Goal: Task Accomplishment & Management: Use online tool/utility

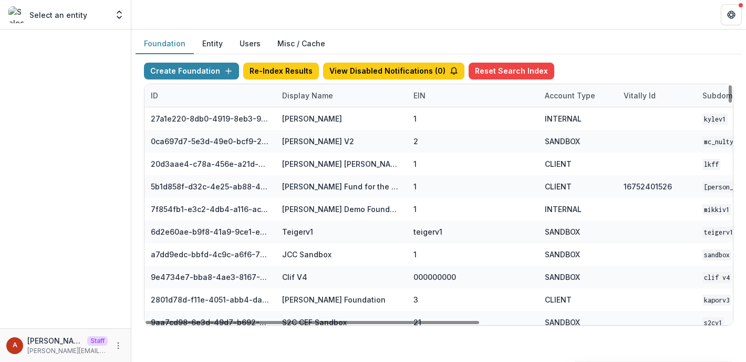
click at [295, 95] on div "Display Name" at bounding box center [308, 95] width 64 height 11
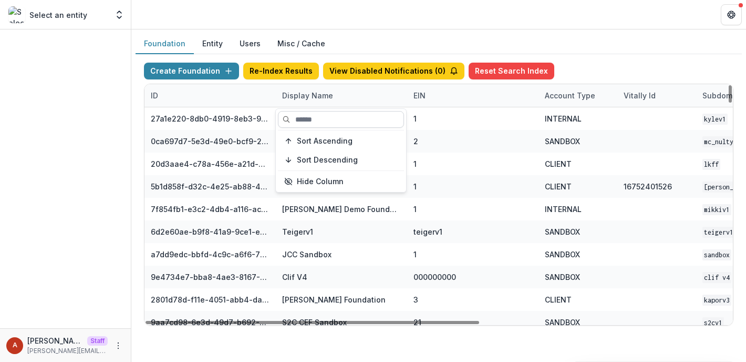
click at [307, 116] on input at bounding box center [341, 119] width 126 height 17
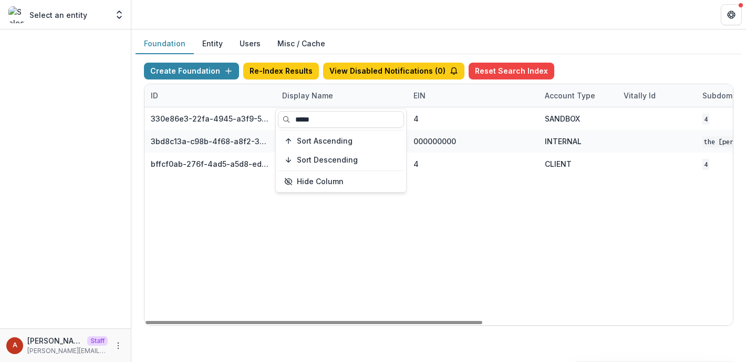
type input "*****"
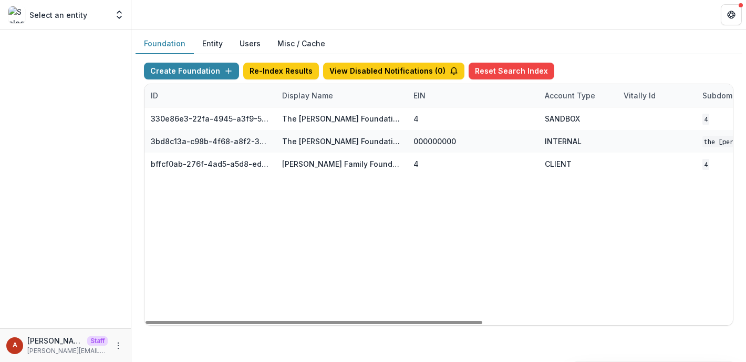
click at [386, 10] on header at bounding box center [438, 14] width 615 height 29
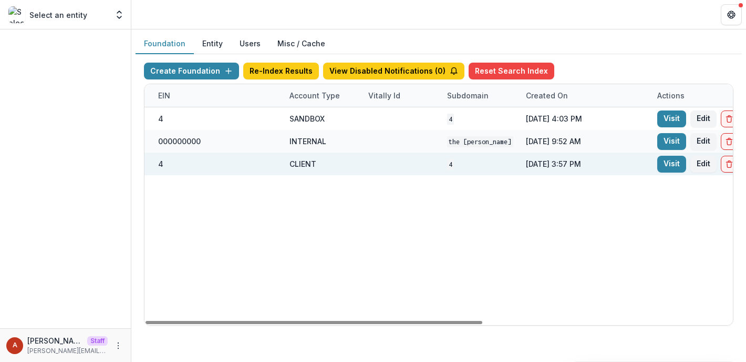
scroll to position [0, 436]
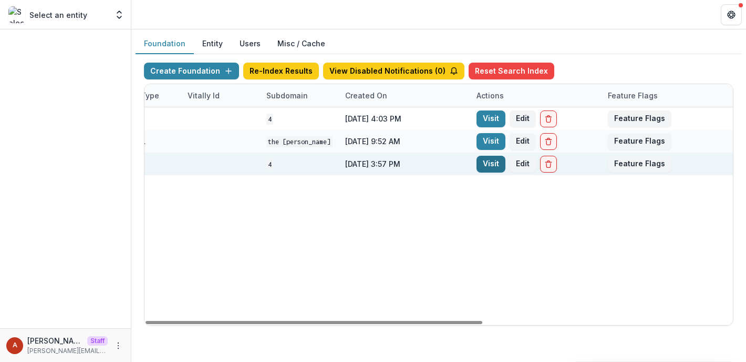
click at [493, 170] on link "Visit" at bounding box center [491, 164] width 29 height 17
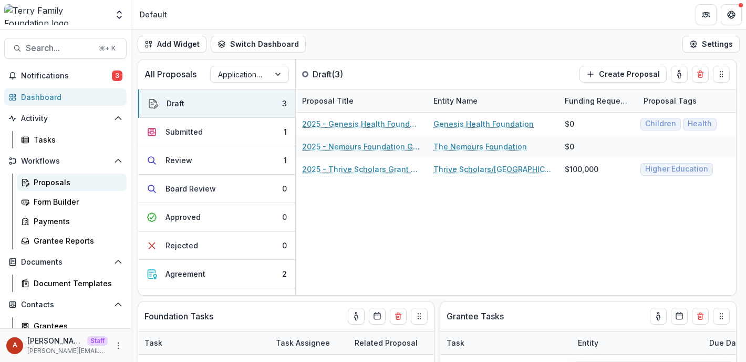
scroll to position [88, 0]
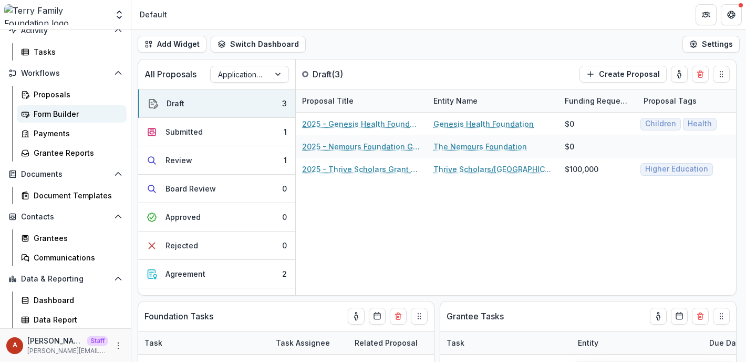
click at [59, 110] on div "Form Builder" at bounding box center [76, 113] width 85 height 11
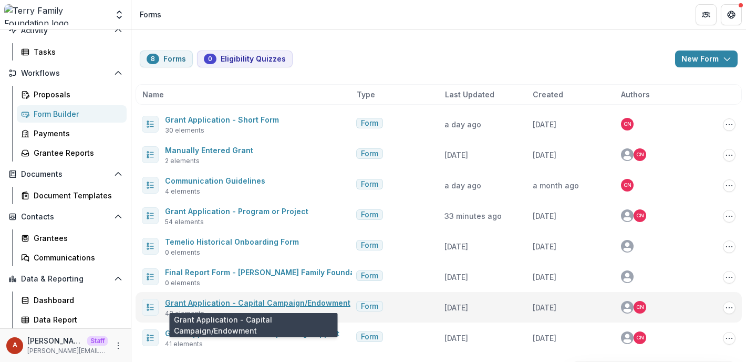
click at [253, 304] on link "Grant Application - Capital Campaign/Endowment" at bounding box center [258, 302] width 186 height 9
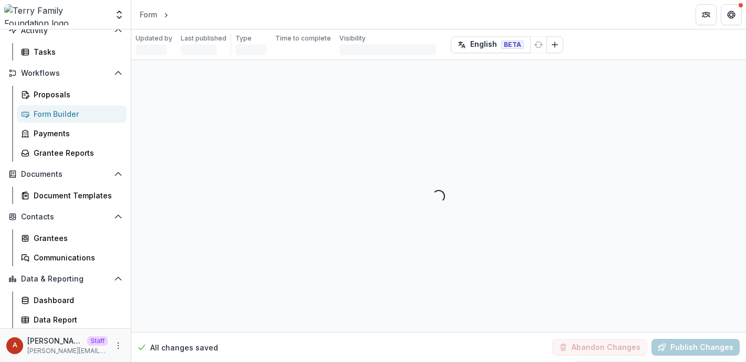
select select "********"
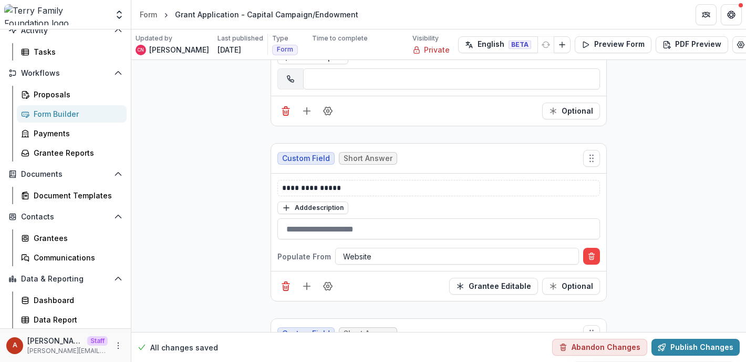
scroll to position [1273, 0]
click at [303, 105] on icon "Add field" at bounding box center [307, 110] width 11 height 11
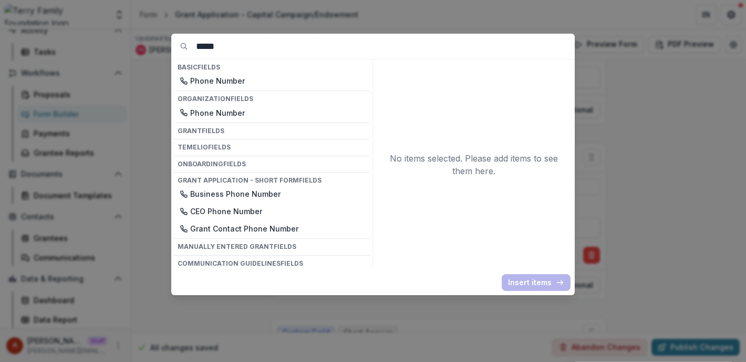
type input "*****"
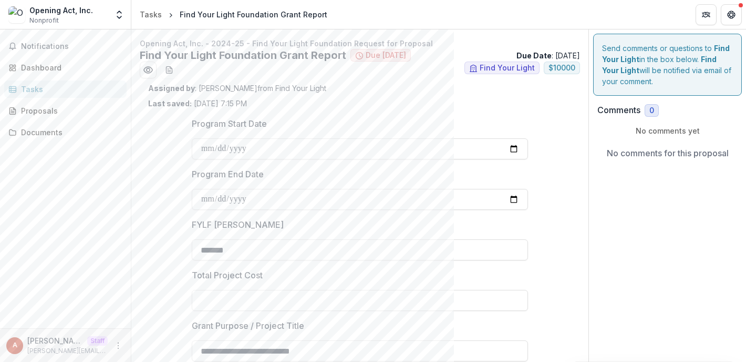
click at [46, 48] on span "Notifications" at bounding box center [71, 46] width 101 height 9
click at [46, 65] on div "Dashboard" at bounding box center [69, 67] width 97 height 11
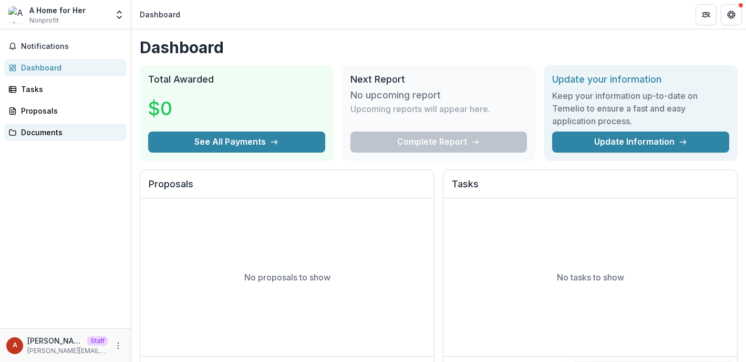
click at [25, 129] on div "Documents" at bounding box center [69, 132] width 97 height 11
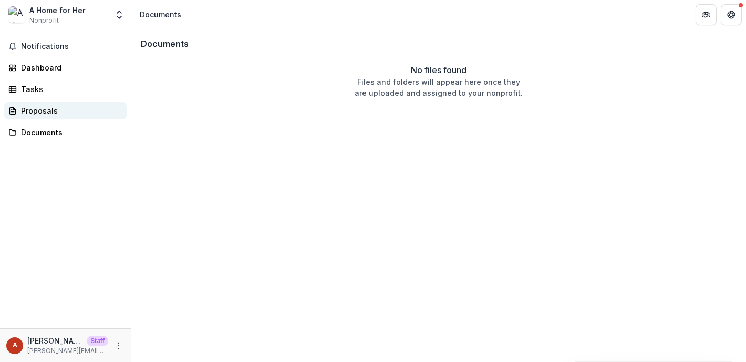
click at [46, 108] on div "Proposals" at bounding box center [69, 110] width 97 height 11
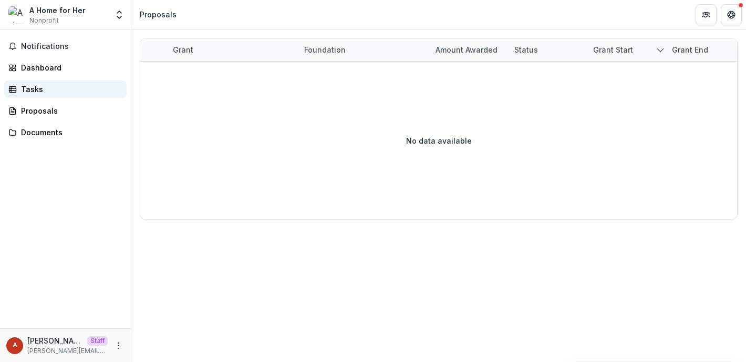
click at [60, 94] on div "Tasks" at bounding box center [69, 89] width 97 height 11
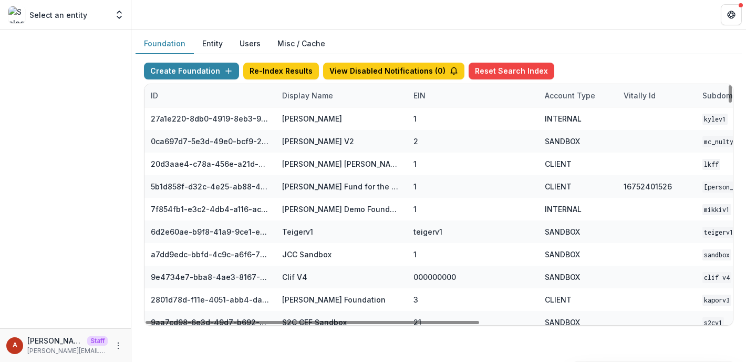
click at [201, 49] on button "Entity" at bounding box center [212, 44] width 37 height 20
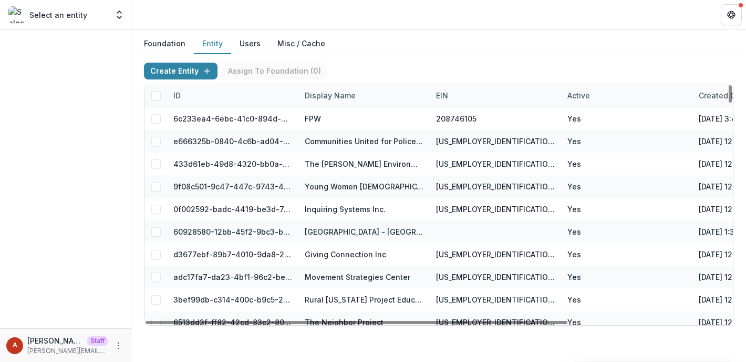
click at [333, 98] on div "Display Name" at bounding box center [331, 95] width 64 height 11
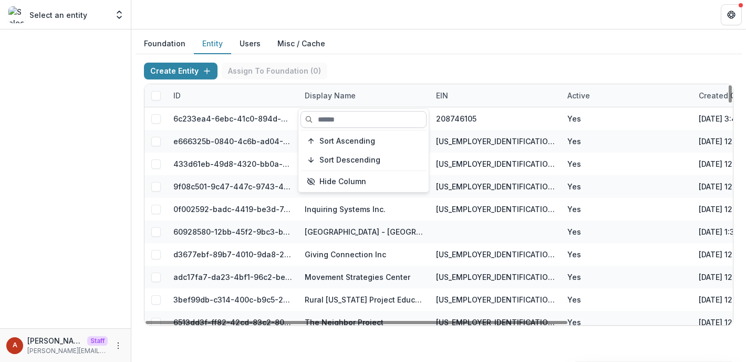
click at [343, 122] on input at bounding box center [364, 119] width 126 height 17
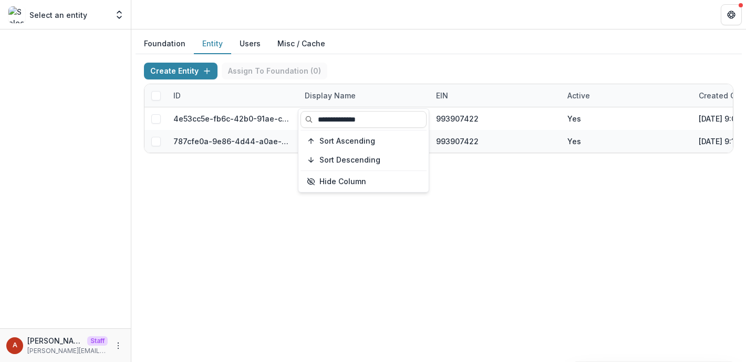
type input "**********"
click at [388, 28] on header at bounding box center [438, 14] width 615 height 29
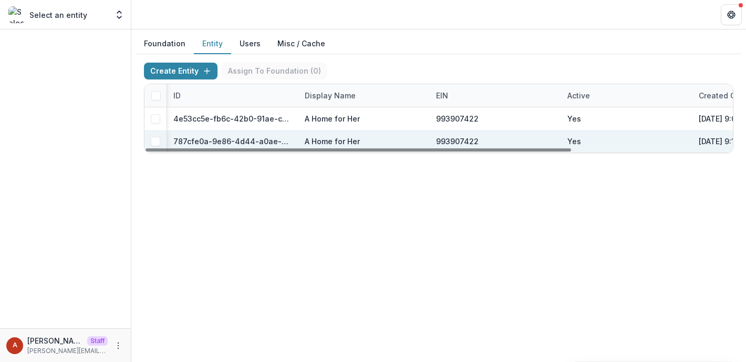
scroll to position [0, 222]
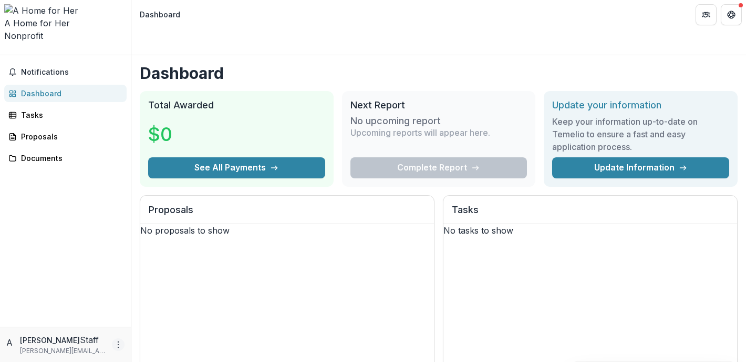
click at [116, 348] on icon "More" at bounding box center [118, 344] width 8 height 8
click at [150, 326] on link "Settings" at bounding box center [187, 322] width 112 height 17
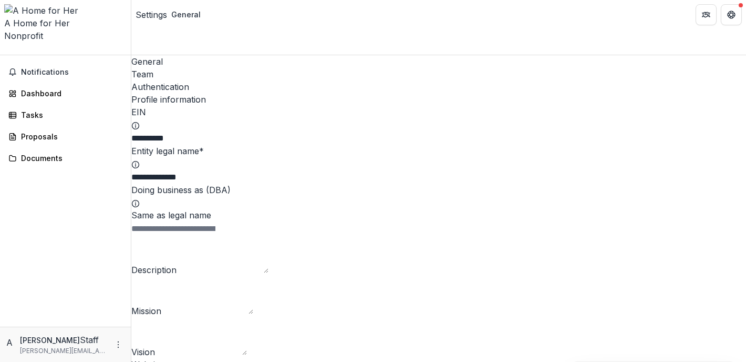
click at [208, 55] on div "General Team Authentication" at bounding box center [438, 74] width 615 height 38
click at [194, 68] on div "Team" at bounding box center [438, 74] width 615 height 13
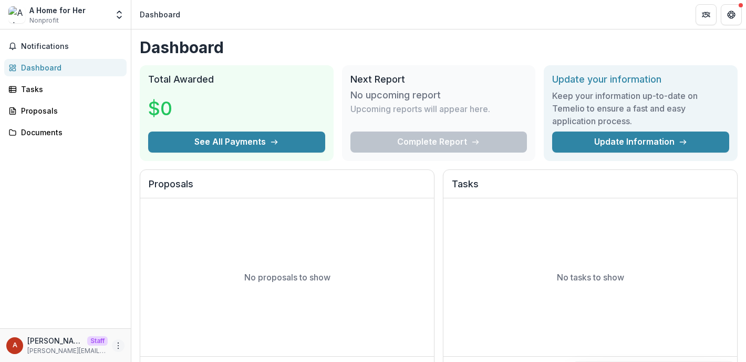
click at [118, 344] on icon "More" at bounding box center [118, 345] width 8 height 8
click at [166, 322] on link "Settings" at bounding box center [187, 322] width 112 height 17
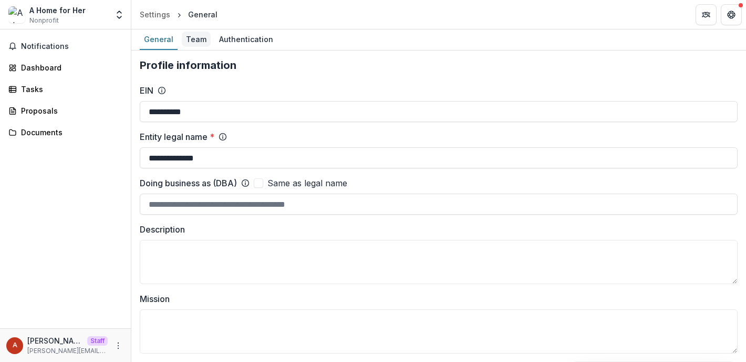
click at [199, 33] on div "Team" at bounding box center [196, 39] width 29 height 15
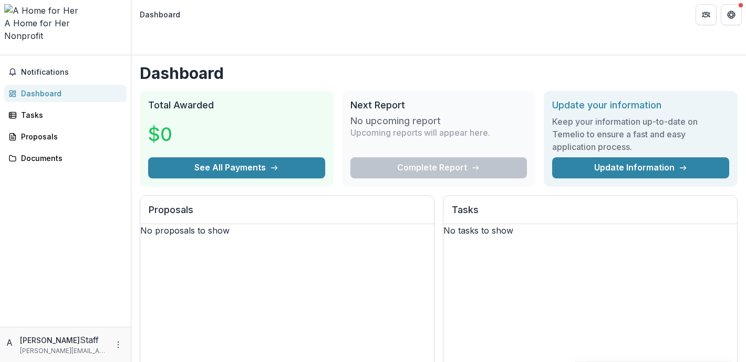
click at [121, 335] on div "A [PERSON_NAME] [PERSON_NAME][EMAIL_ADDRESS][DOMAIN_NAME]" at bounding box center [65, 344] width 118 height 22
click at [119, 342] on icon "More" at bounding box center [118, 344] width 8 height 8
click at [163, 327] on link "Settings" at bounding box center [187, 322] width 112 height 17
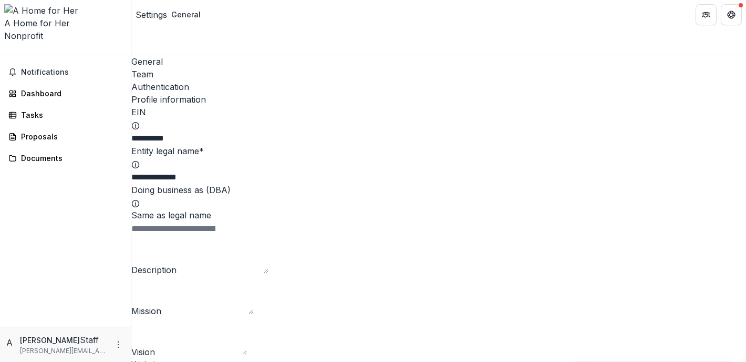
click at [193, 68] on div "Team" at bounding box center [438, 74] width 615 height 13
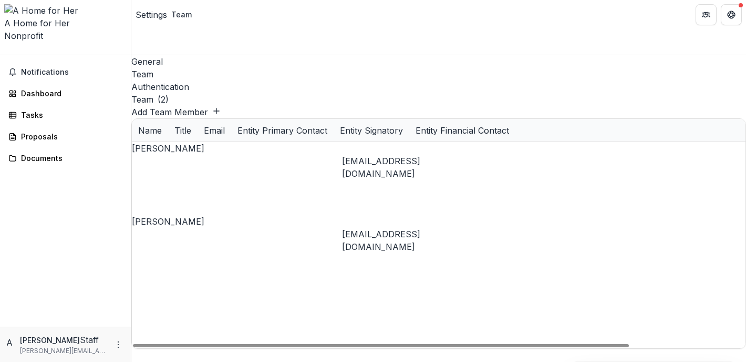
click at [74, 78] on div "Notifications Dashboard Tasks Proposals Documents" at bounding box center [65, 190] width 131 height 271
click at [71, 88] on div "Dashboard" at bounding box center [69, 93] width 97 height 11
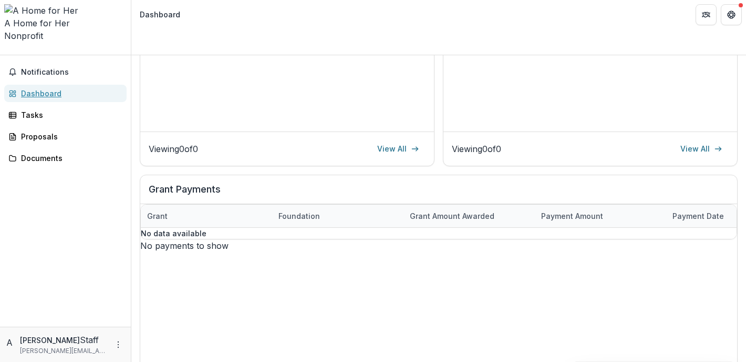
scroll to position [242, 0]
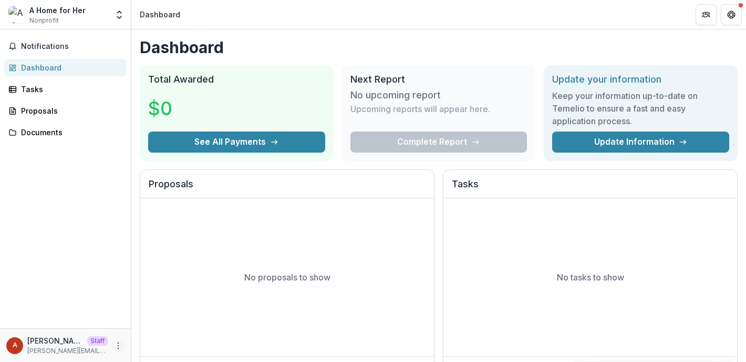
click at [121, 346] on icon "More" at bounding box center [118, 345] width 8 height 8
click at [163, 323] on link "Settings" at bounding box center [187, 322] width 112 height 17
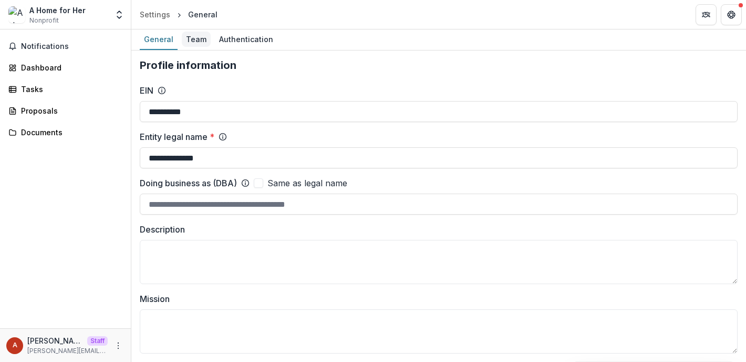
click at [199, 38] on div "Team" at bounding box center [196, 39] width 29 height 15
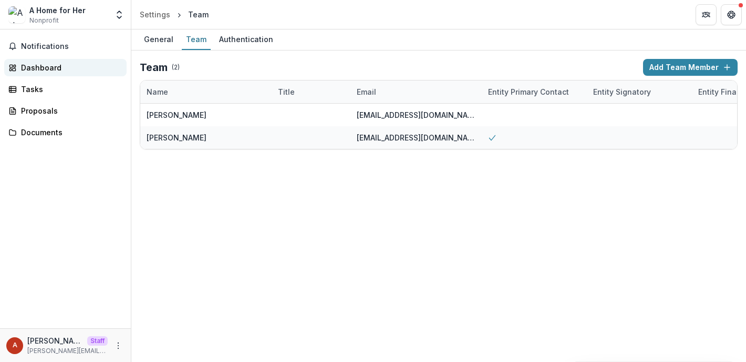
click at [69, 64] on div "Dashboard" at bounding box center [69, 67] width 97 height 11
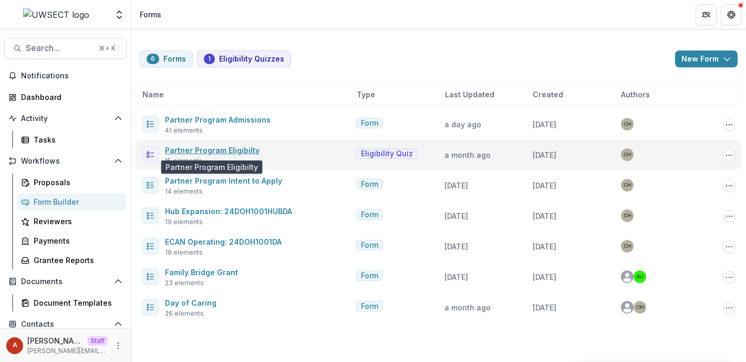
click at [229, 153] on link "Partner Program Eligibilty" at bounding box center [212, 150] width 95 height 9
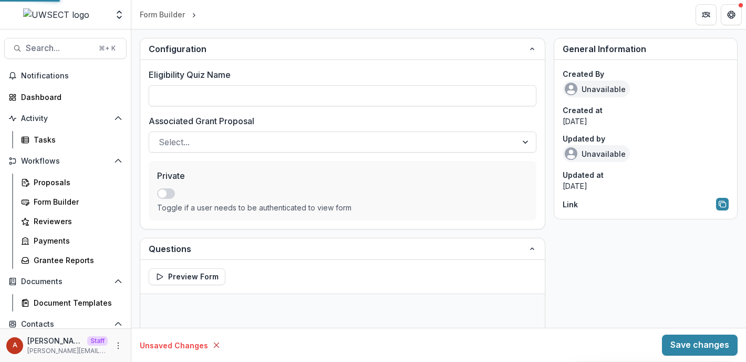
type input "**********"
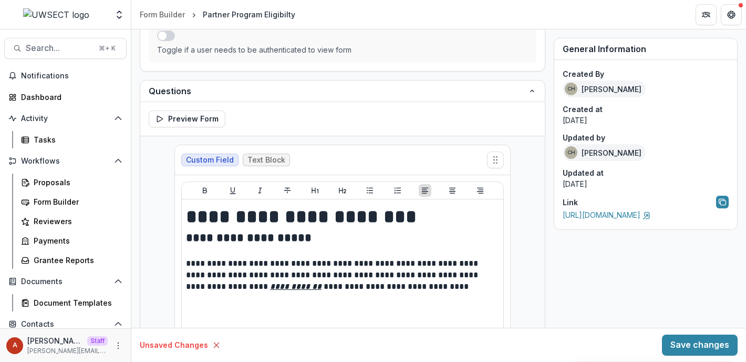
scroll to position [157, 0]
click at [718, 199] on icon "Copy link to form" at bounding box center [722, 202] width 8 height 8
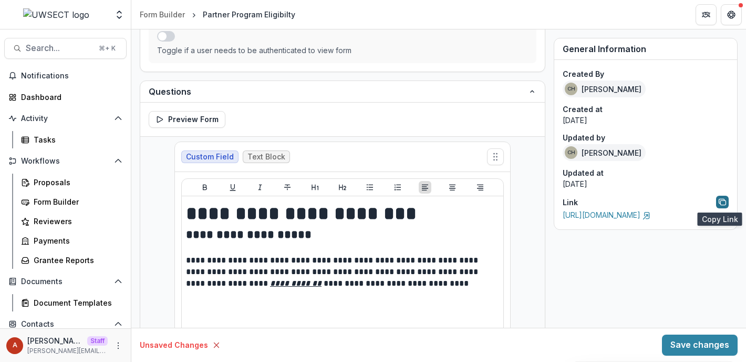
scroll to position [0, 0]
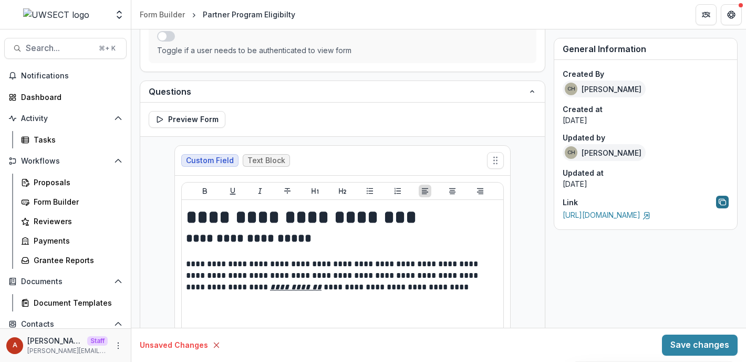
click at [171, 131] on div "Preview Form" at bounding box center [342, 119] width 405 height 34
click at [171, 121] on button "Preview Form" at bounding box center [187, 119] width 77 height 17
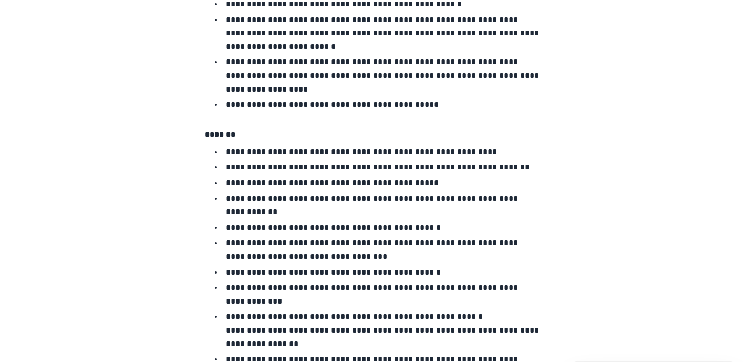
scroll to position [1907, 0]
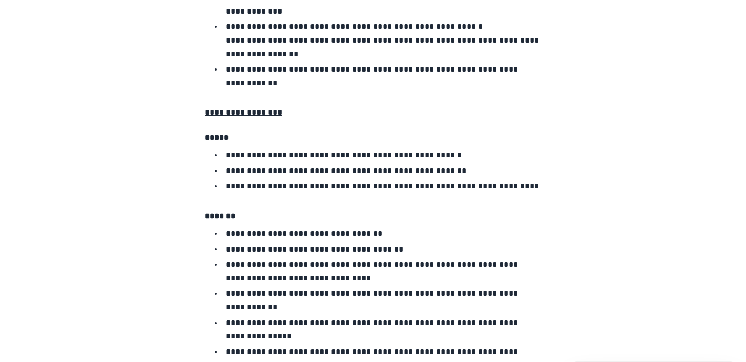
click at [303, 245] on p "**********" at bounding box center [315, 249] width 178 height 8
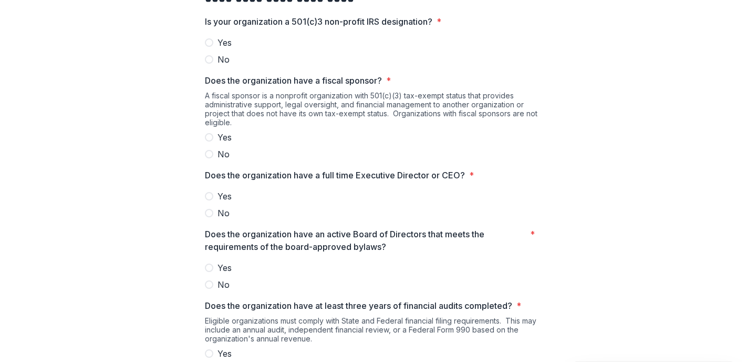
scroll to position [0, 0]
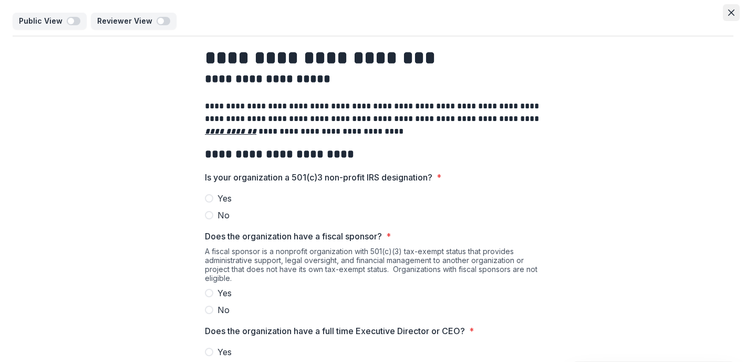
click at [734, 16] on button "Close" at bounding box center [731, 12] width 17 height 17
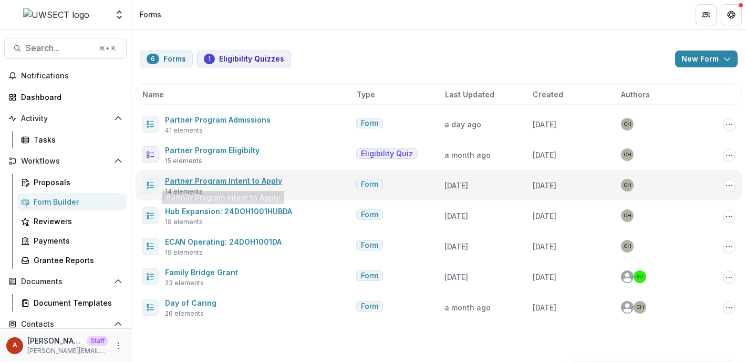
click at [251, 178] on link "Partner Program Intent to Apply" at bounding box center [223, 180] width 117 height 9
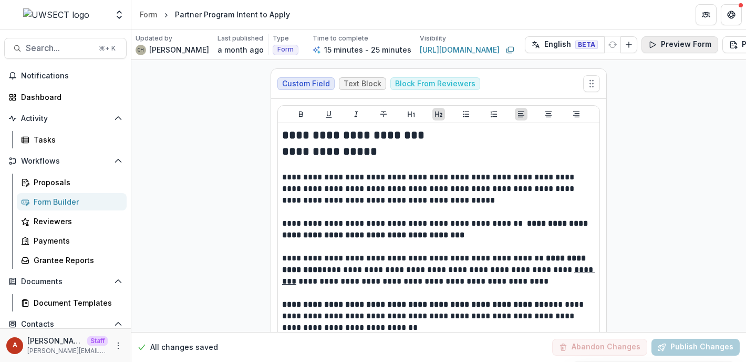
scroll to position [0, 45]
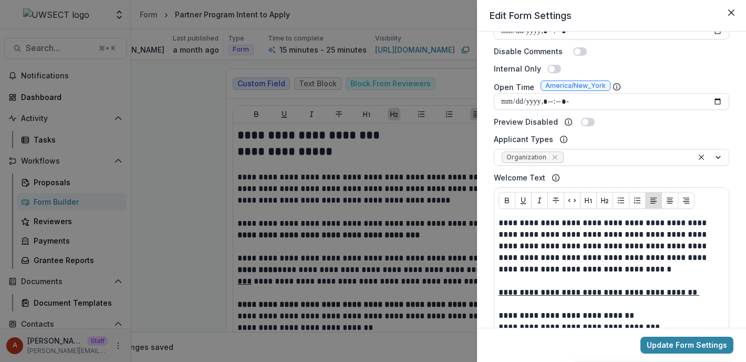
scroll to position [497, 0]
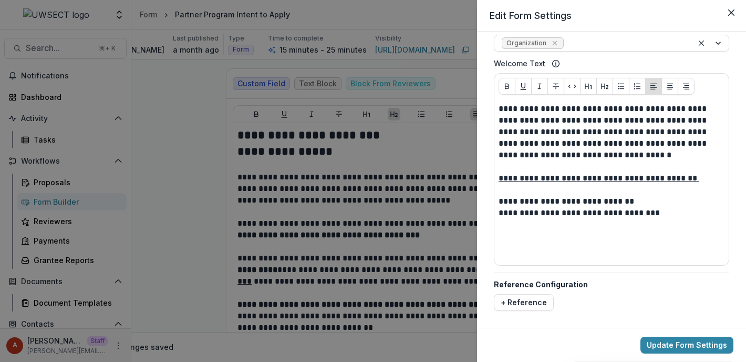
click at [401, 246] on div "**********" at bounding box center [373, 181] width 746 height 362
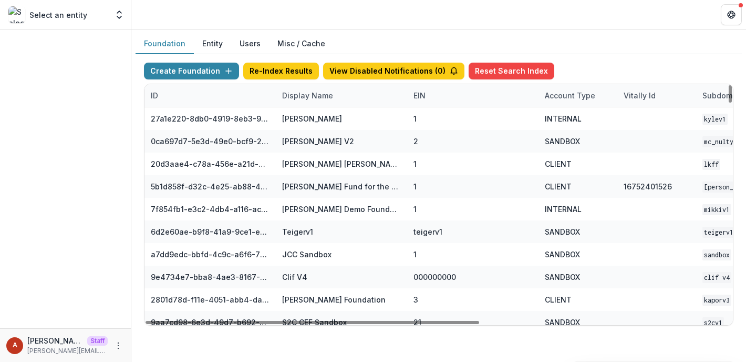
click at [253, 40] on button "Users" at bounding box center [250, 44] width 38 height 20
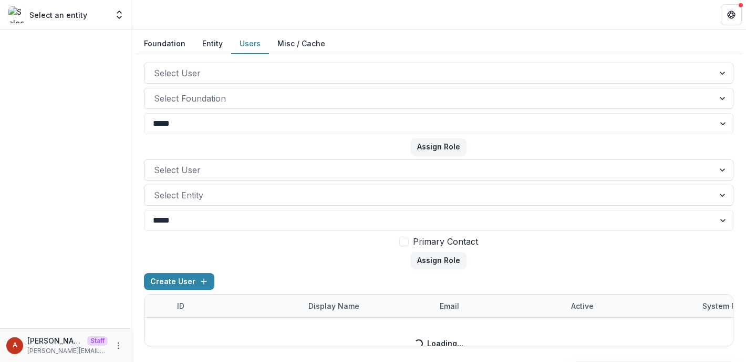
click at [200, 43] on button "Entity" at bounding box center [212, 44] width 37 height 20
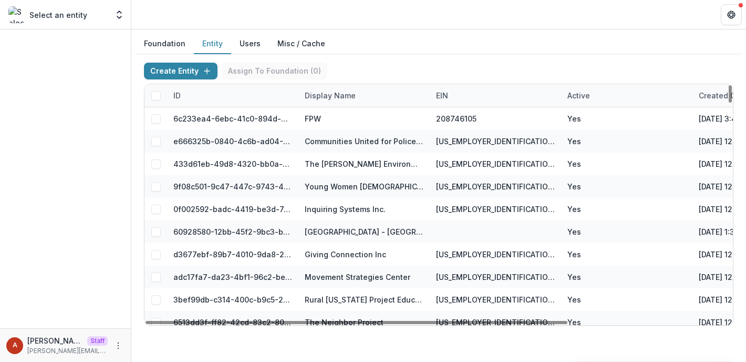
click at [322, 95] on div "Display Name" at bounding box center [331, 95] width 64 height 11
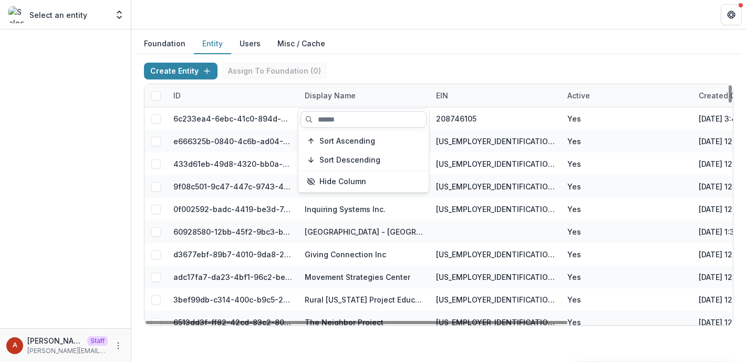
click at [329, 116] on input at bounding box center [364, 119] width 126 height 17
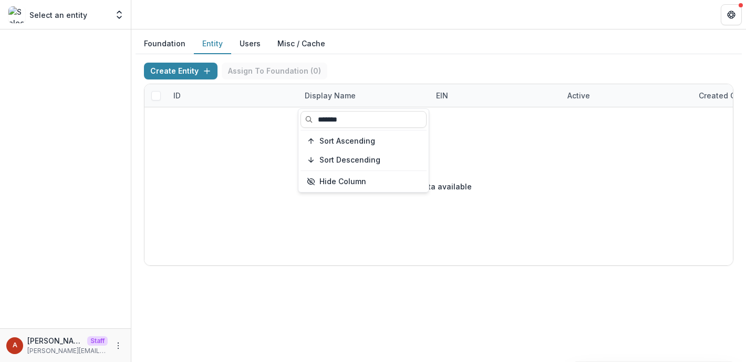
type input "*******"
click div "Create Entity Assign To Foundation ( 0 )"
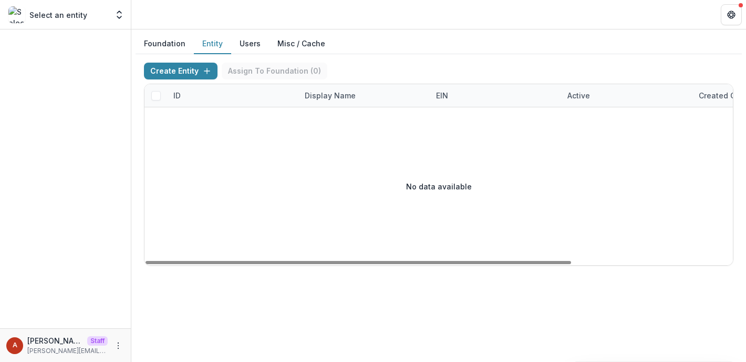
click button "Users"
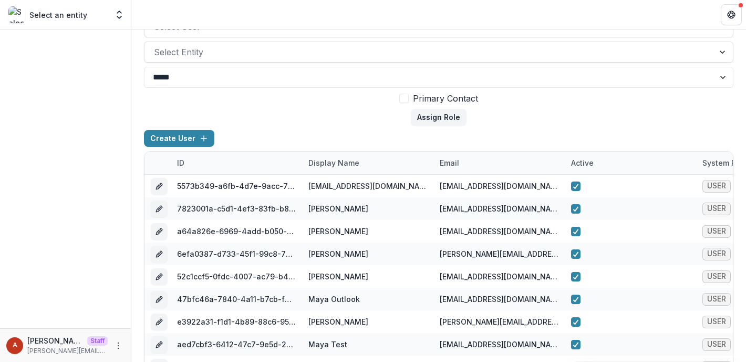
scroll to position [142, 0]
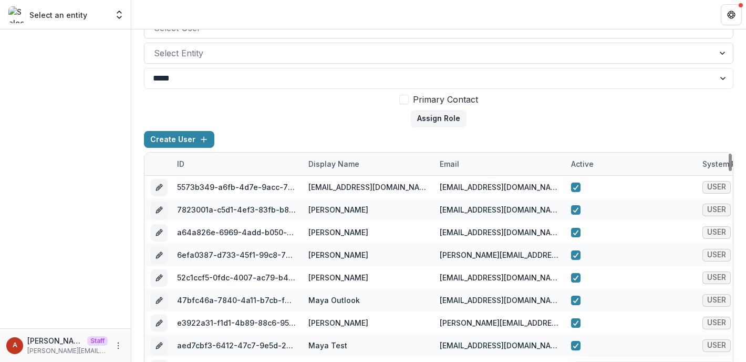
click div "Display Name"
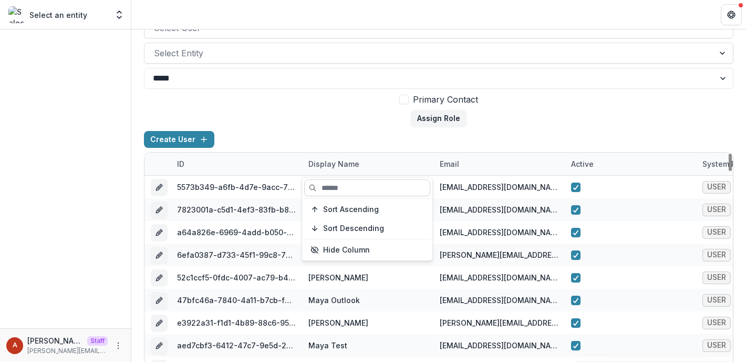
click input
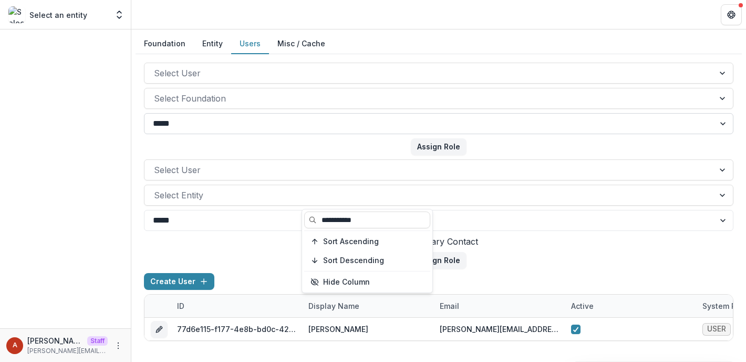
scroll to position [0, 0]
type input "**********"
click form "Select User Select Entity ***** **** Primary Contact Assign Role"
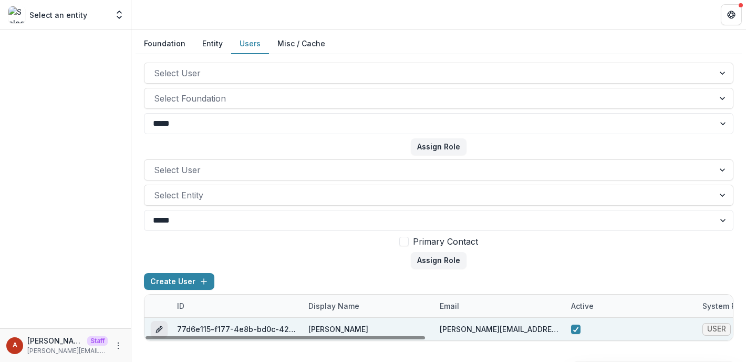
click icon "edit"
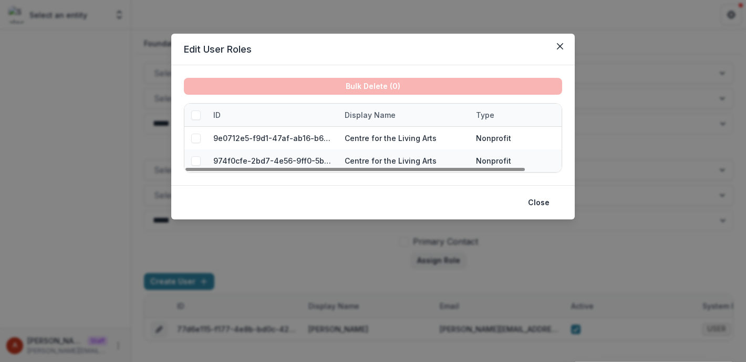
click div "Edit User Roles Bulk Delete ( 0 ) ID Display Name Type 9e0712e5-f9d1-47af-ab16-…"
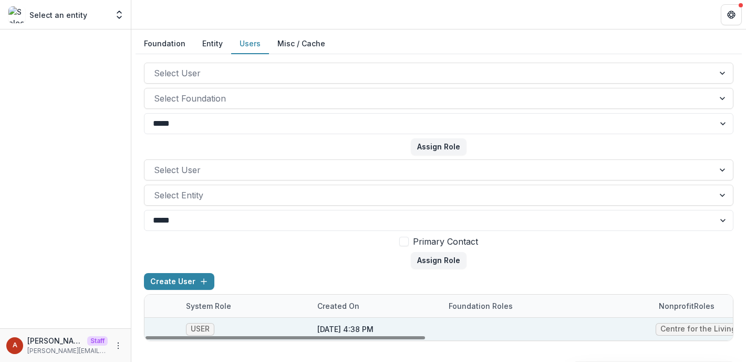
scroll to position [0, 646]
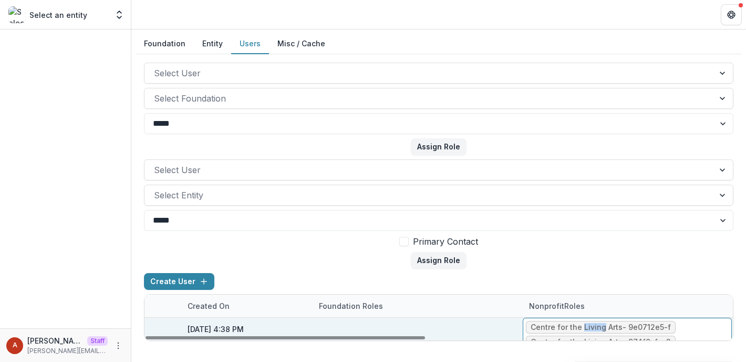
click div "Centre for the Living Arts - 9e0712e5-f"
click div
click div "No roles"
click ul "No roles"
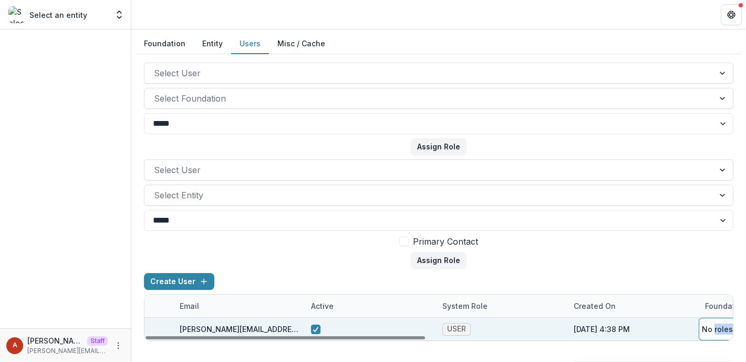
scroll to position [0, 242]
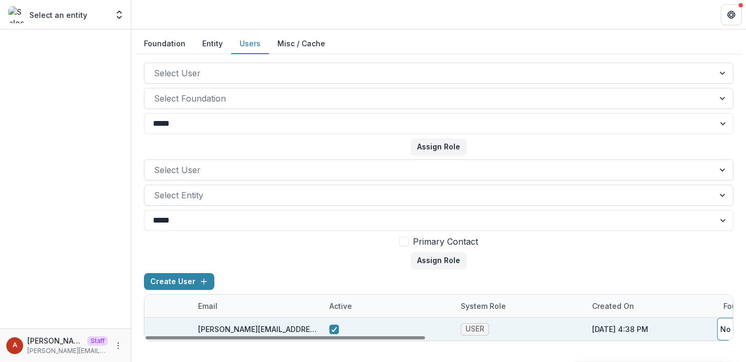
click span "USER"
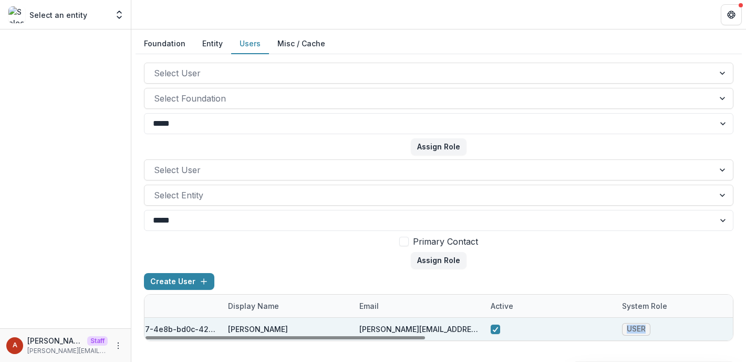
scroll to position [0, 0]
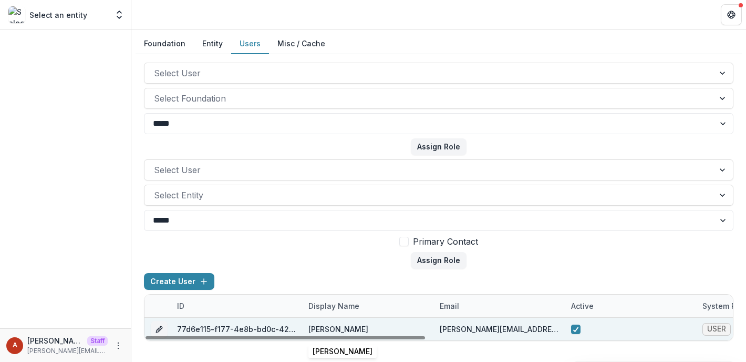
click div "Glenn Robertson"
click button "edit"
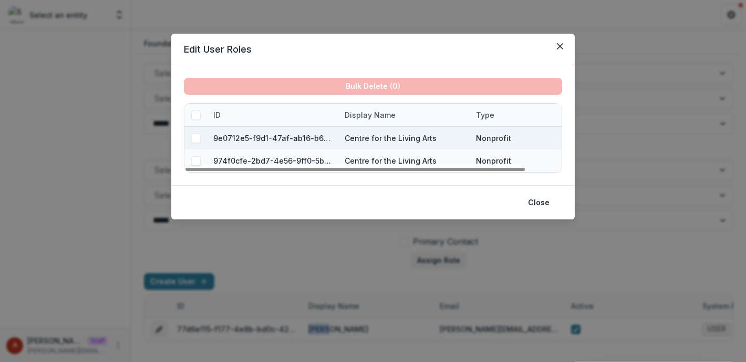
click span
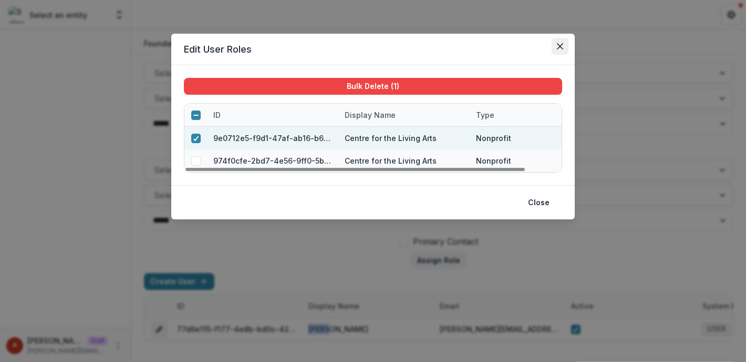
click icon "Close"
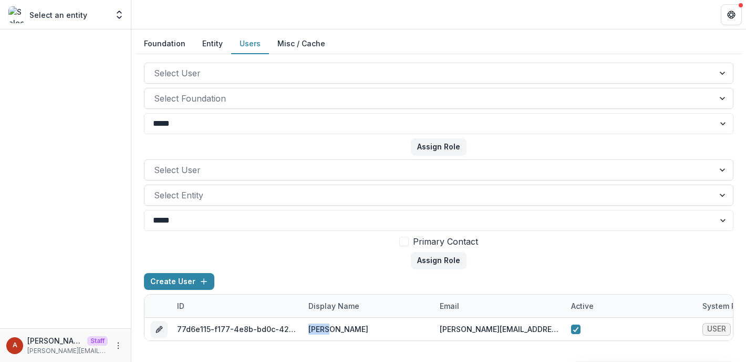
click button "Entity"
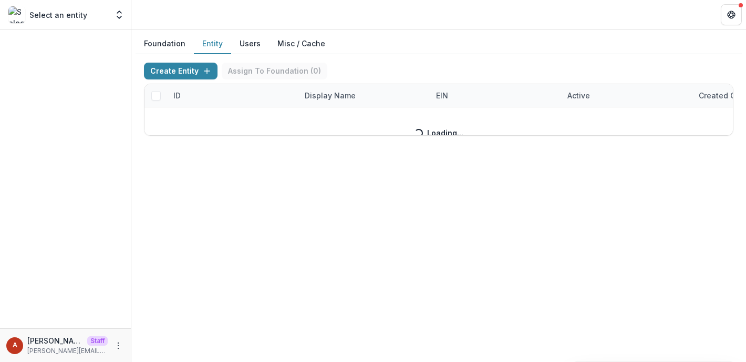
click button "Entity"
click button "Users"
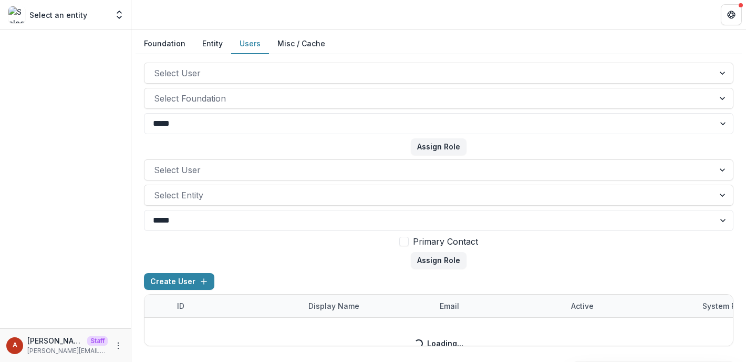
click button "Entity"
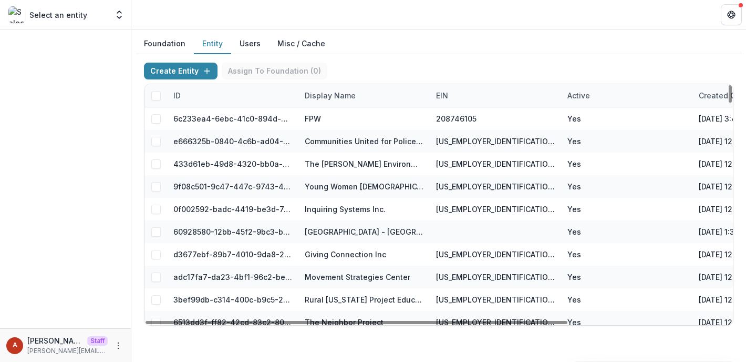
click div "Display Name"
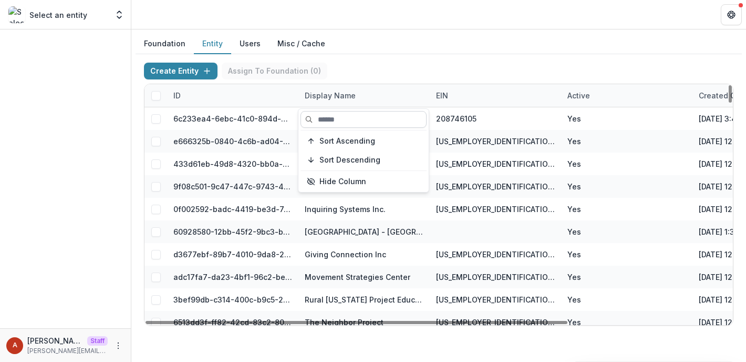
click input
paste input "**********"
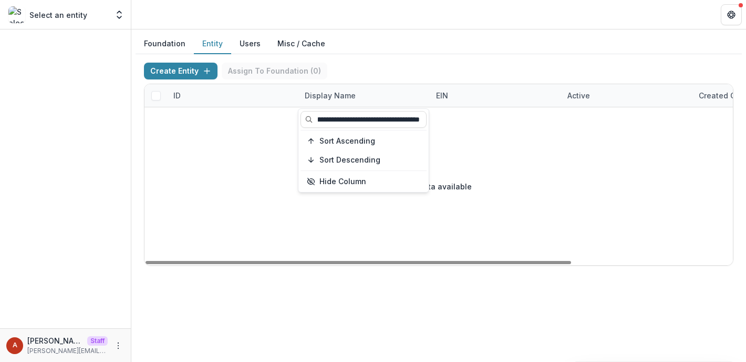
type input "**********"
click header
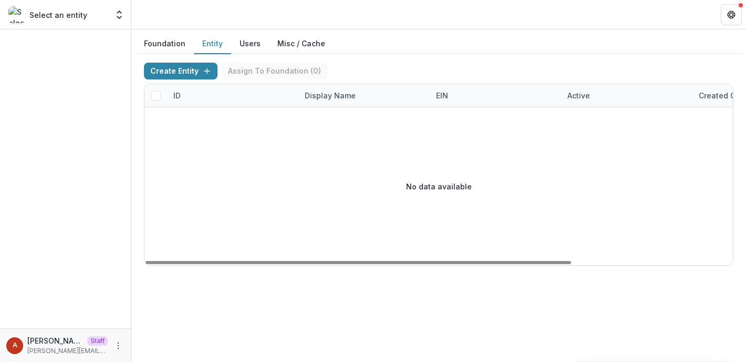
scroll to position [0, 0]
click button "Users"
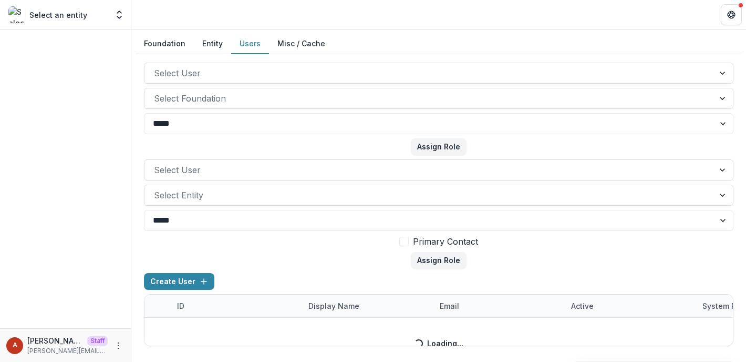
click button "Entity"
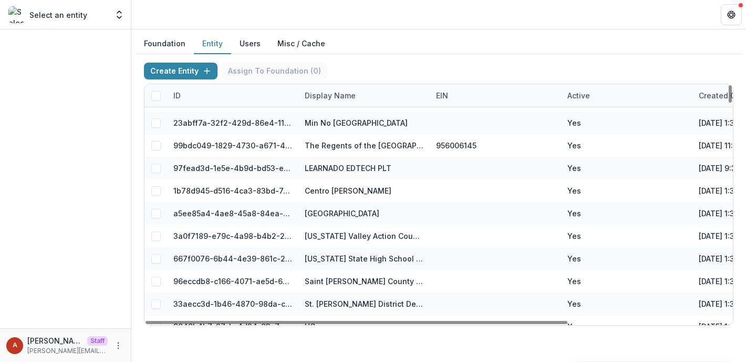
click div "Display Name"
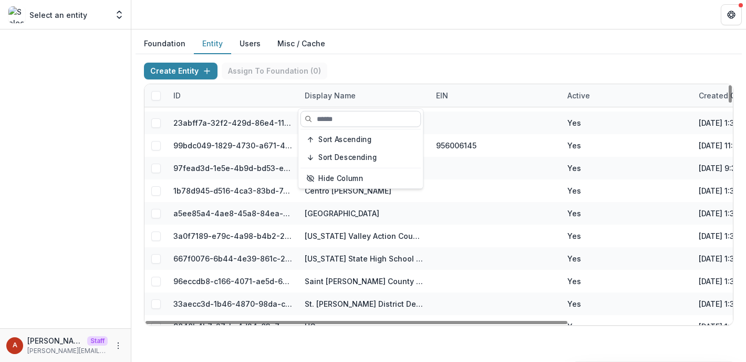
scroll to position [1102, 0]
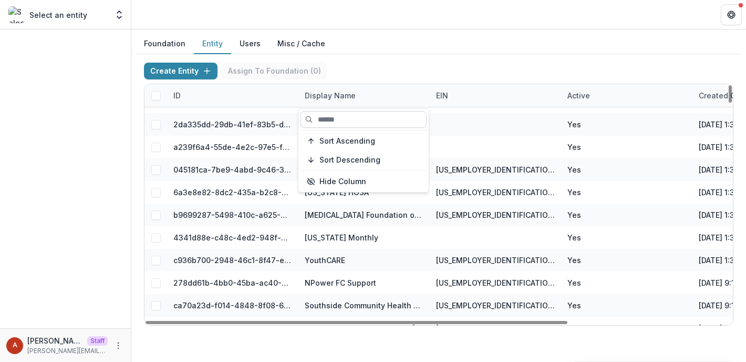
click input
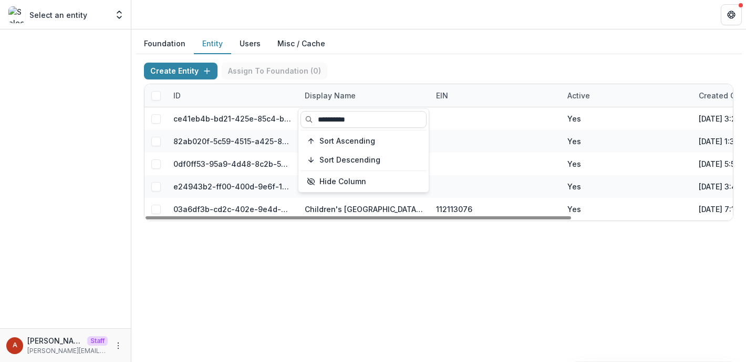
scroll to position [0, 0]
type input "**********"
click header
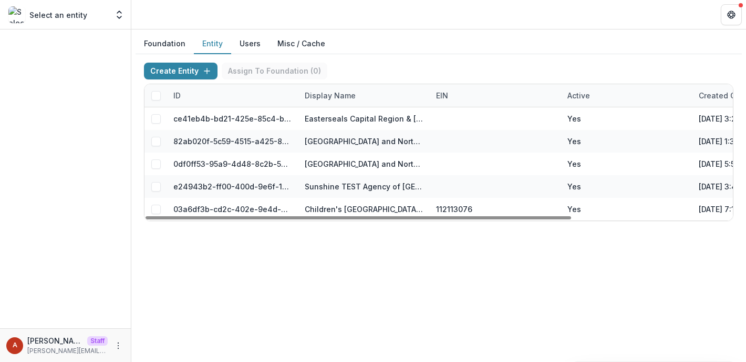
click div "Display Name"
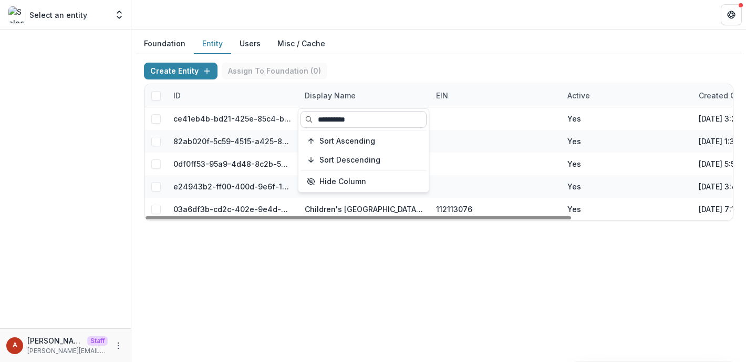
drag, startPoint x: 352, startPoint y: 118, endPoint x: 303, endPoint y: 117, distance: 49.4
click input "**********"
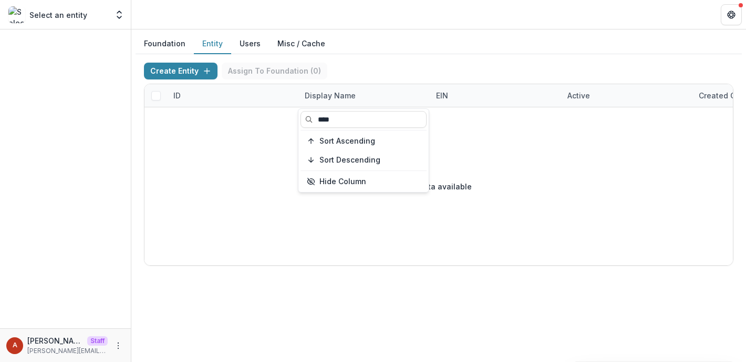
type input "****"
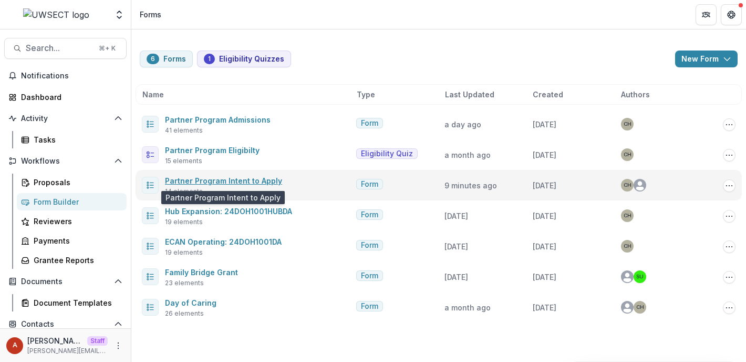
click at [257, 179] on link "Partner Program Intent to Apply" at bounding box center [223, 180] width 117 height 9
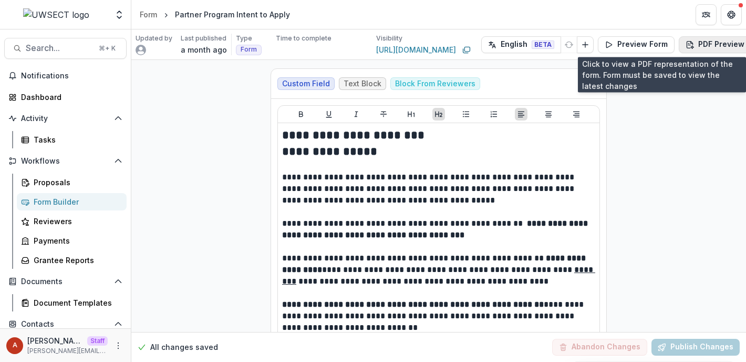
scroll to position [0, 24]
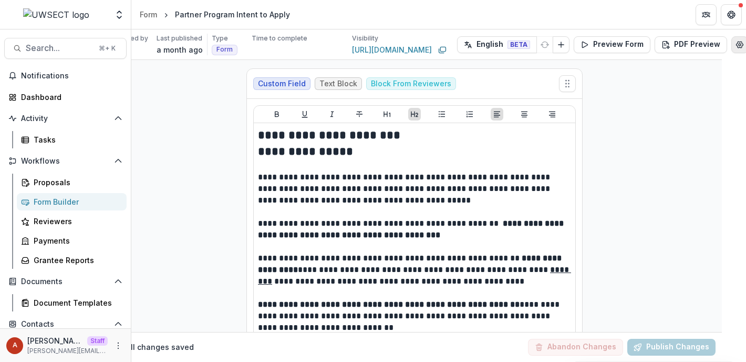
click at [736, 43] on icon "Edit Form Settings" at bounding box center [740, 44] width 8 height 8
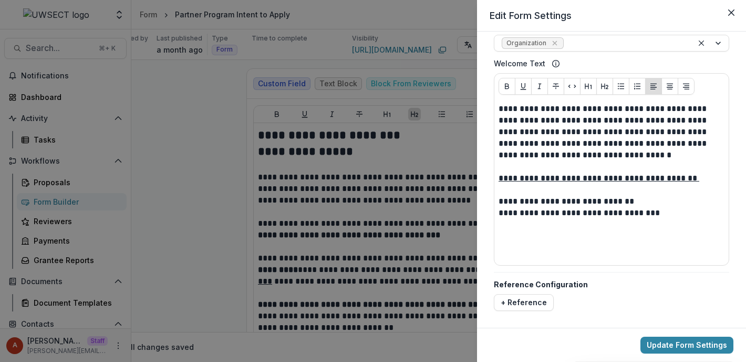
scroll to position [271, 0]
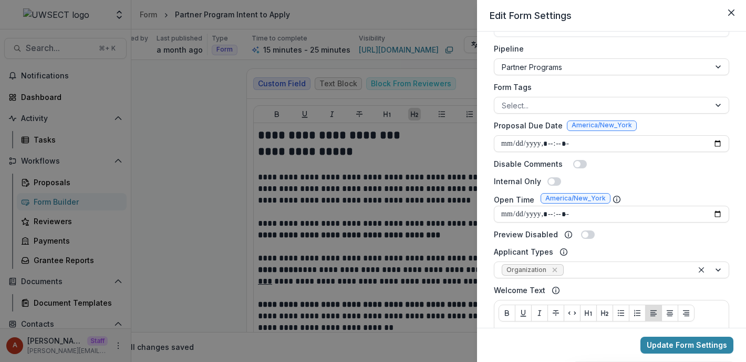
click at [324, 69] on div "**********" at bounding box center [373, 181] width 746 height 362
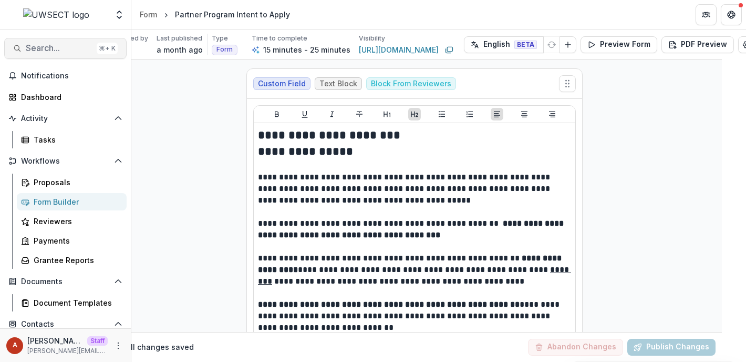
click at [50, 52] on span "Search..." at bounding box center [59, 48] width 67 height 10
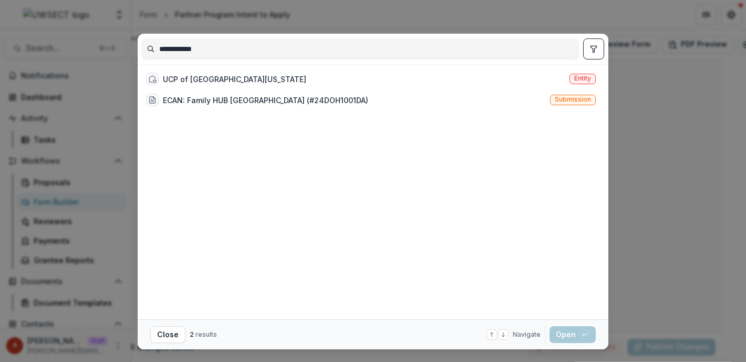
drag, startPoint x: 219, startPoint y: 52, endPoint x: 120, endPoint y: 48, distance: 98.9
click at [120, 49] on div "**********" at bounding box center [373, 181] width 746 height 362
type input "**********"
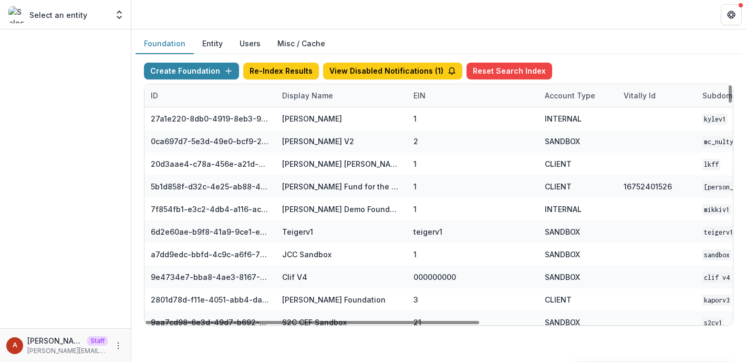
click at [305, 98] on div "Display Name" at bounding box center [308, 95] width 64 height 11
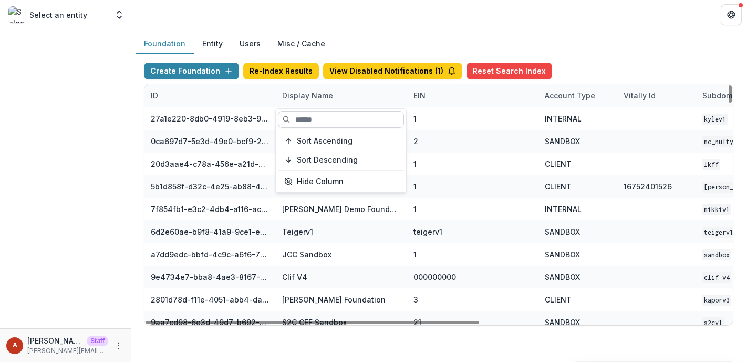
click at [317, 122] on input at bounding box center [341, 119] width 126 height 17
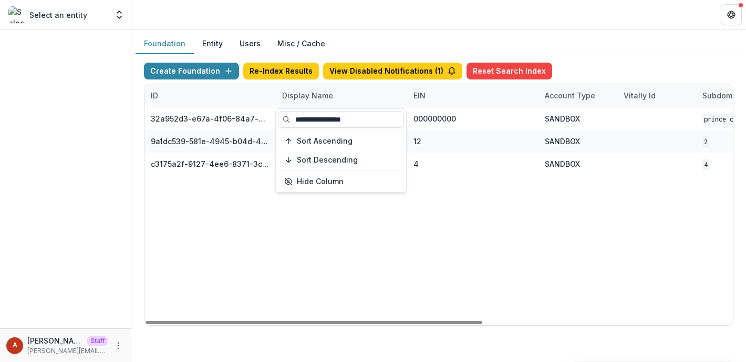
type input "**********"
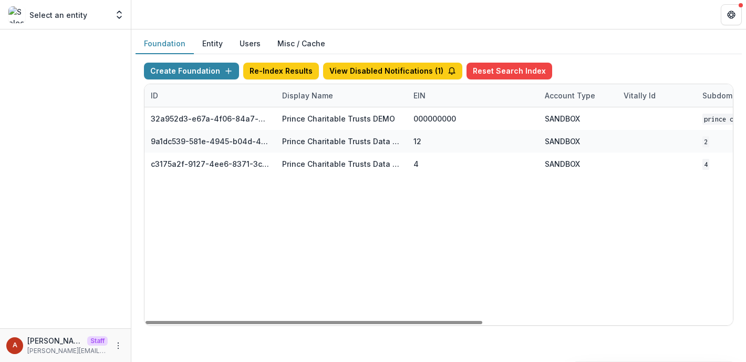
click at [339, 22] on header at bounding box center [438, 14] width 615 height 29
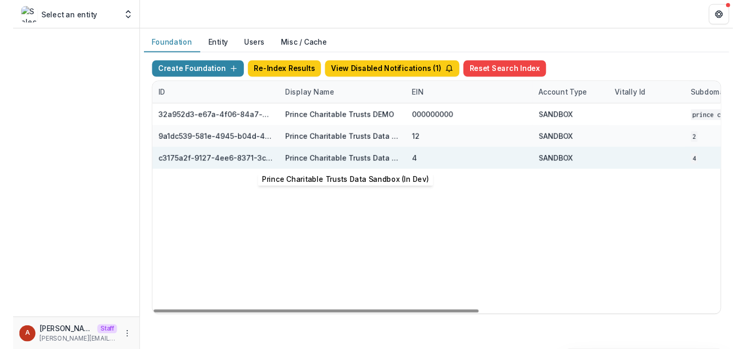
scroll to position [0, 436]
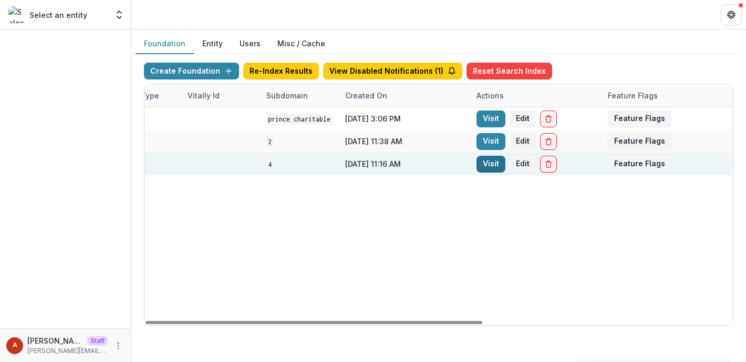
click at [480, 164] on link "Visit" at bounding box center [491, 164] width 29 height 17
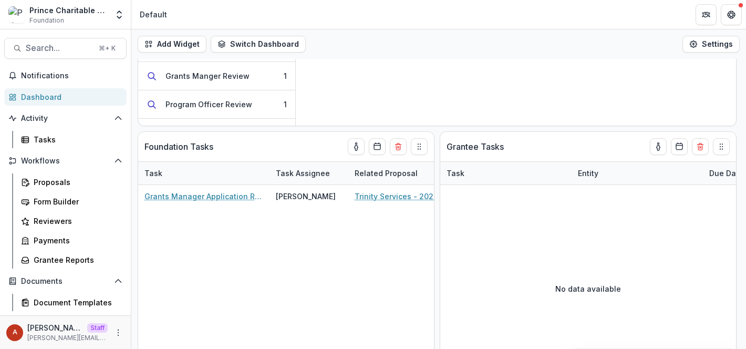
scroll to position [170, 0]
click at [361, 148] on button "toggle-assigned-to-me" at bounding box center [356, 145] width 17 height 17
click at [383, 149] on button "Calendar" at bounding box center [377, 145] width 17 height 17
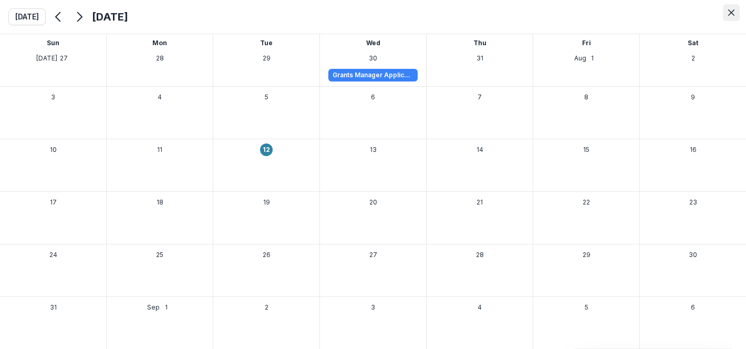
click at [732, 14] on icon "Close" at bounding box center [731, 12] width 6 height 6
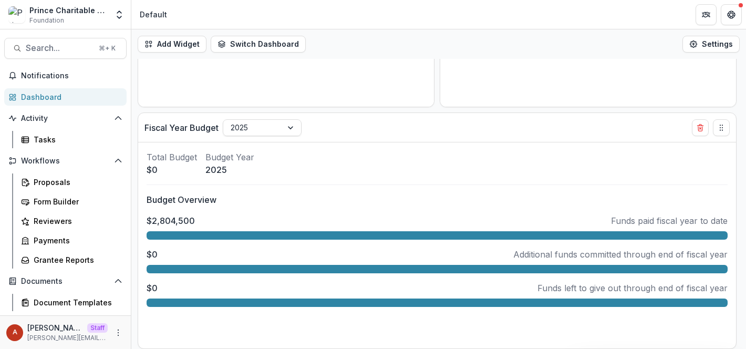
scroll to position [429, 0]
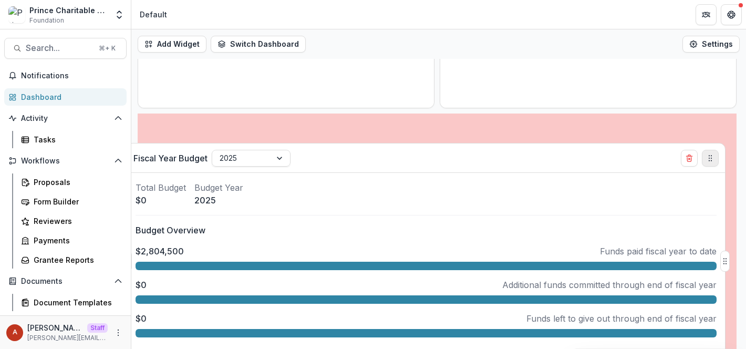
drag, startPoint x: 727, startPoint y: 125, endPoint x: 716, endPoint y: 153, distance: 30.0
click at [716, 154] on button "Drag" at bounding box center [710, 158] width 17 height 17
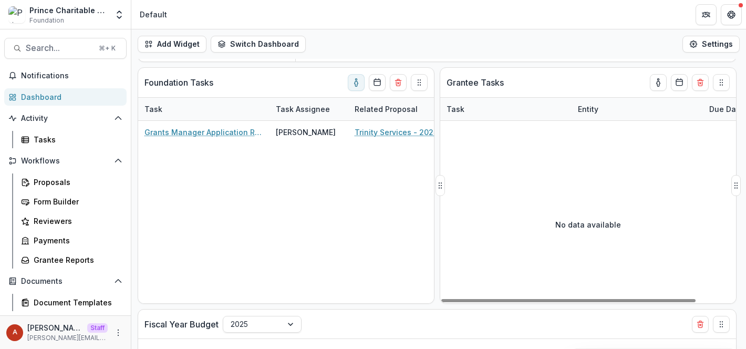
scroll to position [233, 0]
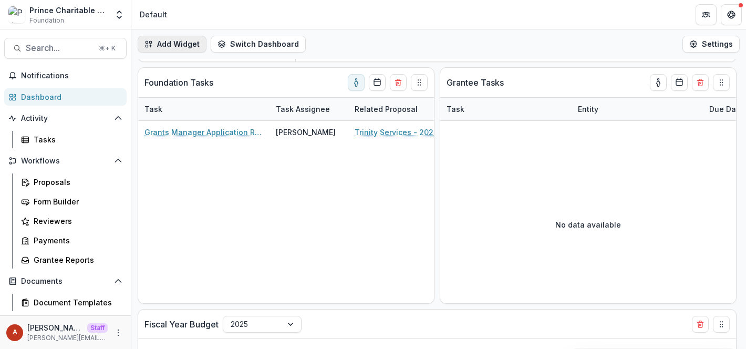
click at [158, 47] on button "Add Widget" at bounding box center [172, 44] width 69 height 17
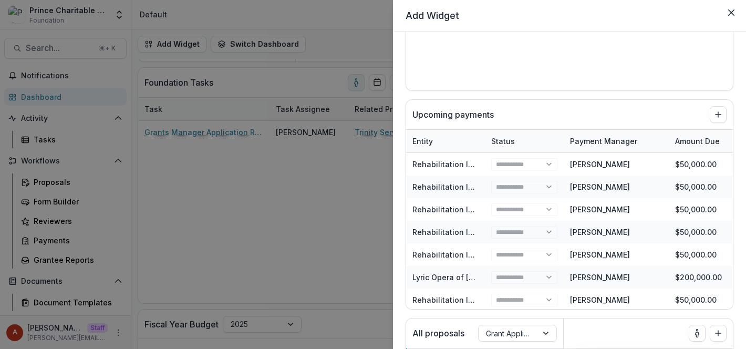
scroll to position [381, 0]
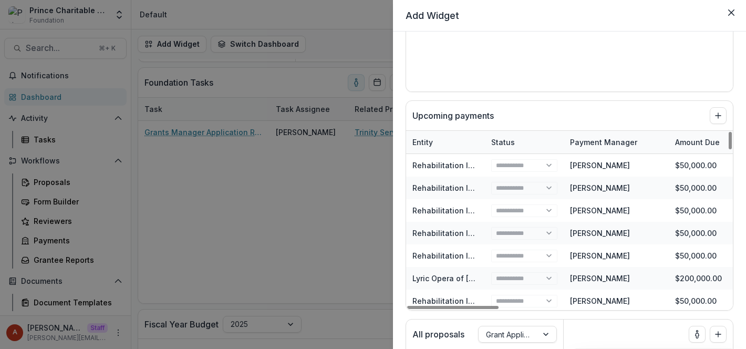
click at [283, 181] on div "**********" at bounding box center [373, 174] width 746 height 349
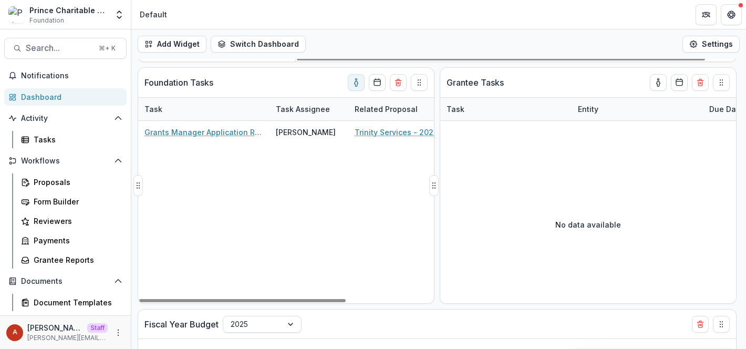
scroll to position [0, 0]
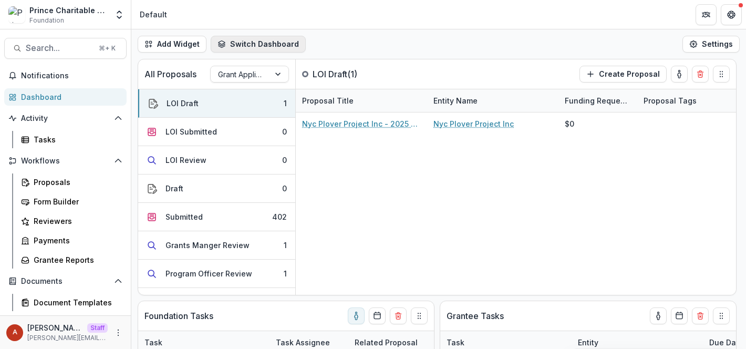
click at [266, 46] on button "Switch Dashboard" at bounding box center [258, 44] width 95 height 17
click at [281, 92] on button "New Dashboard" at bounding box center [269, 89] width 112 height 17
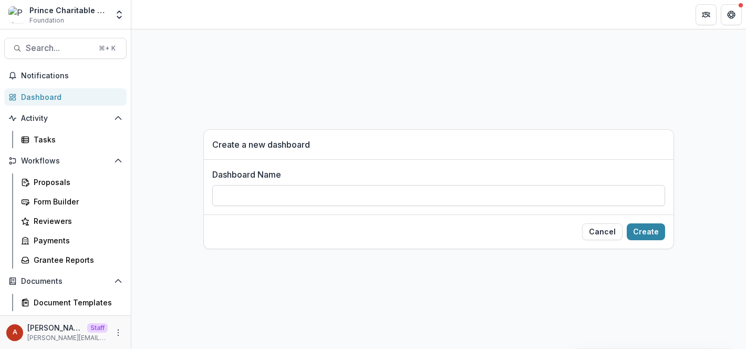
click at [258, 189] on input "Dashboard Name" at bounding box center [438, 195] width 453 height 21
type input "********"
click at [639, 226] on button "Create" at bounding box center [646, 231] width 38 height 17
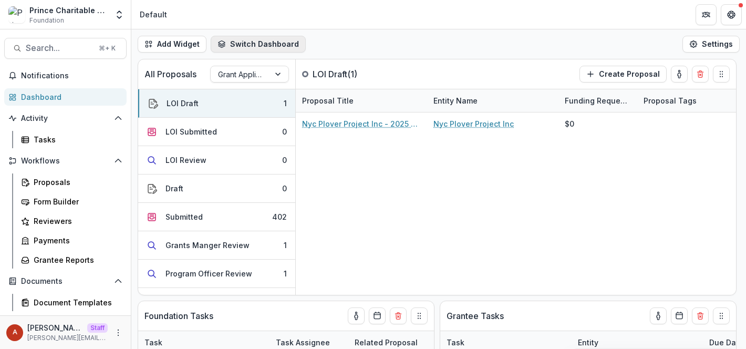
click at [253, 39] on button "Switch Dashboard" at bounding box center [258, 44] width 95 height 17
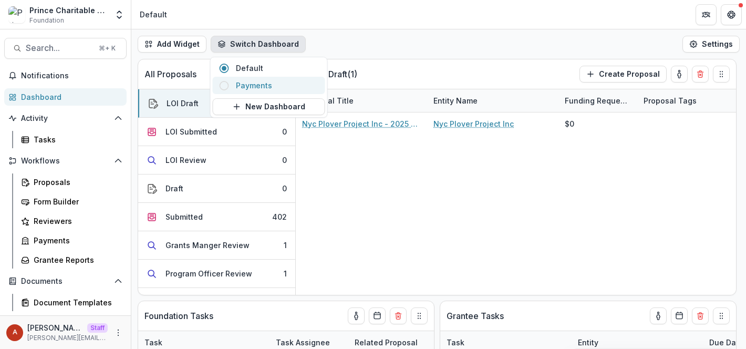
click at [265, 84] on span "Payments" at bounding box center [277, 85] width 83 height 11
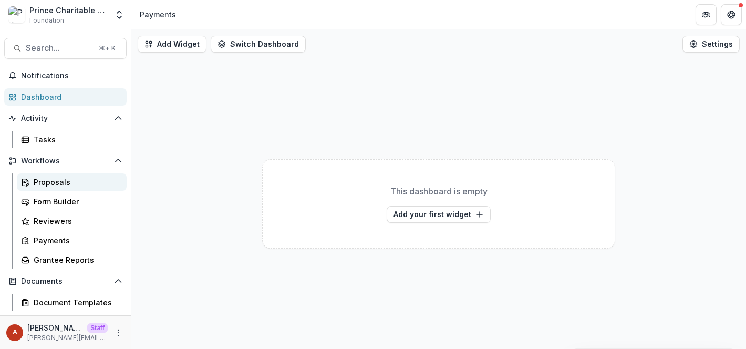
click at [71, 187] on div "Proposals" at bounding box center [76, 182] width 85 height 11
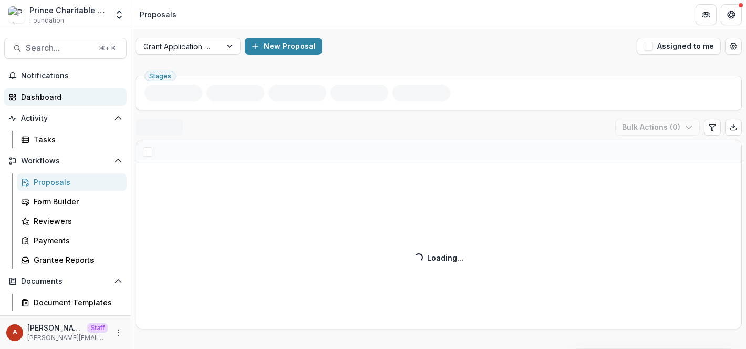
click at [56, 98] on div "Dashboard" at bounding box center [69, 96] width 97 height 11
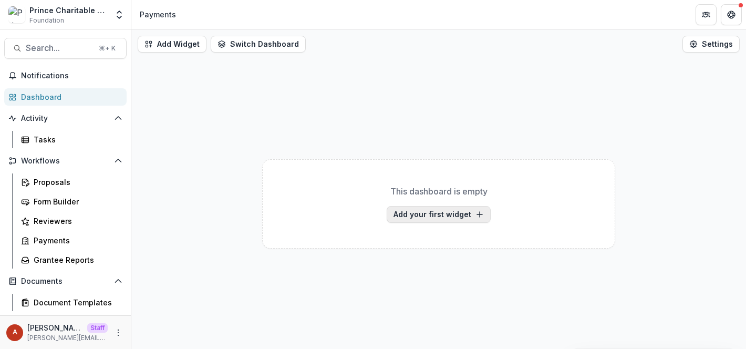
click at [430, 215] on button "Add your first widget" at bounding box center [439, 214] width 104 height 17
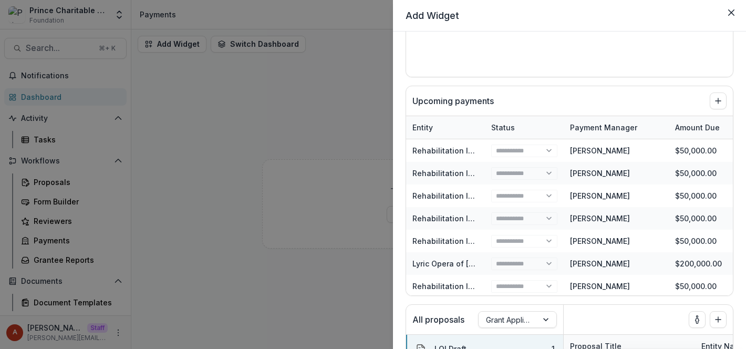
scroll to position [395, 0]
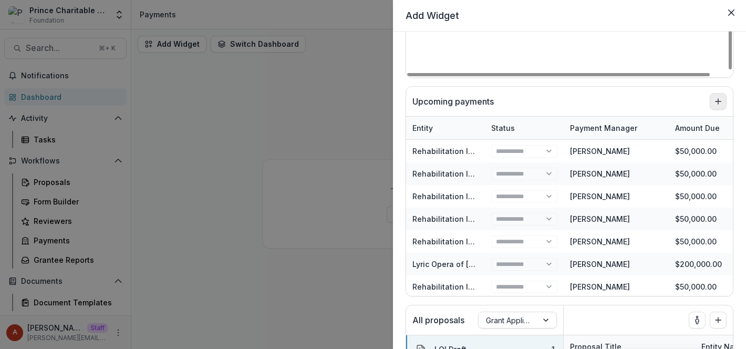
click at [718, 99] on line "Add to dashboard" at bounding box center [718, 101] width 0 height 5
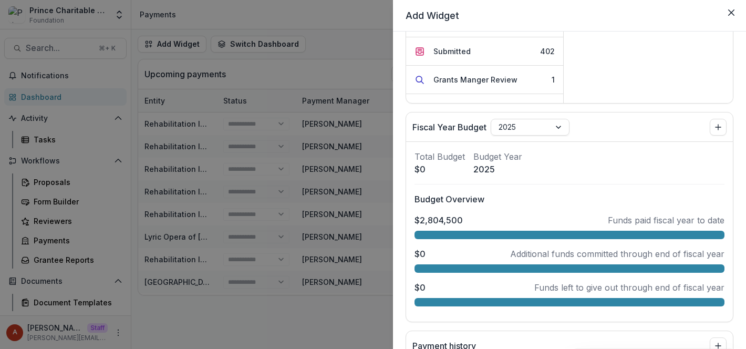
scroll to position [808, 0]
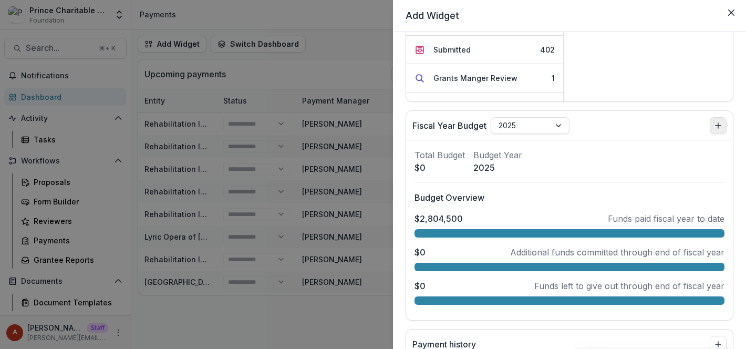
click at [719, 131] on button "Add to dashboard" at bounding box center [718, 125] width 17 height 17
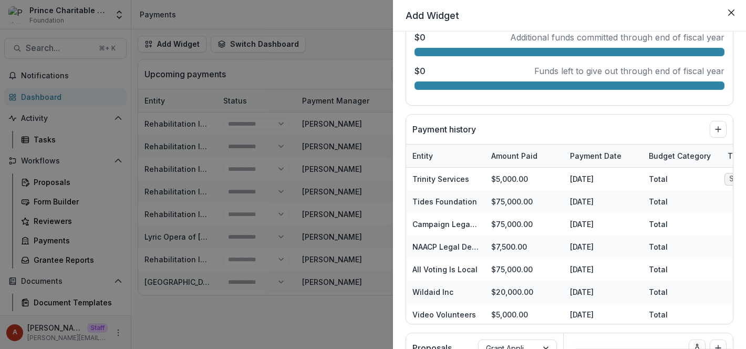
scroll to position [1023, 0]
click at [714, 127] on icon "Add to dashboard" at bounding box center [718, 129] width 8 height 8
click at [337, 242] on div "**********" at bounding box center [373, 174] width 746 height 349
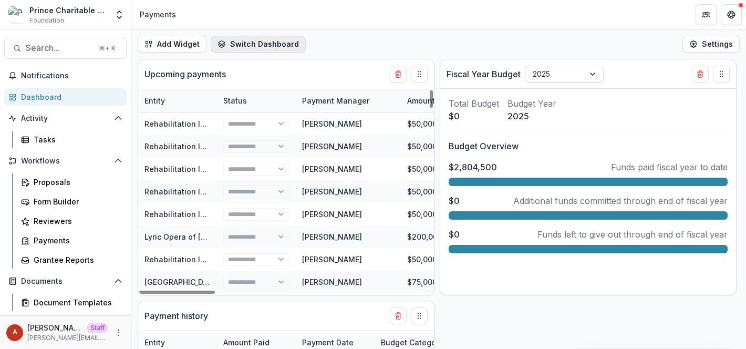
click at [234, 50] on button "Switch Dashboard" at bounding box center [258, 44] width 95 height 17
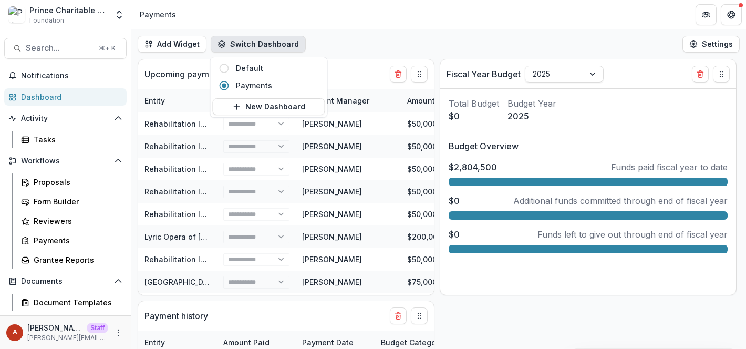
click at [357, 32] on div "Add Widget Switch Dashboard Default Payments New Dashboard Settings" at bounding box center [438, 43] width 615 height 29
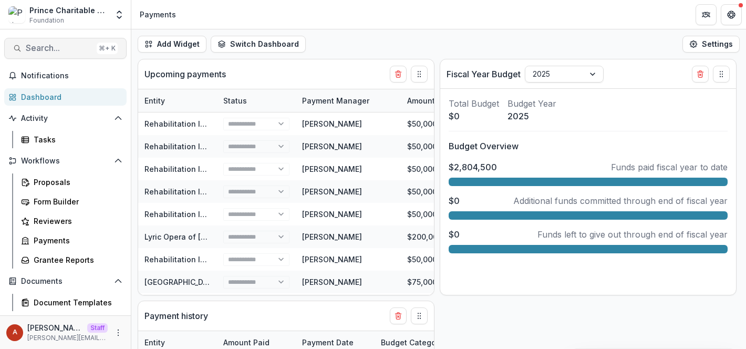
click at [56, 49] on span "Search..." at bounding box center [59, 48] width 67 height 10
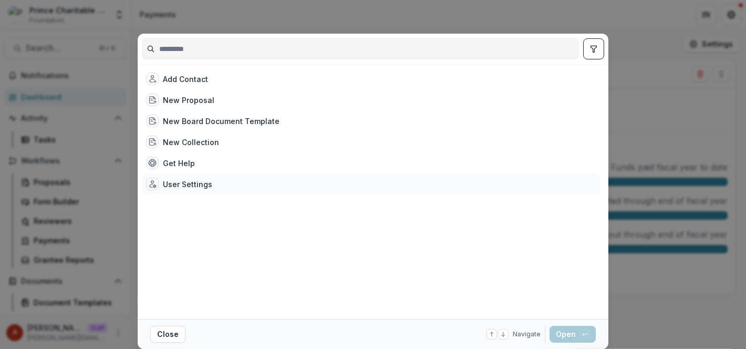
click at [172, 181] on div "User Settings" at bounding box center [187, 184] width 49 height 11
click at [572, 332] on button "Open with enter key" at bounding box center [573, 334] width 46 height 17
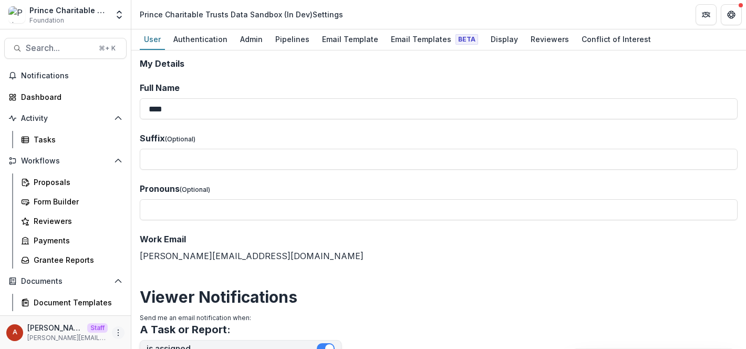
click at [115, 327] on button "More" at bounding box center [118, 332] width 13 height 13
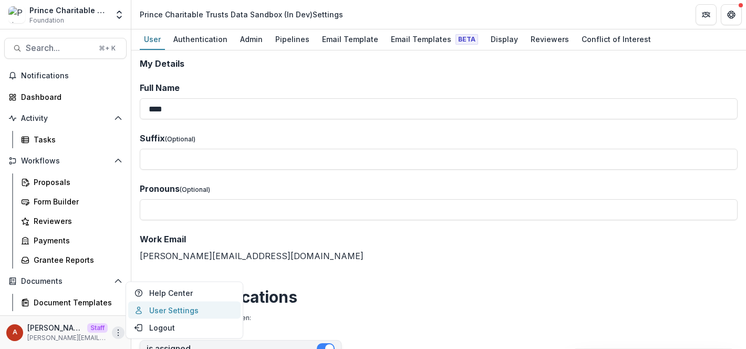
click at [203, 309] on link "User Settings" at bounding box center [184, 310] width 112 height 17
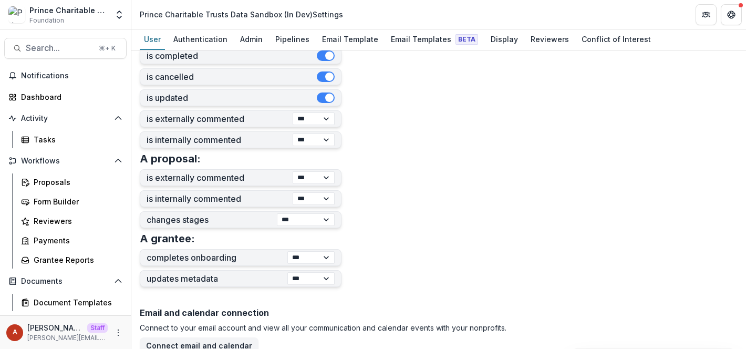
scroll to position [319, 0]
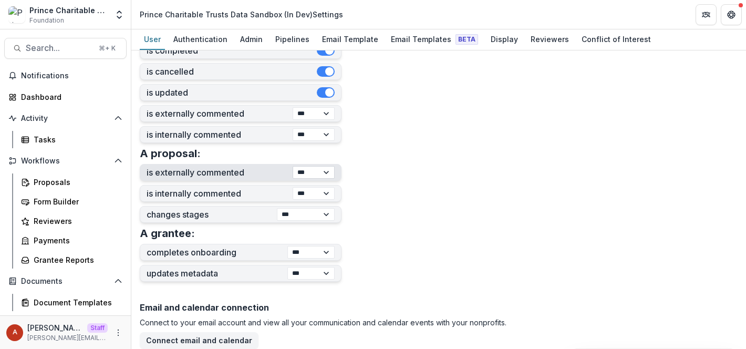
click at [322, 172] on select "*** ******** ****" at bounding box center [314, 172] width 42 height 13
click at [439, 232] on form "**********" at bounding box center [439, 106] width 598 height 733
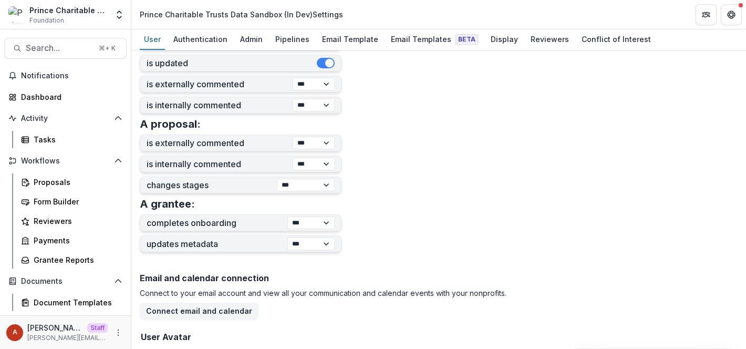
scroll to position [348, 0]
click at [308, 229] on select "**********" at bounding box center [310, 223] width 47 height 13
select select "**********"
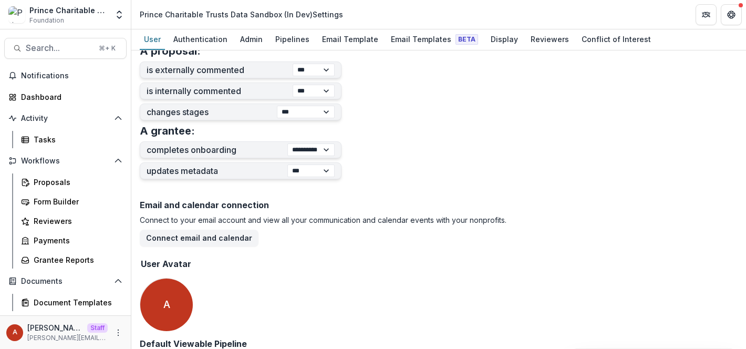
scroll to position [421, 0]
click at [319, 192] on form "**********" at bounding box center [439, 4] width 598 height 733
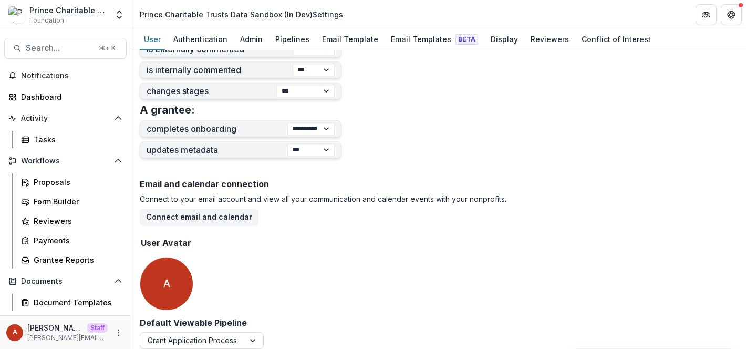
scroll to position [451, 0]
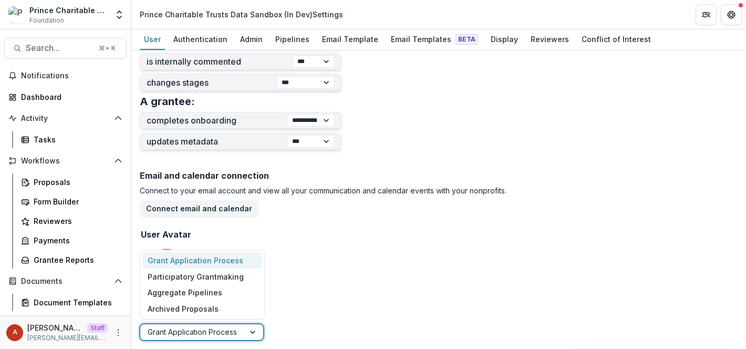
click at [209, 334] on div at bounding box center [192, 331] width 89 height 13
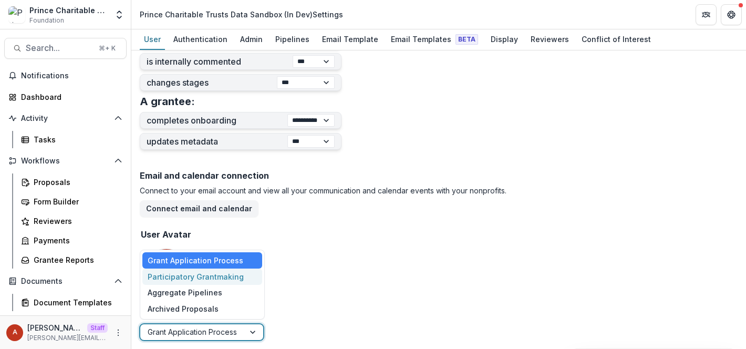
click at [336, 265] on div "Email and calendar connection Connect to your email account and view all your c…" at bounding box center [439, 238] width 598 height 142
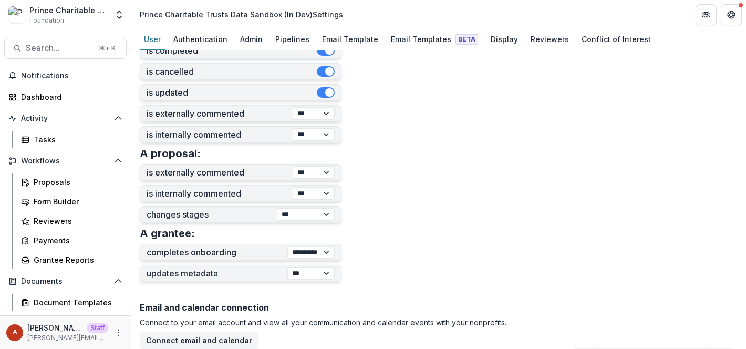
scroll to position [314, 0]
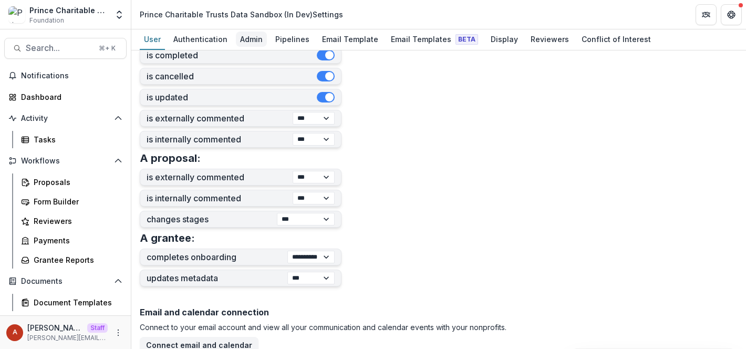
click at [254, 35] on div "Admin" at bounding box center [251, 39] width 31 height 15
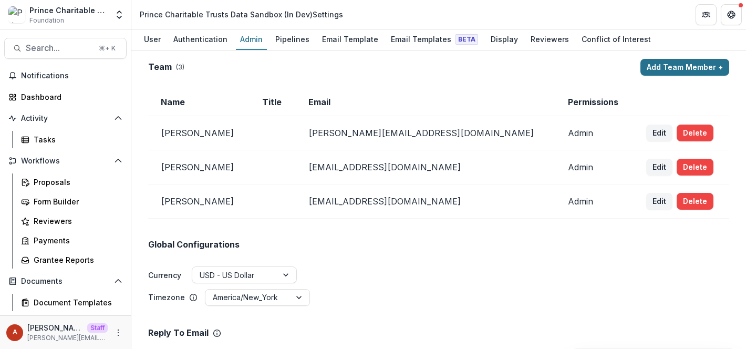
click at [671, 61] on button "Add Team Member +" at bounding box center [685, 67] width 89 height 17
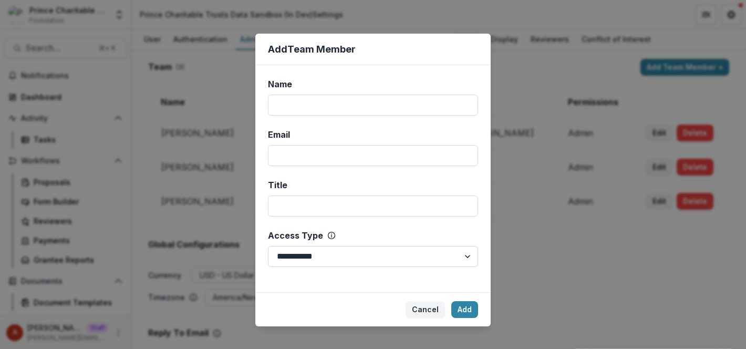
click at [302, 260] on select "**********" at bounding box center [373, 256] width 210 height 21
click at [327, 255] on select "**********" at bounding box center [373, 256] width 210 height 21
select select "**********"
click at [512, 223] on div "**********" at bounding box center [373, 174] width 746 height 349
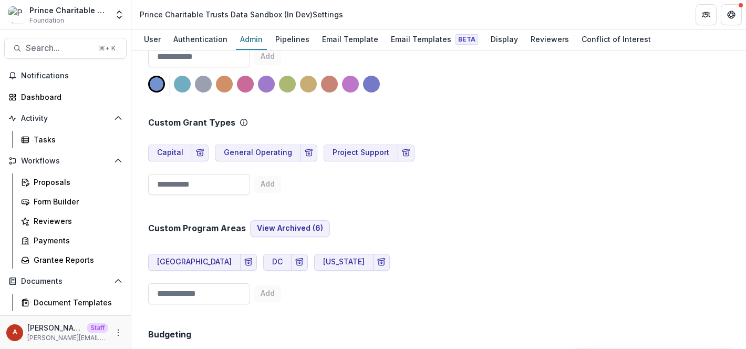
scroll to position [552, 0]
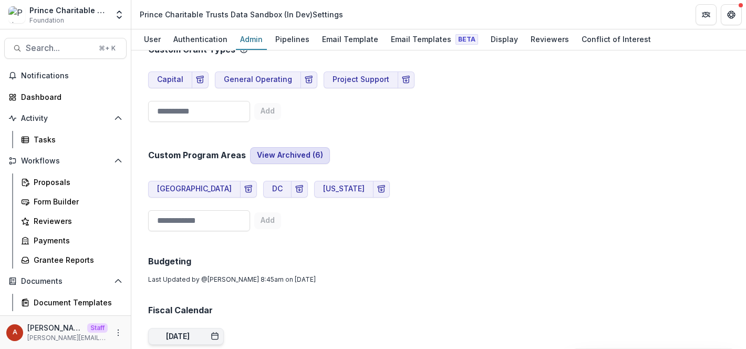
click at [285, 147] on button "View Archived ( 6 )" at bounding box center [290, 155] width 80 height 17
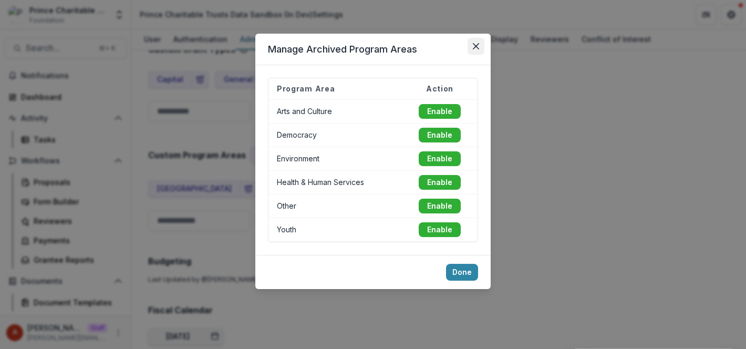
click at [477, 44] on icon "Close" at bounding box center [476, 46] width 6 height 6
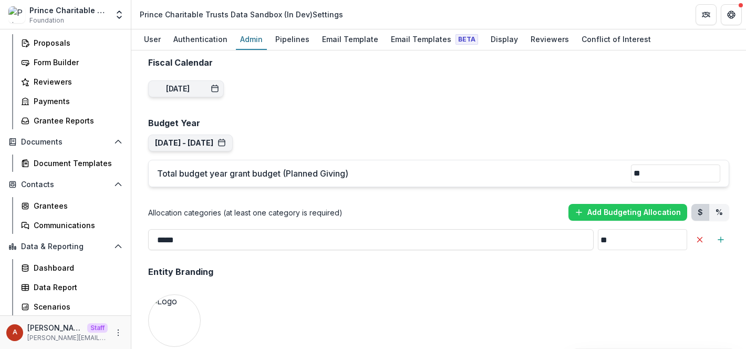
scroll to position [798, 0]
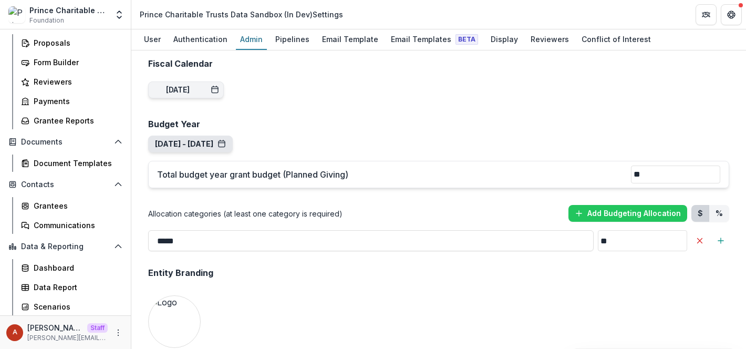
click at [203, 140] on button "Jan 1, 2025 - Dec 31, 2025" at bounding box center [190, 144] width 71 height 9
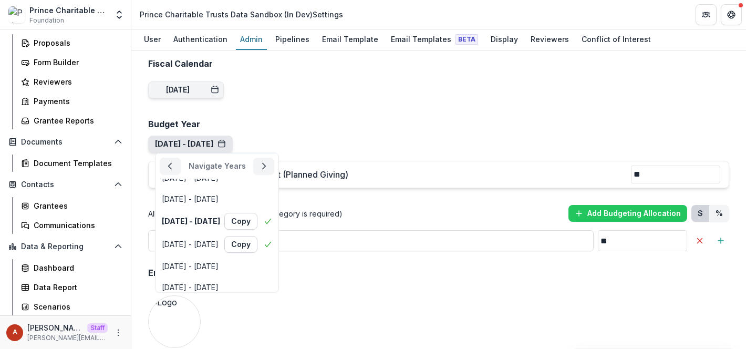
scroll to position [78, 0]
click at [219, 262] on div "Jan 1, 2027 - Dec 31, 2027" at bounding box center [190, 266] width 57 height 9
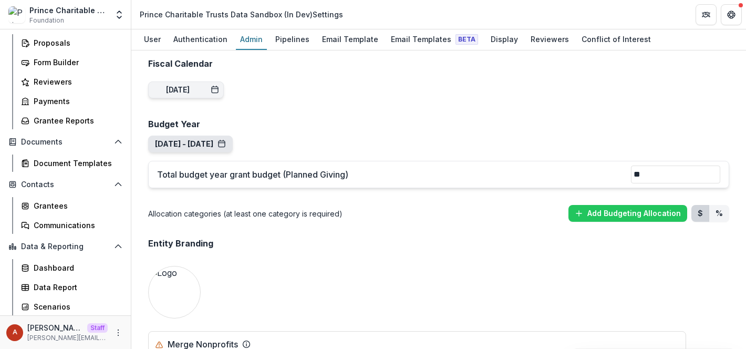
click at [221, 140] on button "Jan 1, 2027 - Dec 31, 2027" at bounding box center [190, 144] width 71 height 9
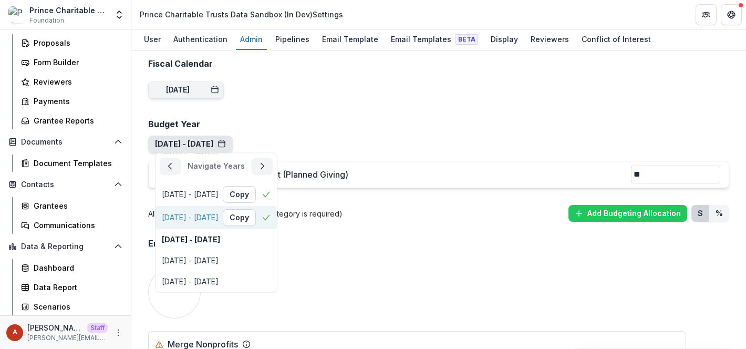
scroll to position [105, 0]
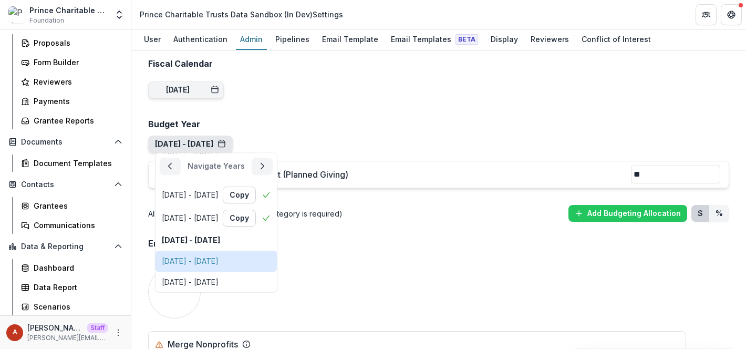
click at [221, 251] on button "Jan 1, 2028 - Dec 31, 2028" at bounding box center [216, 261] width 121 height 21
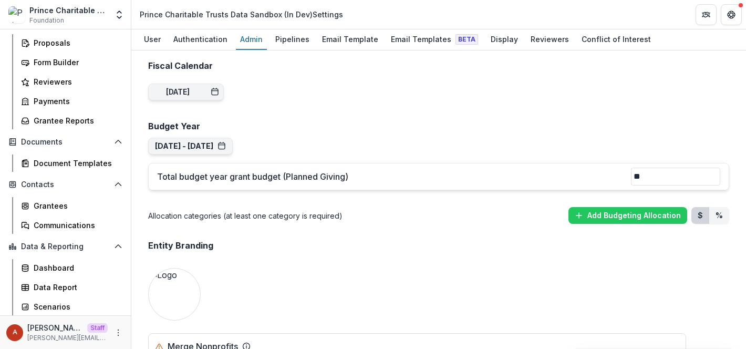
scroll to position [797, 0]
click at [220, 141] on button "Jan 1, 2028 - Dec 31, 2028" at bounding box center [190, 145] width 71 height 9
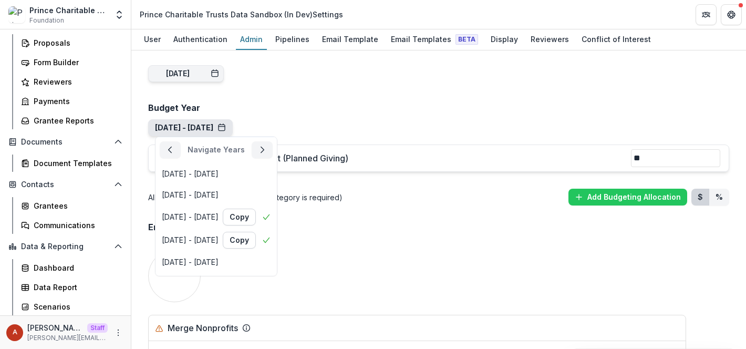
scroll to position [95, 0]
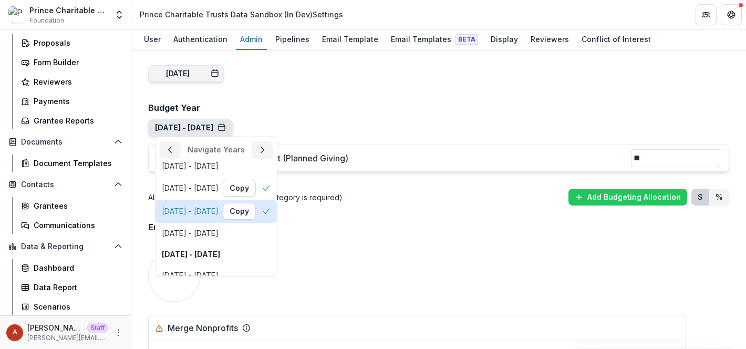
click at [219, 207] on div "Jan 1, 2026 - Dec 31, 2026" at bounding box center [190, 211] width 57 height 9
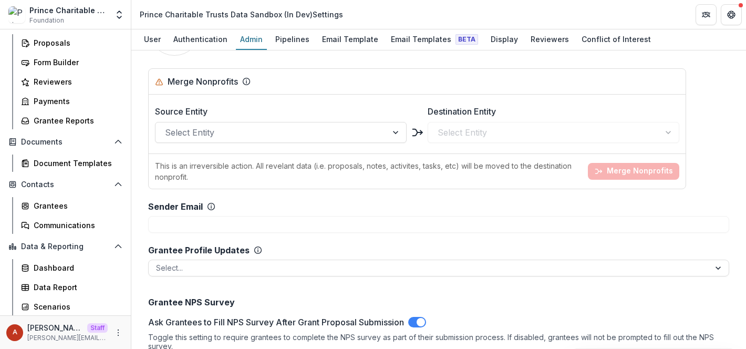
scroll to position [1090, 0]
click at [232, 126] on div at bounding box center [271, 133] width 213 height 15
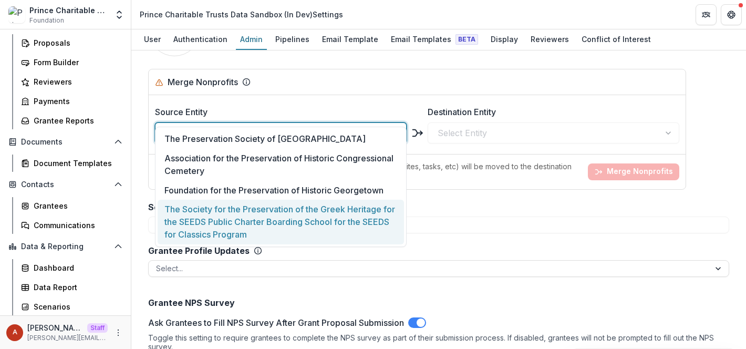
type input "*******"
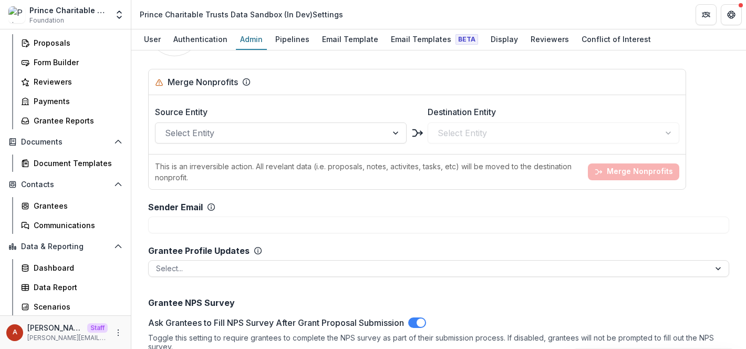
click at [496, 202] on div "Sender Email" at bounding box center [438, 217] width 581 height 31
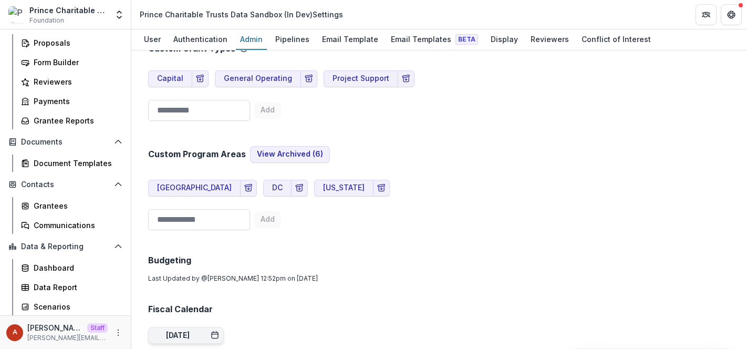
scroll to position [554, 0]
click at [263, 179] on button "DC" at bounding box center [277, 187] width 28 height 17
click at [314, 179] on button "Rhode Island" at bounding box center [343, 187] width 59 height 17
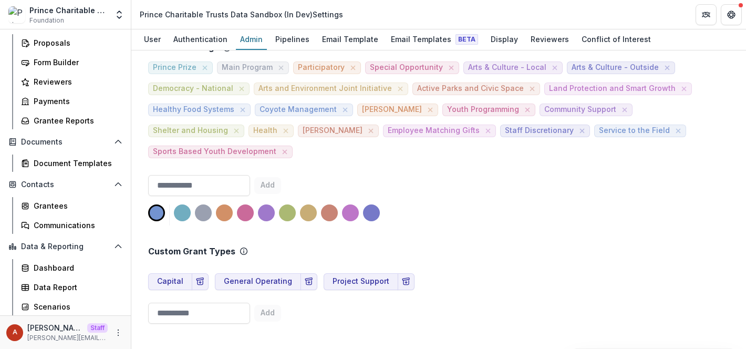
scroll to position [310, 0]
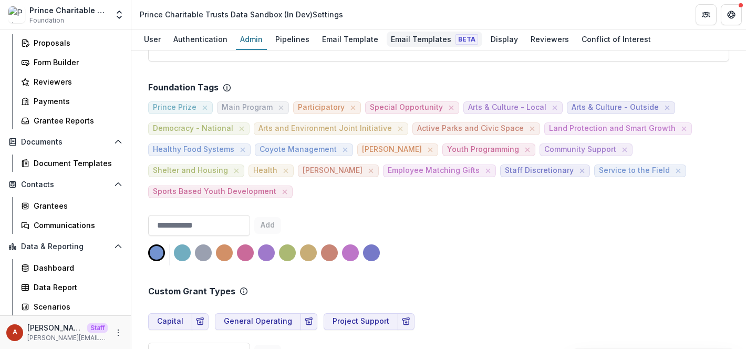
click at [418, 38] on div "Email Templates Beta" at bounding box center [435, 39] width 96 height 15
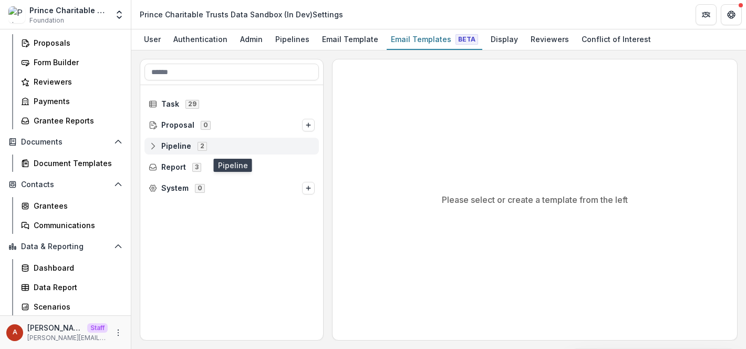
click at [177, 145] on span "Pipeline" at bounding box center [176, 146] width 30 height 9
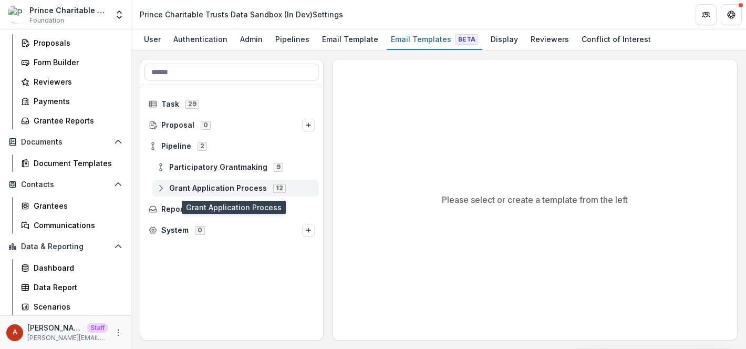
click at [161, 192] on icon at bounding box center [161, 188] width 8 height 8
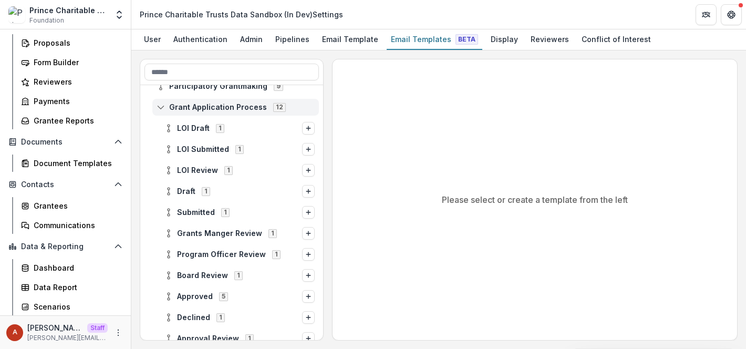
scroll to position [85, 0]
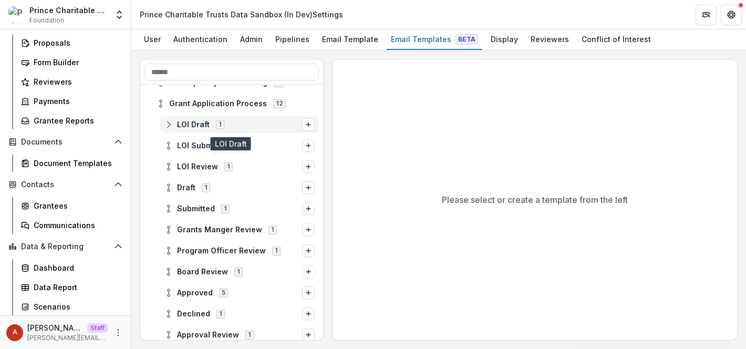
click at [251, 125] on span "LOI Draft 1" at bounding box center [234, 124] width 138 height 9
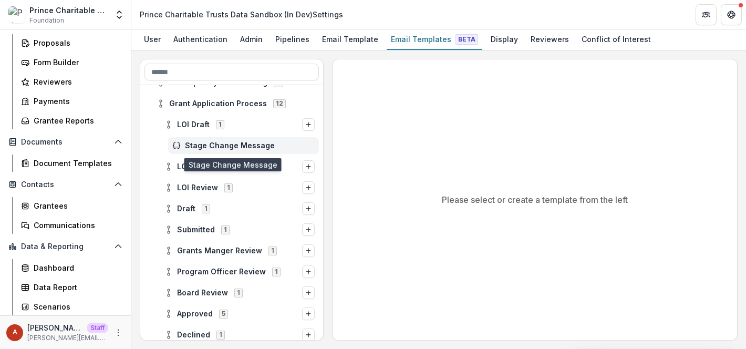
click at [280, 142] on span "Stage Change Message" at bounding box center [250, 145] width 130 height 9
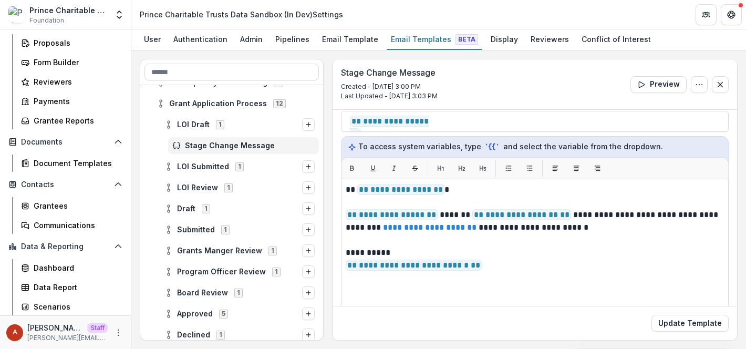
scroll to position [113, 0]
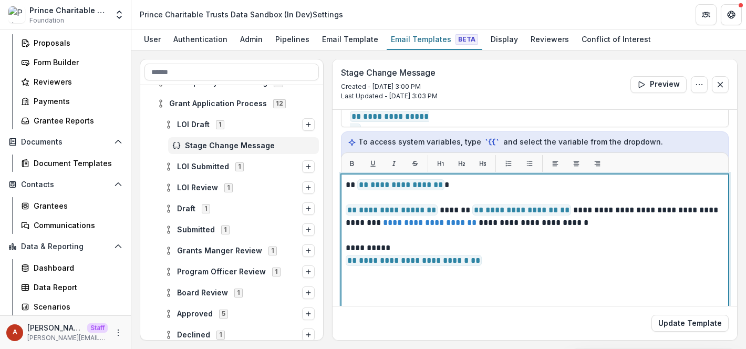
click at [592, 223] on p "**********" at bounding box center [533, 216] width 375 height 25
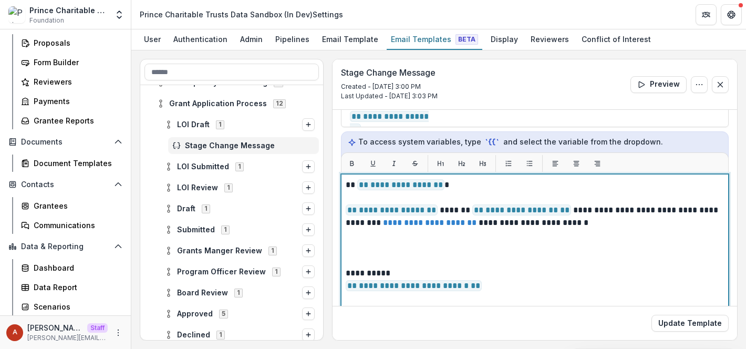
scroll to position [117, 0]
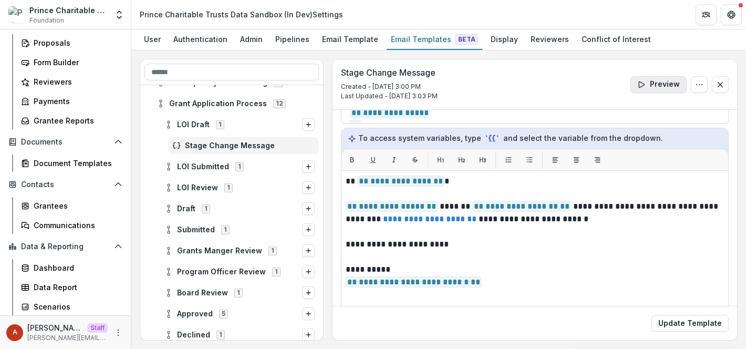
click at [653, 86] on button "Preview" at bounding box center [659, 84] width 56 height 17
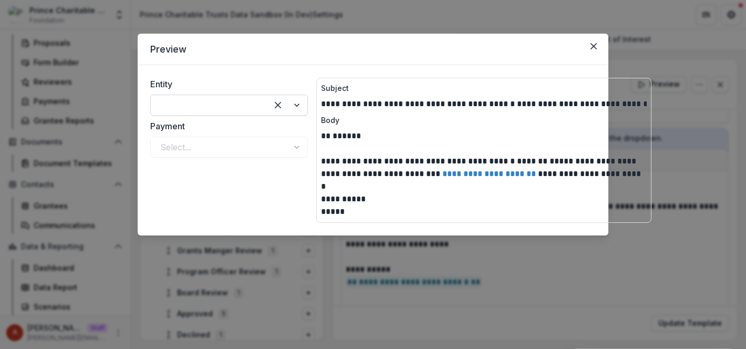
click at [194, 105] on div at bounding box center [209, 105] width 98 height 15
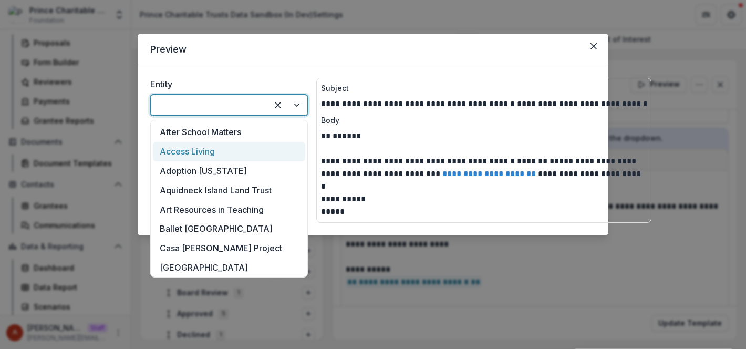
click at [206, 152] on div "Access Living" at bounding box center [229, 151] width 152 height 19
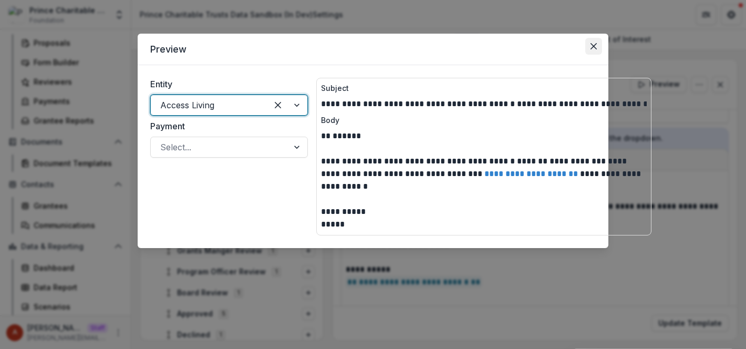
click at [601, 43] on button "Close" at bounding box center [593, 46] width 17 height 17
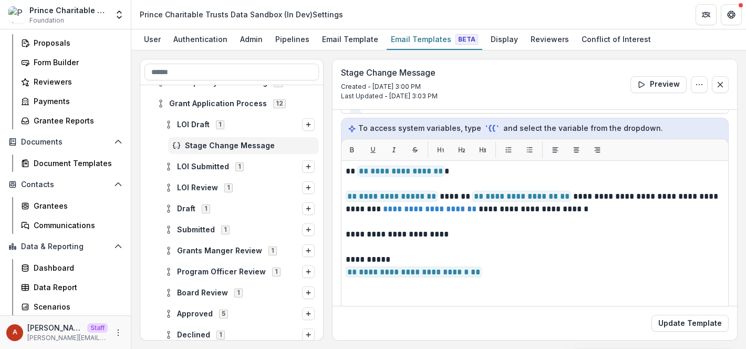
scroll to position [128, 0]
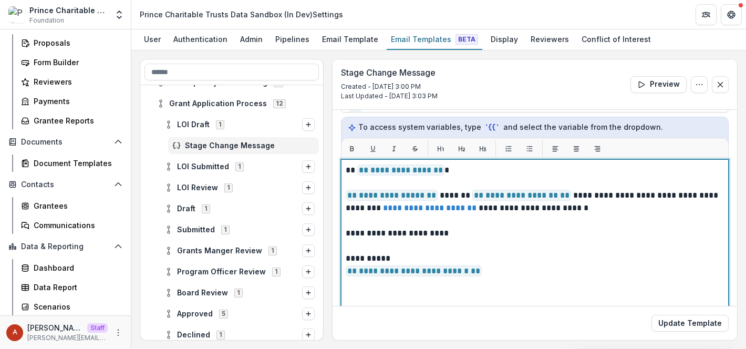
click at [462, 234] on p "**********" at bounding box center [533, 233] width 375 height 13
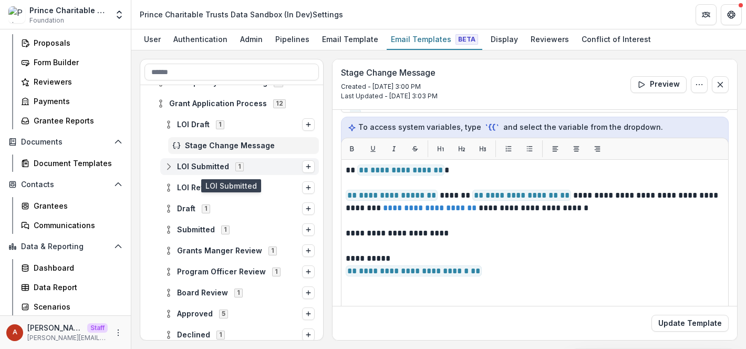
click at [219, 168] on span "LOI Submitted" at bounding box center [203, 166] width 52 height 9
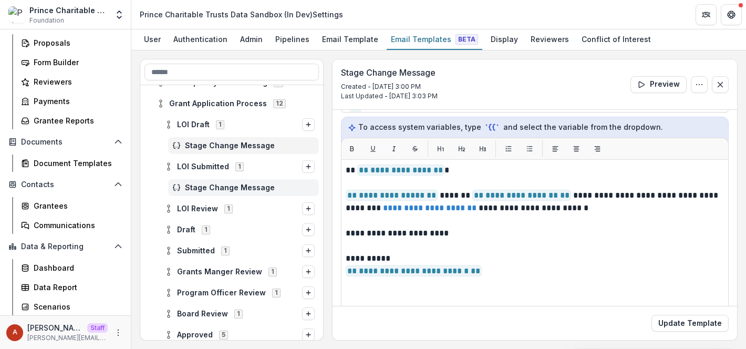
click at [221, 184] on span "Stage Change Message" at bounding box center [250, 187] width 130 height 9
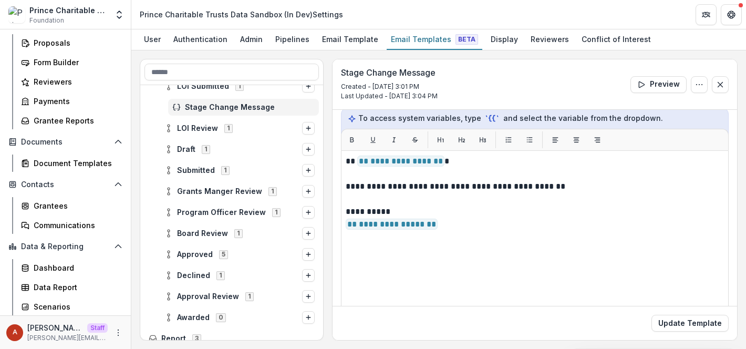
scroll to position [165, 0]
click at [200, 252] on span "Approved" at bounding box center [195, 255] width 36 height 9
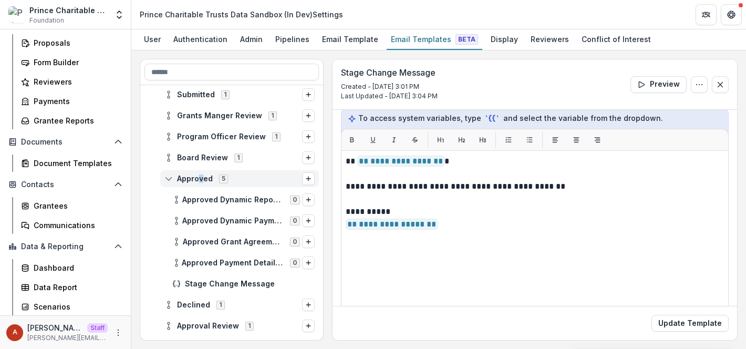
scroll to position [243, 0]
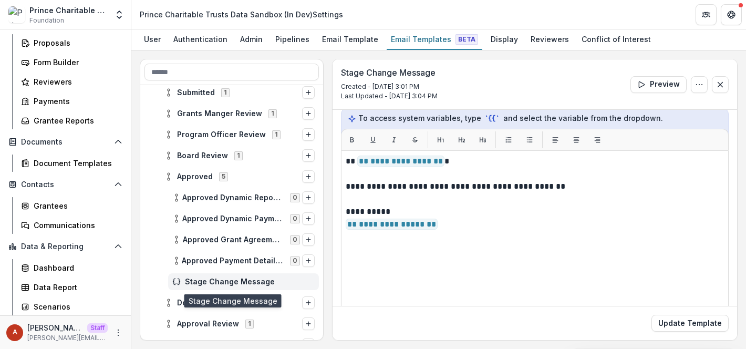
click at [220, 280] on span "Stage Change Message" at bounding box center [250, 281] width 130 height 9
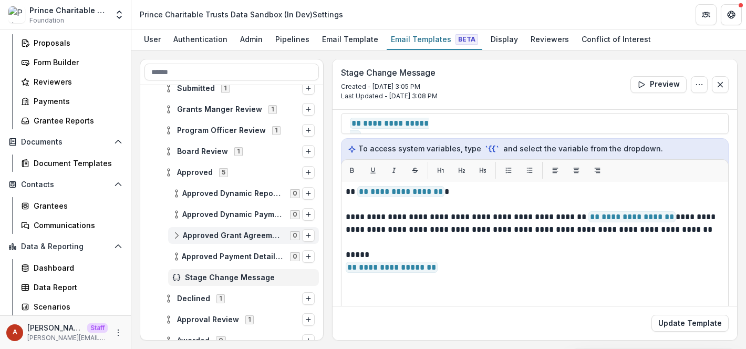
scroll to position [270, 0]
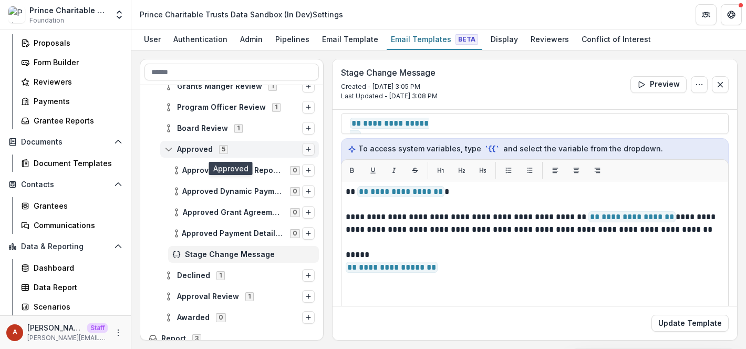
click at [305, 152] on icon "Options" at bounding box center [308, 149] width 6 height 6
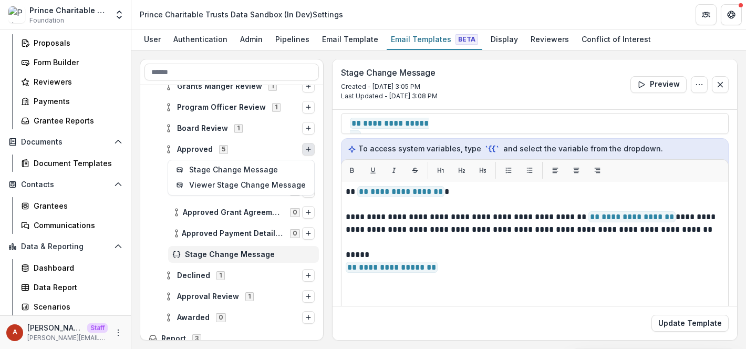
click at [325, 153] on div "**********" at bounding box center [439, 200] width 598 height 282
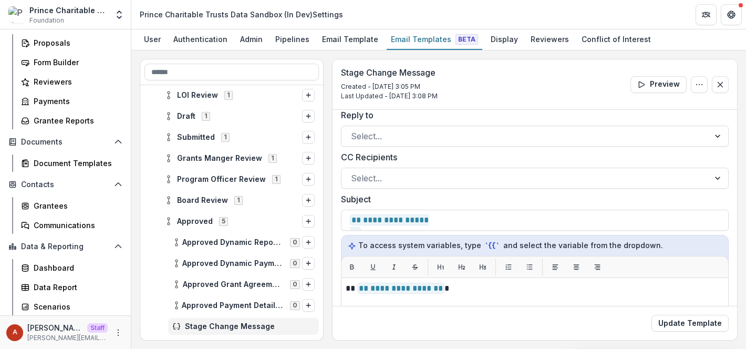
scroll to position [0, 0]
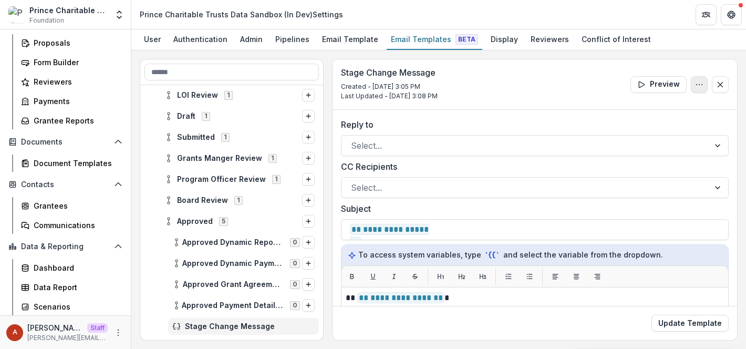
click at [698, 85] on icon "Options" at bounding box center [699, 84] width 8 height 8
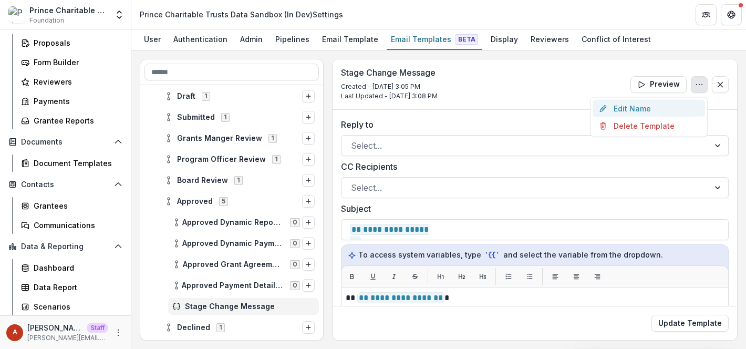
click at [629, 106] on button "Edit Name" at bounding box center [649, 108] width 112 height 17
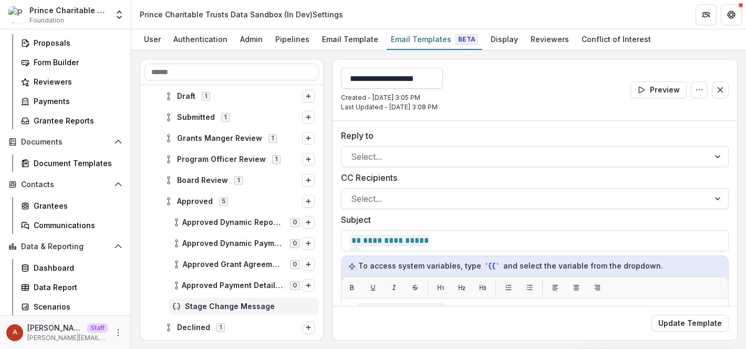
click at [408, 80] on input "**********" at bounding box center [392, 78] width 102 height 21
type input "**********"
click at [678, 320] on button "Update Template" at bounding box center [690, 323] width 77 height 17
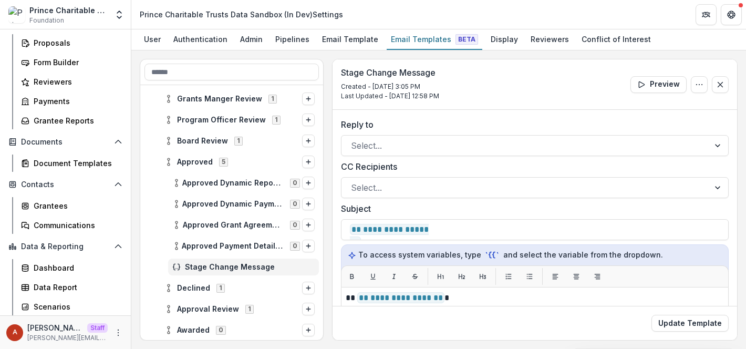
scroll to position [258, 0]
click at [306, 162] on icon "Options" at bounding box center [308, 161] width 6 height 6
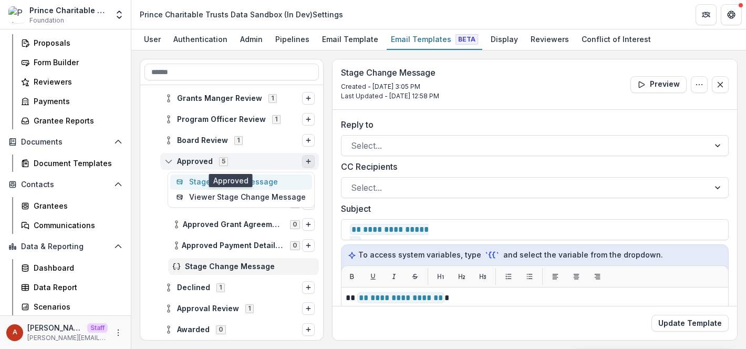
click at [280, 186] on button "Stage Change Message" at bounding box center [241, 181] width 142 height 15
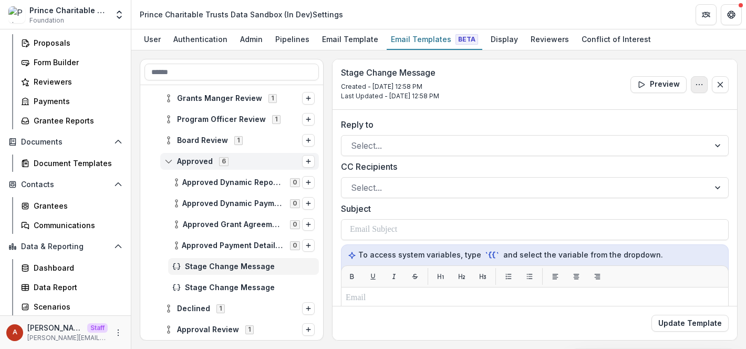
click at [691, 84] on button "Options" at bounding box center [699, 84] width 17 height 17
click at [621, 108] on button "Edit Name" at bounding box center [649, 108] width 112 height 17
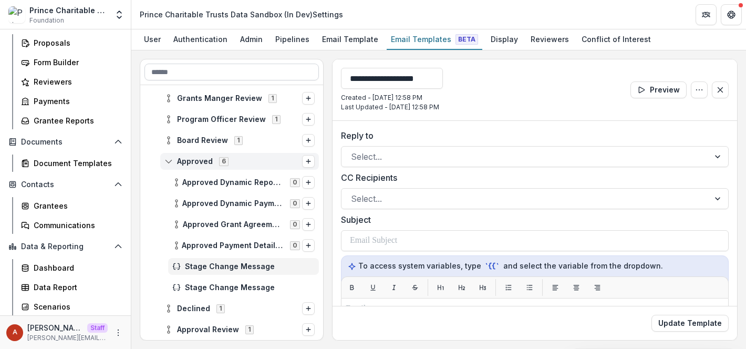
drag, startPoint x: 441, startPoint y: 73, endPoint x: 315, endPoint y: 74, distance: 126.1
click at [315, 74] on div "**********" at bounding box center [439, 200] width 598 height 282
type input "*"
type input "**********"
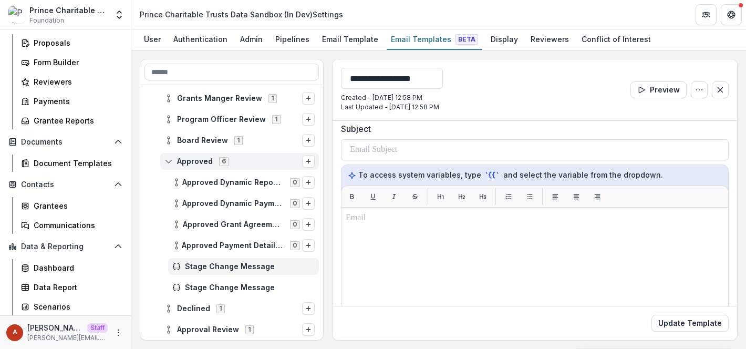
scroll to position [136, 0]
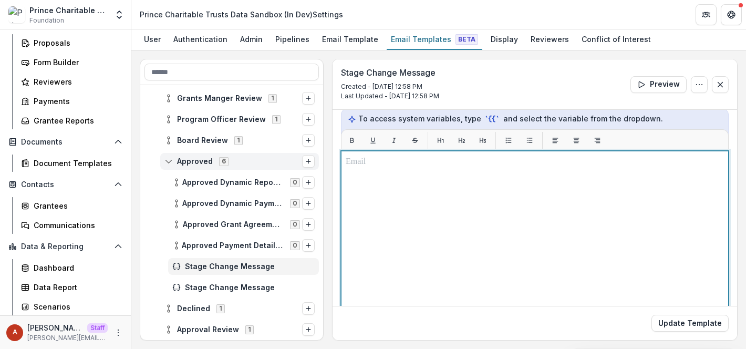
click at [484, 212] on div at bounding box center [535, 282] width 378 height 253
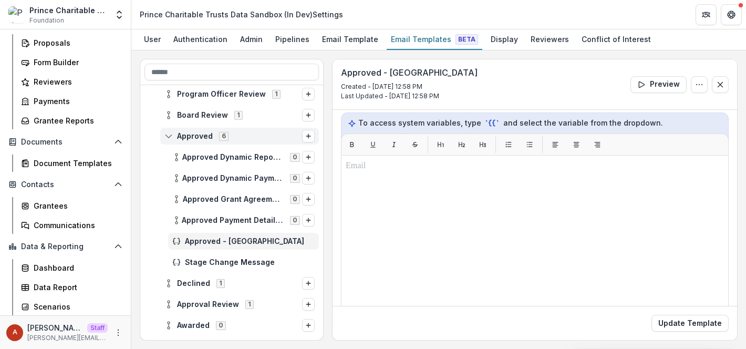
scroll to position [290, 0]
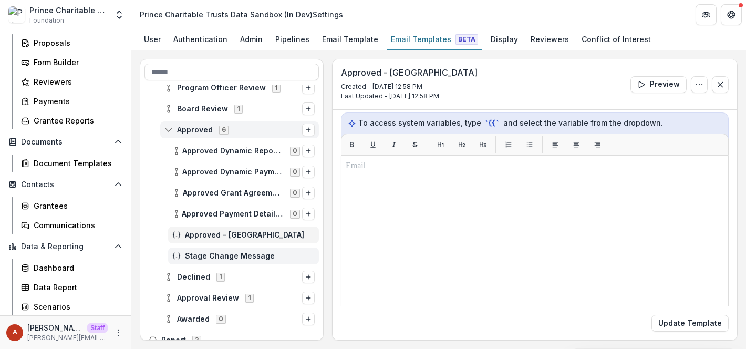
click at [219, 258] on span "Stage Change Message" at bounding box center [250, 256] width 130 height 9
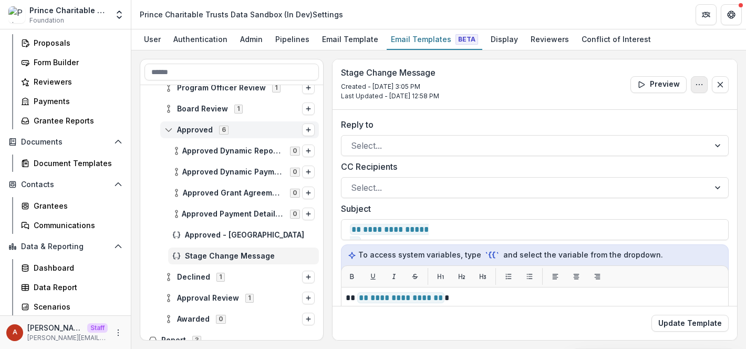
click at [695, 85] on icon "Options" at bounding box center [699, 84] width 8 height 8
click at [623, 105] on button "Edit Name" at bounding box center [649, 108] width 112 height 17
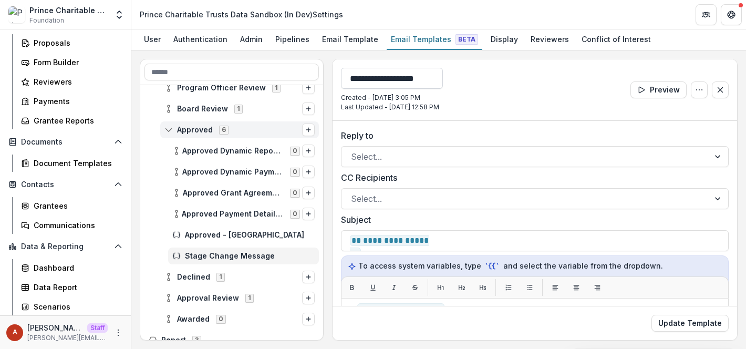
click at [424, 77] on input "**********" at bounding box center [392, 78] width 102 height 21
type input "**********"
click at [652, 315] on button "Update Template" at bounding box center [690, 323] width 77 height 17
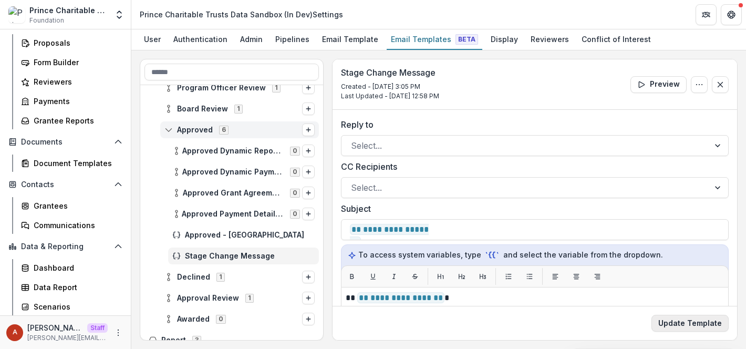
click at [675, 320] on button "Update Template" at bounding box center [690, 323] width 77 height 17
click at [696, 82] on icon "Options" at bounding box center [699, 84] width 8 height 8
click at [441, 106] on div "Stage Change Message Created - Aug 11, 2025 @ 3:05 PM Last Updated - Aug 12, 20…" at bounding box center [535, 84] width 405 height 50
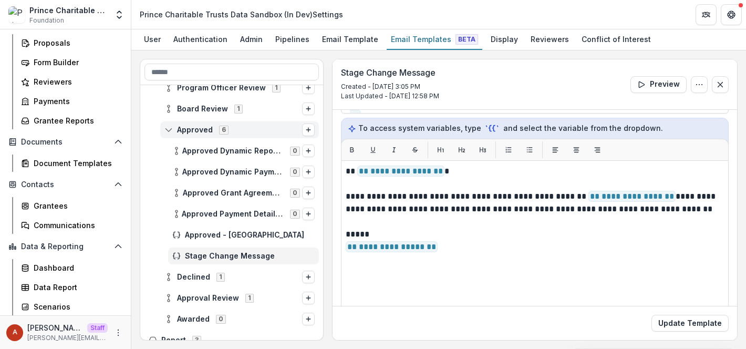
scroll to position [147, 0]
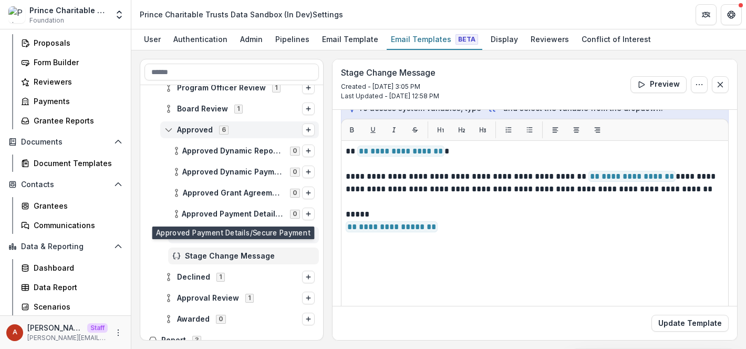
click at [211, 234] on span "Approved - Chicago" at bounding box center [250, 235] width 130 height 9
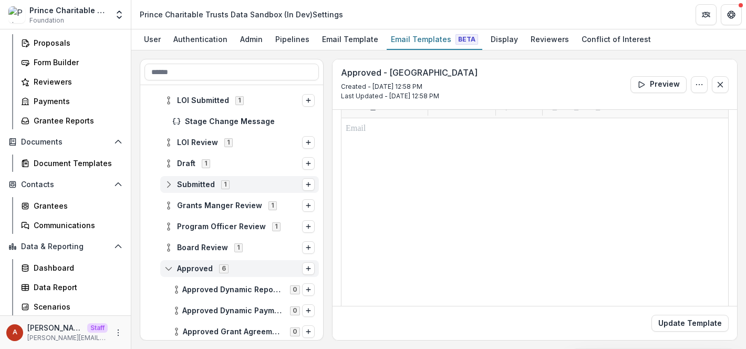
scroll to position [158, 0]
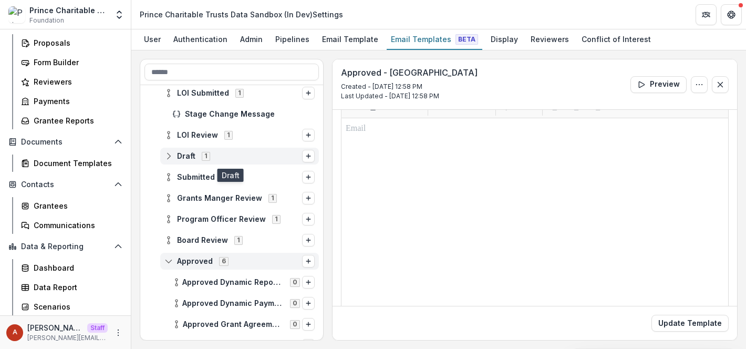
click at [186, 161] on div "Draft 1" at bounding box center [239, 156] width 159 height 17
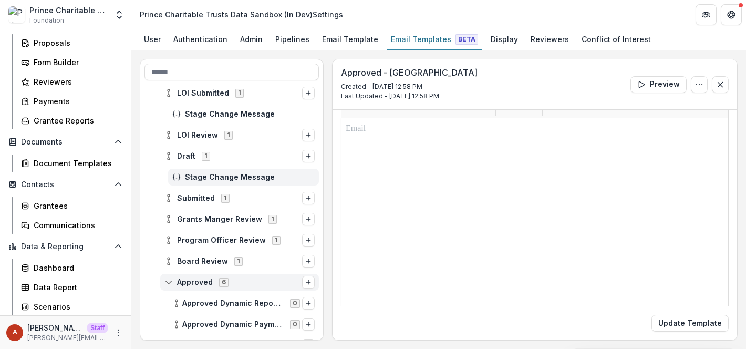
click at [217, 174] on span "Stage Change Message" at bounding box center [250, 177] width 130 height 9
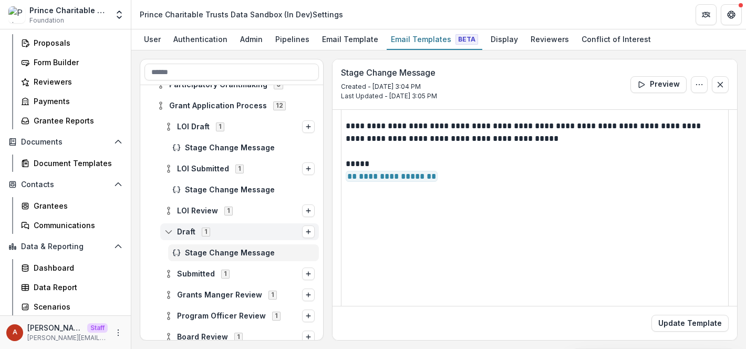
scroll to position [81, 0]
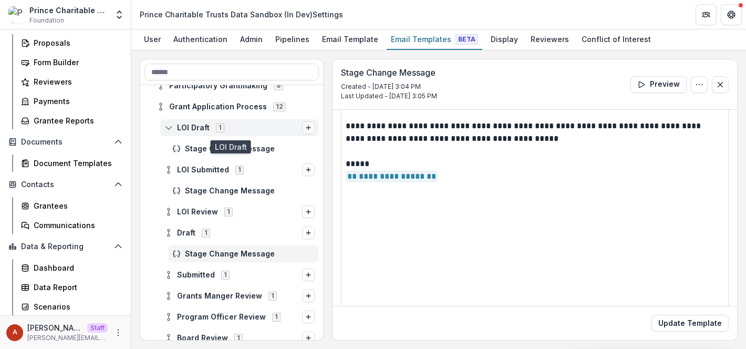
click at [309, 127] on line "Options" at bounding box center [309, 128] width 0 height 4
click at [261, 149] on button "Stage Change Message" at bounding box center [241, 148] width 142 height 15
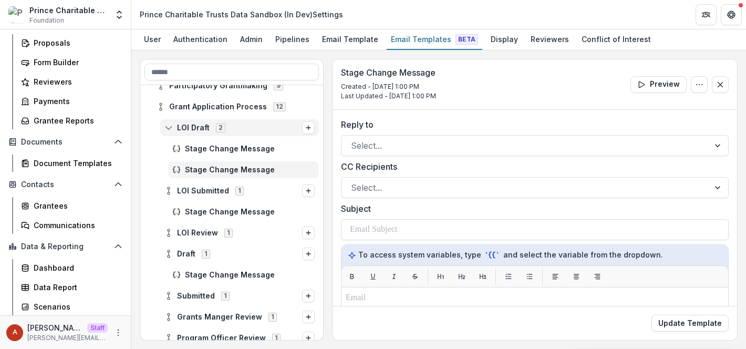
click at [707, 82] on div "Preview Edit Name Delete Template" at bounding box center [680, 84] width 98 height 17
click at [702, 82] on button "Options" at bounding box center [699, 84] width 17 height 17
click at [636, 106] on button "Edit Name" at bounding box center [649, 108] width 112 height 17
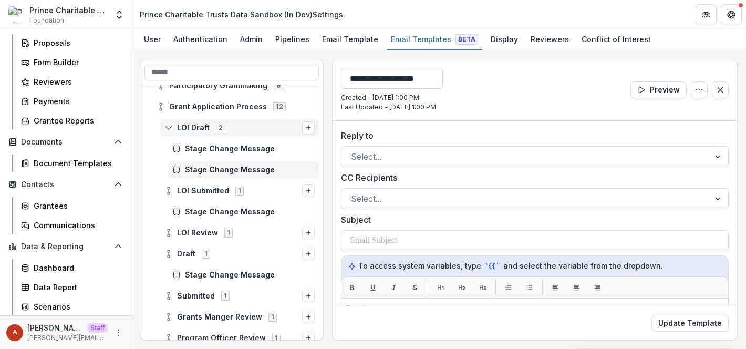
click at [420, 76] on input "**********" at bounding box center [392, 78] width 102 height 21
type input "**********"
click at [652, 315] on button "Update Template" at bounding box center [690, 323] width 77 height 17
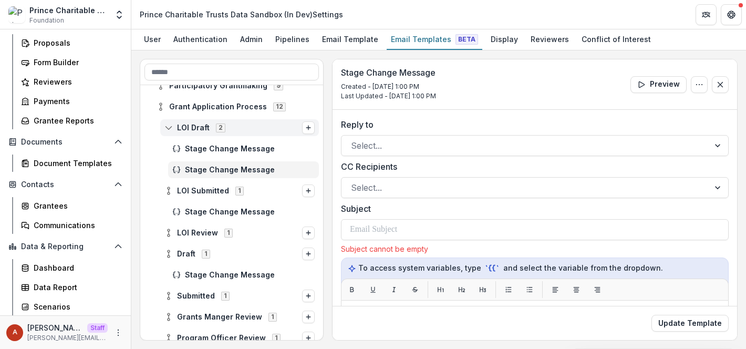
click at [515, 93] on div "Stage Change Message Created - Aug 12, 2025 @ 1:00 PM Last Updated - Aug 12, 20…" at bounding box center [535, 84] width 405 height 50
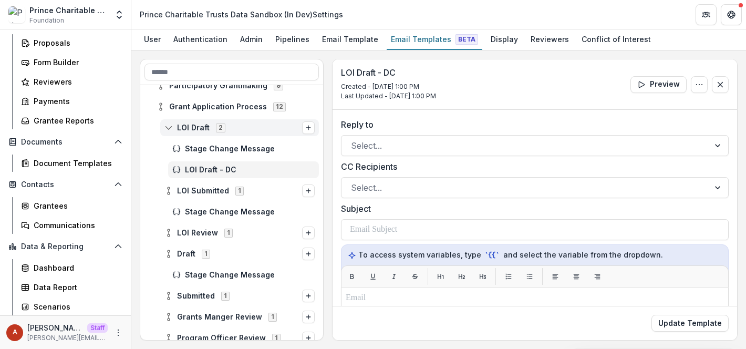
scroll to position [69, 0]
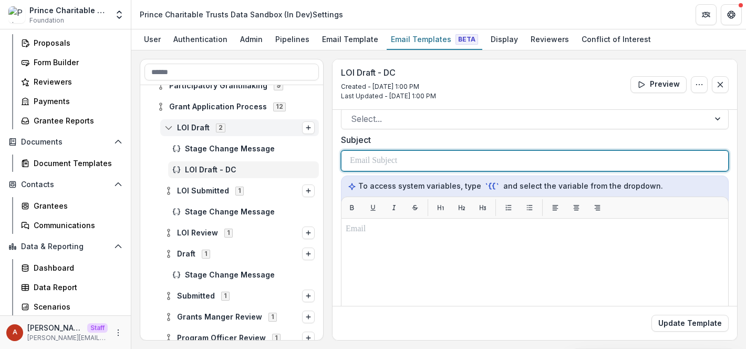
click at [425, 160] on div at bounding box center [535, 161] width 370 height 20
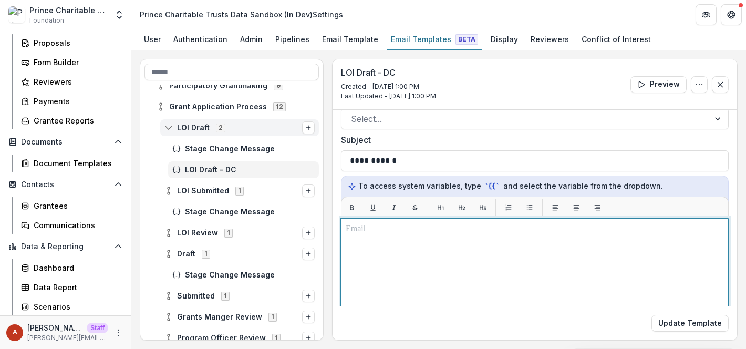
click at [428, 250] on div at bounding box center [535, 349] width 378 height 253
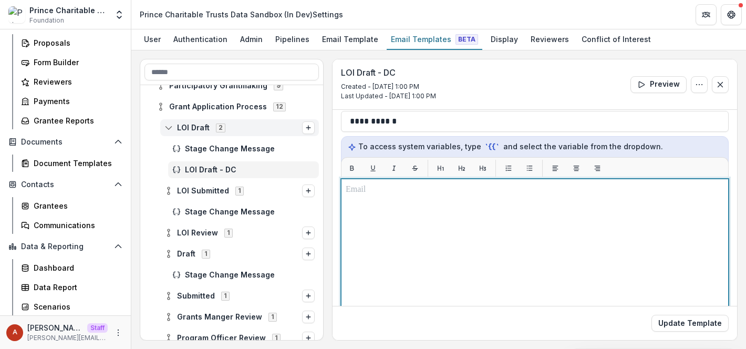
scroll to position [113, 0]
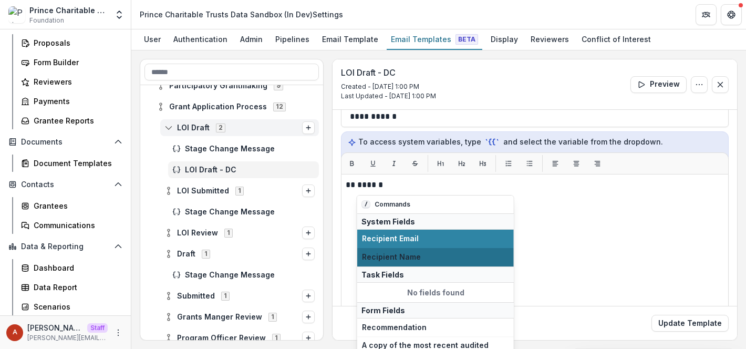
click at [401, 253] on span "Recipient Name" at bounding box center [435, 257] width 147 height 9
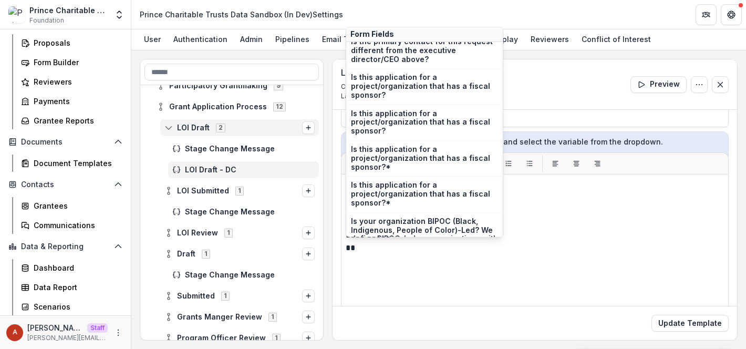
scroll to position [1512, 0]
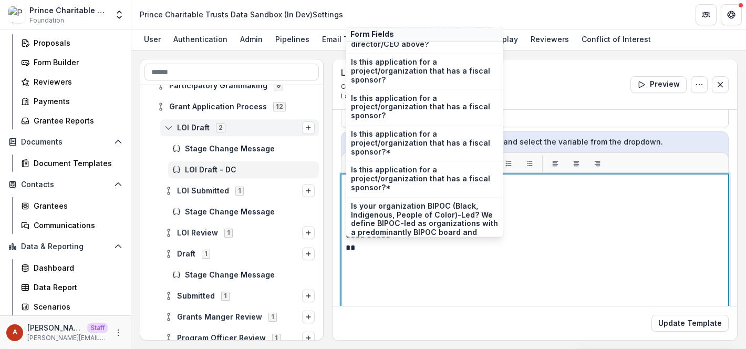
click at [374, 245] on p "**" at bounding box center [533, 248] width 375 height 13
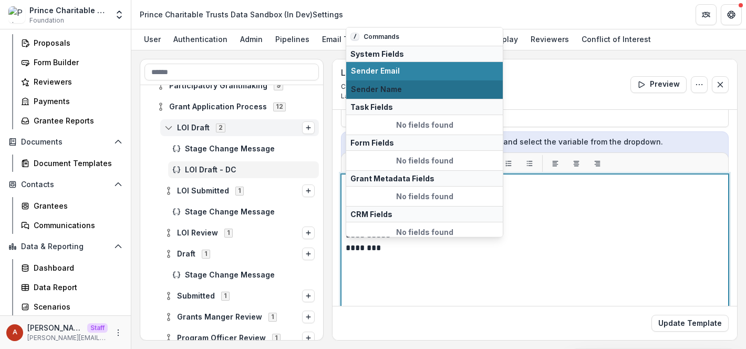
scroll to position [4, 0]
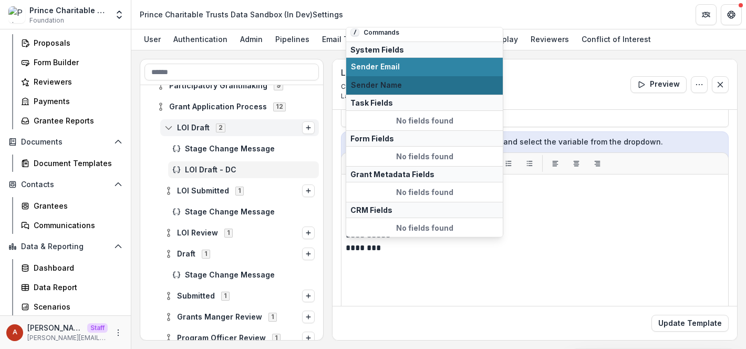
click at [400, 86] on span "Sender Name" at bounding box center [424, 84] width 147 height 9
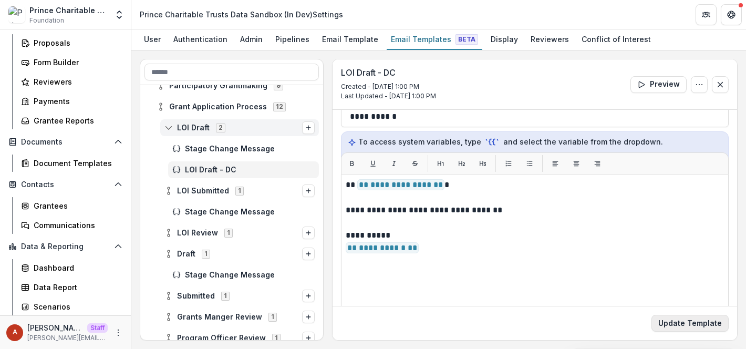
click at [686, 322] on button "Update Template" at bounding box center [690, 323] width 77 height 17
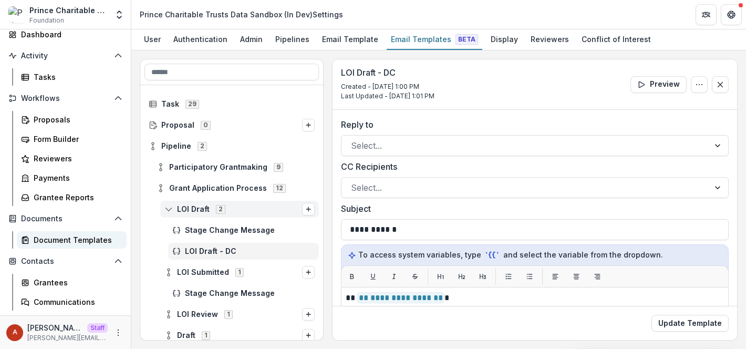
scroll to position [59, 0]
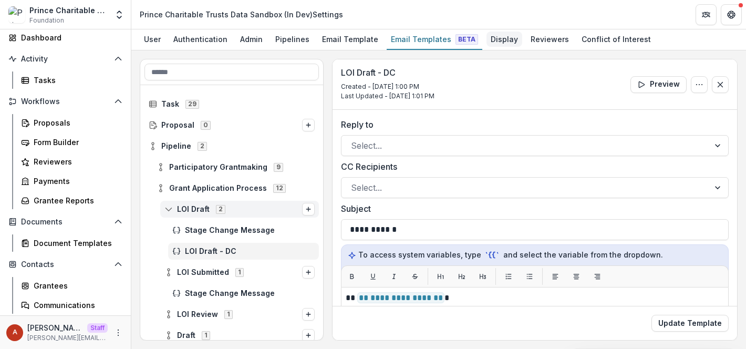
click at [492, 33] on div "Display" at bounding box center [505, 39] width 36 height 15
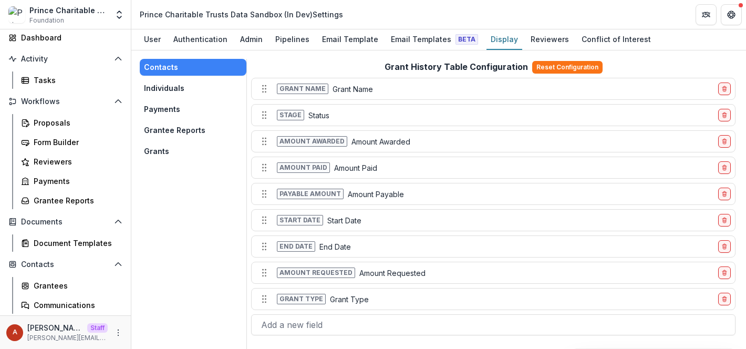
click at [195, 105] on button "Payments" at bounding box center [193, 109] width 107 height 17
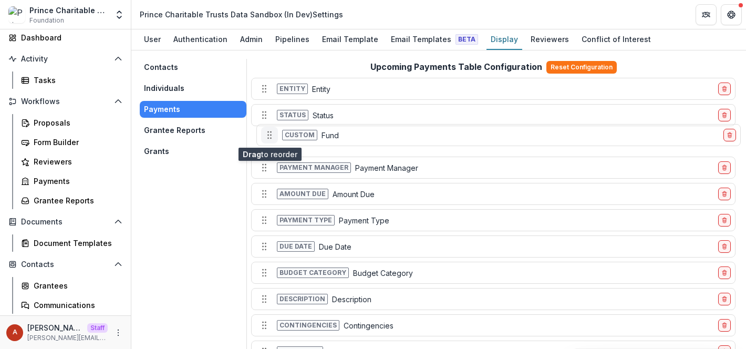
drag, startPoint x: 263, startPoint y: 322, endPoint x: 268, endPoint y: 135, distance: 187.2
click at [268, 135] on icon "Move field" at bounding box center [269, 135] width 11 height 11
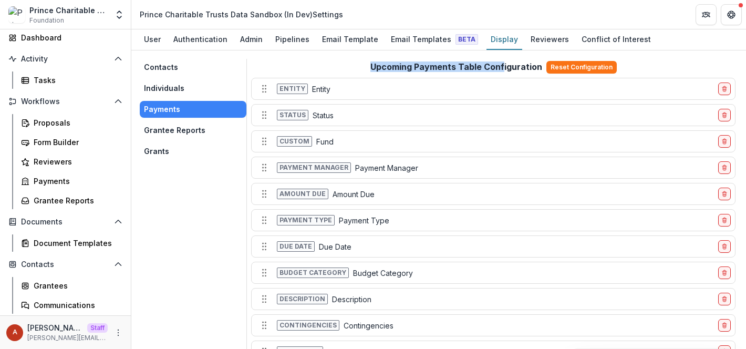
drag, startPoint x: 367, startPoint y: 67, endPoint x: 501, endPoint y: 64, distance: 133.5
click at [501, 65] on div "Upcoming Payments Table Configuration Reset Configuration Entity Entity Status …" at bounding box center [493, 277] width 489 height 436
click at [501, 64] on h2 "Upcoming Payments Table Configuration" at bounding box center [457, 67] width 172 height 10
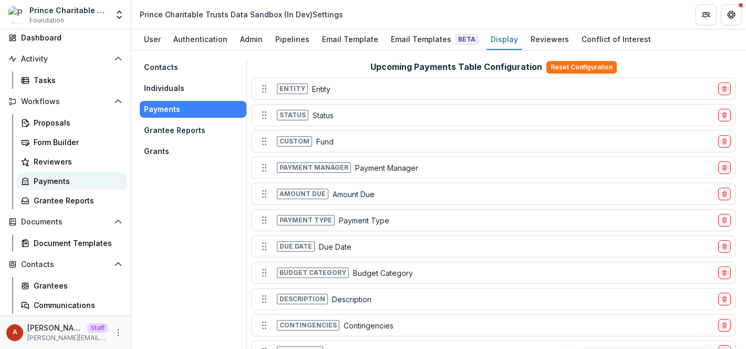
click at [77, 183] on div "Payments" at bounding box center [76, 181] width 85 height 11
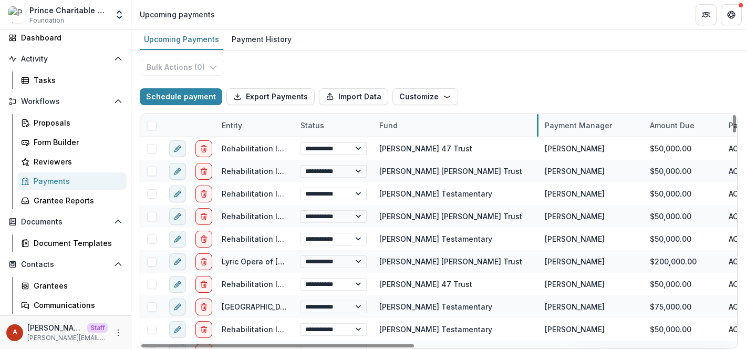
drag, startPoint x: 451, startPoint y: 129, endPoint x: 538, endPoint y: 129, distance: 86.7
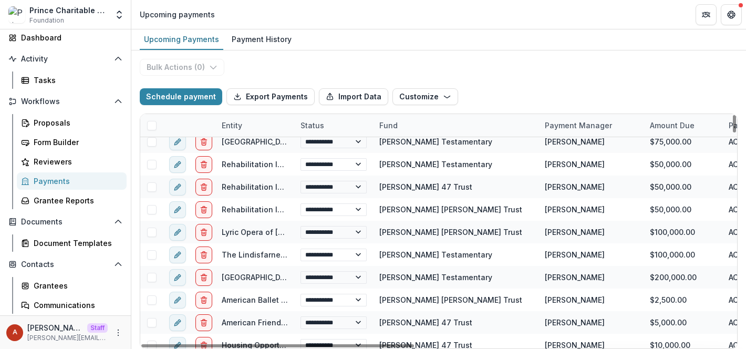
scroll to position [205, 0]
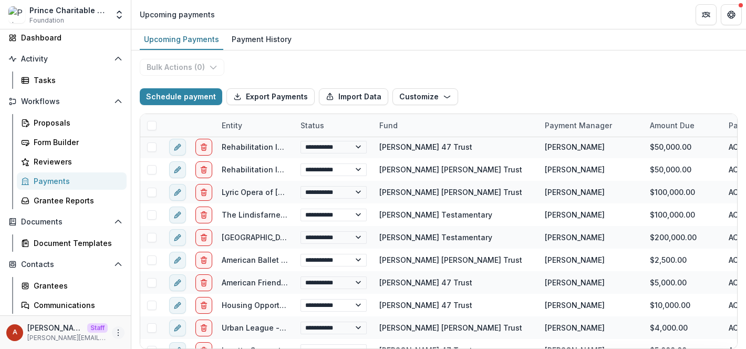
click at [114, 334] on icon "More" at bounding box center [118, 332] width 8 height 8
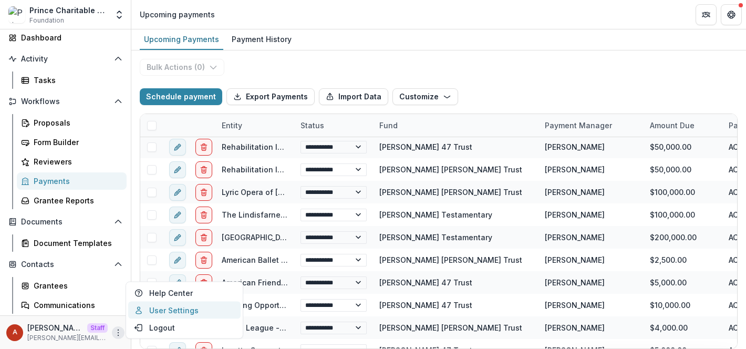
click at [158, 311] on link "User Settings" at bounding box center [184, 310] width 112 height 17
select select "**********"
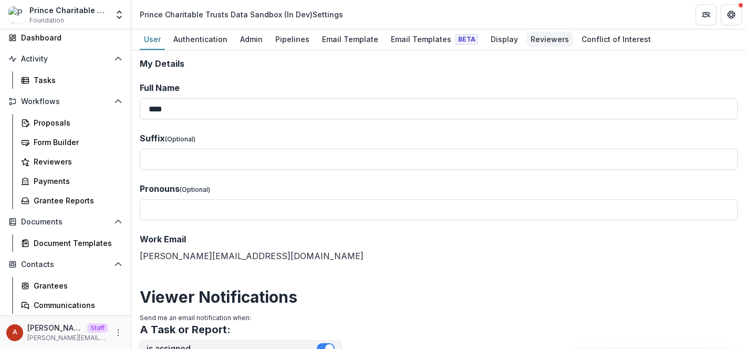
click at [531, 45] on div "Reviewers" at bounding box center [550, 39] width 47 height 15
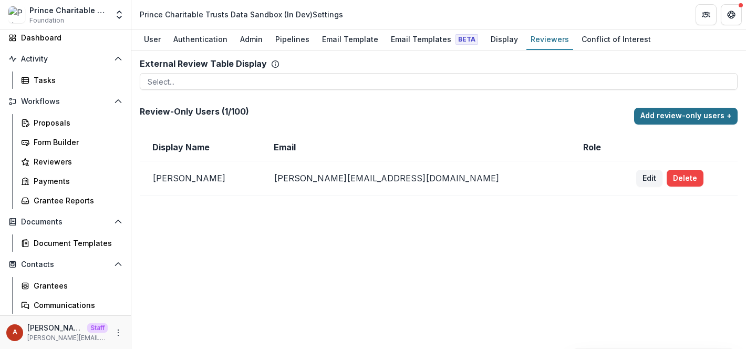
click at [665, 115] on button "Add review-only users +" at bounding box center [686, 116] width 104 height 17
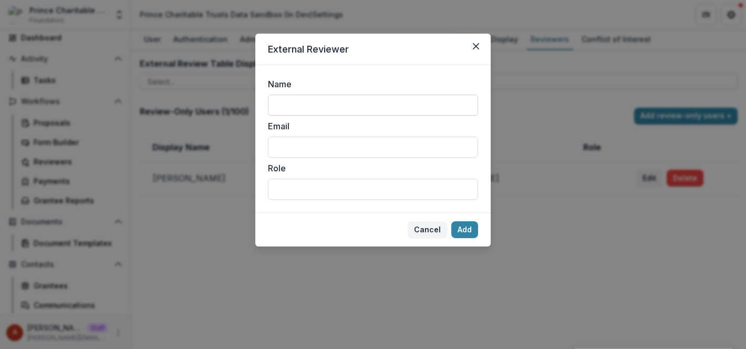
click at [316, 110] on input "Name" at bounding box center [373, 105] width 210 height 21
click at [289, 64] on header "External Reviewer" at bounding box center [372, 50] width 235 height 32
click at [480, 44] on button "Close" at bounding box center [476, 46] width 17 height 17
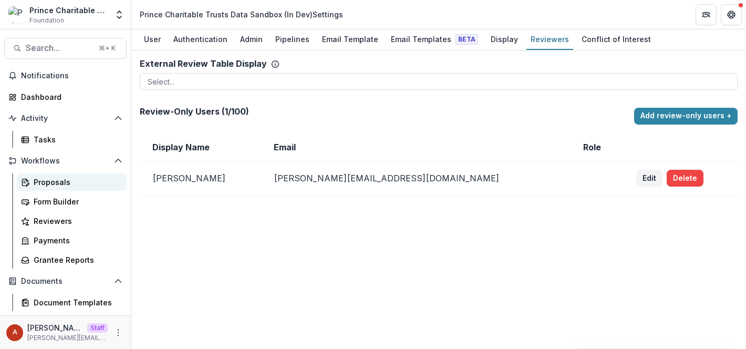
click at [84, 181] on div "Proposals" at bounding box center [76, 182] width 85 height 11
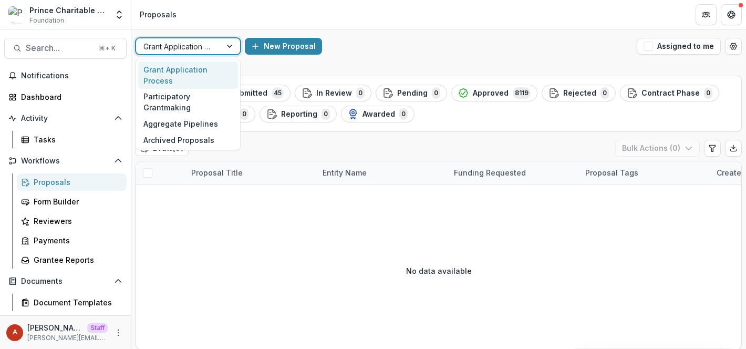
click at [181, 49] on div at bounding box center [178, 46] width 70 height 13
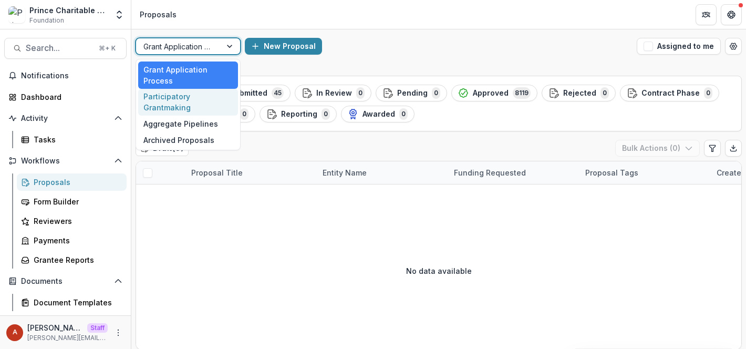
click at [431, 47] on div "New Proposal" at bounding box center [439, 46] width 388 height 17
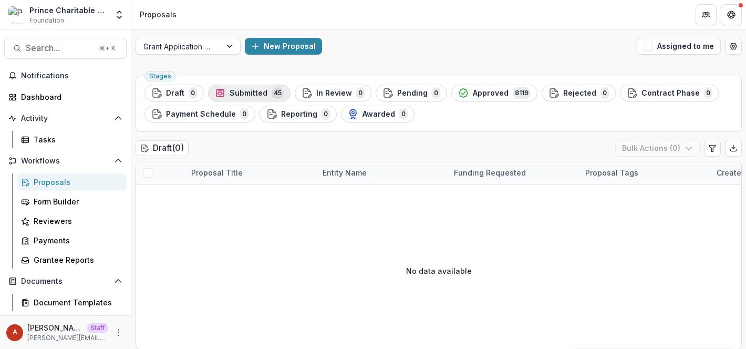
click at [244, 95] on span "Submitted" at bounding box center [249, 93] width 38 height 9
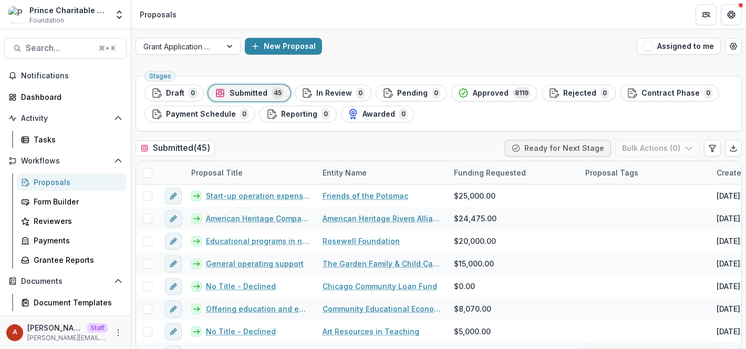
scroll to position [5, 0]
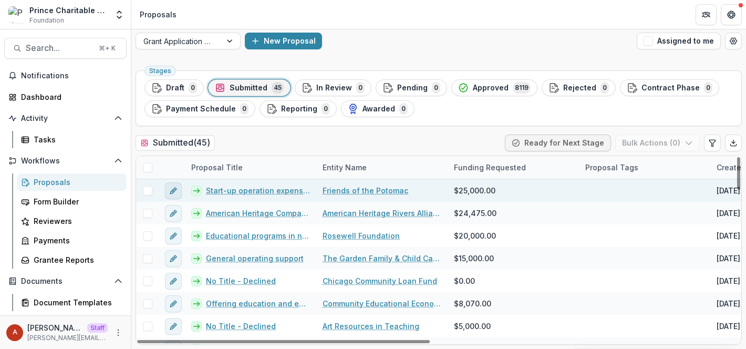
click at [174, 190] on icon "edit" at bounding box center [173, 191] width 8 height 8
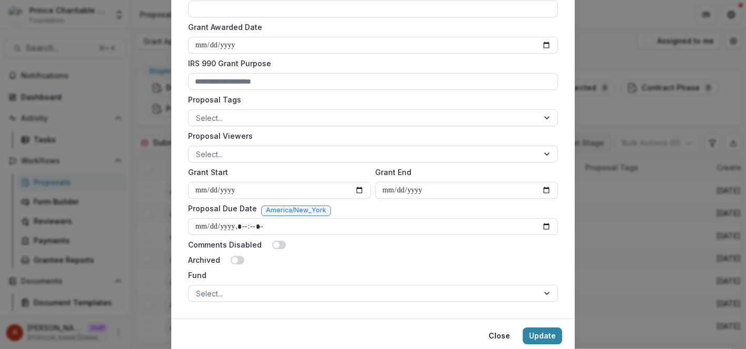
scroll to position [406, 0]
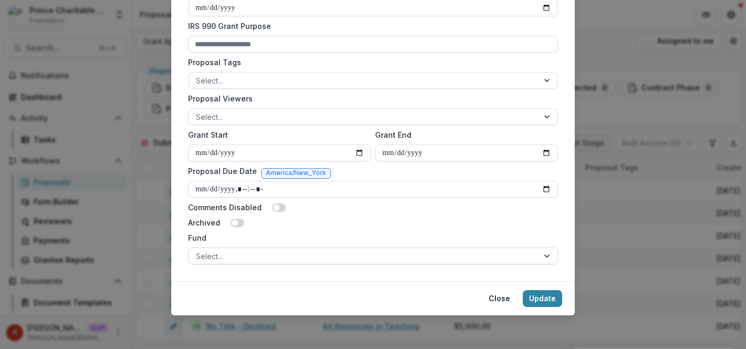
click at [208, 257] on div at bounding box center [363, 256] width 335 height 13
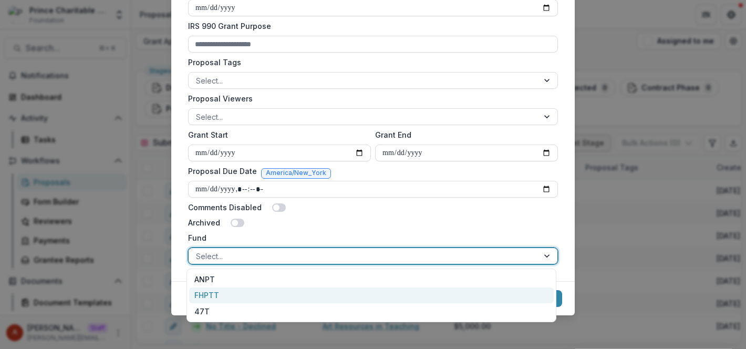
click at [261, 296] on div "FHPTT" at bounding box center [371, 295] width 365 height 16
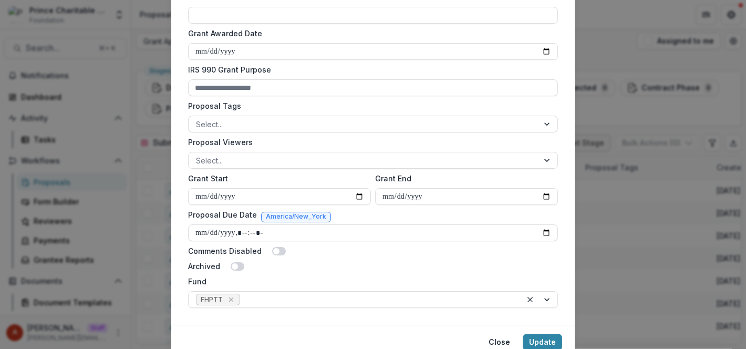
scroll to position [354, 0]
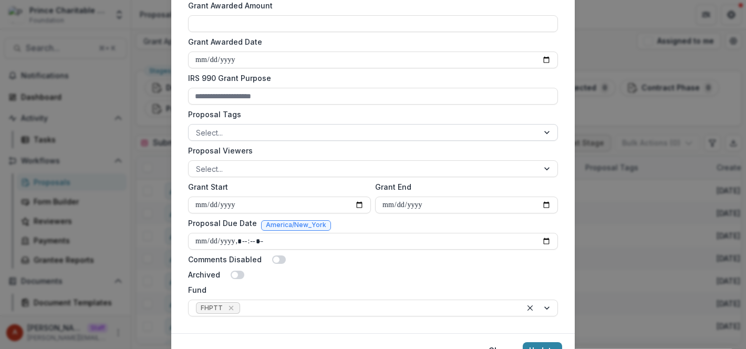
click at [224, 130] on div at bounding box center [363, 132] width 335 height 13
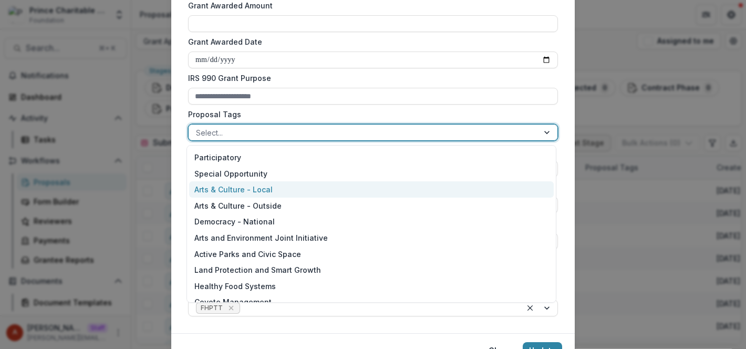
scroll to position [0, 0]
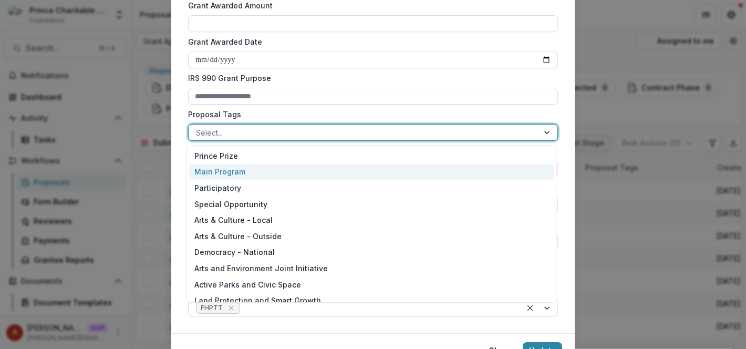
click at [178, 107] on div "**********" at bounding box center [373, 22] width 404 height 622
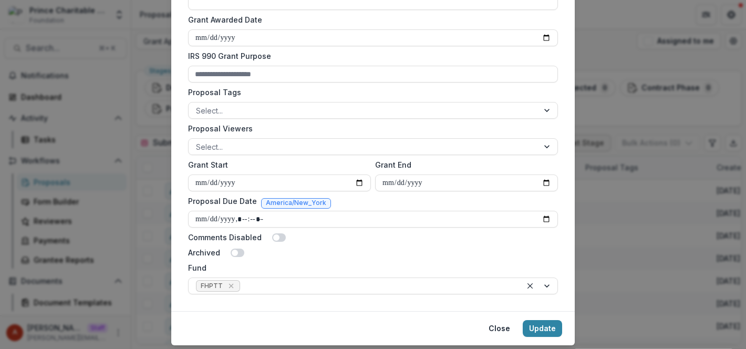
scroll to position [377, 0]
click at [138, 147] on div "**********" at bounding box center [373, 174] width 746 height 349
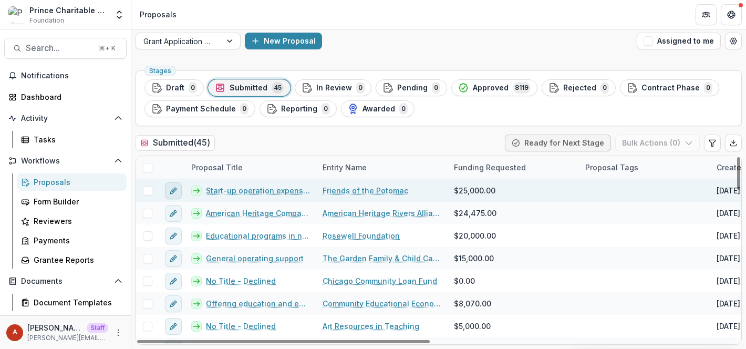
click at [174, 196] on button "edit" at bounding box center [173, 190] width 17 height 17
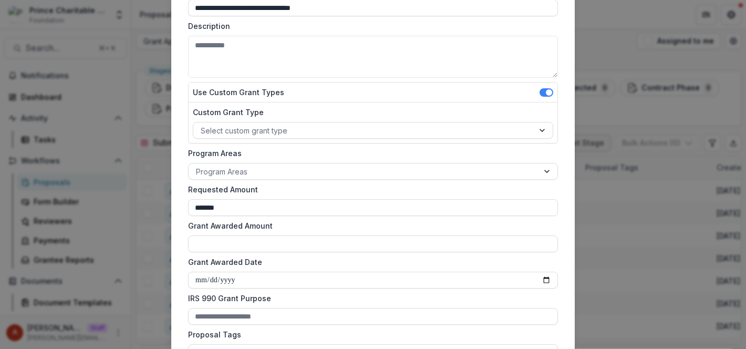
scroll to position [186, 0]
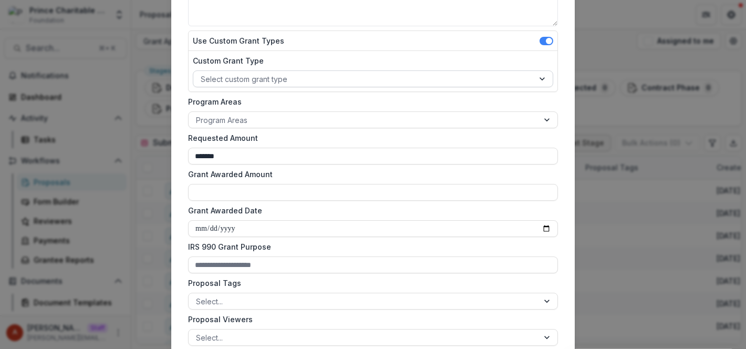
click at [261, 79] on div at bounding box center [364, 79] width 326 height 13
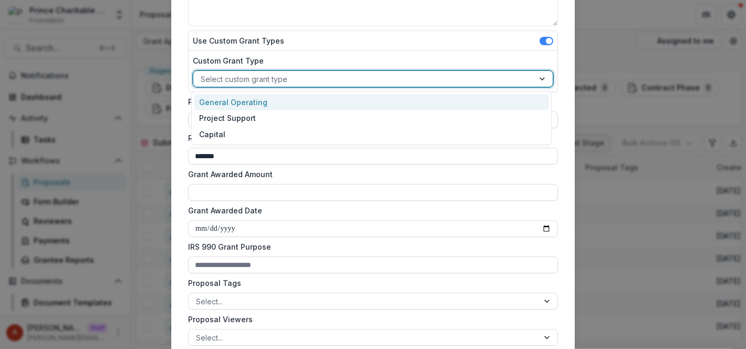
click at [172, 59] on div "**********" at bounding box center [373, 191] width 404 height 622
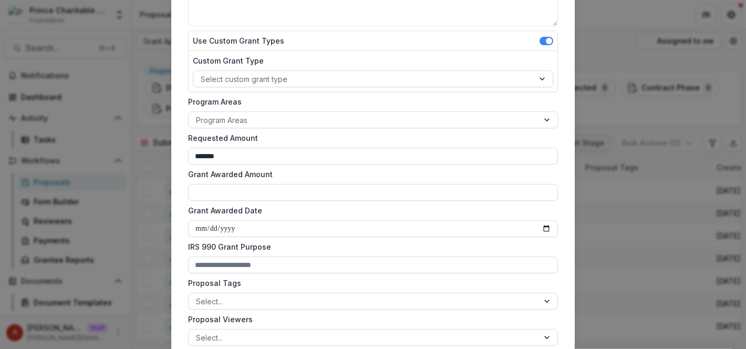
click at [218, 130] on form "**********" at bounding box center [373, 190] width 378 height 597
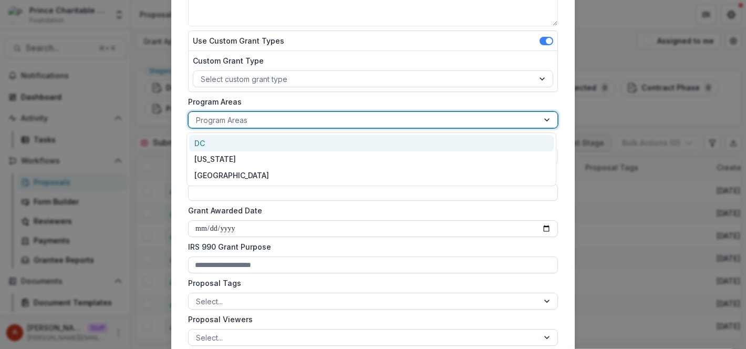
click at [217, 118] on div at bounding box center [363, 120] width 335 height 13
click at [225, 143] on div "DC" at bounding box center [371, 143] width 365 height 16
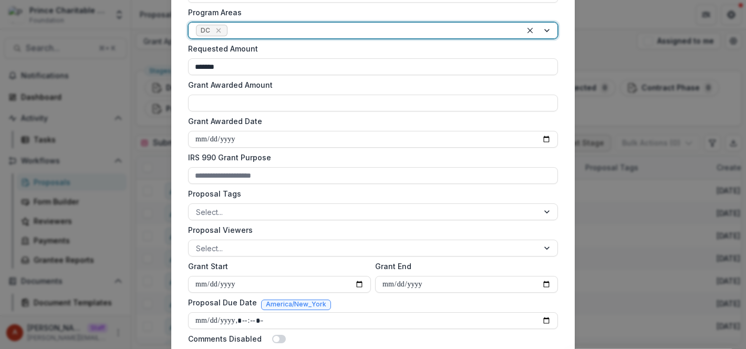
scroll to position [280, 0]
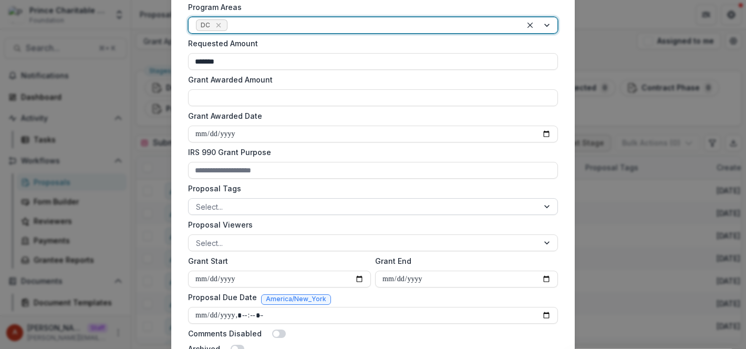
click at [224, 211] on div at bounding box center [363, 206] width 335 height 13
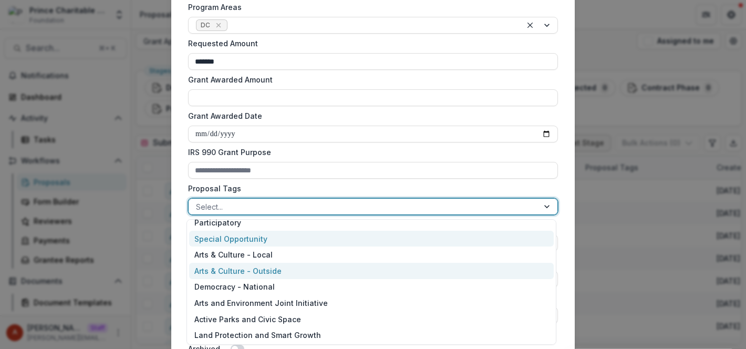
scroll to position [38, 0]
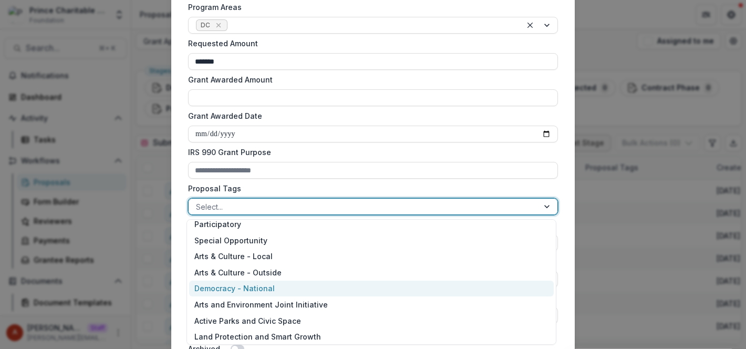
click at [237, 289] on div "Democracy - National" at bounding box center [371, 289] width 365 height 16
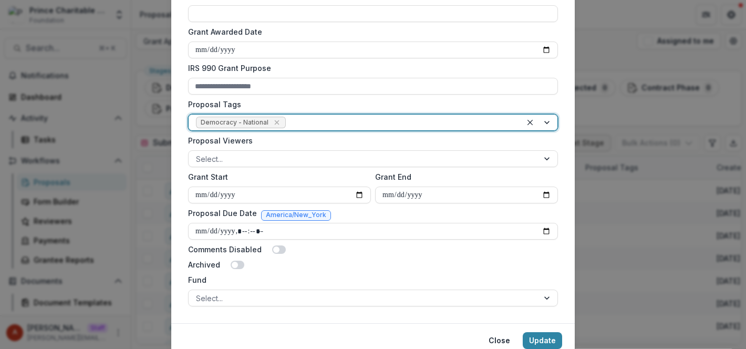
scroll to position [393, 0]
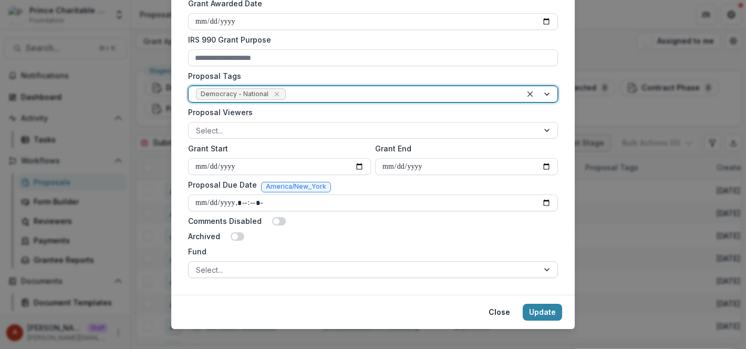
click at [199, 269] on div at bounding box center [363, 269] width 335 height 13
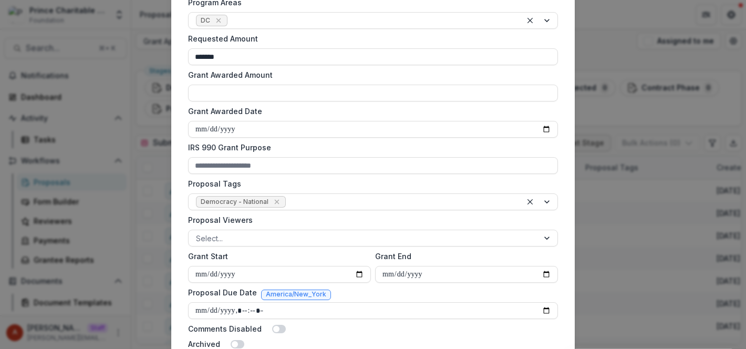
scroll to position [272, 0]
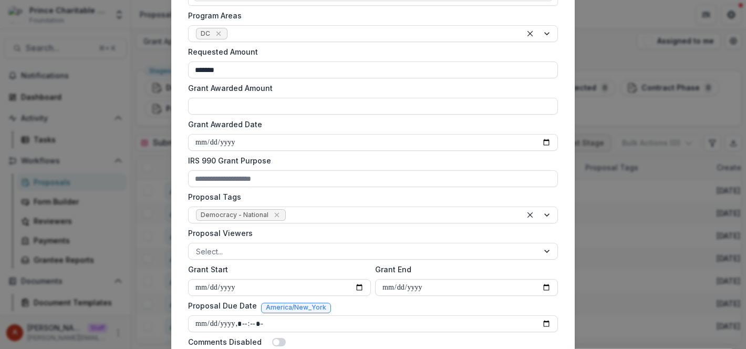
click at [129, 260] on div "**********" at bounding box center [373, 174] width 746 height 349
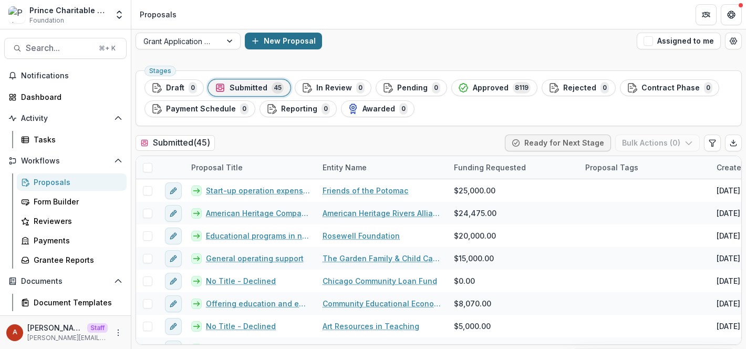
click at [285, 39] on button "New Proposal" at bounding box center [283, 41] width 77 height 17
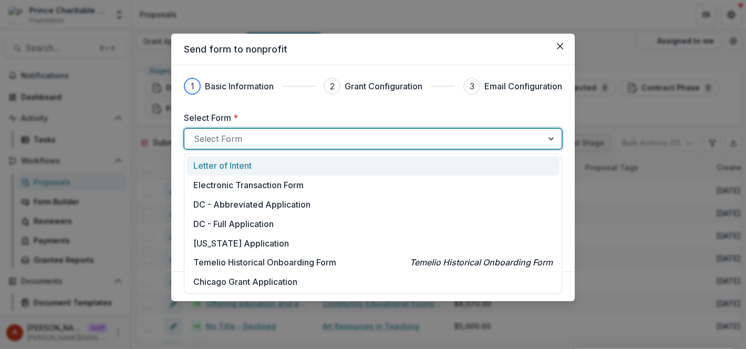
click at [243, 136] on div at bounding box center [364, 138] width 340 height 15
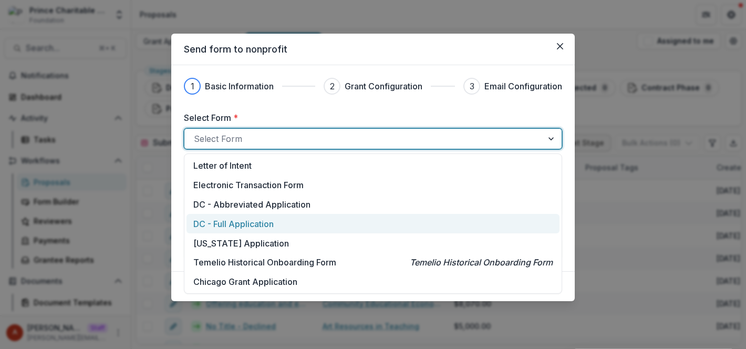
click at [144, 206] on div "Send form to nonprofit 1 Basic Information 2 Grant Configuration 3 Email Config…" at bounding box center [373, 174] width 746 height 349
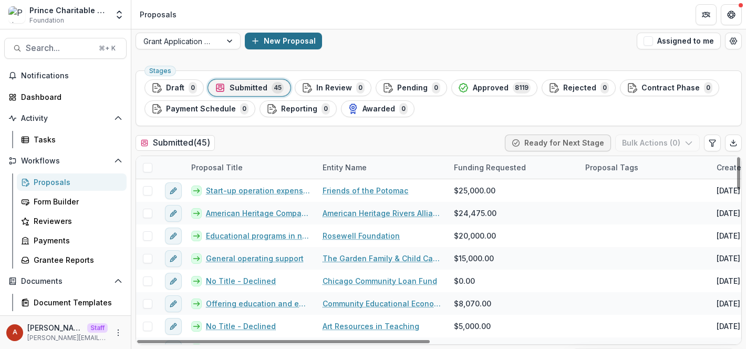
click at [264, 44] on button "New Proposal" at bounding box center [283, 41] width 77 height 17
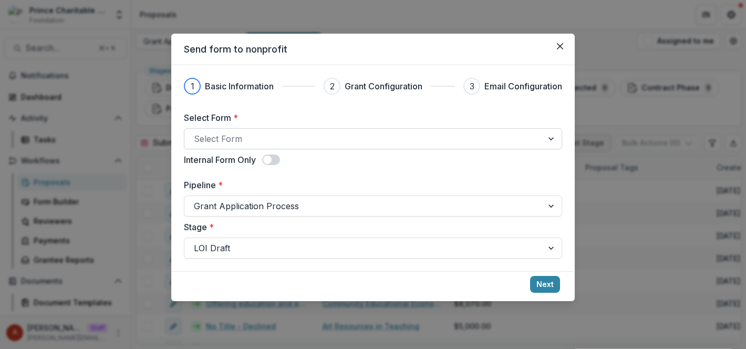
click at [235, 138] on div at bounding box center [364, 138] width 340 height 15
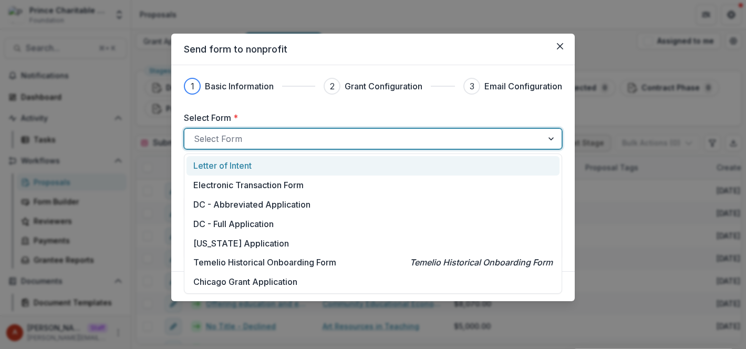
click at [223, 162] on p "Letter of Intent" at bounding box center [222, 165] width 58 height 13
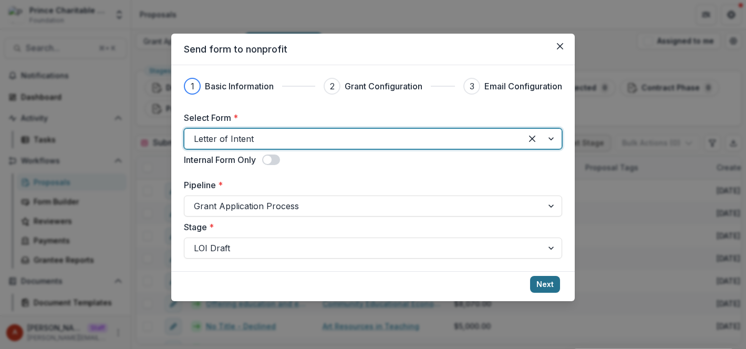
click at [548, 284] on button "Next" at bounding box center [545, 284] width 30 height 17
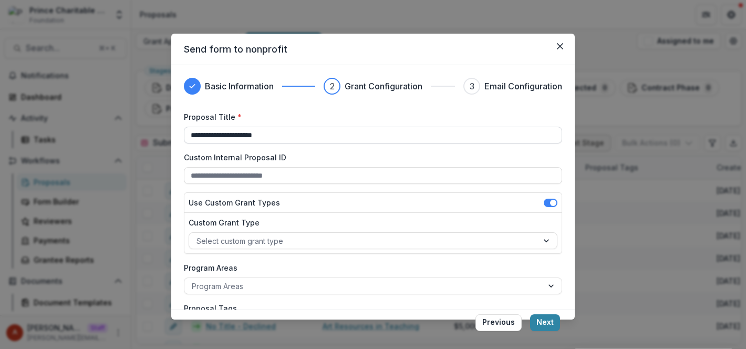
drag, startPoint x: 276, startPoint y: 135, endPoint x: 217, endPoint y: 136, distance: 59.4
click at [217, 136] on input "**********" at bounding box center [373, 135] width 378 height 17
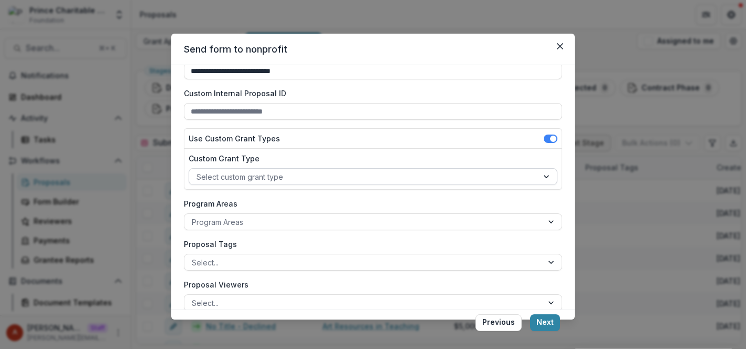
scroll to position [122, 0]
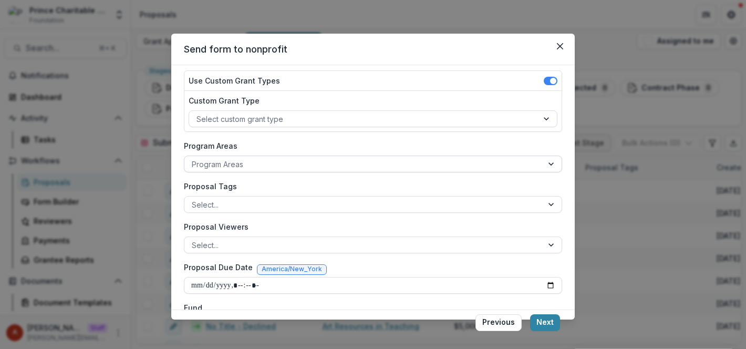
type input "**********"
click at [217, 162] on div at bounding box center [364, 164] width 344 height 13
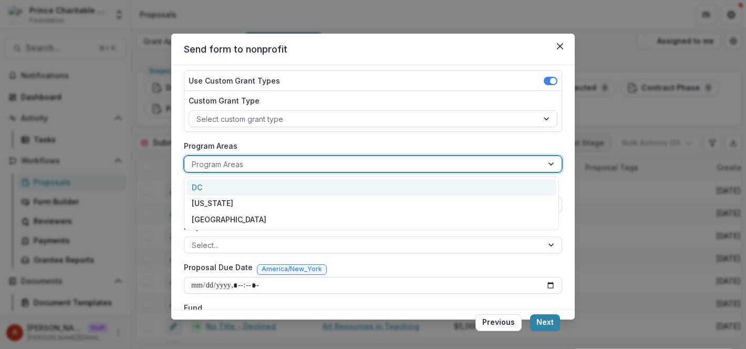
click at [217, 187] on div "DC" at bounding box center [372, 187] width 370 height 16
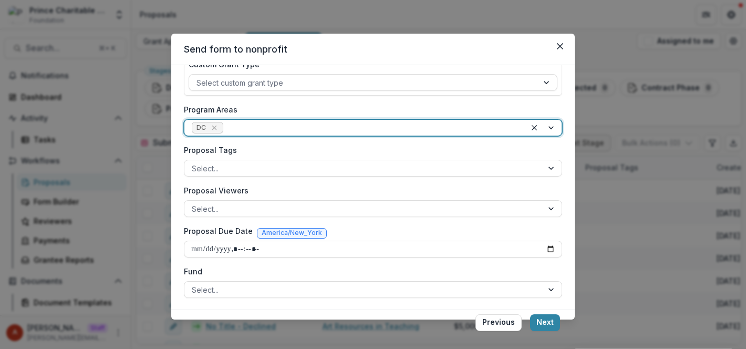
scroll to position [157, 0]
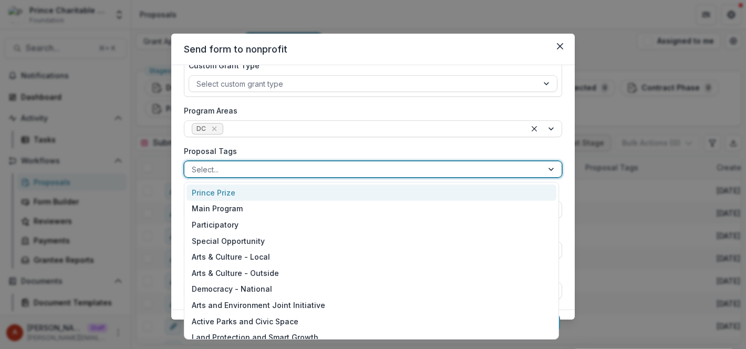
click at [218, 172] on div at bounding box center [364, 169] width 344 height 13
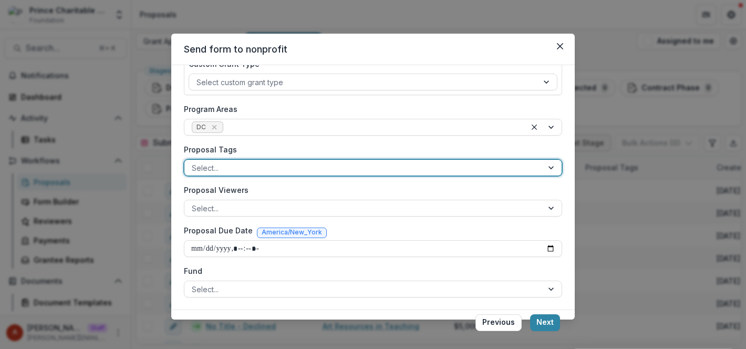
scroll to position [159, 0]
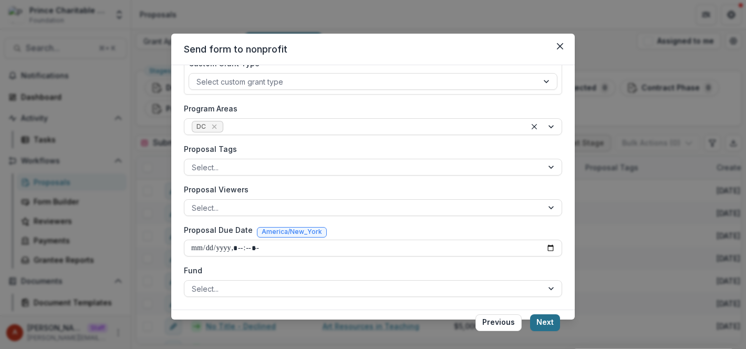
click at [547, 315] on button "Next" at bounding box center [545, 322] width 30 height 17
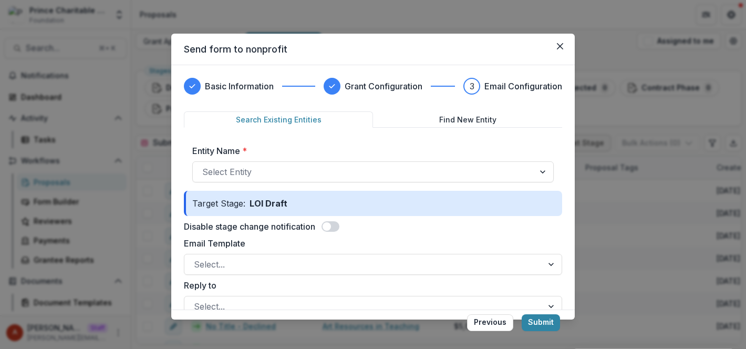
scroll to position [27, 0]
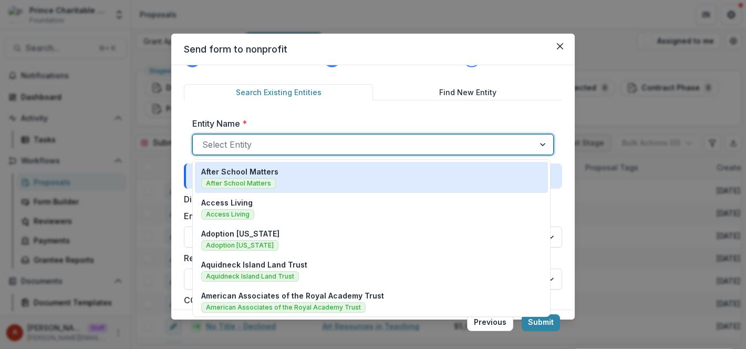
click at [272, 147] on div at bounding box center [363, 144] width 323 height 15
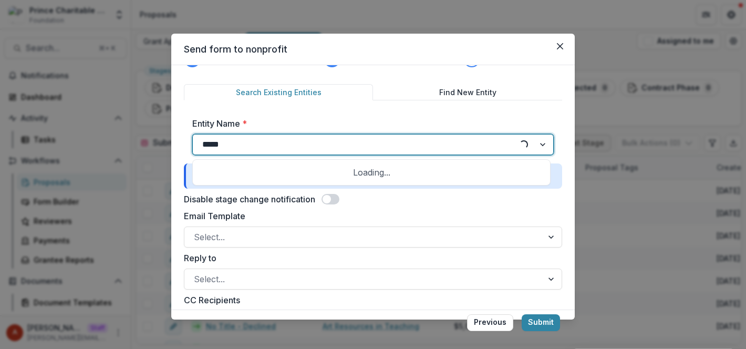
type input "******"
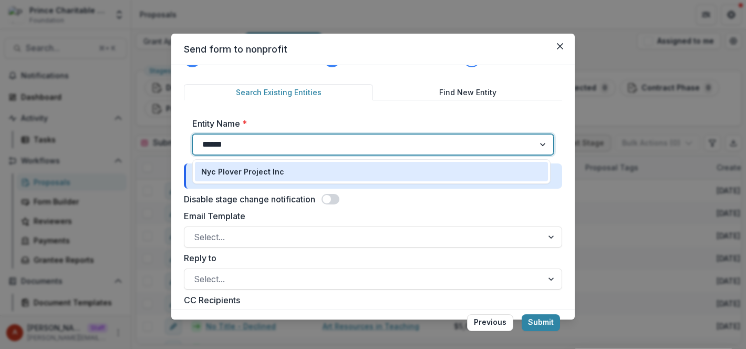
click at [282, 166] on div "Nyc Plover Project Inc" at bounding box center [371, 171] width 341 height 11
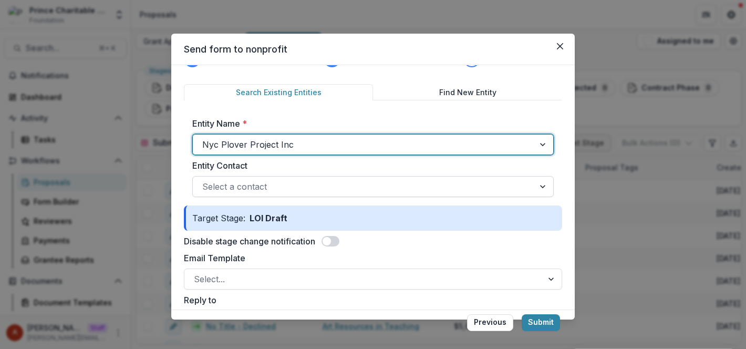
click at [279, 187] on div at bounding box center [363, 186] width 323 height 15
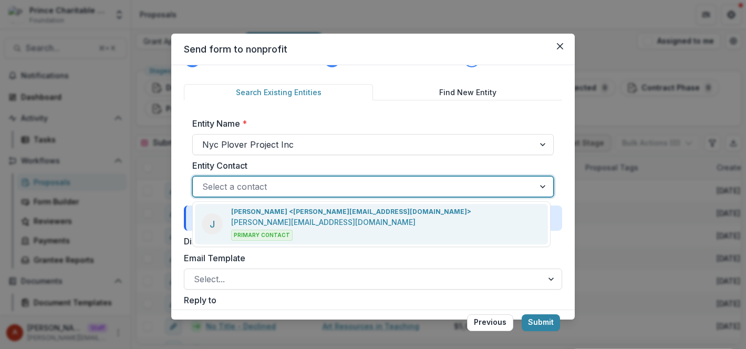
click at [270, 220] on p "anna+pct@trytemelio.com" at bounding box center [323, 222] width 184 height 11
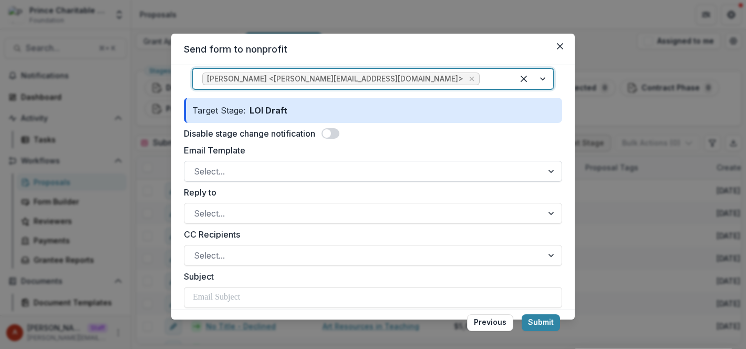
scroll to position [133, 0]
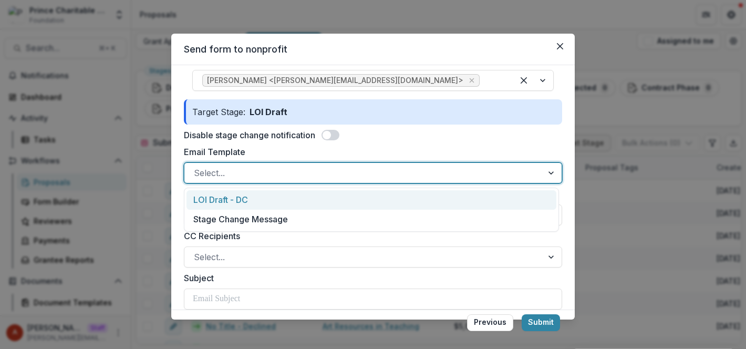
click at [325, 169] on div at bounding box center [364, 173] width 340 height 15
click at [266, 203] on div "LOI Draft - DC" at bounding box center [372, 199] width 370 height 19
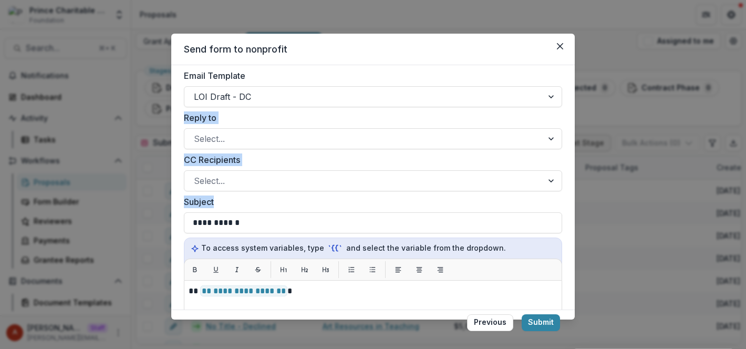
drag, startPoint x: 266, startPoint y: 203, endPoint x: 233, endPoint y: 60, distance: 147.4
click at [233, 63] on section "**********" at bounding box center [373, 177] width 404 height 286
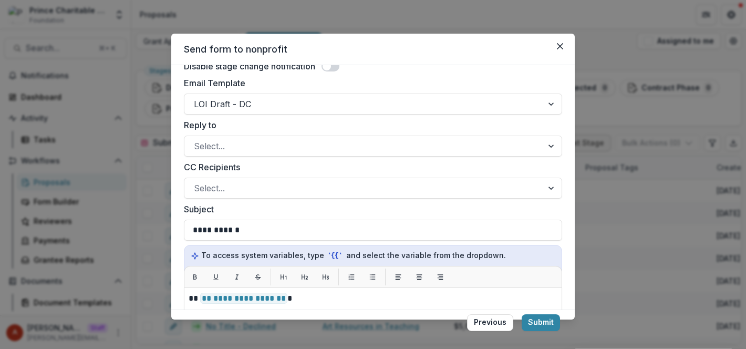
click at [198, 165] on label "CC Recipients" at bounding box center [370, 167] width 372 height 13
click at [197, 182] on input "CC Recipients" at bounding box center [195, 188] width 3 height 13
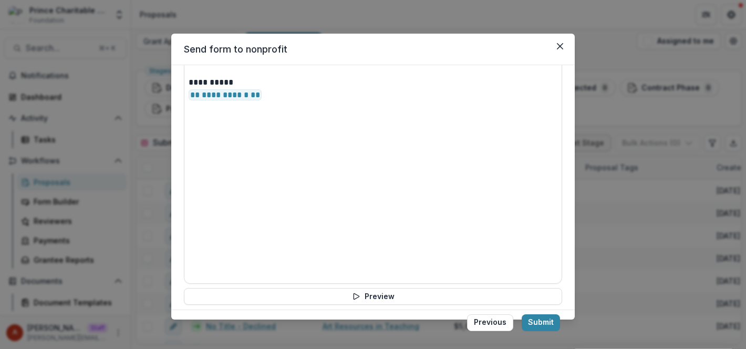
scroll to position [471, 0]
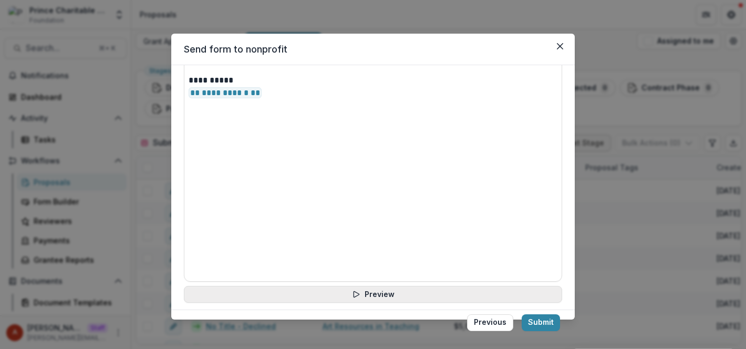
click at [440, 288] on button "Preview" at bounding box center [373, 294] width 378 height 17
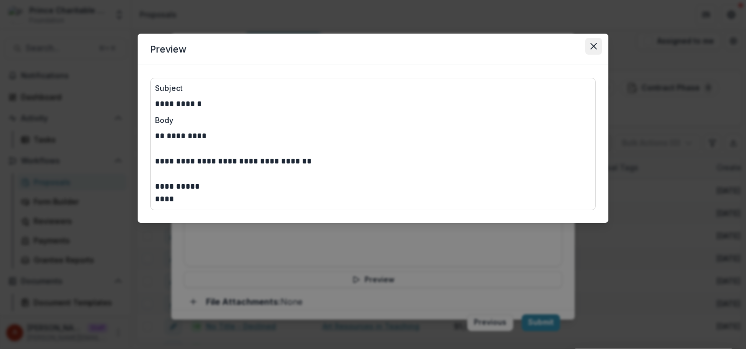
click at [595, 50] on button "Close" at bounding box center [593, 46] width 17 height 17
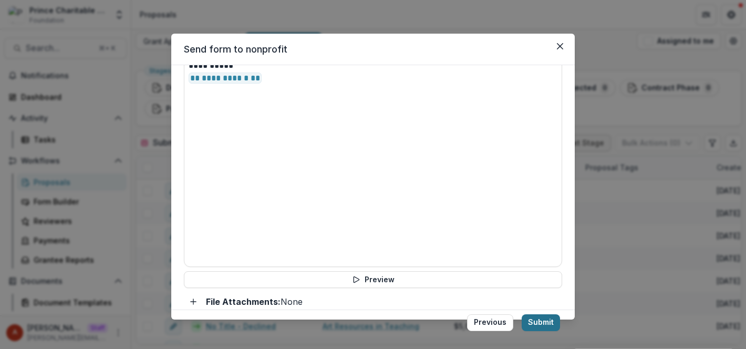
click at [539, 321] on button "Submit" at bounding box center [541, 322] width 38 height 17
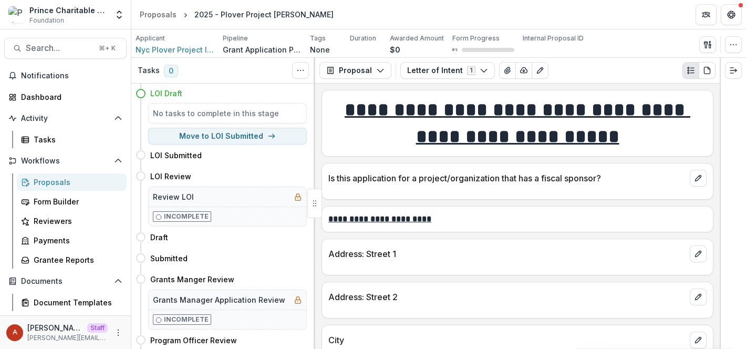
drag, startPoint x: 562, startPoint y: 205, endPoint x: 249, endPoint y: 4, distance: 372.8
click at [75, 185] on div "Proposals" at bounding box center [76, 182] width 85 height 11
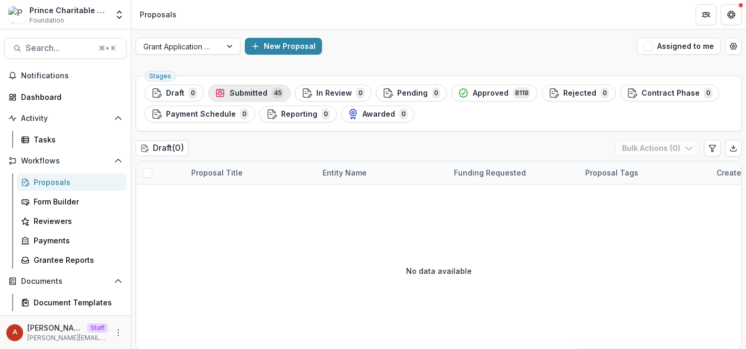
click at [245, 93] on span "Submitted" at bounding box center [249, 93] width 38 height 9
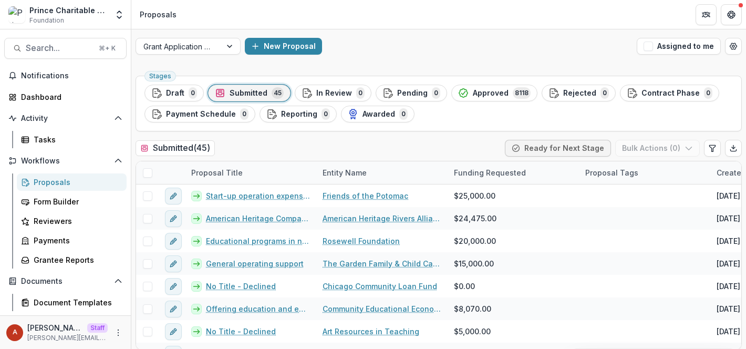
scroll to position [5, 0]
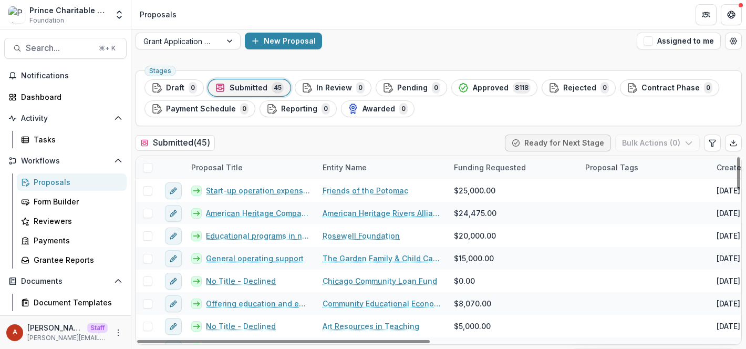
click at [217, 164] on div "Proposal Title" at bounding box center [217, 167] width 64 height 11
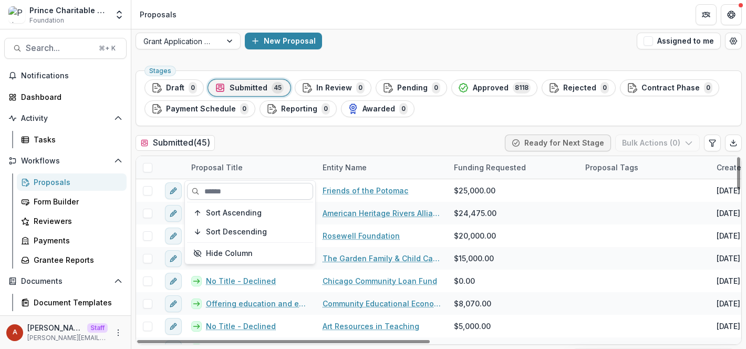
click at [229, 185] on input at bounding box center [250, 191] width 126 height 17
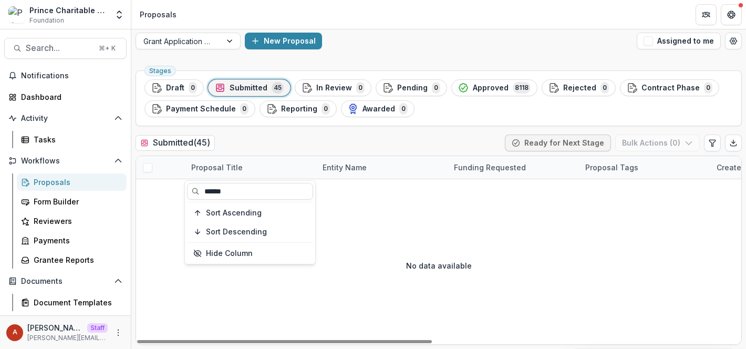
type input "******"
click at [287, 136] on div "Submitted ( 45 ) Ready for Next Stage Bulk Actions ( 0 )" at bounding box center [439, 145] width 606 height 21
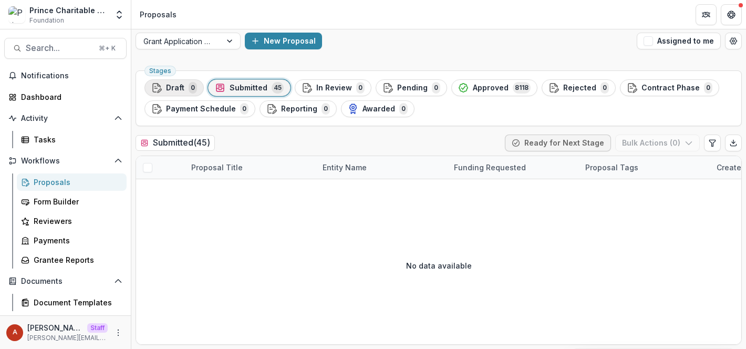
click at [178, 87] on span "Draft" at bounding box center [175, 88] width 18 height 9
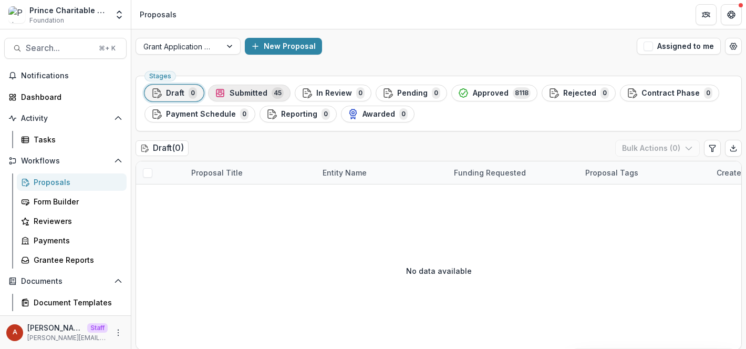
click at [245, 91] on span "Submitted" at bounding box center [249, 93] width 38 height 9
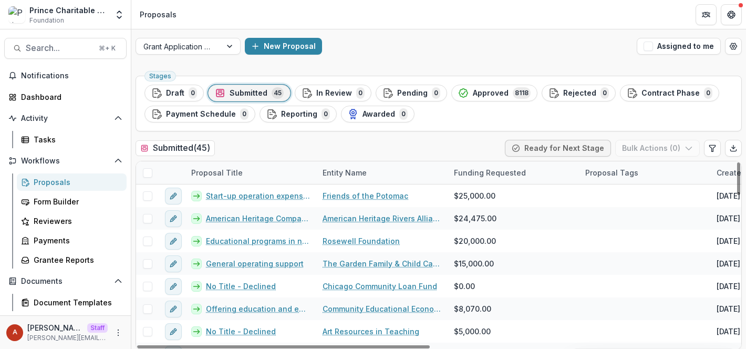
click at [218, 177] on div "Proposal Title" at bounding box center [217, 172] width 64 height 11
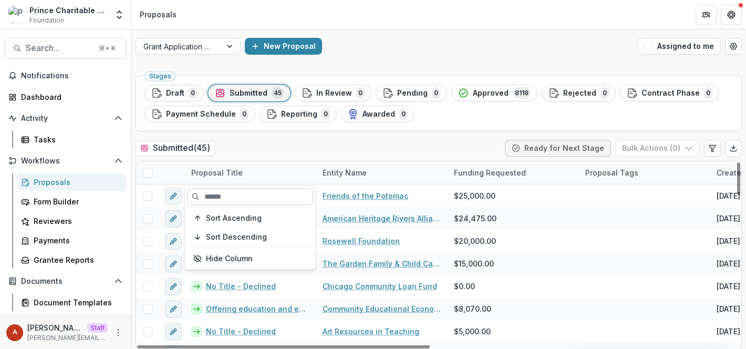
click at [234, 198] on input at bounding box center [250, 196] width 126 height 17
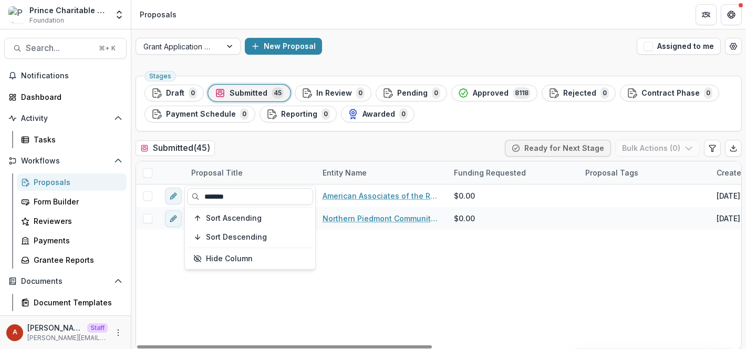
type input "*******"
click at [266, 137] on div "Stages Draft 0 Submitted 45 In Review 0 Pending 0 Approved 8118 Rejected 0 Cont…" at bounding box center [438, 212] width 615 height 283
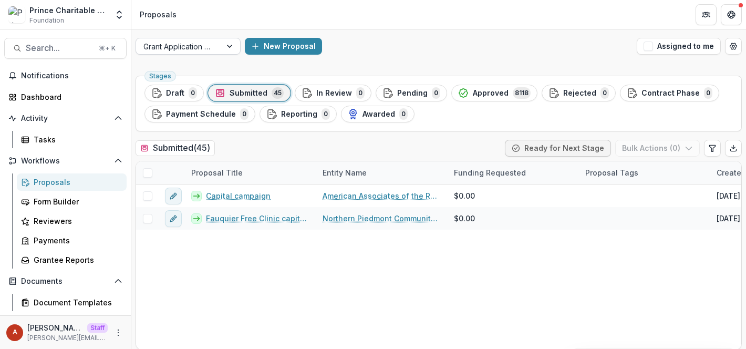
click at [200, 48] on div at bounding box center [178, 46] width 70 height 13
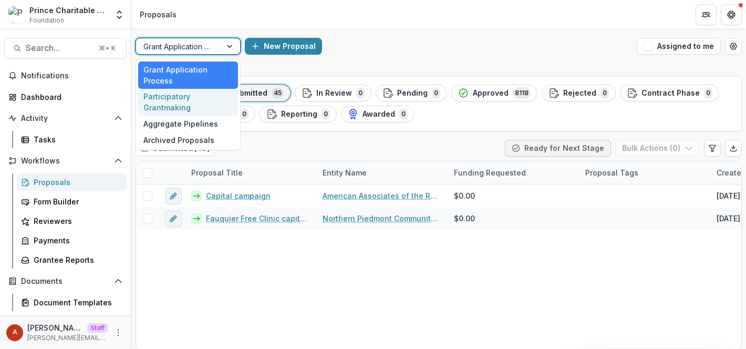
click at [529, 47] on div "New Proposal" at bounding box center [439, 46] width 388 height 17
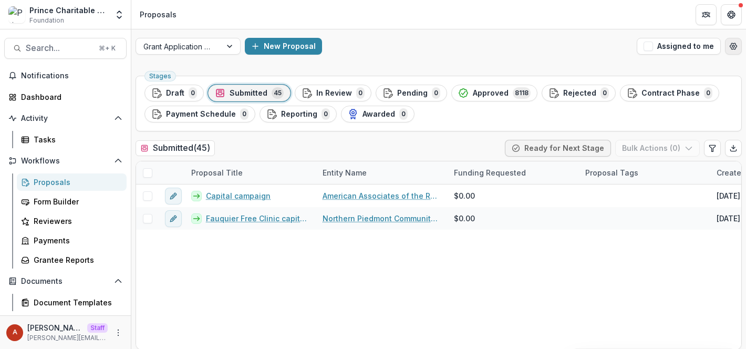
click at [733, 46] on circle "Open table manager" at bounding box center [734, 46] width 2 height 2
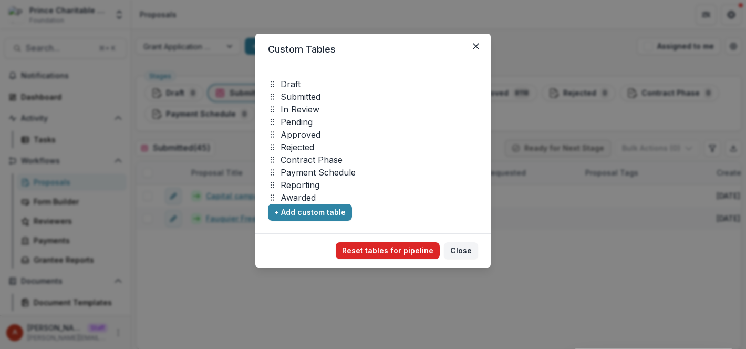
click at [399, 251] on button "Reset tables for pipeline" at bounding box center [388, 250] width 104 height 17
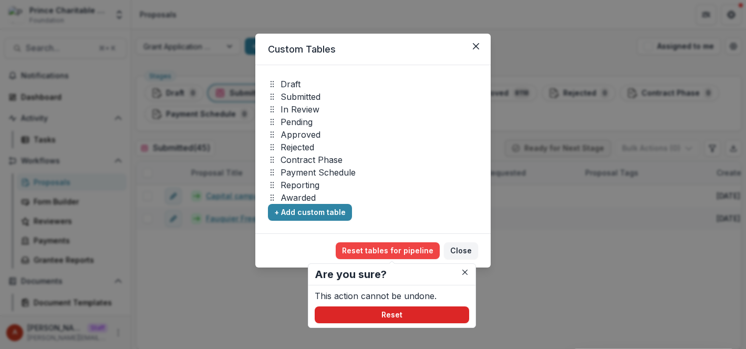
click at [401, 316] on button "Reset" at bounding box center [392, 314] width 155 height 17
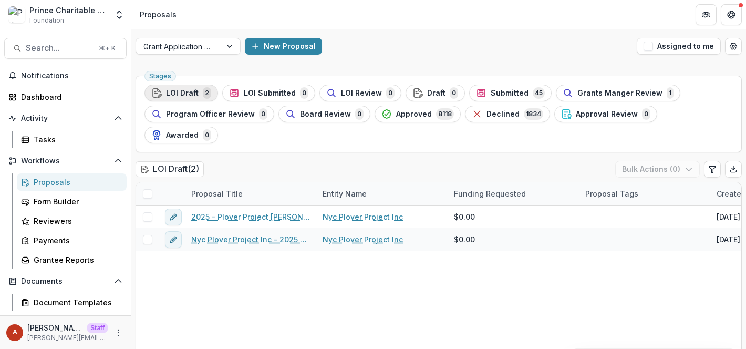
click at [182, 94] on span "LOI Draft" at bounding box center [182, 93] width 33 height 9
click at [270, 99] on button "LOI Submitted 0" at bounding box center [268, 93] width 93 height 17
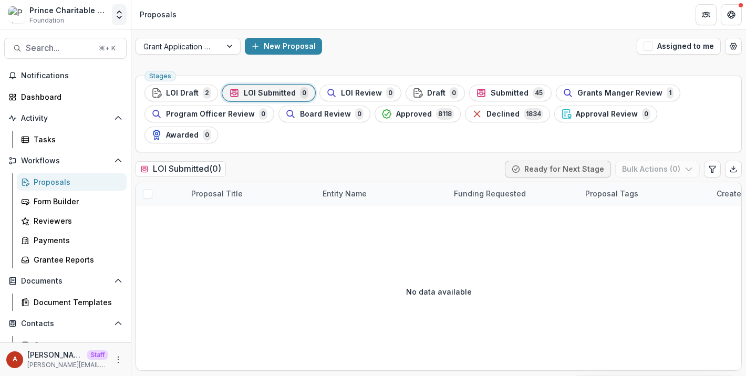
click at [120, 17] on polyline "Open entity switcher" at bounding box center [119, 17] width 4 height 2
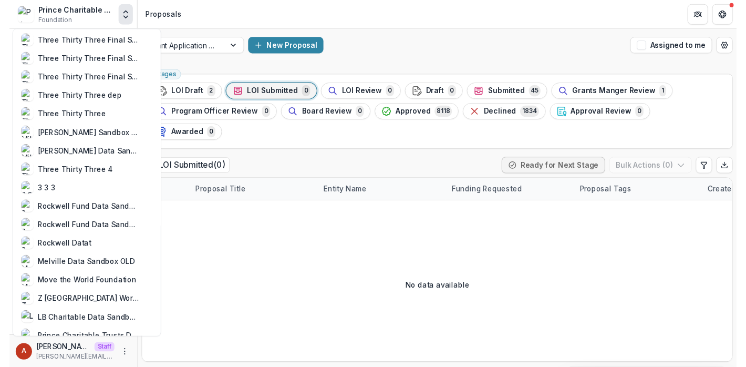
scroll to position [1092, 0]
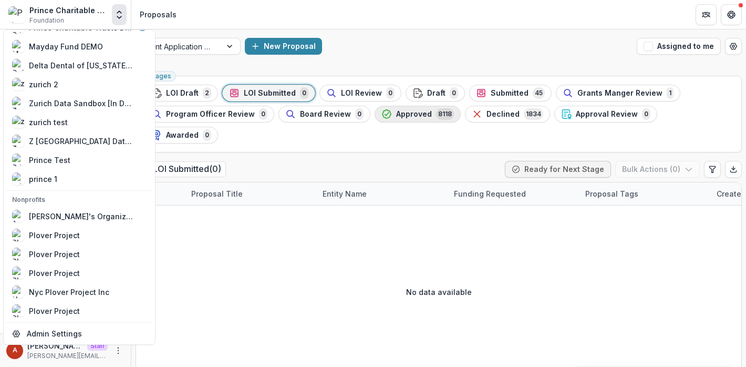
click at [407, 115] on span "Approved" at bounding box center [414, 114] width 36 height 9
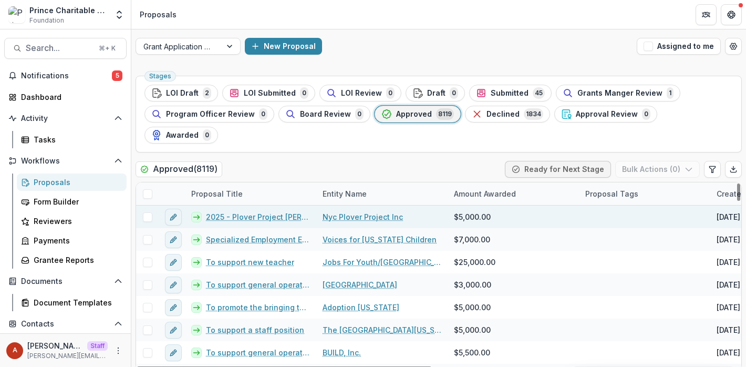
click at [237, 211] on link "2025 - Plover Project DC Grant" at bounding box center [258, 216] width 104 height 11
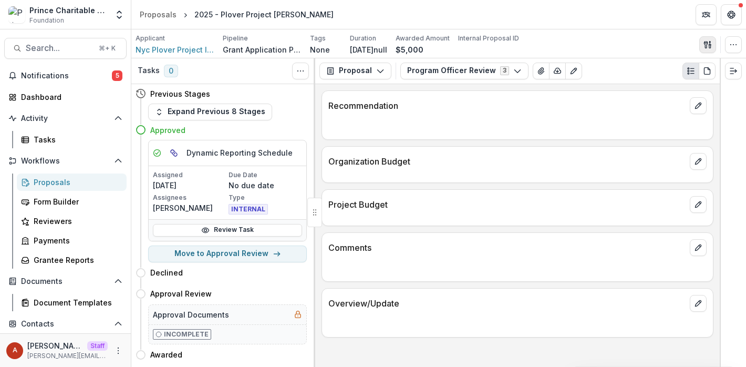
click at [710, 45] on line "button" at bounding box center [710, 45] width 2 height 0
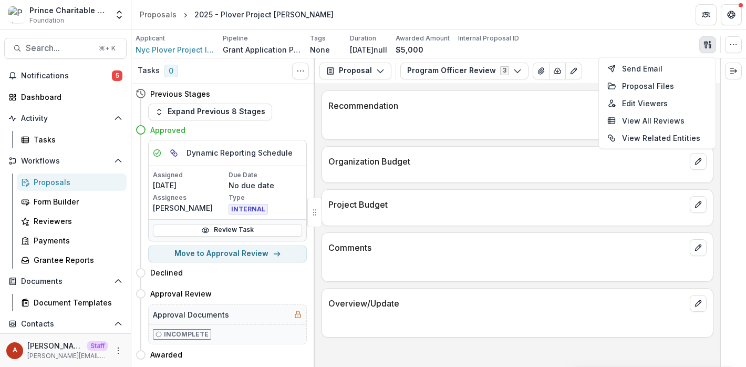
click at [630, 45] on div "Applicant Nyc Plover Project Inc Pipeline Grant Application Process Tags None A…" at bounding box center [439, 45] width 606 height 22
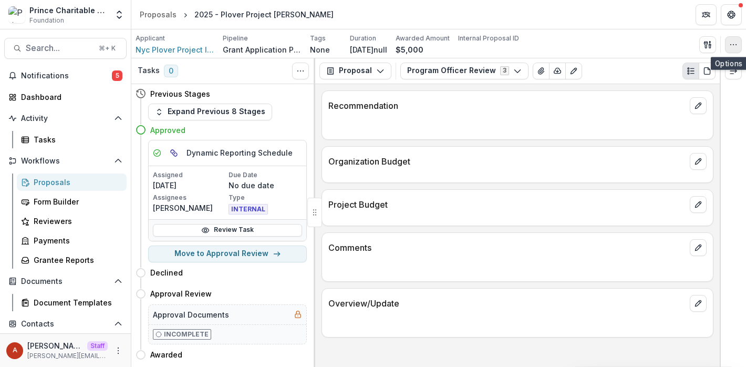
click at [732, 45] on icon "button" at bounding box center [733, 44] width 8 height 8
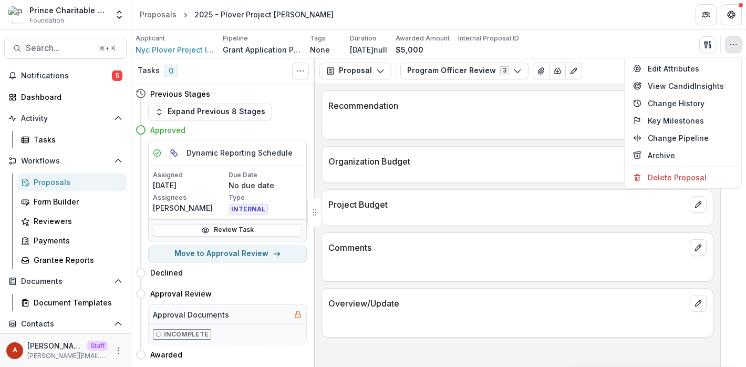
click at [587, 31] on div "Applicant Nyc Plover Project Inc Pipeline Grant Application Process Tags None A…" at bounding box center [438, 43] width 615 height 29
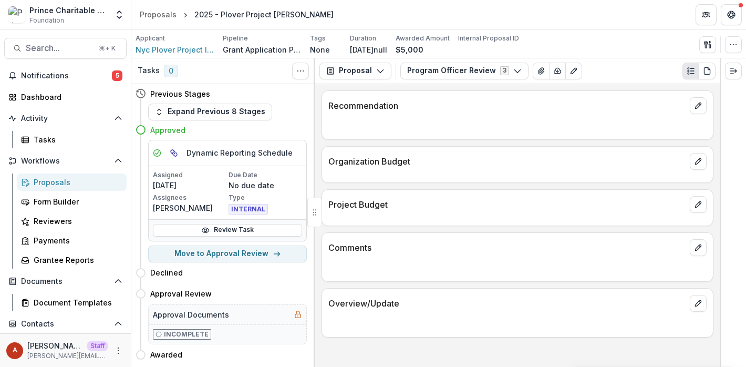
click at [57, 182] on div "Proposals" at bounding box center [76, 182] width 85 height 11
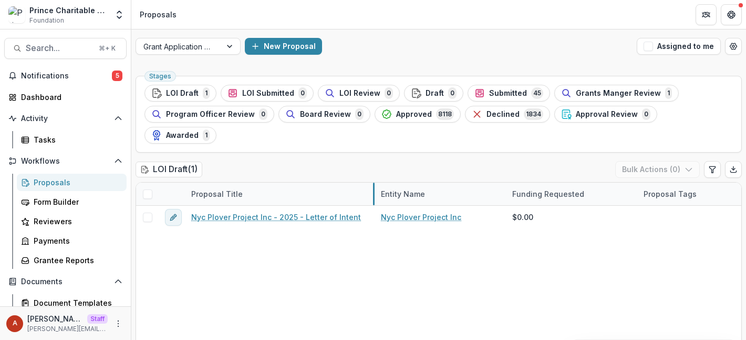
drag, startPoint x: 315, startPoint y: 170, endPoint x: 373, endPoint y: 173, distance: 57.9
click at [258, 95] on span "LOI Submitted" at bounding box center [268, 93] width 52 height 9
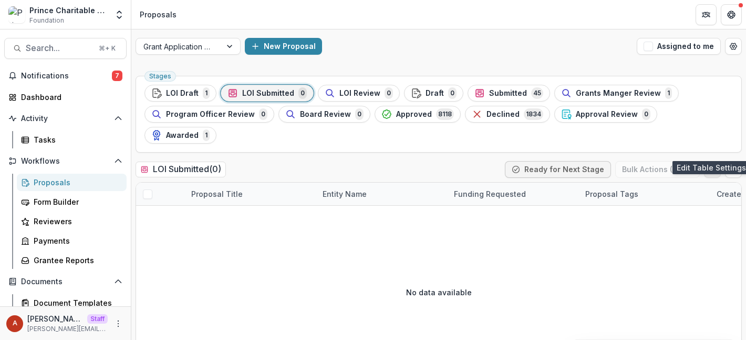
click at [711, 166] on icon "Edit table settings" at bounding box center [713, 169] width 6 height 6
select select "******"
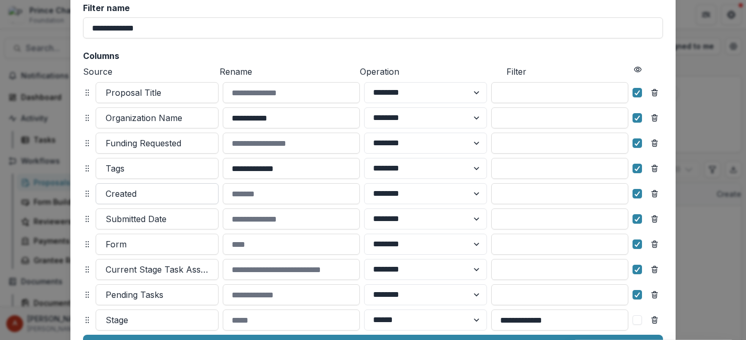
scroll to position [78, 0]
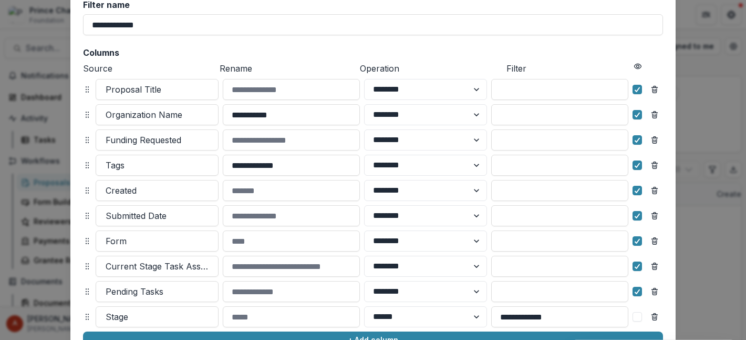
click at [45, 198] on div "**********" at bounding box center [373, 170] width 746 height 340
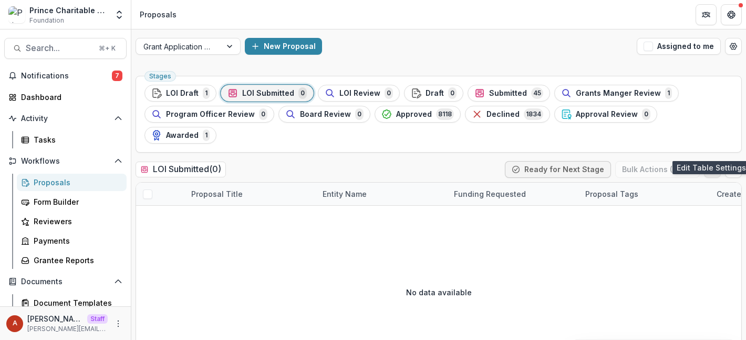
click at [711, 165] on icon "Edit table settings" at bounding box center [712, 169] width 8 height 8
select select "******"
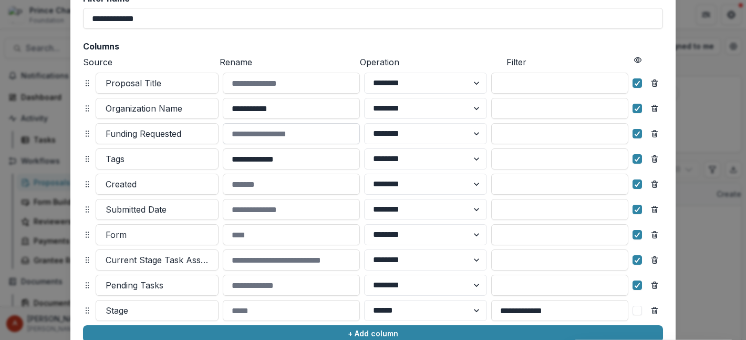
scroll to position [136, 0]
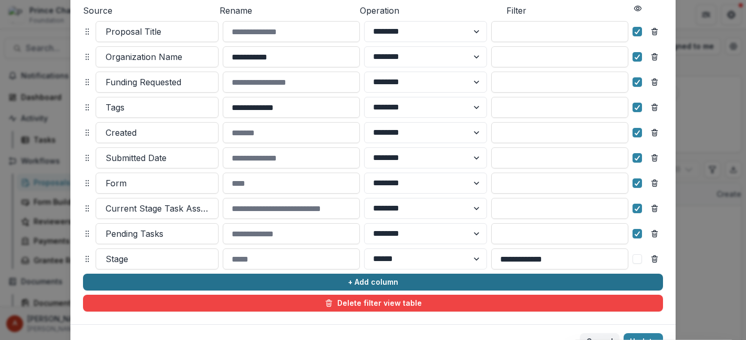
click at [156, 280] on button "+ Add column" at bounding box center [373, 281] width 580 height 17
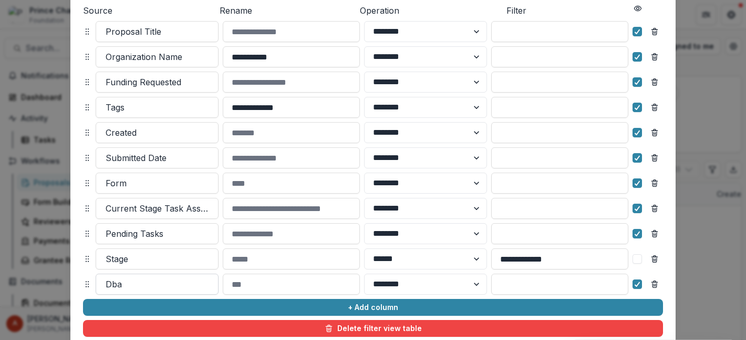
click at [155, 280] on div at bounding box center [157, 283] width 103 height 15
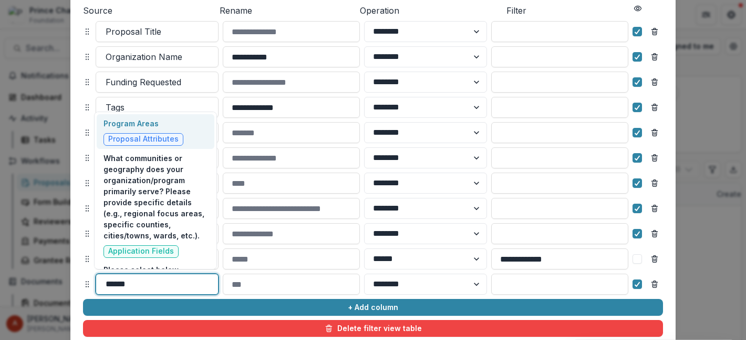
type input "*******"
click at [181, 119] on div "Program Areas Proposal Attributes" at bounding box center [156, 131] width 118 height 35
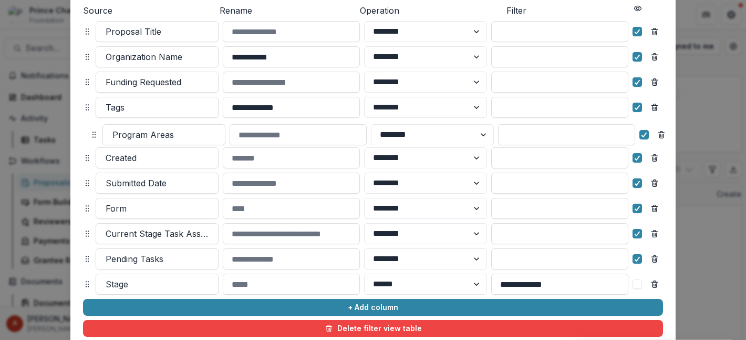
drag, startPoint x: 83, startPoint y: 283, endPoint x: 89, endPoint y: 132, distance: 150.4
click at [90, 132] on icon at bounding box center [94, 134] width 8 height 8
select select "******"
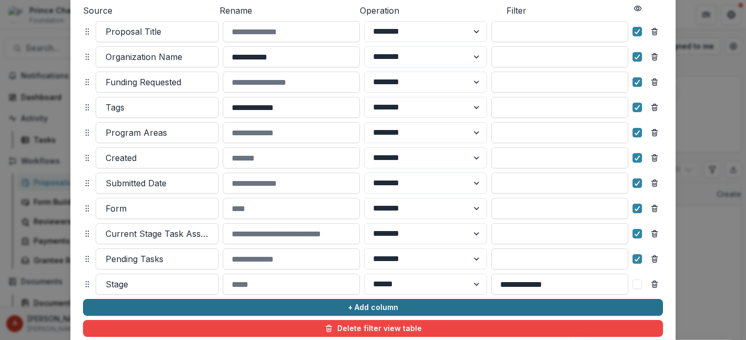
click at [128, 304] on button "+ Add column" at bounding box center [373, 307] width 580 height 17
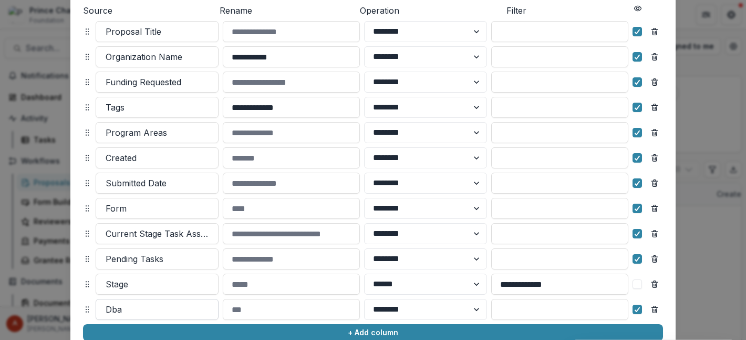
click at [122, 304] on div at bounding box center [157, 309] width 103 height 15
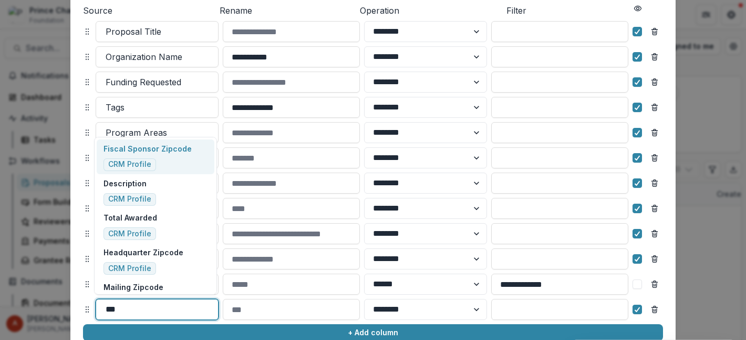
type input "****"
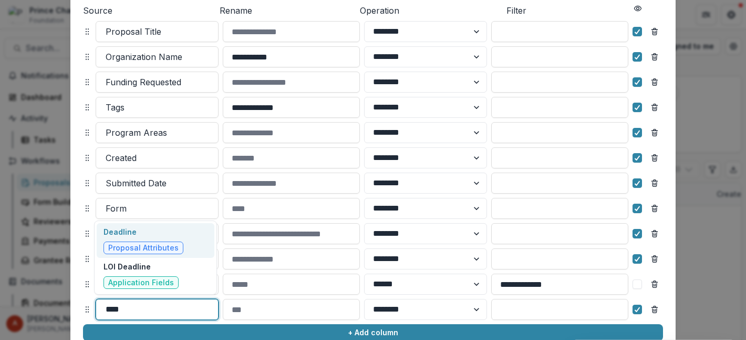
click at [140, 237] on p "Deadline" at bounding box center [144, 231] width 80 height 11
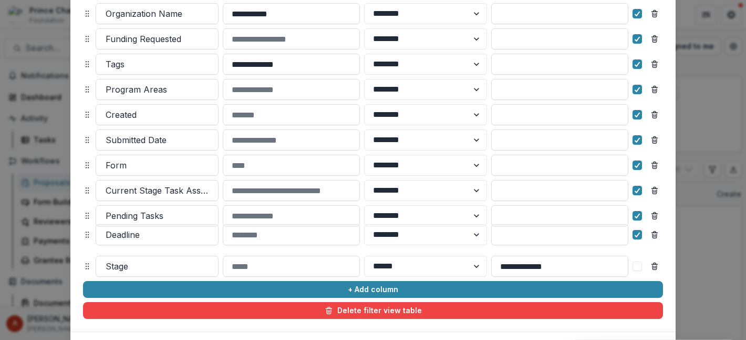
scroll to position [180, 0]
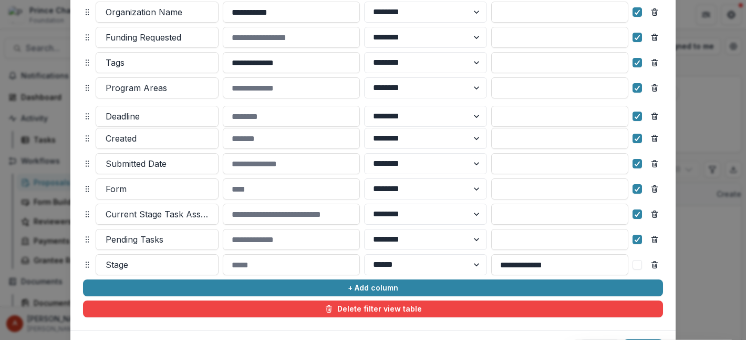
drag, startPoint x: 86, startPoint y: 308, endPoint x: 86, endPoint y: 115, distance: 193.4
click at [86, 115] on icon at bounding box center [87, 116] width 8 height 8
select select "******"
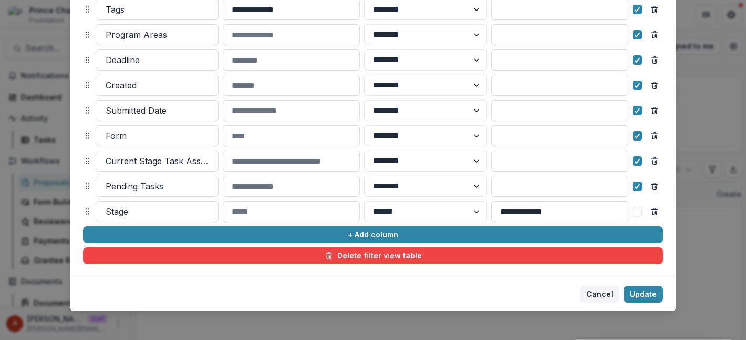
scroll to position [238, 0]
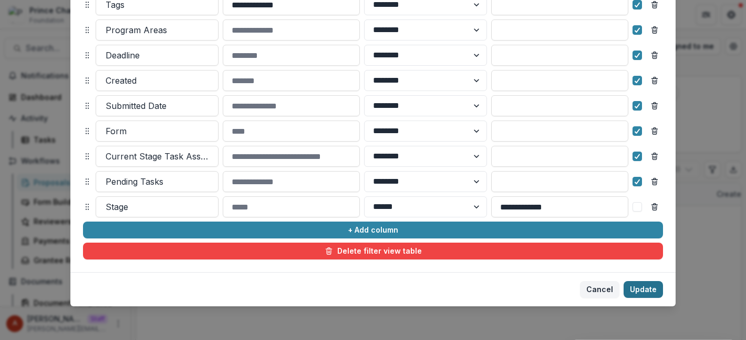
click at [645, 292] on button "Update" at bounding box center [643, 289] width 39 height 17
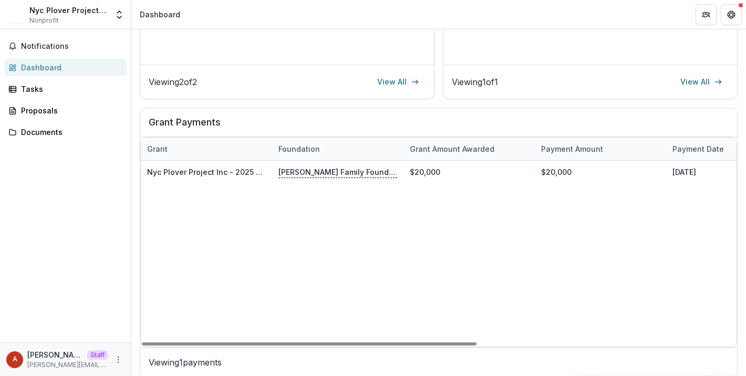
scroll to position [301, 0]
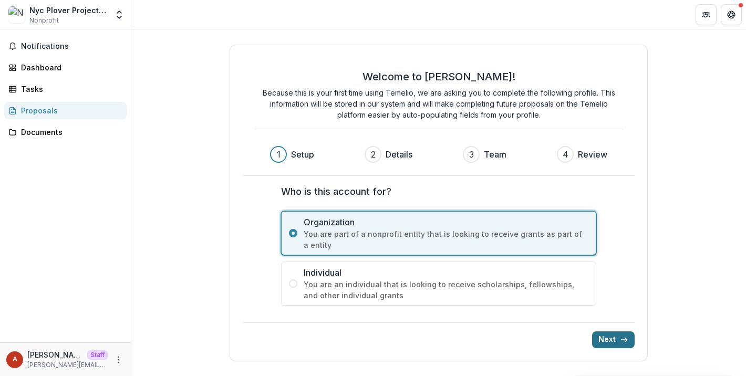
click at [615, 335] on button "Next" at bounding box center [613, 340] width 43 height 17
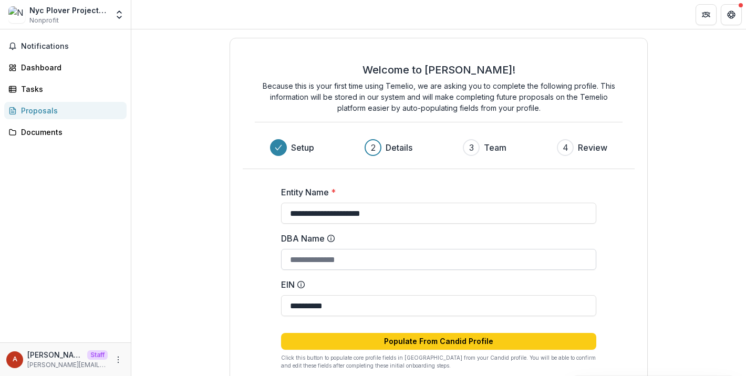
scroll to position [58, 0]
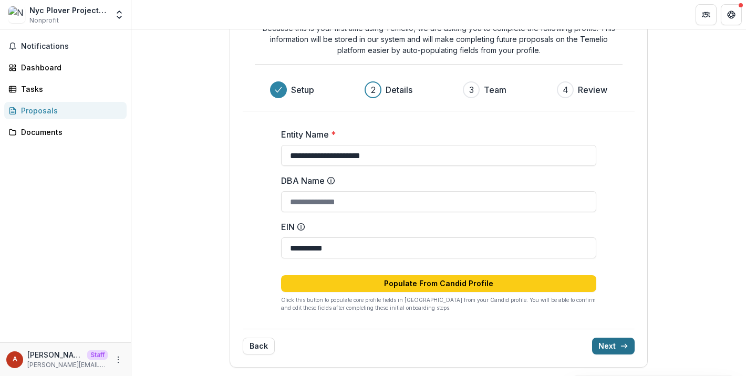
click at [619, 351] on button "Next" at bounding box center [613, 346] width 43 height 17
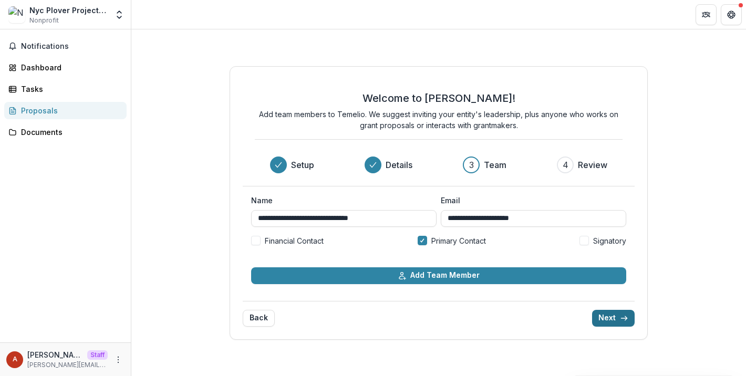
click at [613, 318] on button "Next" at bounding box center [613, 318] width 43 height 17
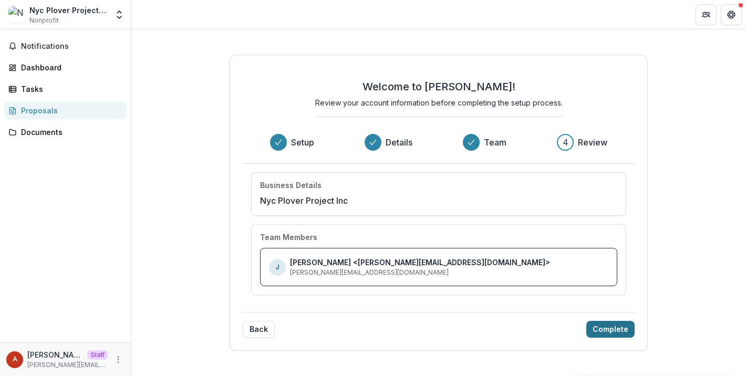
click at [611, 337] on button "Complete" at bounding box center [611, 329] width 48 height 17
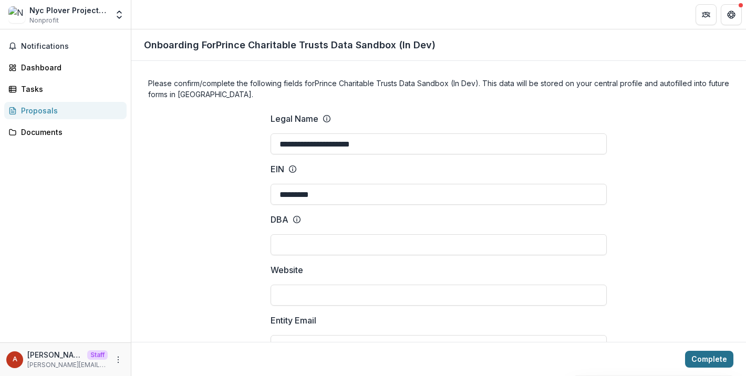
click at [713, 357] on button "Complete" at bounding box center [709, 359] width 48 height 17
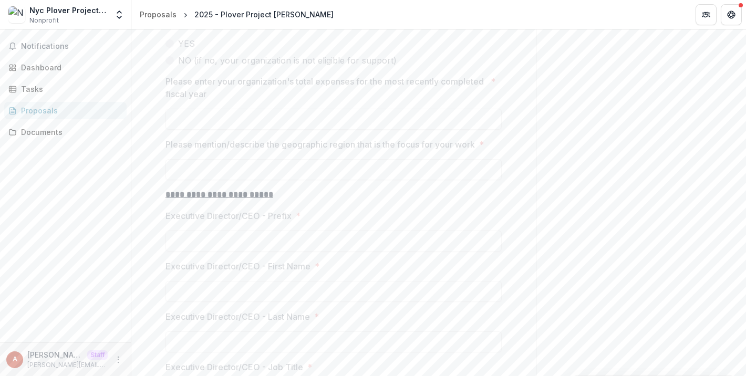
scroll to position [981, 0]
click at [43, 105] on div "Proposals" at bounding box center [69, 110] width 97 height 11
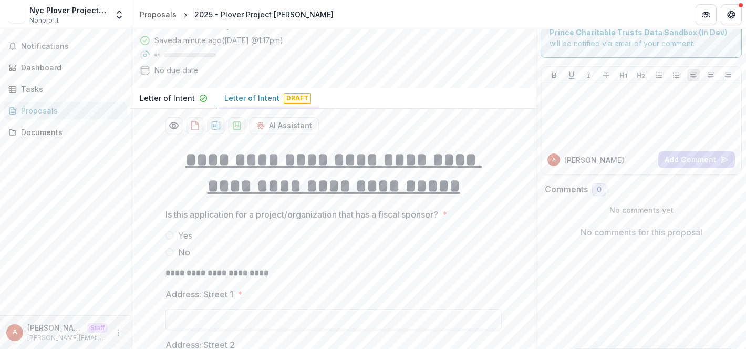
scroll to position [44, 0]
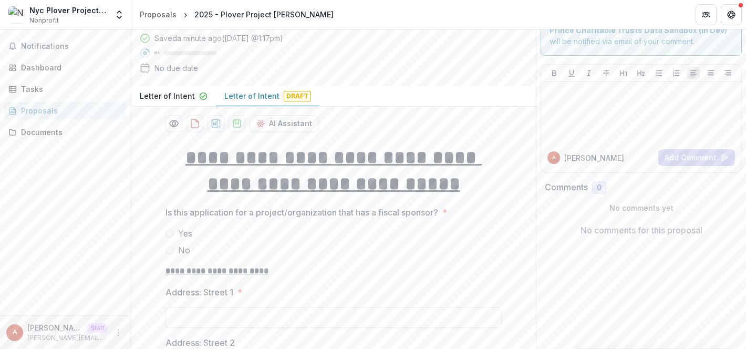
click at [170, 97] on p "Letter of Intent" at bounding box center [167, 95] width 55 height 11
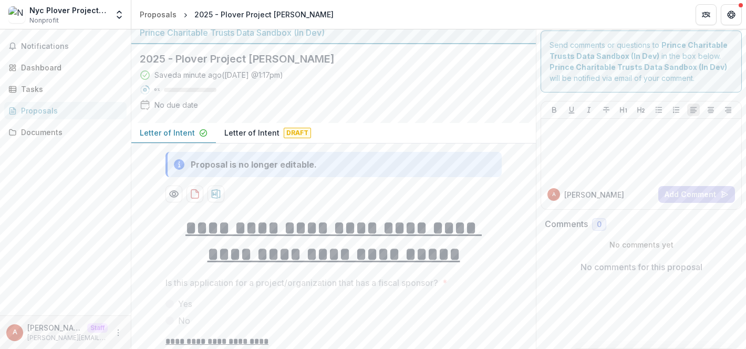
scroll to position [0, 0]
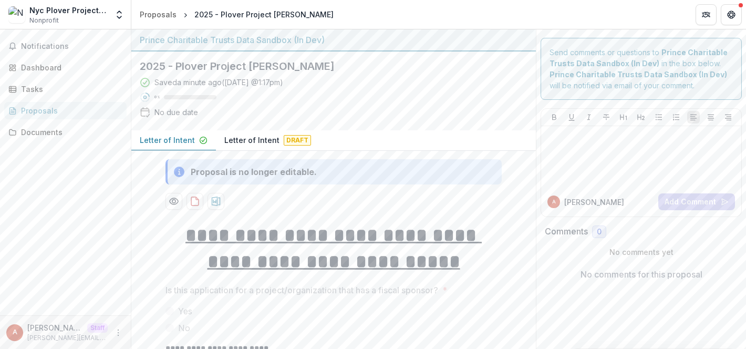
click at [258, 142] on p "Letter of Intent" at bounding box center [251, 140] width 55 height 11
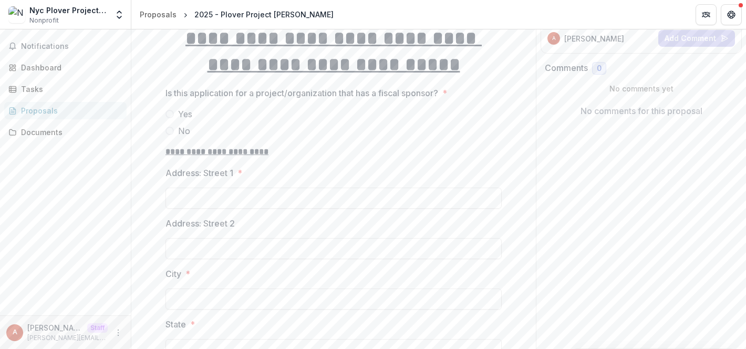
scroll to position [163, 0]
click at [183, 112] on span "Yes" at bounding box center [185, 114] width 14 height 13
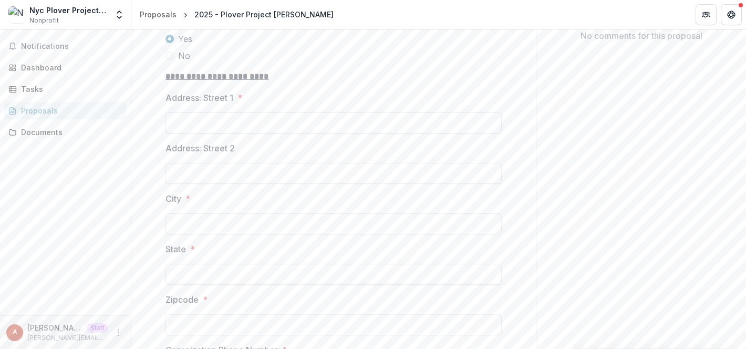
click at [221, 124] on input "Address: Street 1 *" at bounding box center [334, 122] width 336 height 21
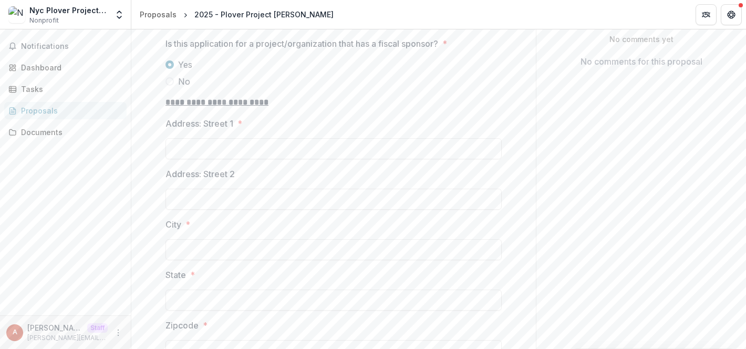
scroll to position [0, 0]
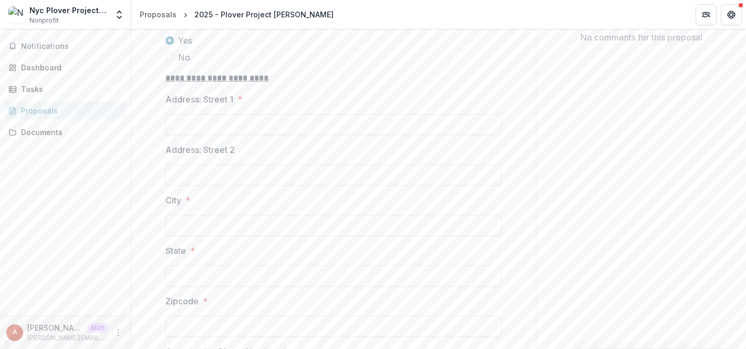
scroll to position [237, 0]
click at [248, 131] on input "Address: Street 1 *" at bounding box center [334, 125] width 336 height 21
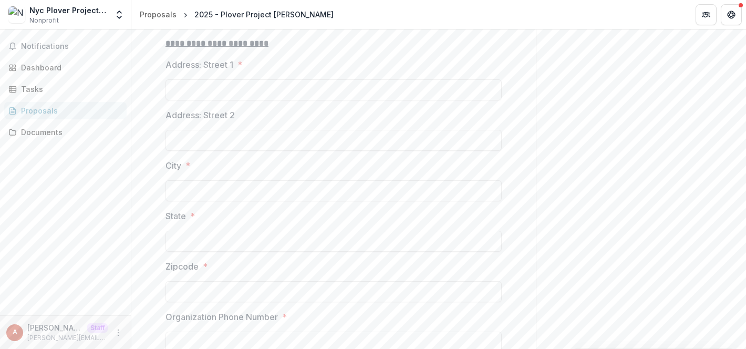
click at [285, 78] on div at bounding box center [334, 77] width 336 height 4
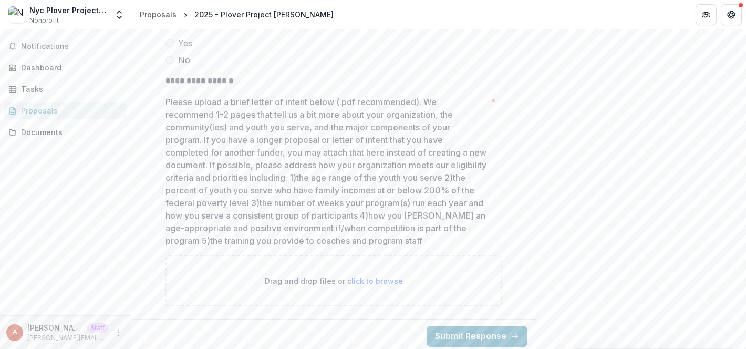
scroll to position [1454, 0]
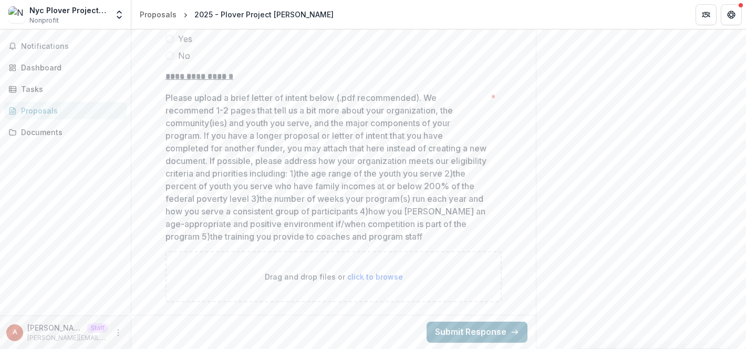
click at [466, 329] on button "Submit Response" at bounding box center [477, 332] width 101 height 21
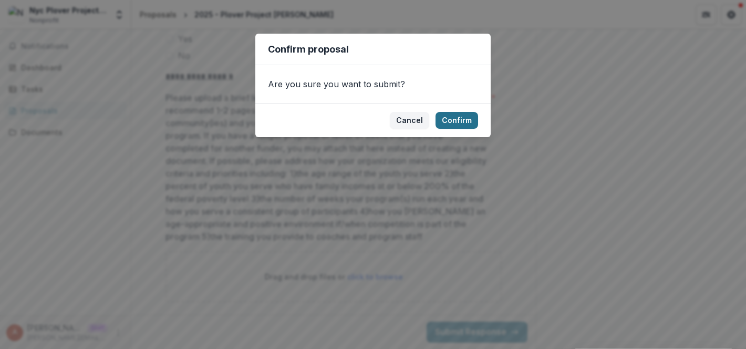
click at [462, 116] on button "Confirm" at bounding box center [457, 120] width 43 height 17
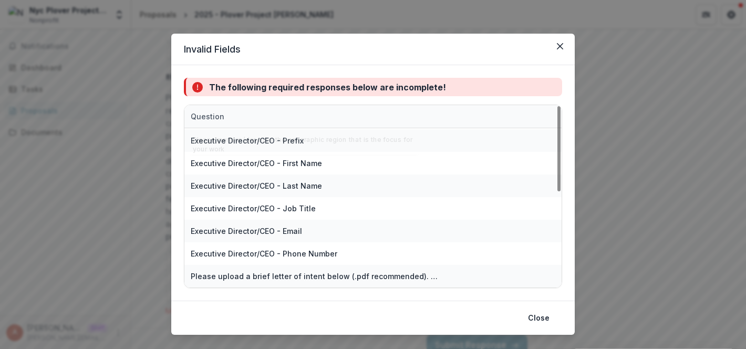
scroll to position [202, 0]
click at [559, 44] on icon "Close" at bounding box center [560, 46] width 6 height 6
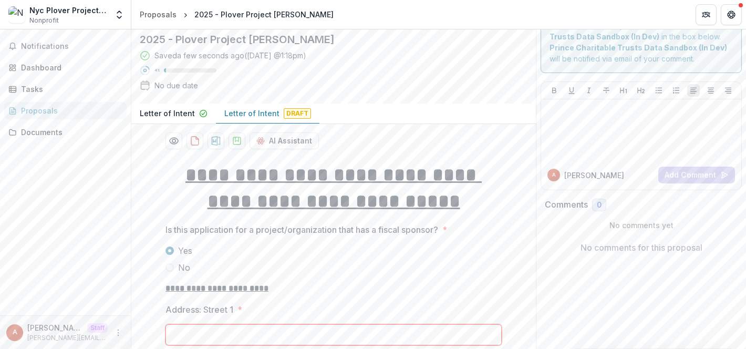
scroll to position [0, 0]
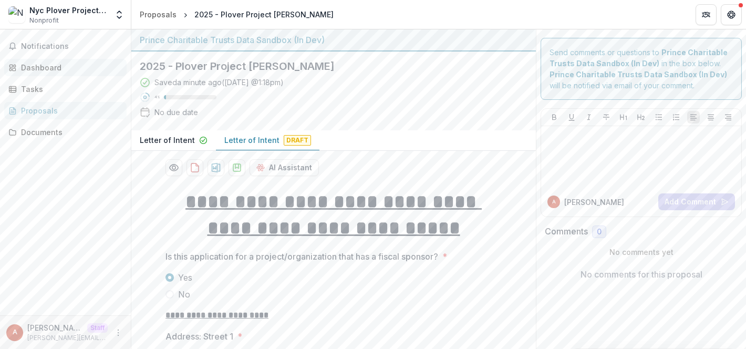
click at [58, 66] on div "Dashboard" at bounding box center [69, 67] width 97 height 11
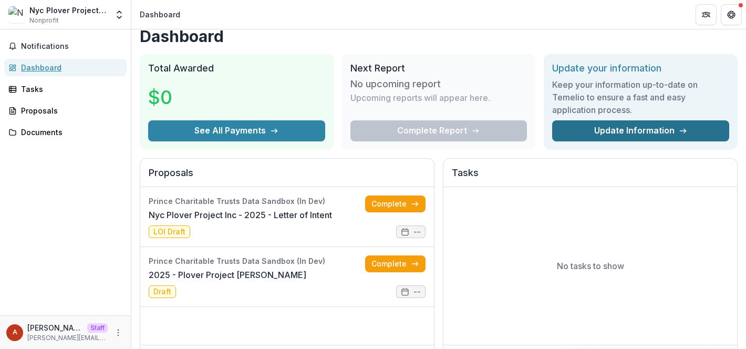
scroll to position [11, 0]
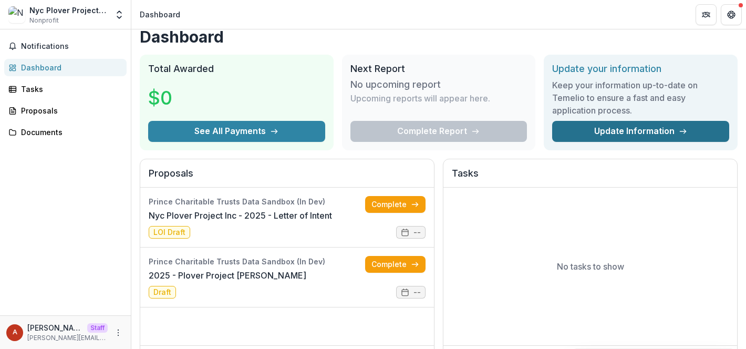
click at [637, 136] on link "Update Information" at bounding box center [640, 131] width 177 height 21
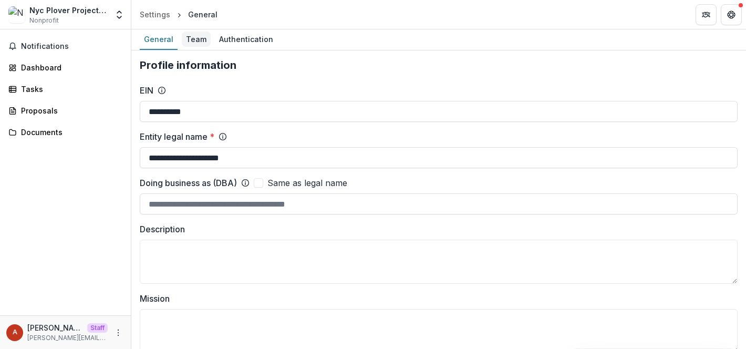
click at [197, 38] on div "Team" at bounding box center [196, 39] width 29 height 15
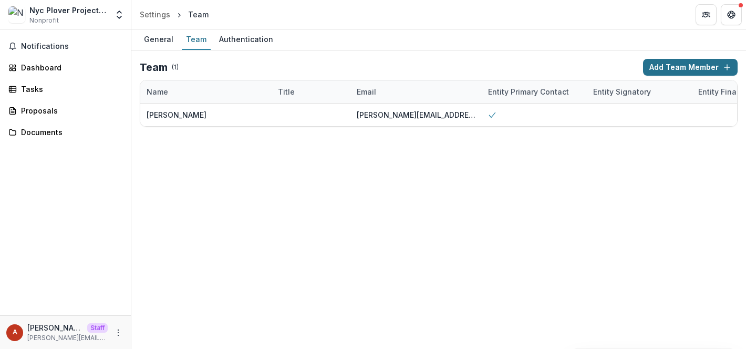
click at [692, 64] on button "Add Team Member" at bounding box center [690, 67] width 95 height 17
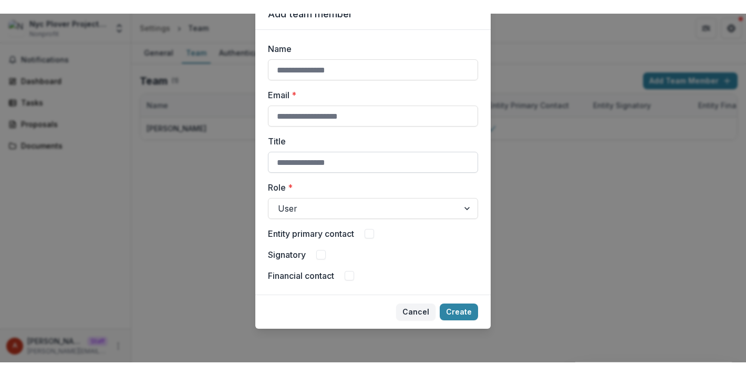
scroll to position [37, 0]
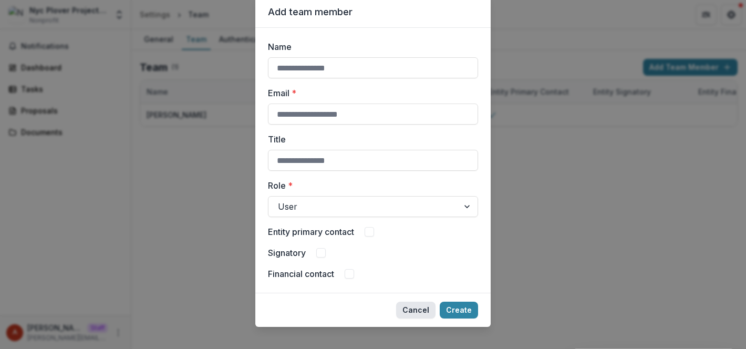
click at [415, 310] on button "Cancel" at bounding box center [415, 310] width 39 height 17
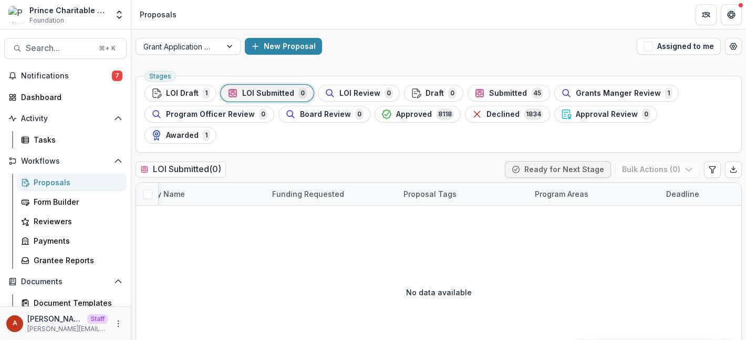
scroll to position [0, 234]
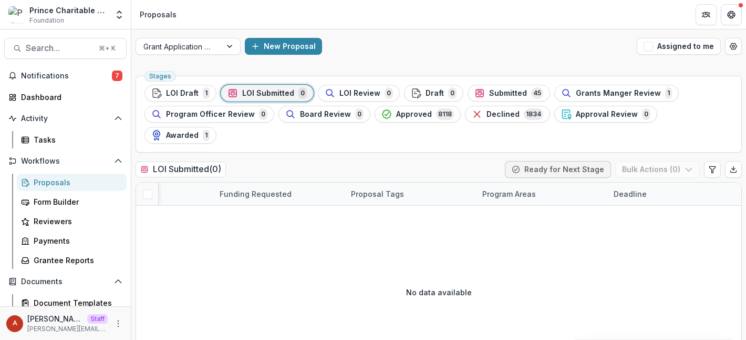
click at [610, 188] on div "Deadline" at bounding box center [631, 193] width 46 height 11
click at [435, 161] on div "LOI Submitted ( 0 ) Ready for Next Stage Bulk Actions ( 0 )" at bounding box center [439, 171] width 606 height 21
click at [509, 91] on span "Submitted" at bounding box center [508, 93] width 38 height 9
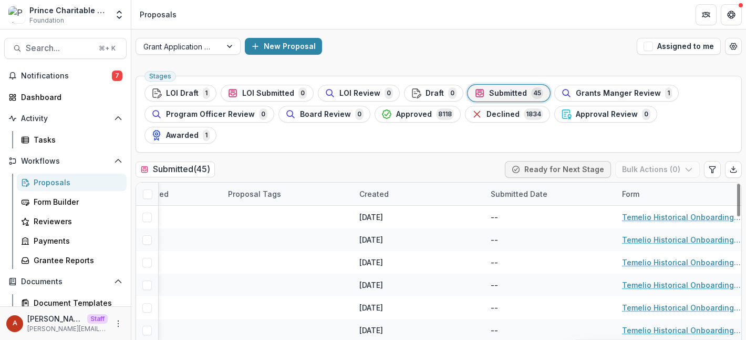
scroll to position [0, 391]
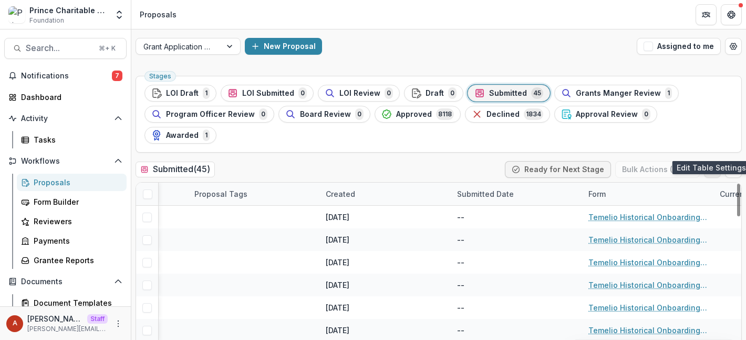
click at [705, 161] on button "Edit table settings" at bounding box center [712, 169] width 17 height 17
select select "******"
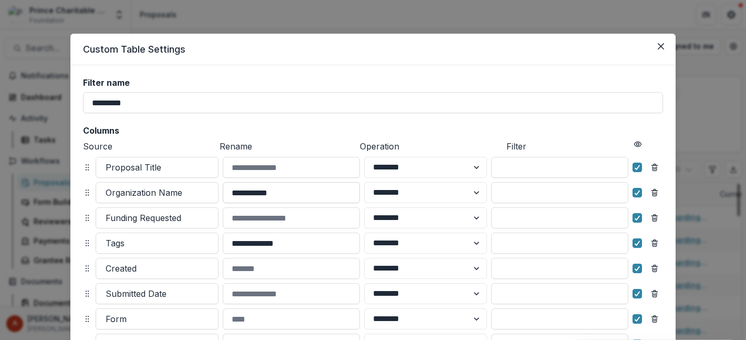
scroll to position [133, 0]
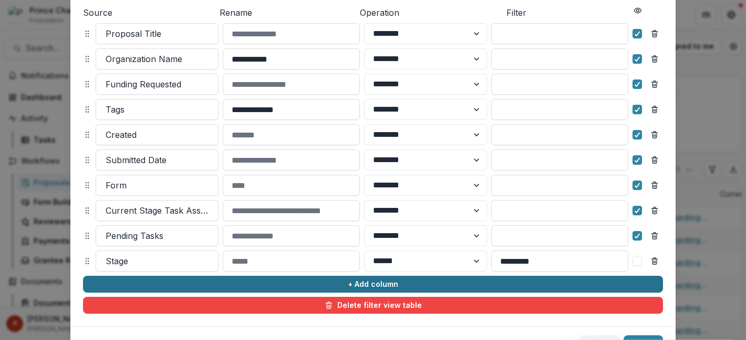
click at [133, 279] on button "+ Add column" at bounding box center [373, 283] width 580 height 17
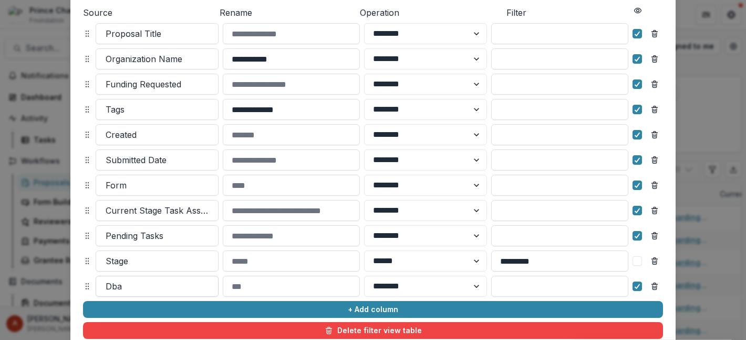
click at [132, 280] on div at bounding box center [157, 286] width 103 height 15
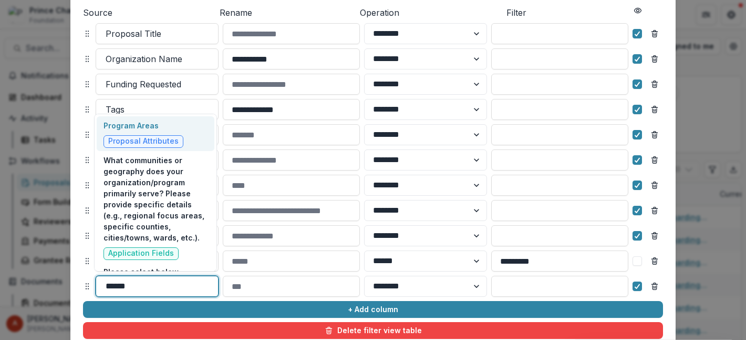
type input "*******"
click at [141, 122] on p "Program Areas" at bounding box center [144, 125] width 80 height 11
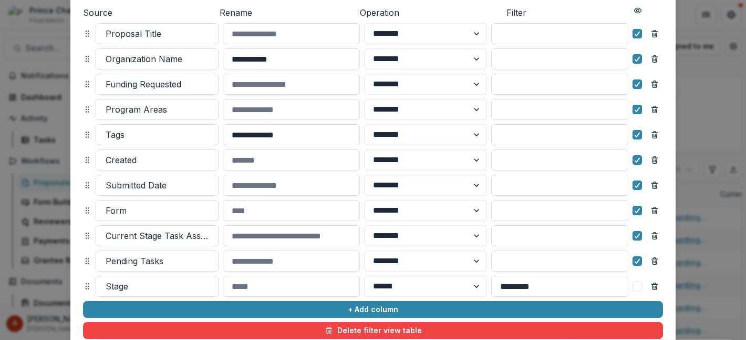
drag, startPoint x: 82, startPoint y: 284, endPoint x: 81, endPoint y: 108, distance: 176.6
click at [83, 107] on icon at bounding box center [87, 109] width 8 height 8
select select "******"
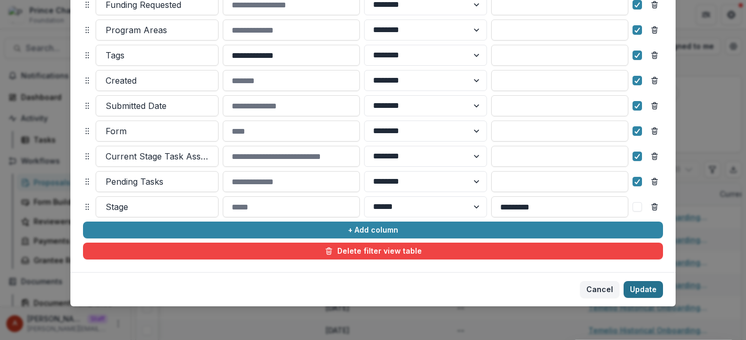
click at [649, 291] on button "Update" at bounding box center [643, 289] width 39 height 17
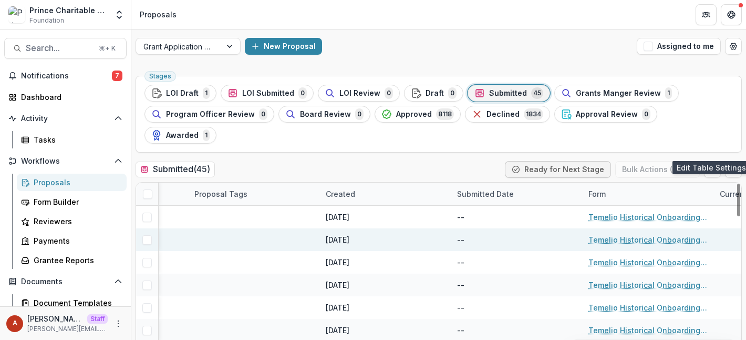
scroll to position [0, 0]
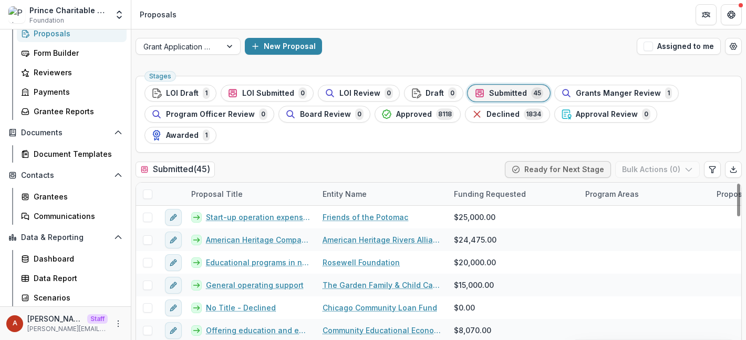
click at [347, 188] on div "Entity Name" at bounding box center [344, 193] width 57 height 11
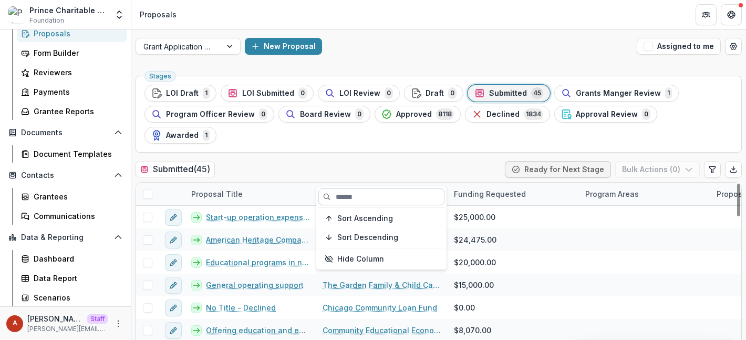
click at [359, 198] on input at bounding box center [381, 196] width 126 height 17
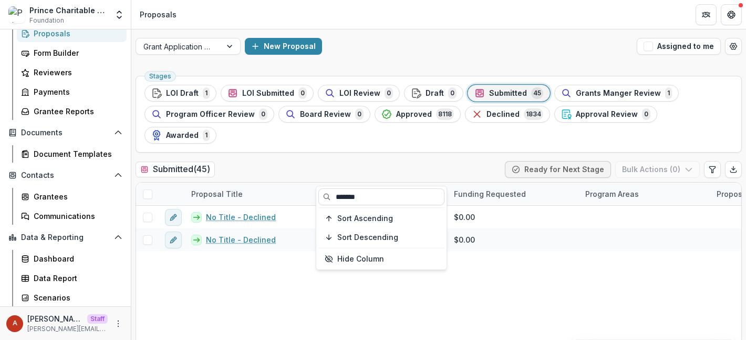
type input "*******"
click at [350, 161] on div "Submitted ( 45 ) Ready for Next Stage Bulk Actions ( 0 )" at bounding box center [439, 171] width 606 height 21
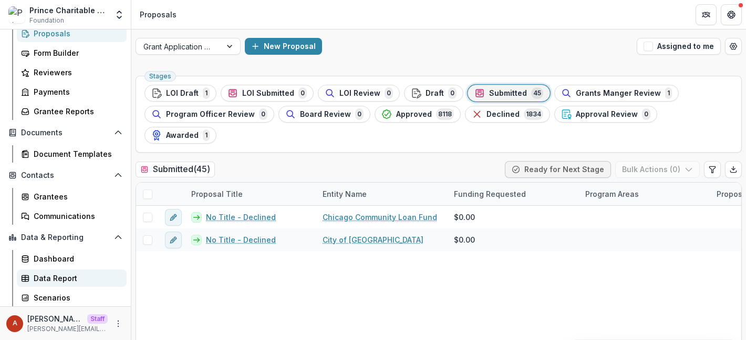
click at [49, 276] on div "Data Report" at bounding box center [76, 277] width 85 height 11
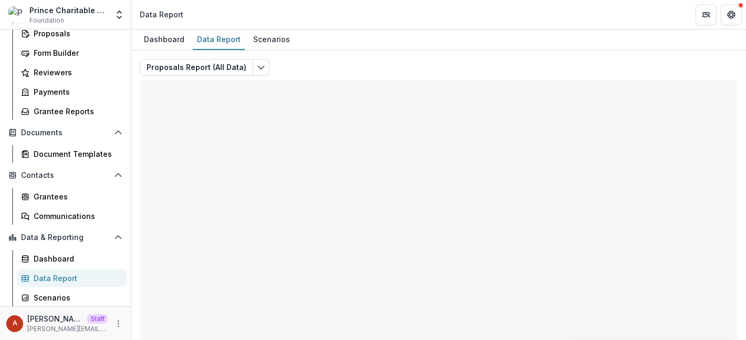
click at [49, 276] on div "Data Report" at bounding box center [76, 277] width 85 height 11
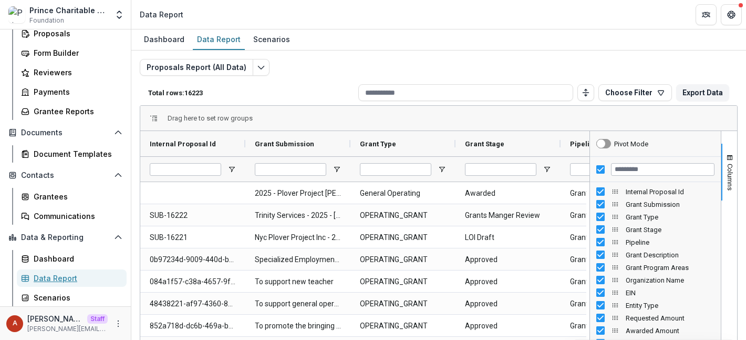
scroll to position [1, 0]
click at [643, 89] on button "Choose Filter" at bounding box center [636, 91] width 74 height 17
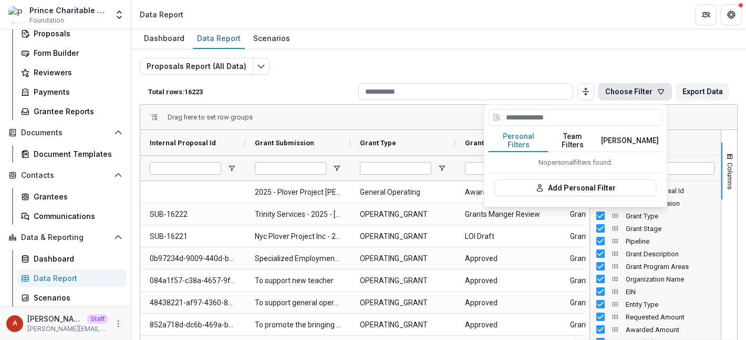
click at [573, 139] on button "Team Filters" at bounding box center [573, 141] width 48 height 22
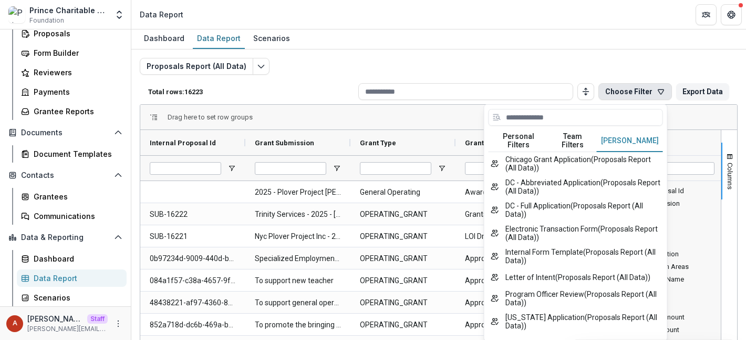
click at [625, 135] on button "[PERSON_NAME]" at bounding box center [630, 141] width 66 height 22
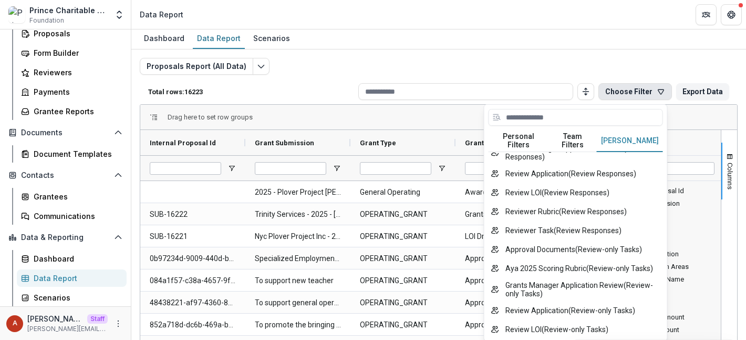
scroll to position [0, 0]
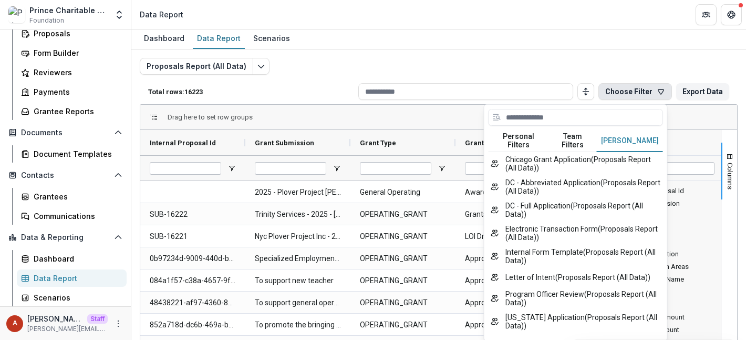
click at [506, 18] on header "Data Report" at bounding box center [438, 14] width 615 height 29
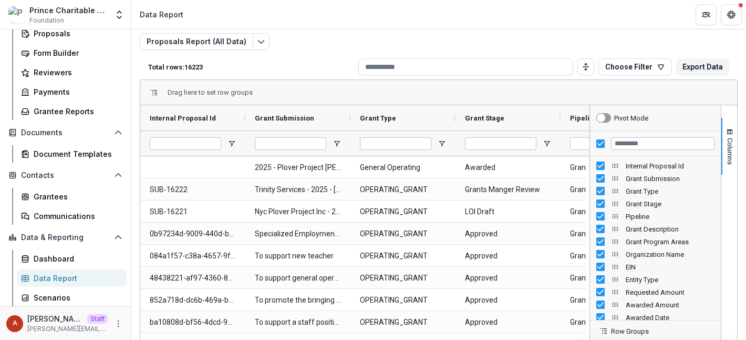
scroll to position [25, 0]
click at [618, 63] on button "Choose Filter" at bounding box center [636, 67] width 74 height 17
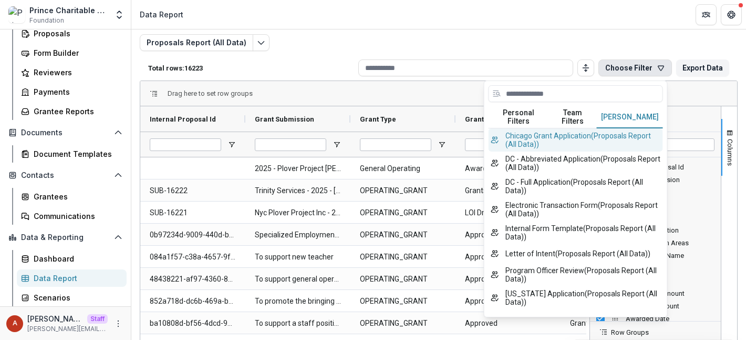
click at [548, 135] on button "Chicago Grant Application ( Proposals Report (All Data) )" at bounding box center [576, 139] width 174 height 23
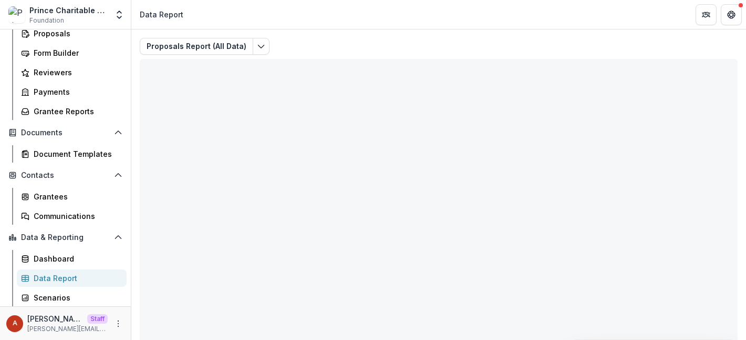
scroll to position [0, 0]
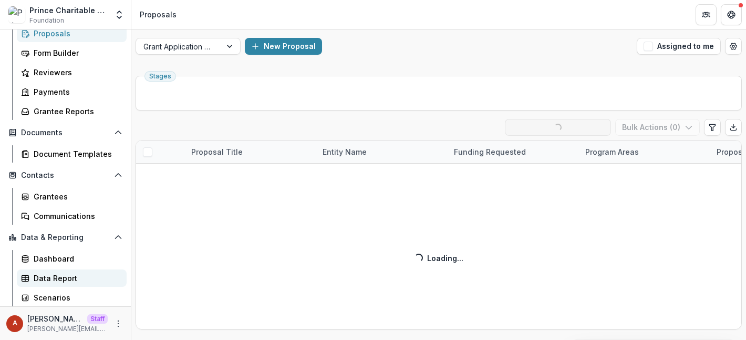
click at [47, 280] on div "Data Report" at bounding box center [76, 277] width 85 height 11
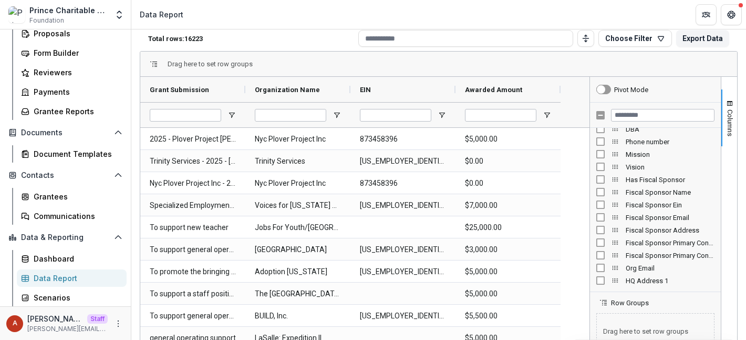
scroll to position [297, 0]
click at [637, 116] on input "Filter Columns Input" at bounding box center [663, 115] width 104 height 13
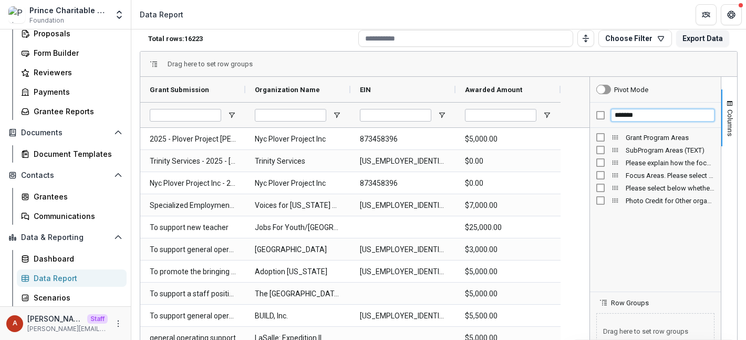
scroll to position [0, 0]
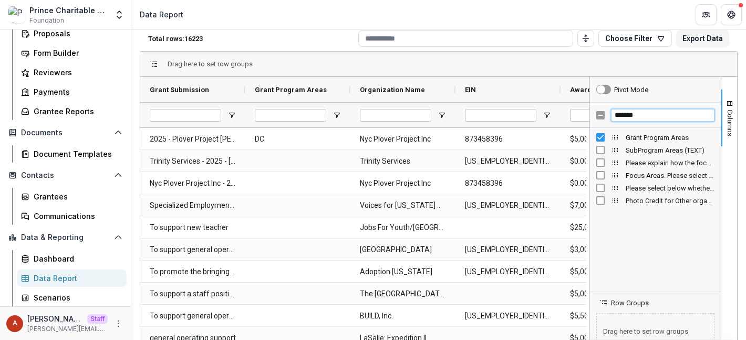
drag, startPoint x: 654, startPoint y: 112, endPoint x: 591, endPoint y: 112, distance: 63.1
click at [591, 112] on div "*******" at bounding box center [655, 114] width 131 height 25
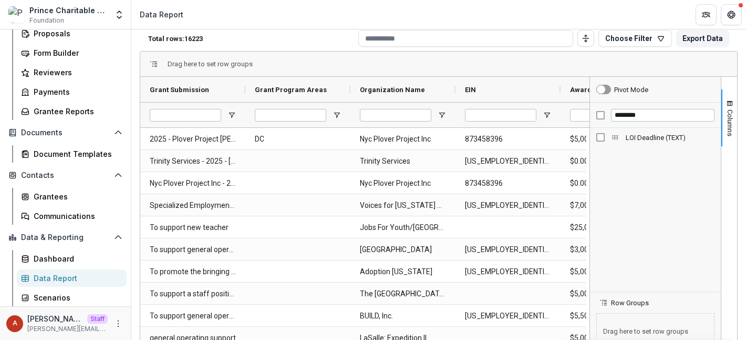
click at [664, 108] on div "********" at bounding box center [655, 114] width 131 height 25
drag, startPoint x: 663, startPoint y: 113, endPoint x: 579, endPoint y: 113, distance: 84.1
click at [579, 113] on div "Grant Submission Grant Program Areas Organization Name EIN DC" at bounding box center [438, 248] width 597 height 342
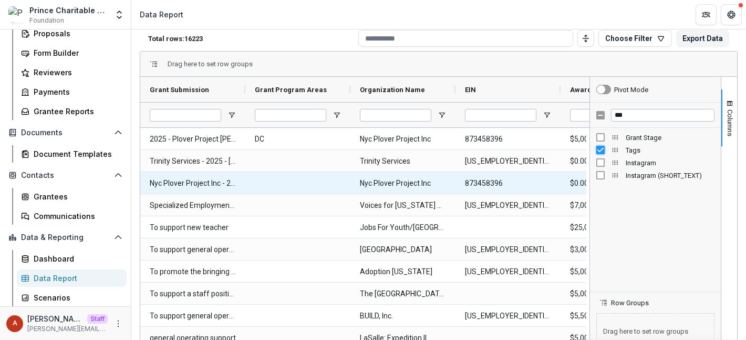
scroll to position [0, 128]
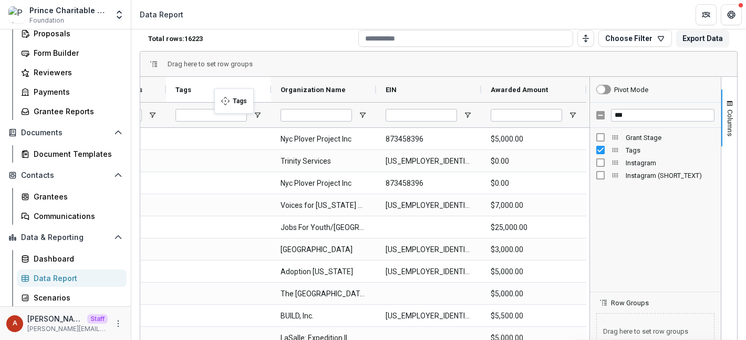
drag, startPoint x: 525, startPoint y: 87, endPoint x: 216, endPoint y: 95, distance: 308.6
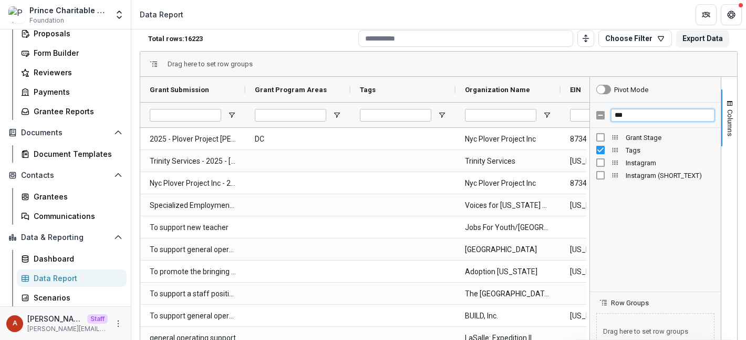
drag, startPoint x: 651, startPoint y: 116, endPoint x: 603, endPoint y: 116, distance: 47.3
click at [603, 116] on div "***" at bounding box center [655, 114] width 131 height 25
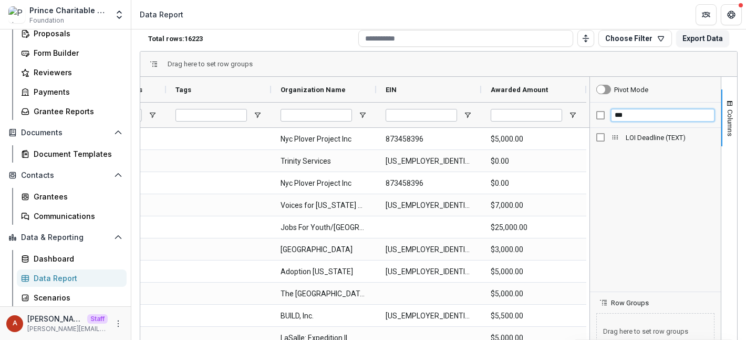
type input "***"
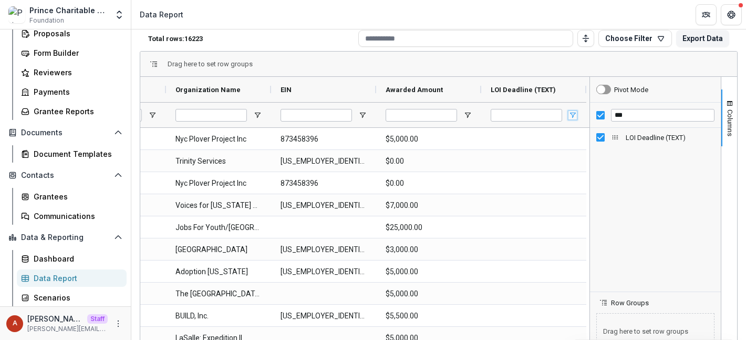
click at [569, 114] on span "Open Filter Menu" at bounding box center [573, 115] width 8 height 8
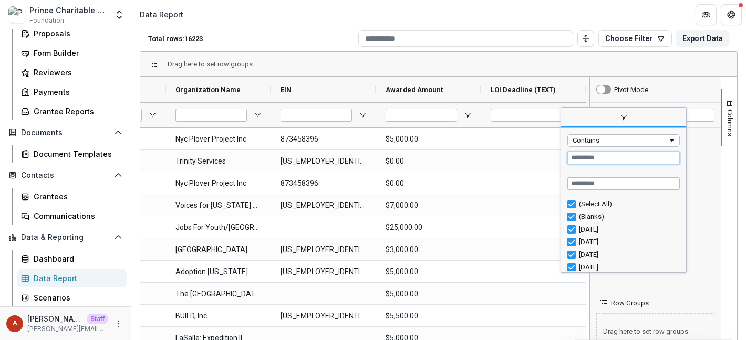
click at [580, 161] on input "Filter Value" at bounding box center [624, 157] width 112 height 13
click at [465, 20] on header "Data Report" at bounding box center [438, 14] width 615 height 29
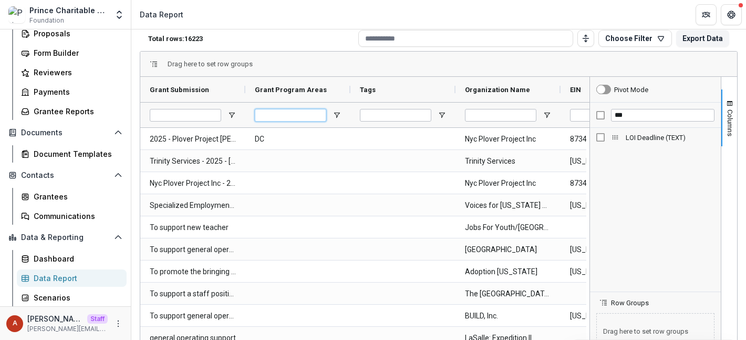
click at [300, 118] on input "Grant Program Areas Filter Input" at bounding box center [290, 115] width 71 height 13
click at [329, 112] on div at bounding box center [297, 114] width 105 height 25
click at [336, 113] on span "Open Filter Menu" at bounding box center [337, 115] width 8 height 8
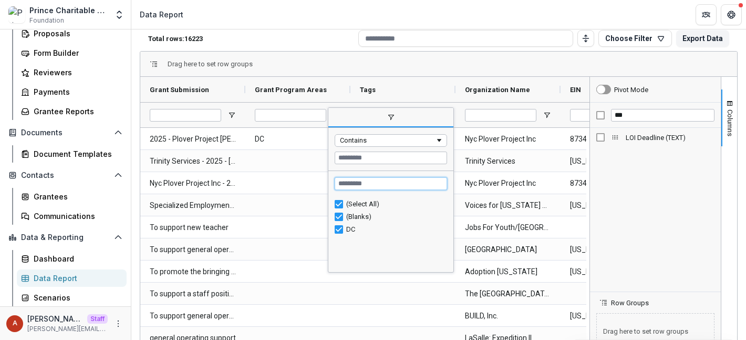
click at [364, 182] on input "Search filter values" at bounding box center [391, 183] width 112 height 13
click at [343, 217] on div "(Blanks)" at bounding box center [391, 216] width 112 height 13
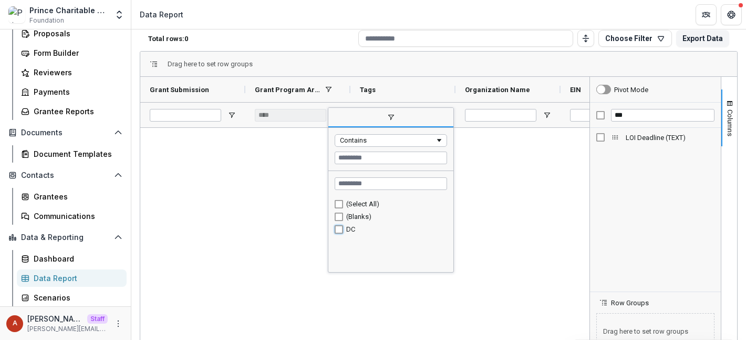
type input "******"
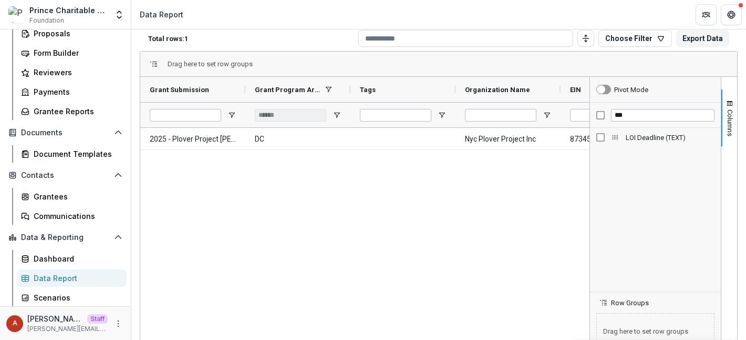
click at [216, 236] on div "2025 - Plover Project [PERSON_NAME] DC Nyc Plover Project Inc 873458396 $5,000.…" at bounding box center [364, 271] width 449 height 287
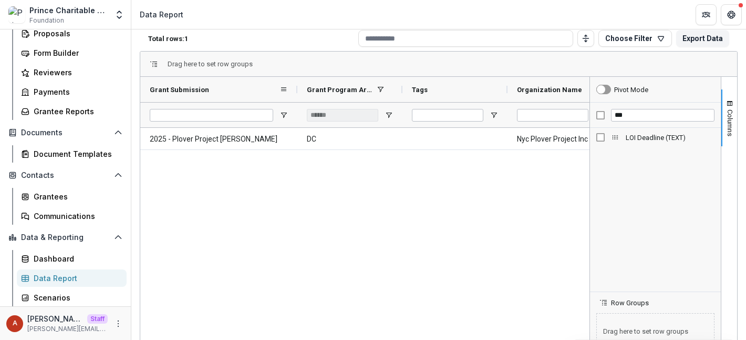
drag, startPoint x: 245, startPoint y: 88, endPoint x: 293, endPoint y: 91, distance: 48.4
click at [295, 91] on div at bounding box center [297, 89] width 4 height 25
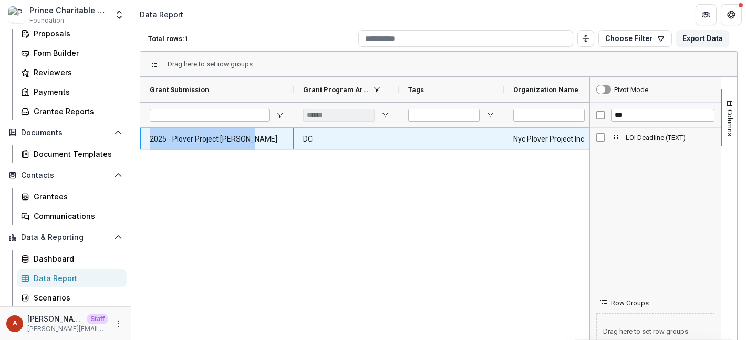
drag, startPoint x: 260, startPoint y: 140, endPoint x: 149, endPoint y: 142, distance: 111.5
click at [149, 142] on div "2025 - Plover Project [PERSON_NAME]" at bounding box center [216, 139] width 153 height 22
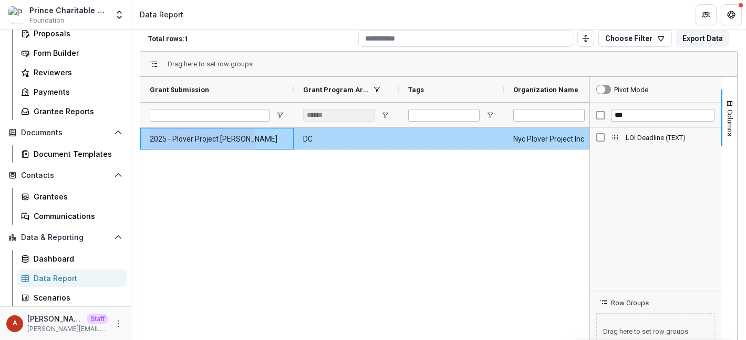
copy Submission-2052 "2025 - Plover Project [PERSON_NAME]"
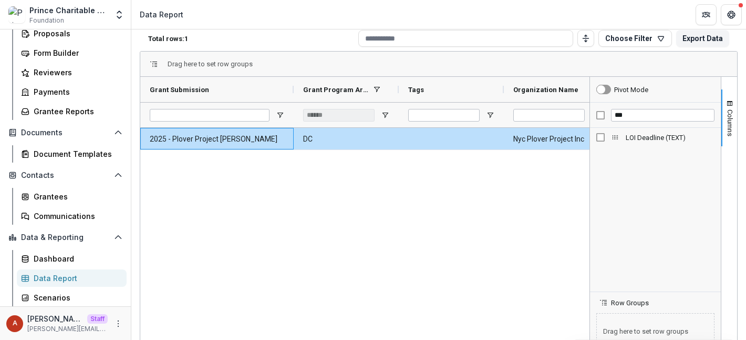
click at [202, 218] on div "2025 - Plover Project [PERSON_NAME] DC Nyc Plover Project Inc 873458396" at bounding box center [364, 271] width 449 height 287
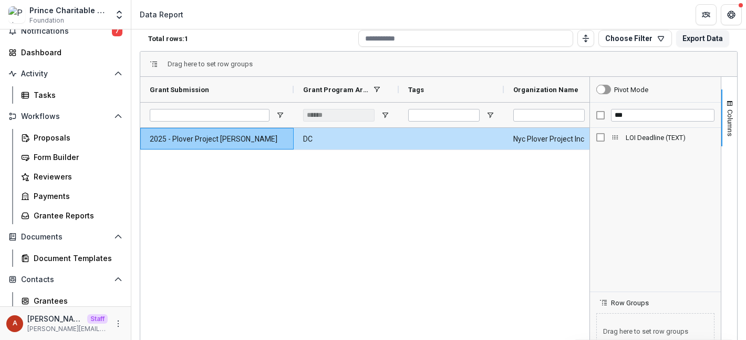
scroll to position [0, 0]
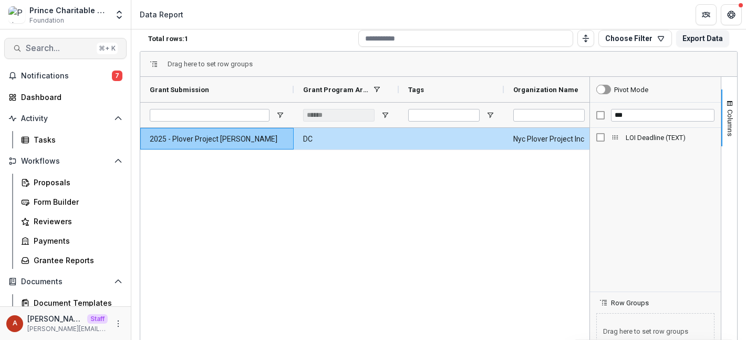
click at [57, 45] on span "Search..." at bounding box center [59, 48] width 67 height 10
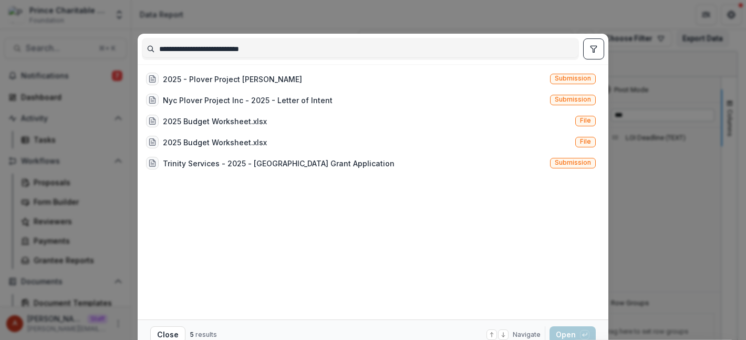
type input "**********"
click at [587, 53] on button "toggle filters" at bounding box center [593, 48] width 21 height 21
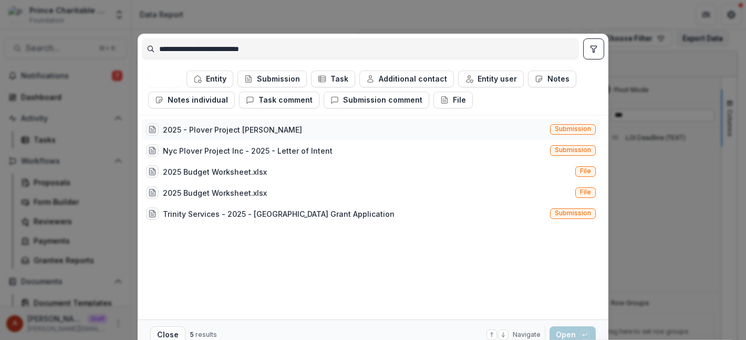
click at [307, 132] on div "2025 - Plover Project [PERSON_NAME] Submission" at bounding box center [371, 129] width 458 height 21
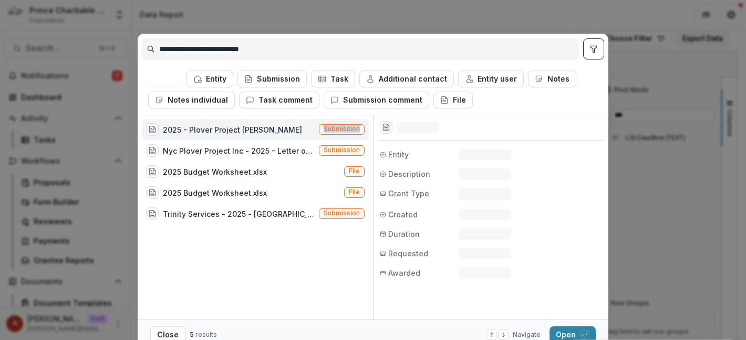
click at [307, 132] on div "2025 - Plover Project [PERSON_NAME] Submission" at bounding box center [255, 129] width 227 height 21
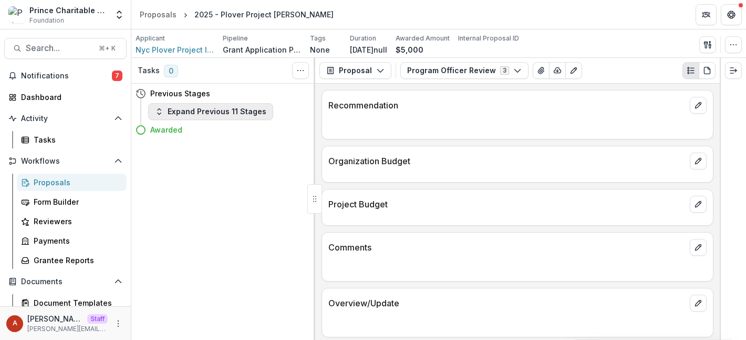
click at [237, 113] on button "Expand Previous 11 Stages" at bounding box center [210, 111] width 125 height 17
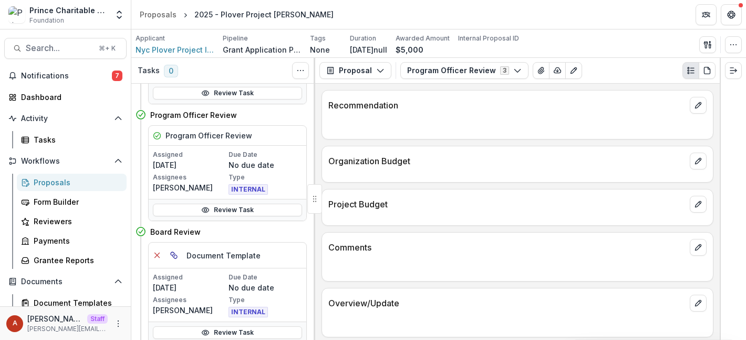
scroll to position [296, 0]
click at [731, 45] on icon "button" at bounding box center [733, 44] width 8 height 8
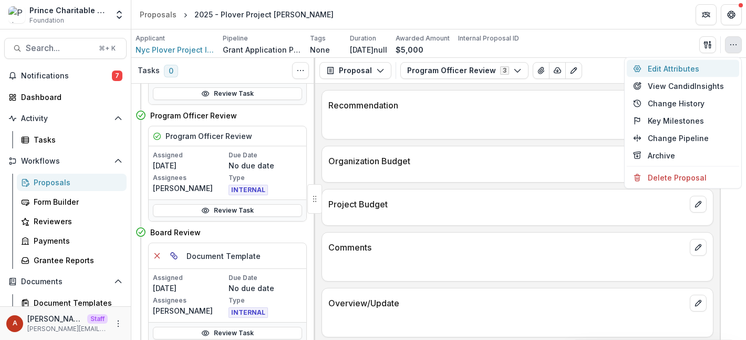
click at [675, 70] on button "Edit Attributes" at bounding box center [683, 68] width 112 height 17
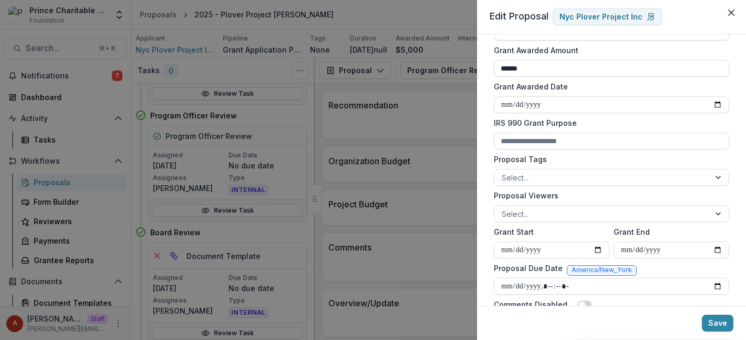
scroll to position [279, 0]
click at [520, 173] on div at bounding box center [602, 176] width 201 height 13
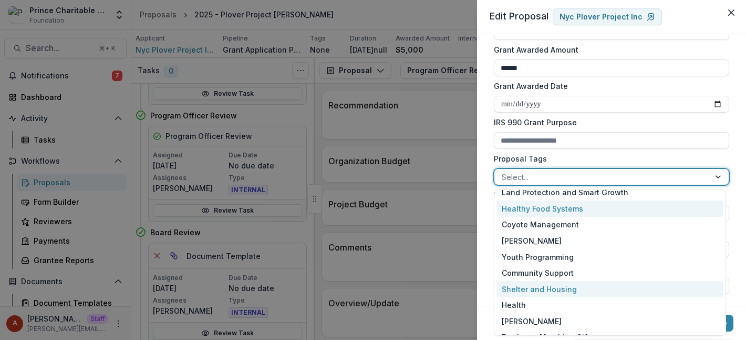
scroll to position [213, 0]
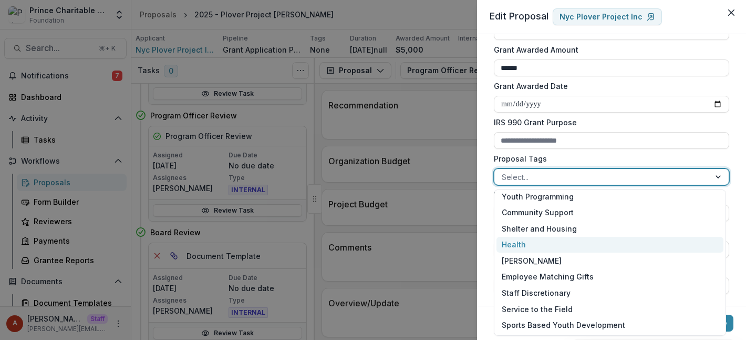
click at [530, 245] on div "Health" at bounding box center [610, 245] width 227 height 16
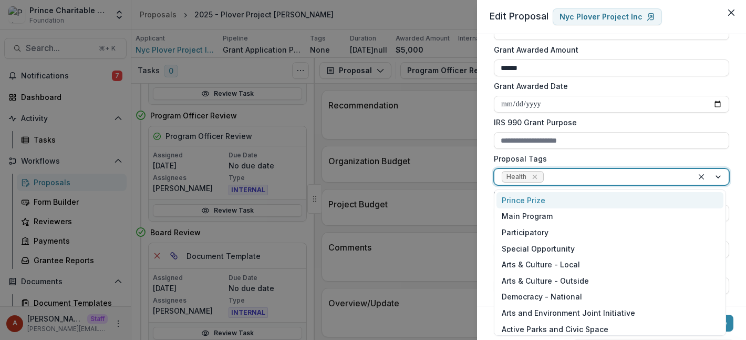
click at [562, 178] on div at bounding box center [616, 176] width 140 height 13
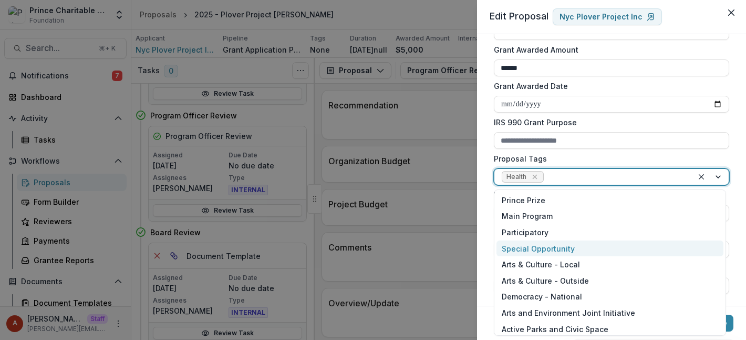
click at [545, 248] on div "Special Opportunity" at bounding box center [610, 248] width 227 height 16
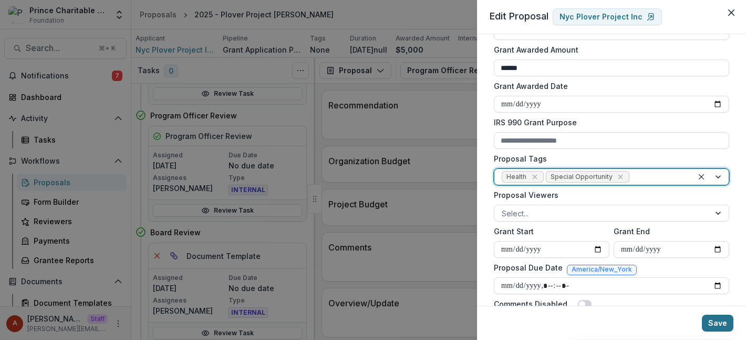
click at [715, 328] on button "Save" at bounding box center [718, 322] width 32 height 17
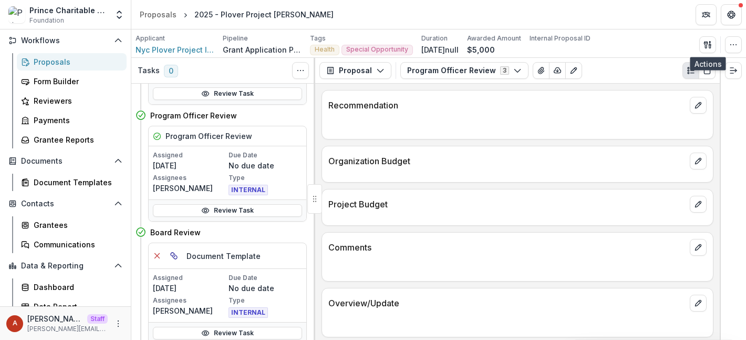
scroll to position [120, 0]
click at [60, 222] on div "Grantees" at bounding box center [76, 225] width 85 height 11
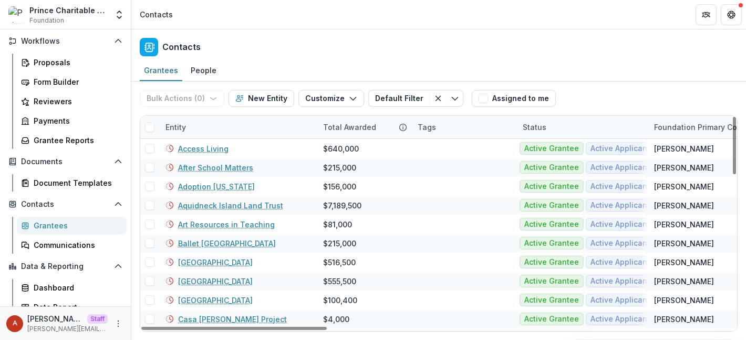
click at [354, 123] on div "Total Awarded" at bounding box center [350, 126] width 66 height 11
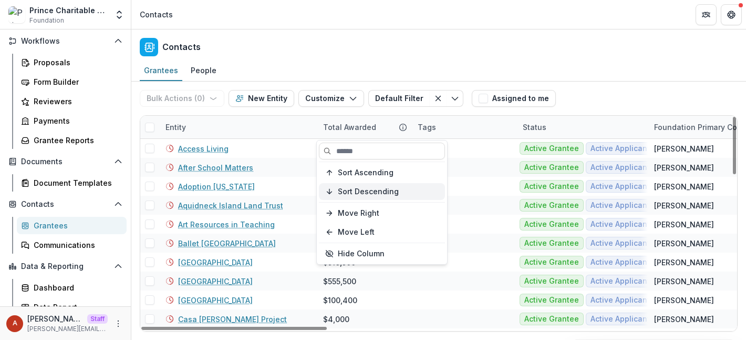
click at [378, 192] on span "Sort Descending" at bounding box center [368, 191] width 61 height 9
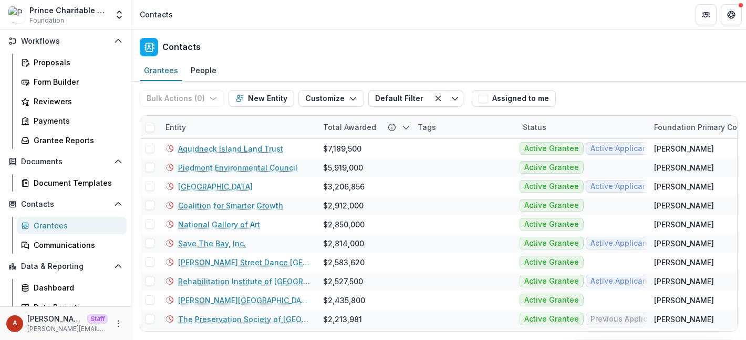
click at [382, 38] on div "Contacts" at bounding box center [438, 44] width 615 height 31
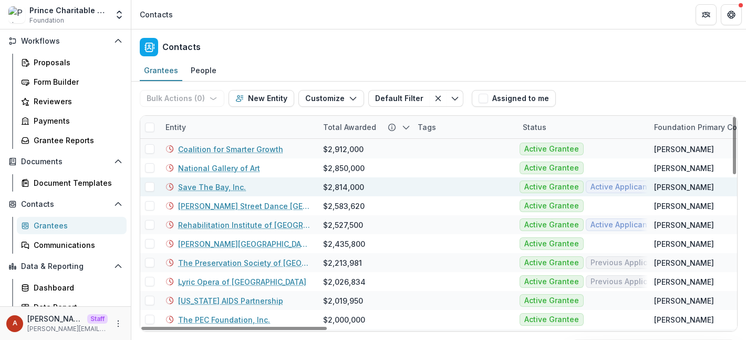
scroll to position [58, 0]
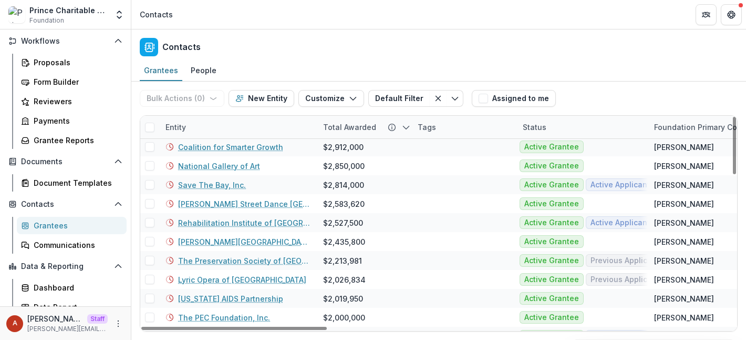
click at [177, 128] on div "Entity" at bounding box center [175, 126] width 33 height 11
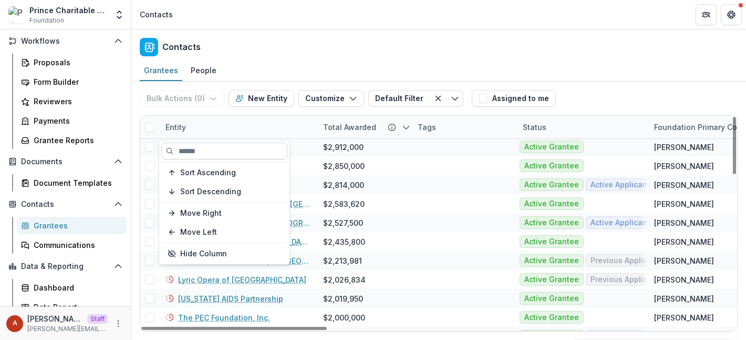
click at [192, 156] on input at bounding box center [224, 150] width 126 height 17
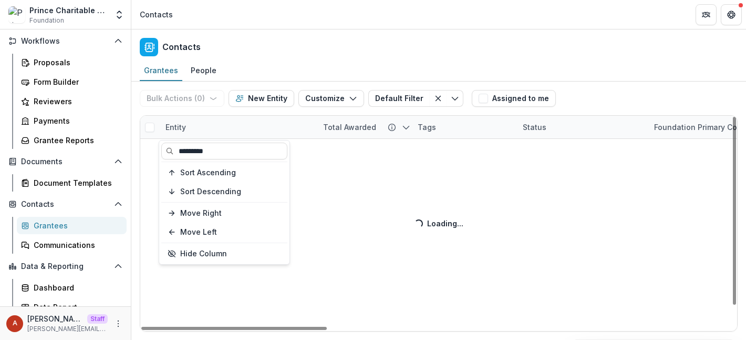
scroll to position [23, 0]
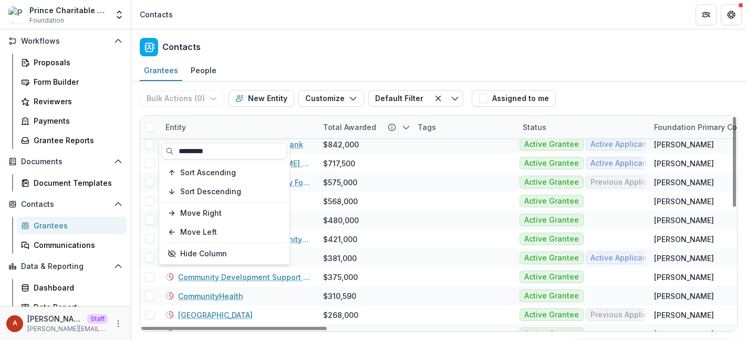
type input "*********"
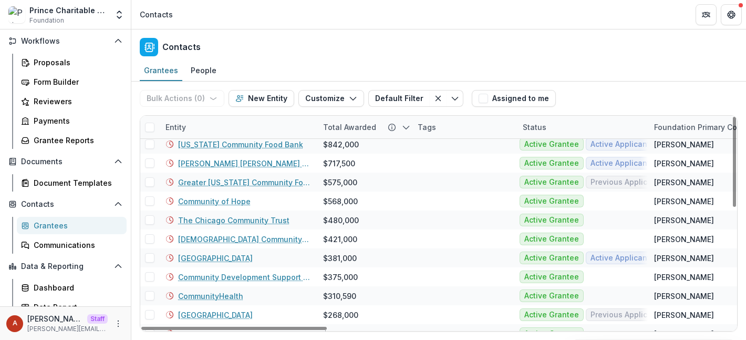
click at [279, 36] on div "Contacts" at bounding box center [438, 44] width 615 height 31
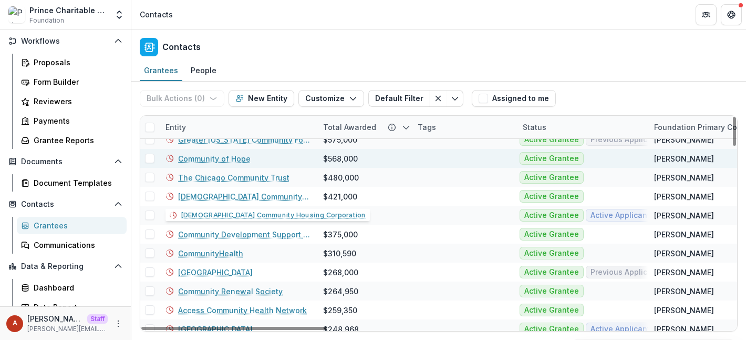
scroll to position [68, 0]
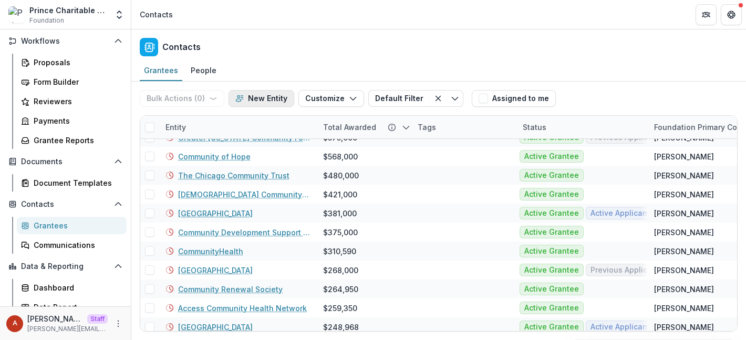
click at [260, 98] on button "New Entity" at bounding box center [262, 98] width 66 height 17
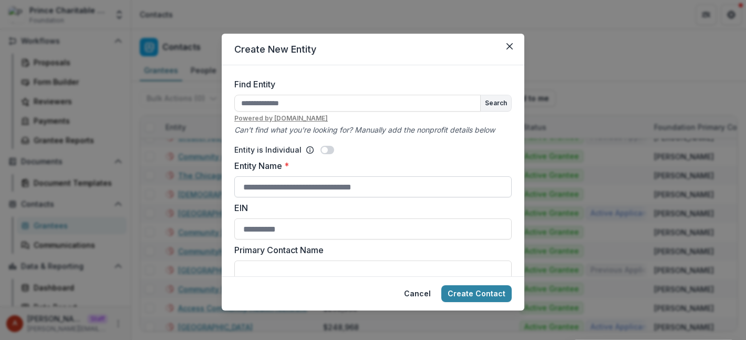
click at [277, 190] on input "Entity Name *" at bounding box center [372, 186] width 277 height 21
click at [279, 16] on div "Create New Entity Find Entity Search Powered by [DOMAIN_NAME] Can't find what y…" at bounding box center [373, 170] width 746 height 340
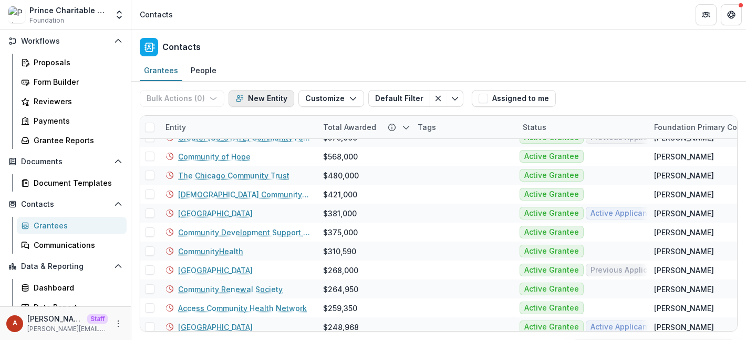
click at [270, 99] on button "New Entity" at bounding box center [262, 98] width 66 height 17
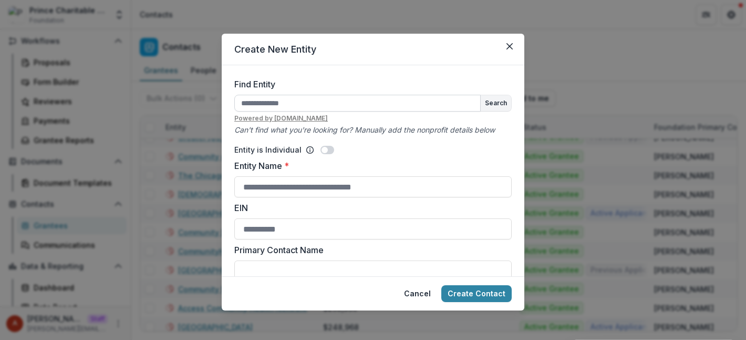
click at [281, 101] on input "Find Entity" at bounding box center [357, 103] width 246 height 17
click at [303, 72] on form "Find Entity Search Powered by [DOMAIN_NAME] Can't find what you're looking for?…" at bounding box center [373, 170] width 303 height 211
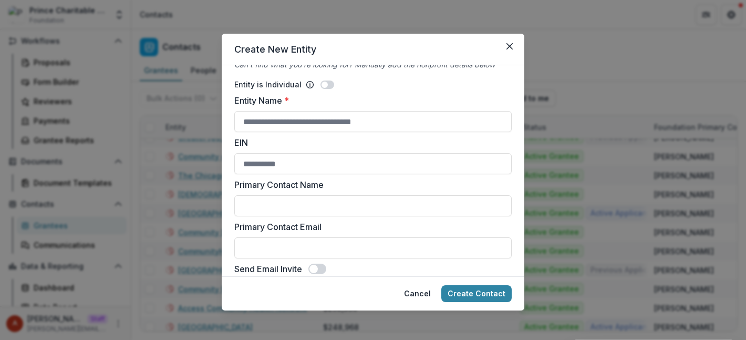
scroll to position [66, 0]
click at [286, 126] on input "Entity Name *" at bounding box center [372, 120] width 277 height 21
click at [247, 138] on label "EIN" at bounding box center [369, 141] width 271 height 13
click at [247, 152] on input "EIN" at bounding box center [372, 162] width 277 height 21
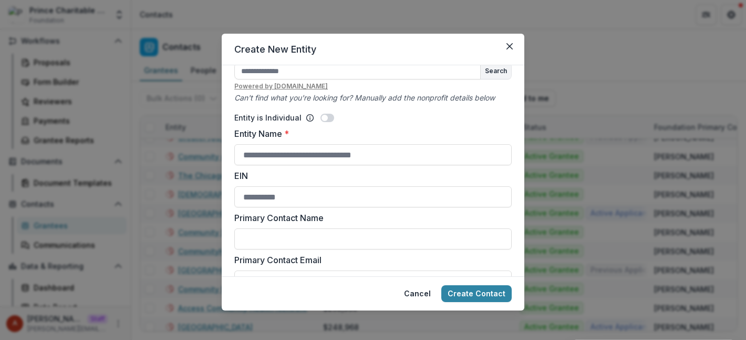
scroll to position [0, 0]
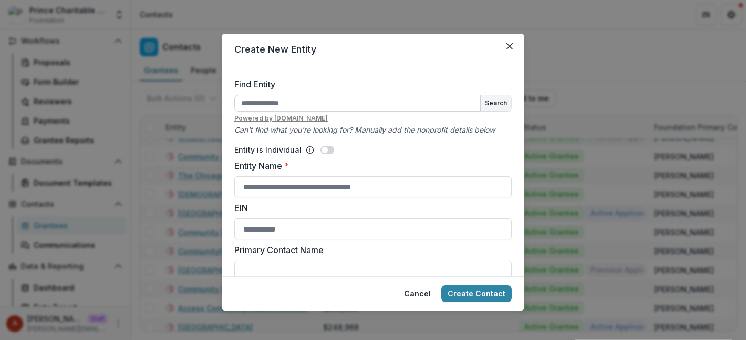
click at [272, 102] on input "Find Entity" at bounding box center [357, 103] width 246 height 17
type input "**********"
click at [486, 108] on button "Search" at bounding box center [496, 103] width 30 height 16
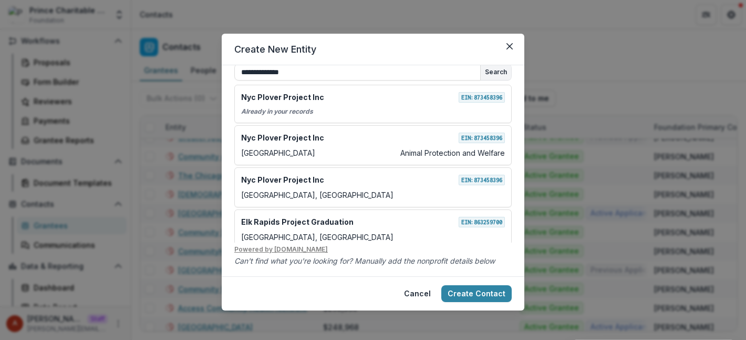
scroll to position [35, 0]
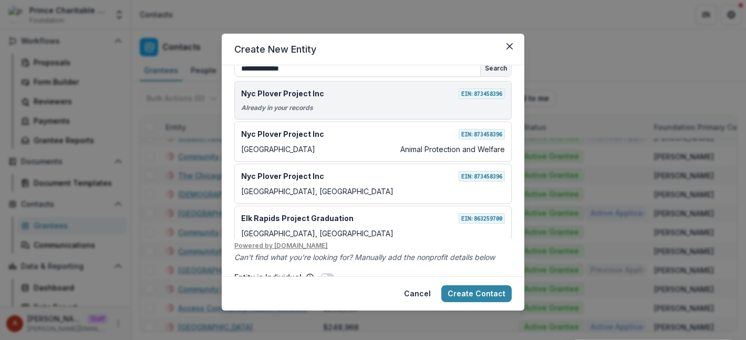
click at [307, 108] on p "Already in your records" at bounding box center [373, 107] width 264 height 9
type input "**********"
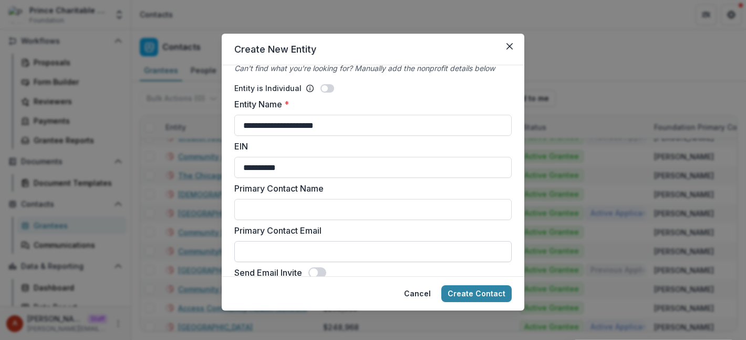
scroll to position [239, 0]
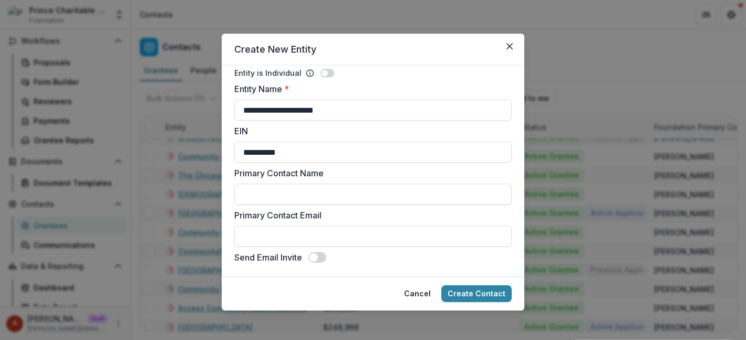
click at [574, 228] on div "**********" at bounding box center [373, 170] width 746 height 340
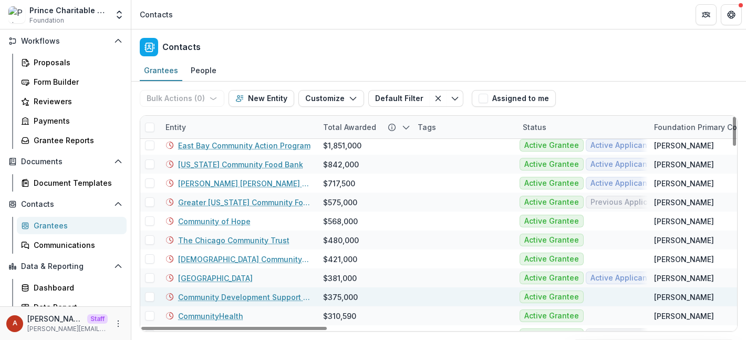
scroll to position [0, 0]
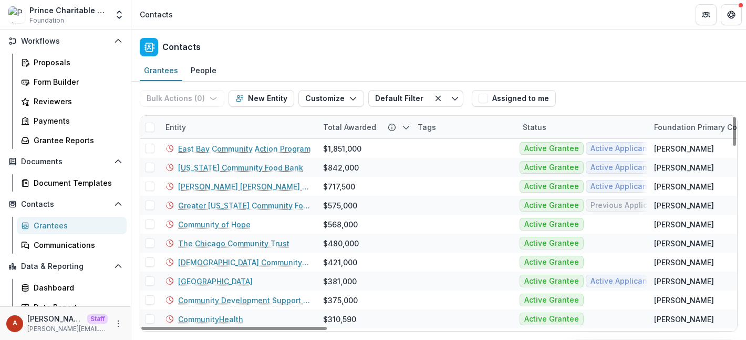
click at [180, 132] on div "Entity" at bounding box center [238, 127] width 158 height 23
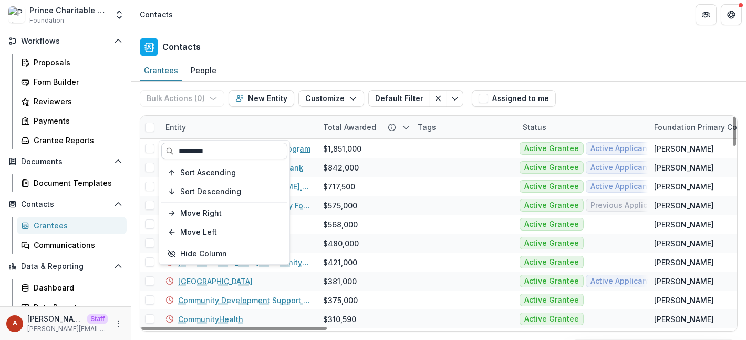
click at [210, 149] on input "*********" at bounding box center [224, 150] width 126 height 17
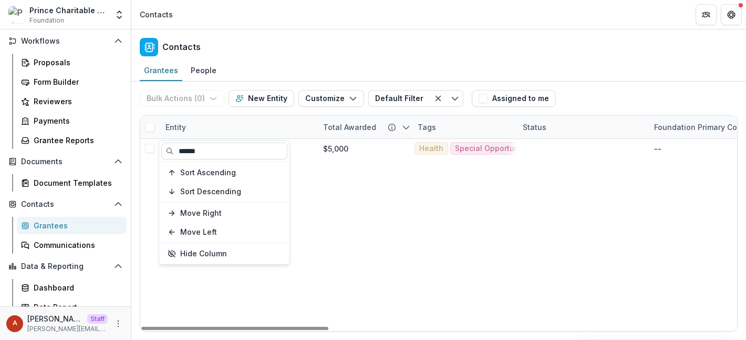
type input "******"
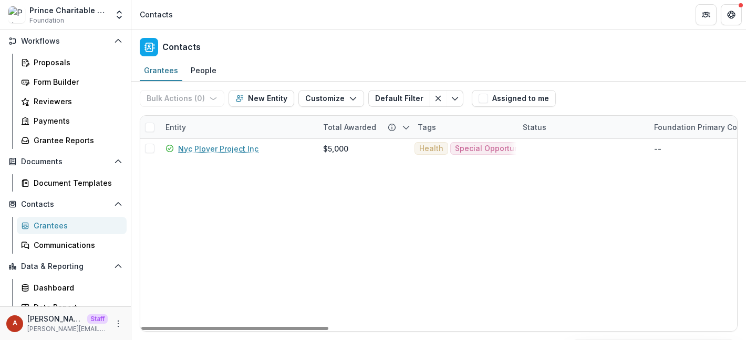
click at [306, 40] on div "Contacts" at bounding box center [438, 44] width 615 height 31
drag, startPoint x: 516, startPoint y: 128, endPoint x: 570, endPoint y: 130, distance: 53.7
click at [431, 127] on div "Tags" at bounding box center [427, 126] width 31 height 11
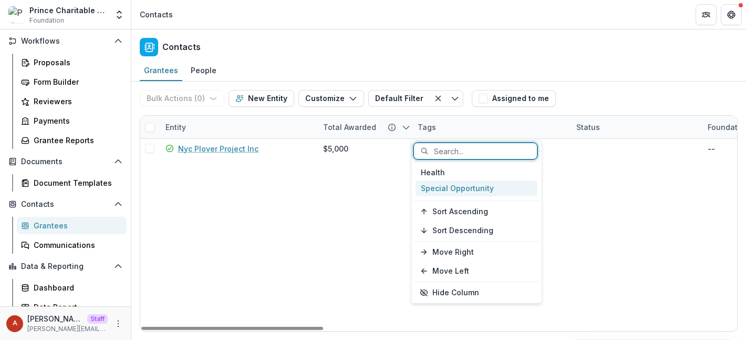
click at [455, 189] on div "Special Opportunity" at bounding box center [477, 188] width 122 height 16
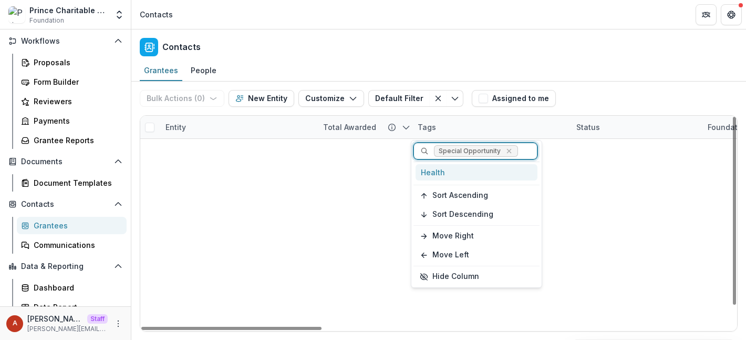
click at [352, 204] on div "Bulk Actions ( 0 ) Send Email Create Proposals Create Tasks New Entity Customiz…" at bounding box center [438, 210] width 615 height 258
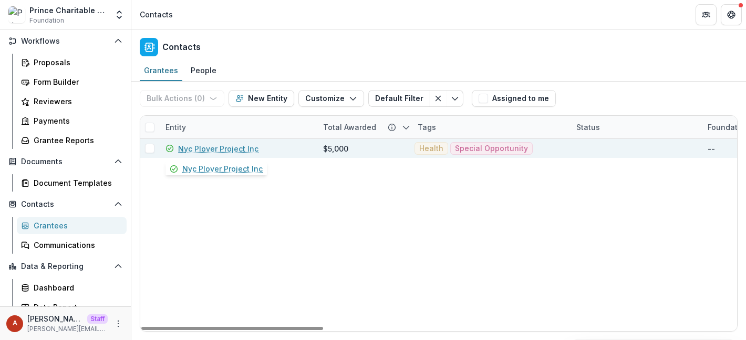
click at [207, 149] on link "Nyc Plover Project Inc" at bounding box center [218, 148] width 80 height 11
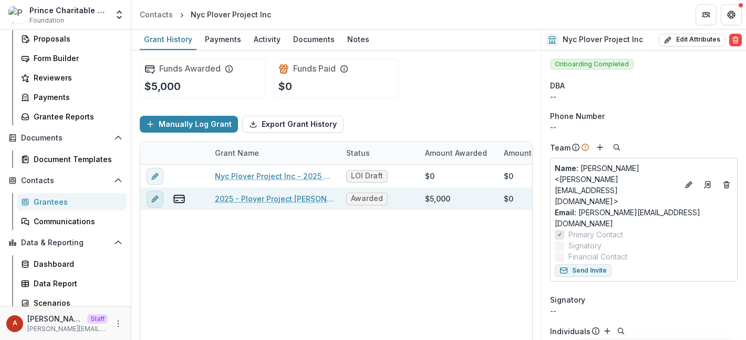
click at [158, 200] on icon "edit" at bounding box center [155, 198] width 8 height 8
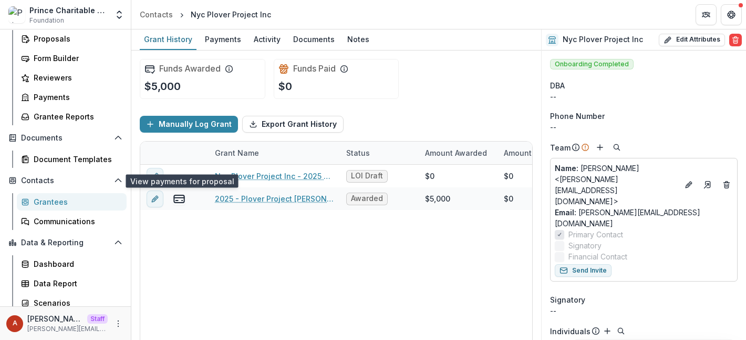
scroll to position [35, 0]
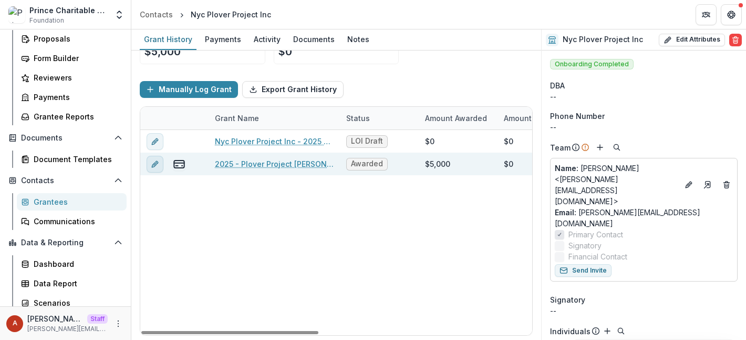
click at [153, 170] on button "edit" at bounding box center [155, 164] width 17 height 17
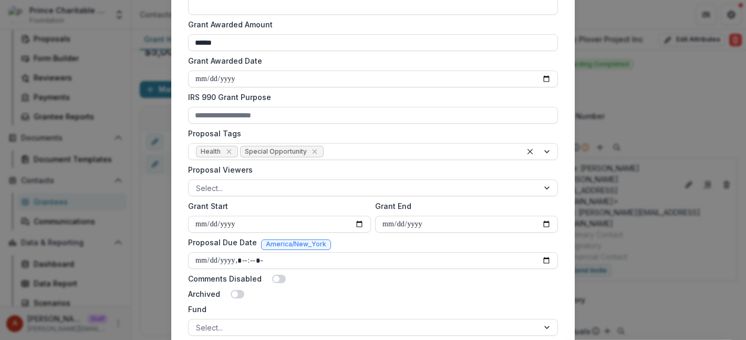
scroll to position [336, 0]
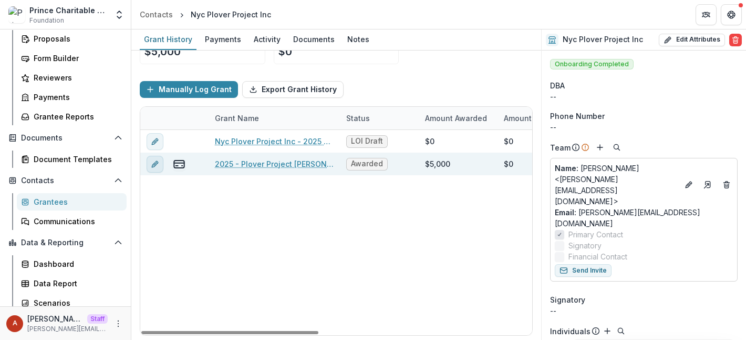
click at [153, 166] on icon "edit" at bounding box center [154, 164] width 5 height 5
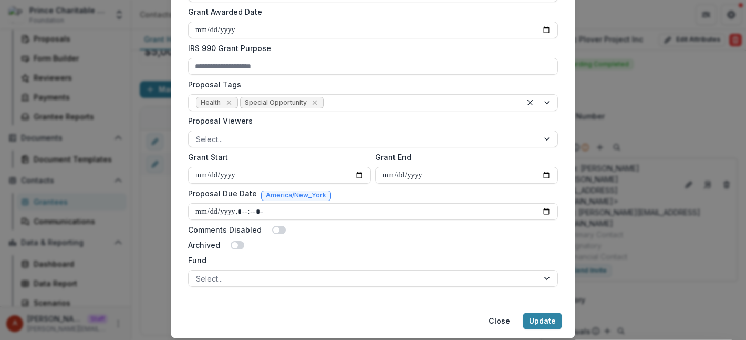
scroll to position [416, 0]
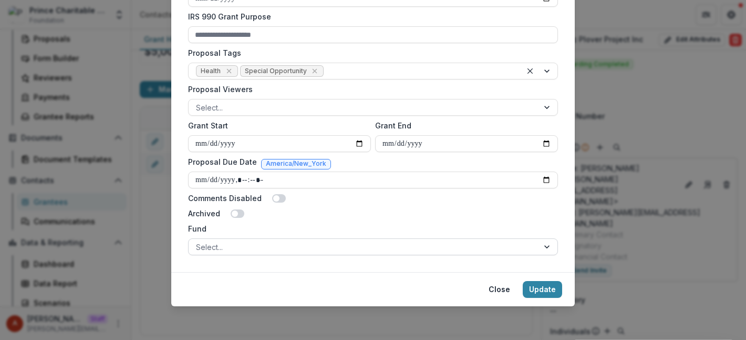
click at [201, 248] on div at bounding box center [363, 246] width 335 height 13
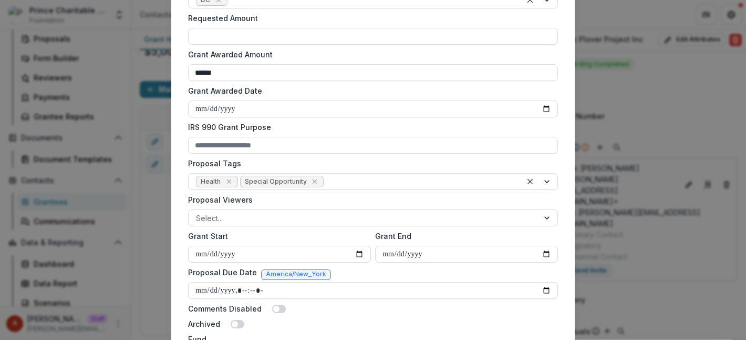
scroll to position [303, 0]
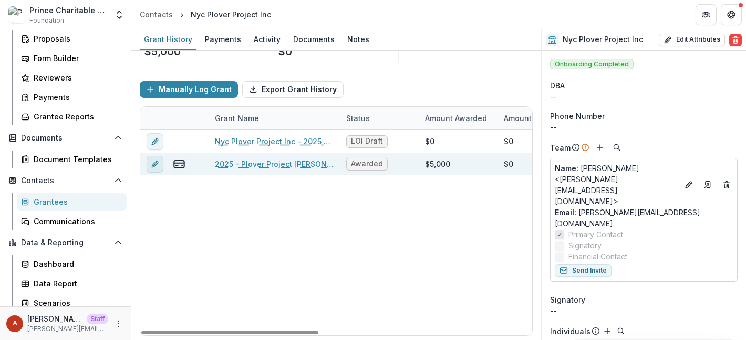
click at [152, 165] on icon "edit" at bounding box center [155, 164] width 8 height 8
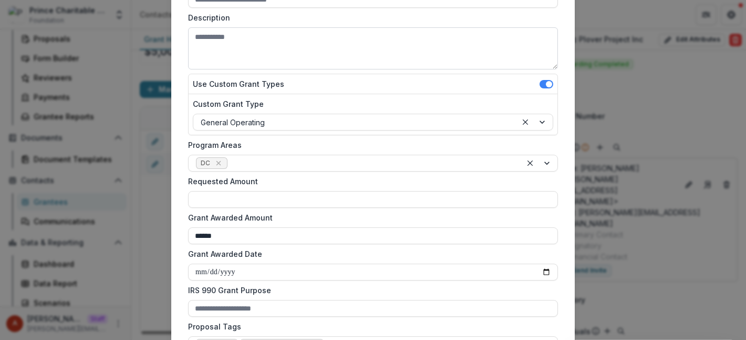
scroll to position [145, 0]
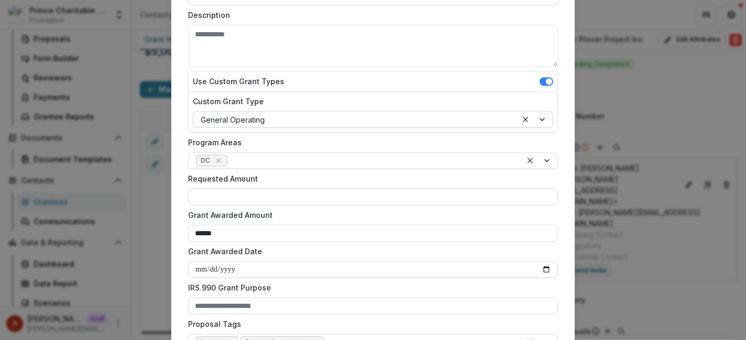
click at [280, 123] on div at bounding box center [355, 119] width 309 height 13
click at [253, 69] on form "**********" at bounding box center [373, 231] width 378 height 597
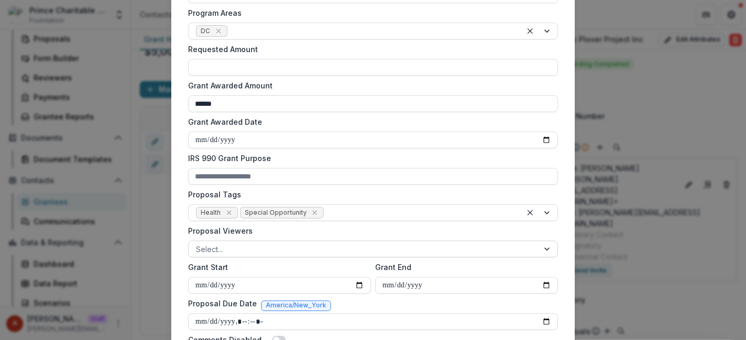
scroll to position [275, 0]
click at [353, 209] on div at bounding box center [420, 211] width 189 height 13
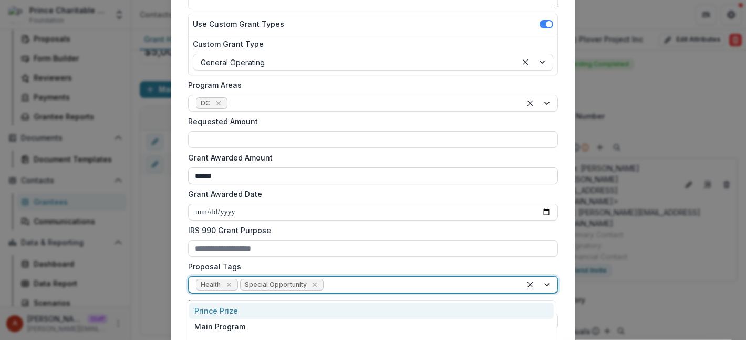
scroll to position [199, 0]
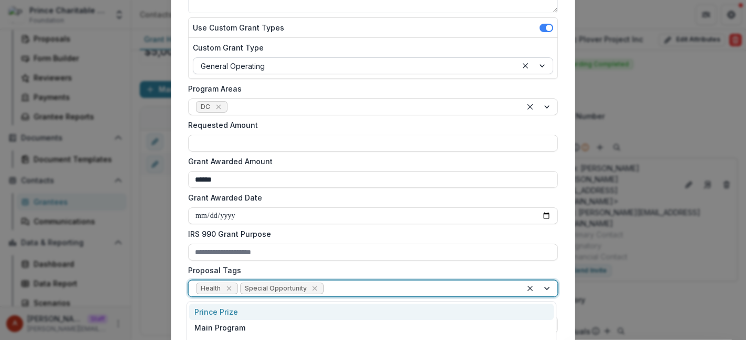
click at [328, 68] on div at bounding box center [355, 65] width 309 height 13
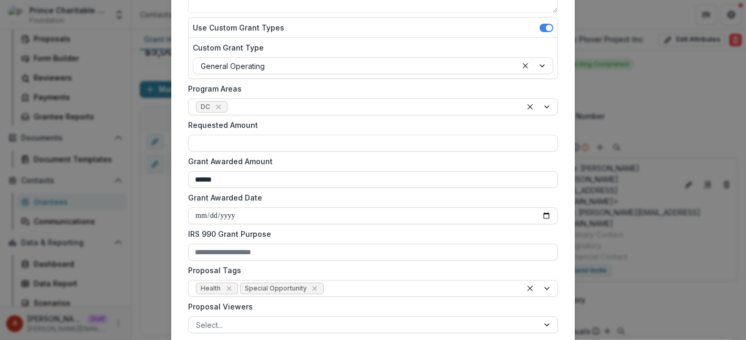
click at [561, 310] on div "**********" at bounding box center [373, 178] width 404 height 622
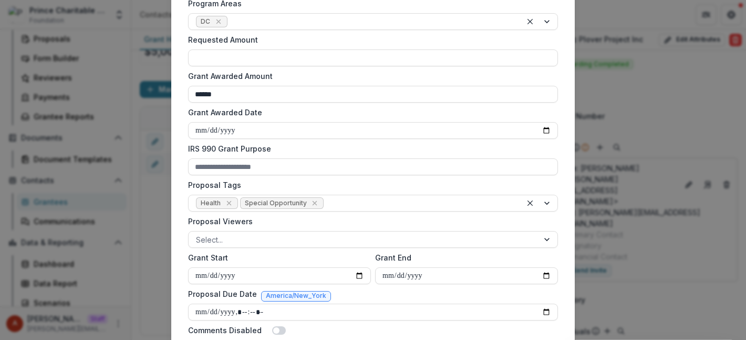
scroll to position [373, 0]
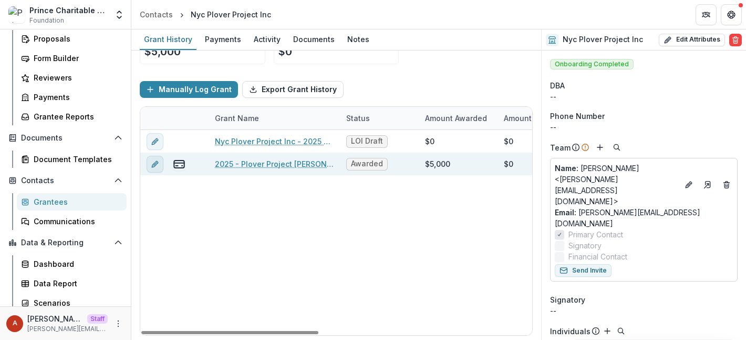
click at [158, 165] on icon "edit" at bounding box center [155, 164] width 8 height 8
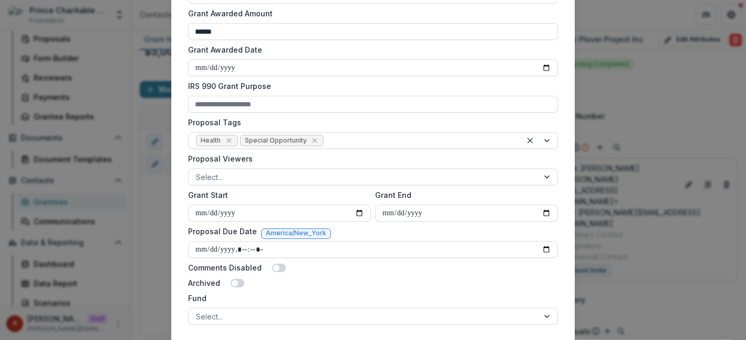
scroll to position [375, 0]
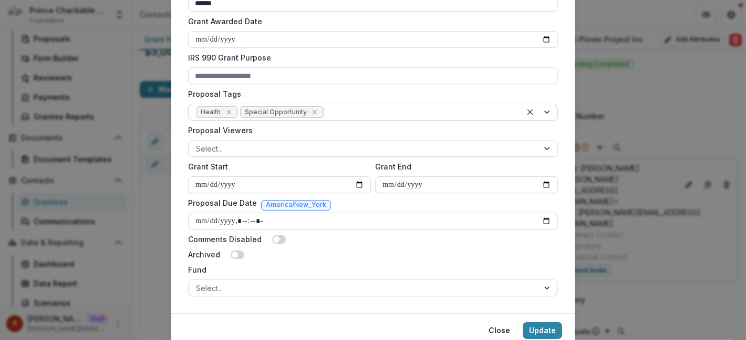
click at [365, 111] on div at bounding box center [420, 112] width 189 height 13
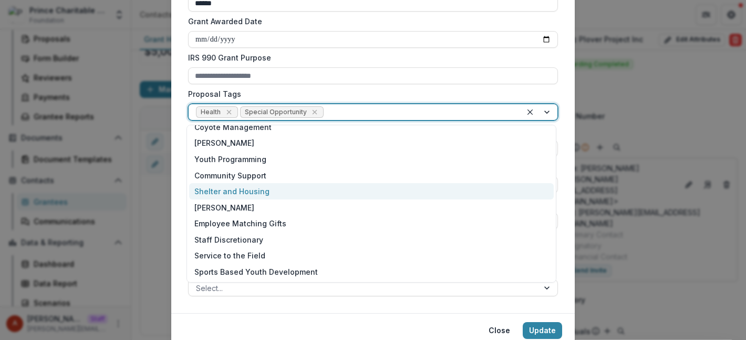
scroll to position [0, 0]
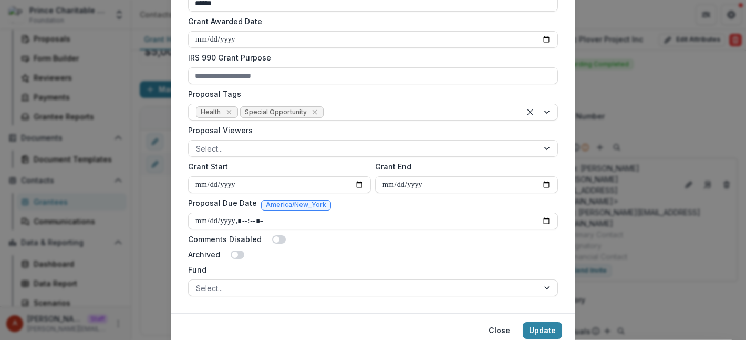
click at [175, 201] on div "**********" at bounding box center [373, 1] width 404 height 622
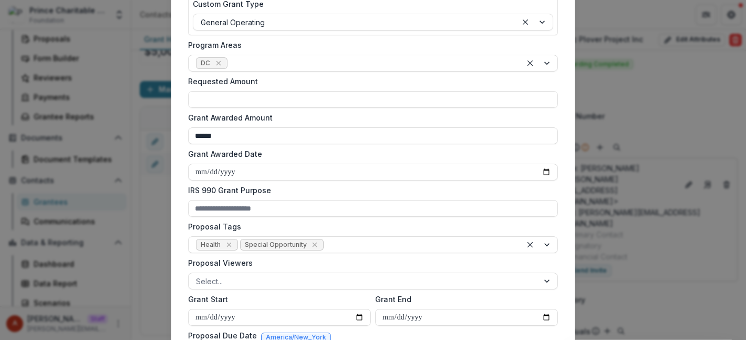
scroll to position [242, 0]
click at [237, 63] on div at bounding box center [372, 63] width 285 height 13
click at [175, 79] on div "**********" at bounding box center [373, 134] width 404 height 622
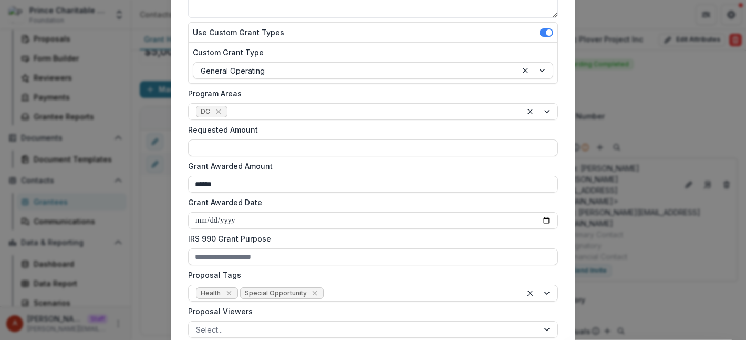
scroll to position [190, 0]
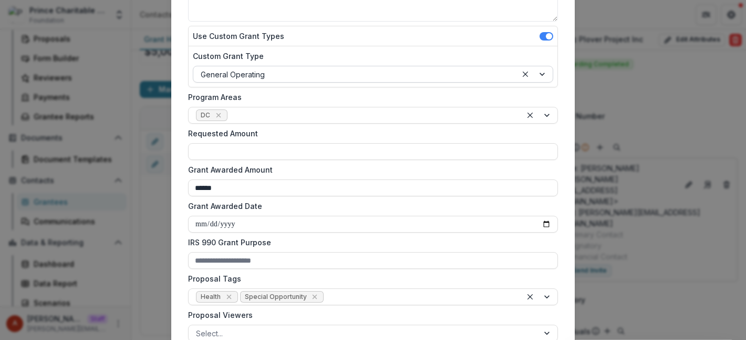
click at [236, 71] on div at bounding box center [355, 74] width 309 height 13
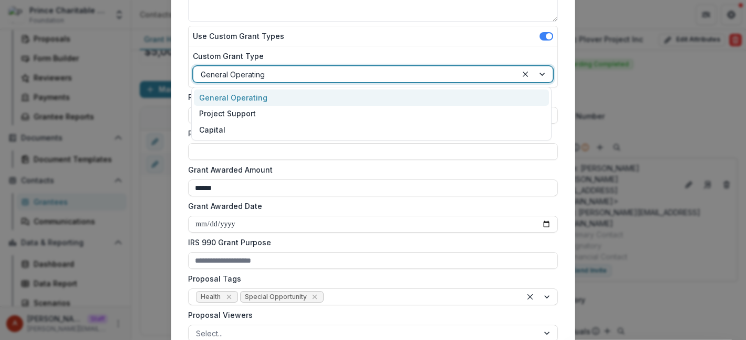
click at [176, 80] on div "**********" at bounding box center [373, 186] width 404 height 622
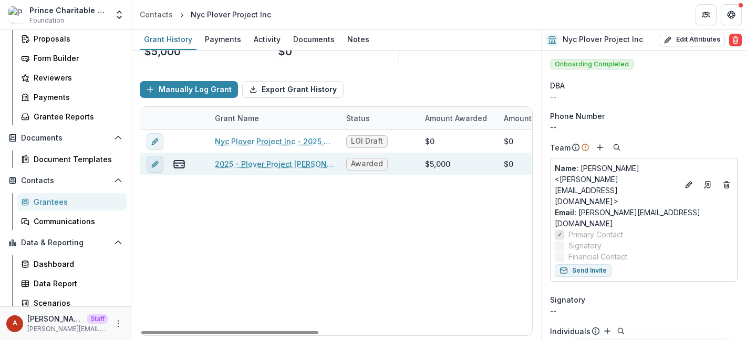
click at [152, 165] on icon "edit" at bounding box center [154, 164] width 5 height 5
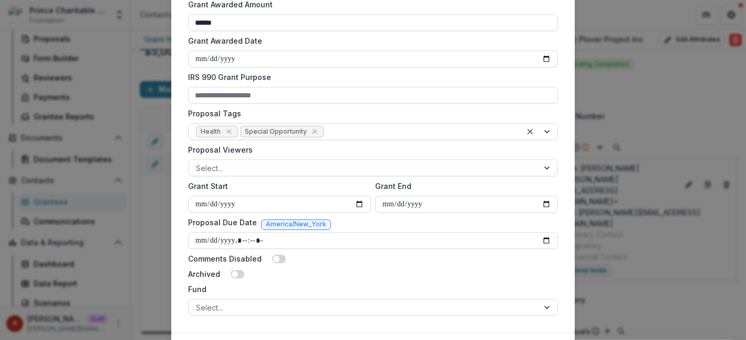
scroll to position [416, 0]
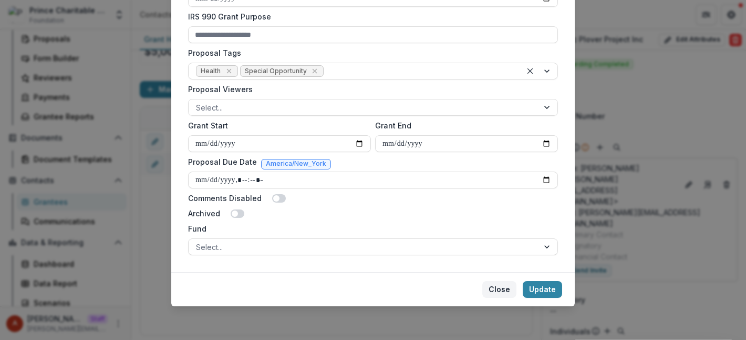
click at [496, 292] on button "Close" at bounding box center [499, 289] width 34 height 17
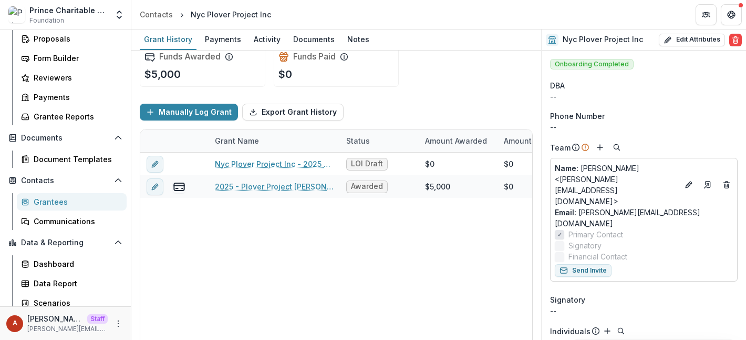
scroll to position [0, 0]
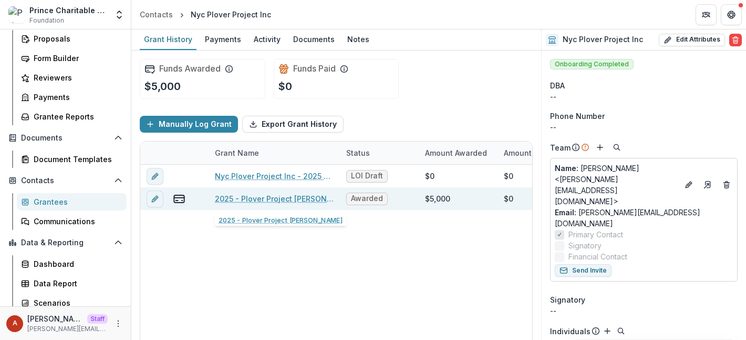
click at [248, 196] on link "2025 - Plover Project DC Grant" at bounding box center [274, 198] width 119 height 11
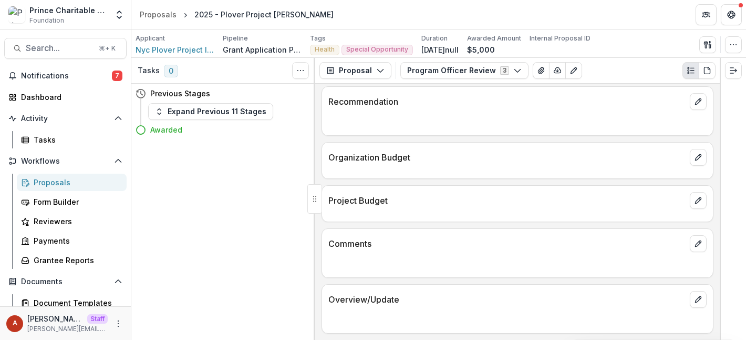
scroll to position [3, 0]
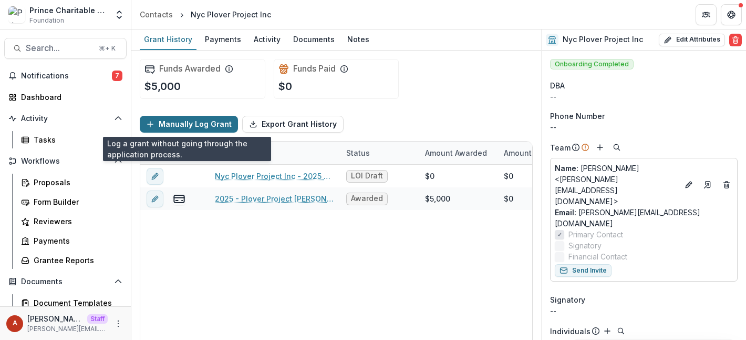
click at [181, 118] on button "Manually Log Grant" at bounding box center [189, 124] width 98 height 17
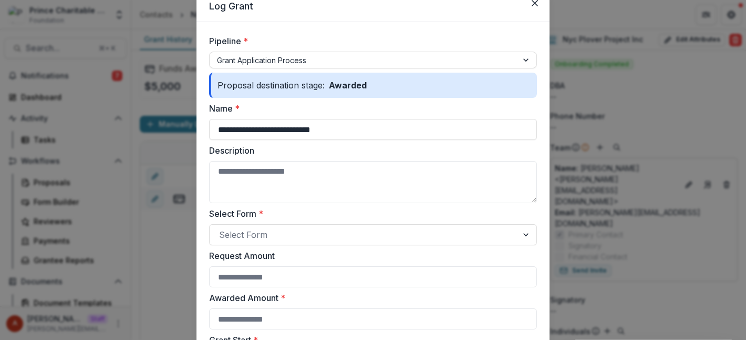
scroll to position [43, 0]
drag, startPoint x: 369, startPoint y: 129, endPoint x: 178, endPoint y: 125, distance: 190.8
click at [178, 125] on div "**********" at bounding box center [373, 170] width 746 height 340
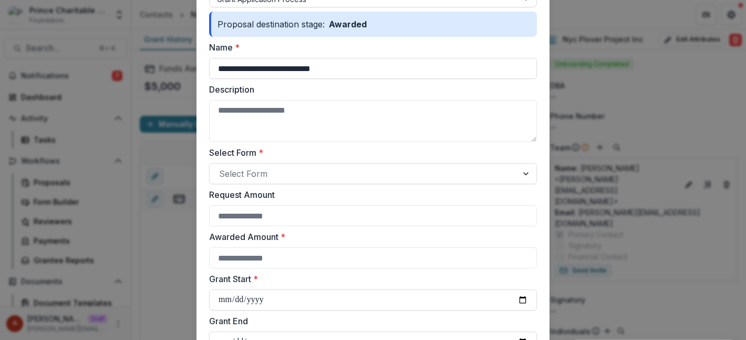
scroll to position [113, 0]
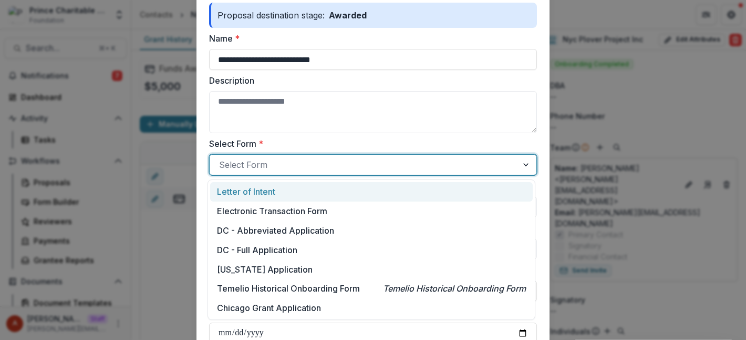
click at [219, 161] on input "Select Form *" at bounding box center [220, 164] width 3 height 13
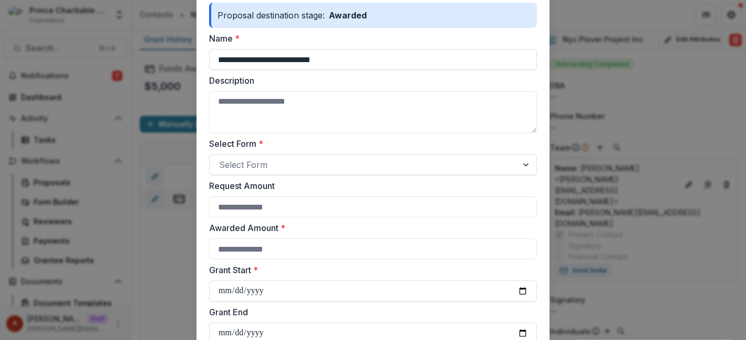
click at [202, 230] on form "**********" at bounding box center [373, 277] width 353 height 650
click at [160, 228] on div "**********" at bounding box center [373, 170] width 746 height 340
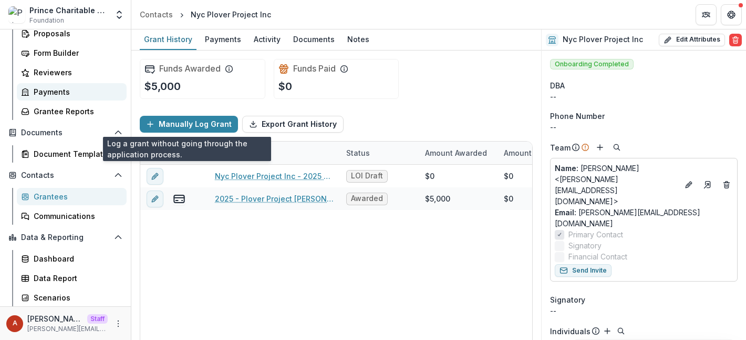
scroll to position [148, 0]
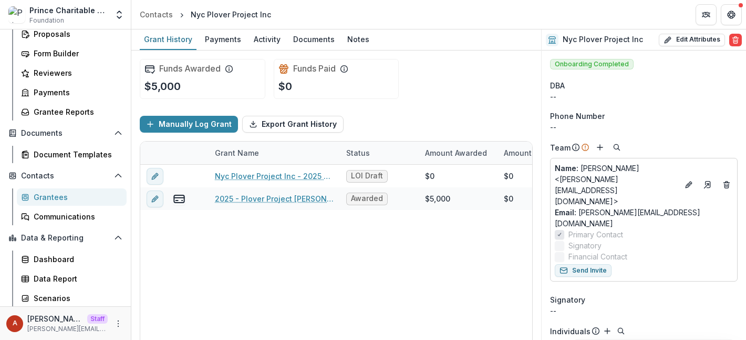
click at [212, 243] on div "Nyc Plover Project Inc - 2025 - Letter of Intent LOI Draft $0 $0 $0 -- -- $0 20…" at bounding box center [568, 267] width 857 height 205
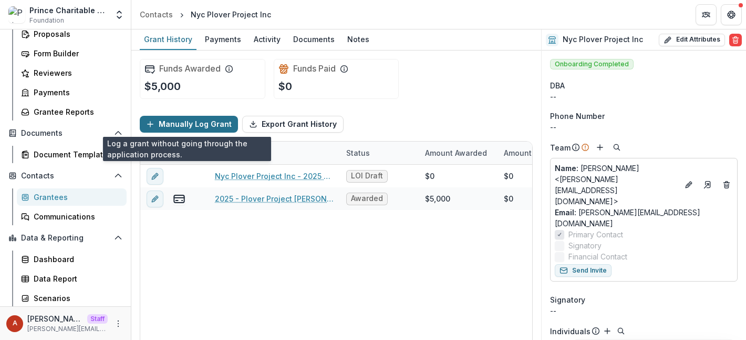
click at [191, 126] on button "Manually Log Grant" at bounding box center [189, 124] width 98 height 17
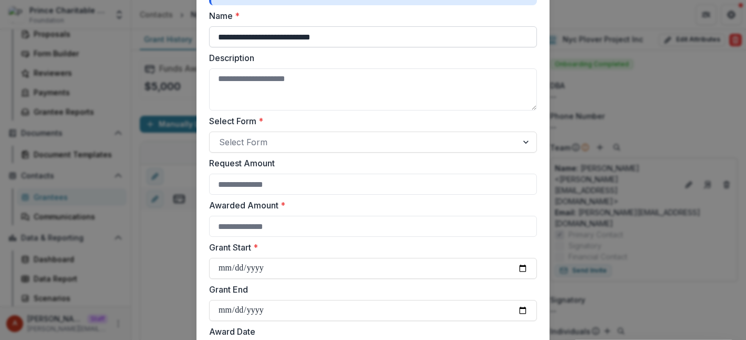
scroll to position [136, 0]
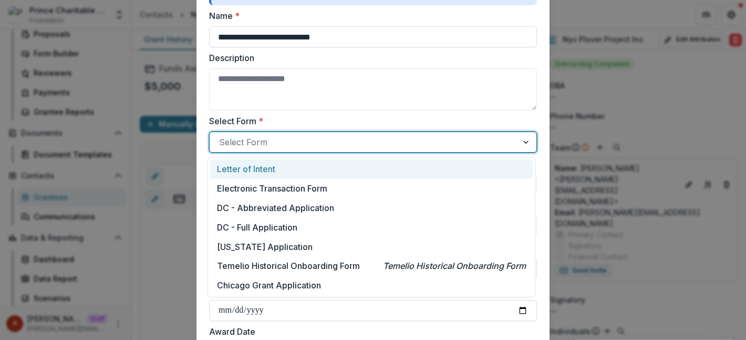
click at [271, 139] on div at bounding box center [363, 142] width 289 height 15
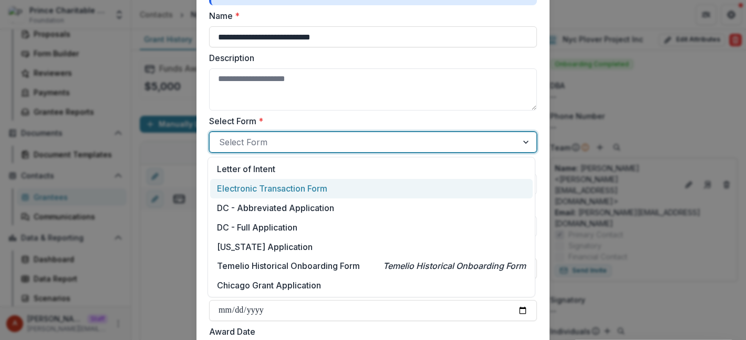
click at [276, 194] on div "Electronic Transaction Form" at bounding box center [371, 188] width 323 height 19
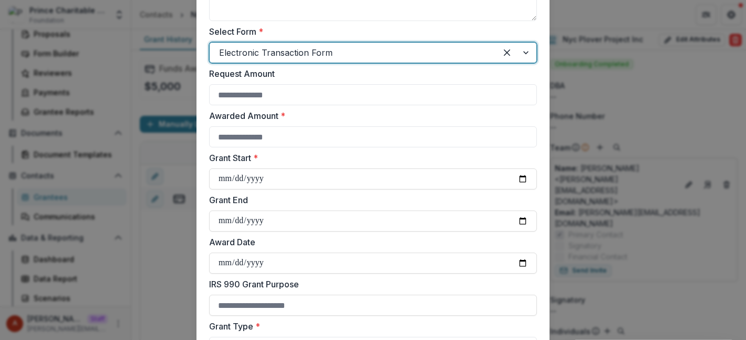
scroll to position [224, 0]
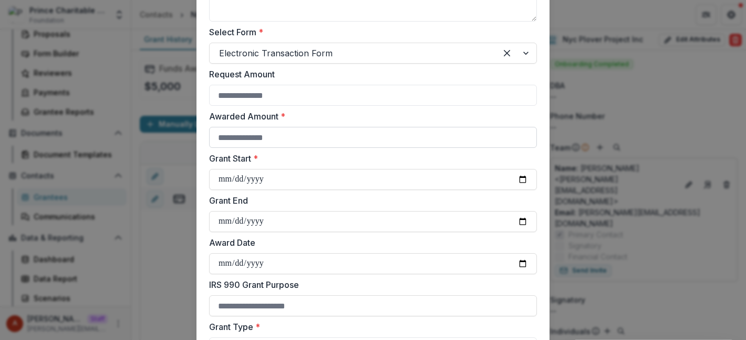
click at [259, 129] on input "Awarded Amount *" at bounding box center [373, 137] width 328 height 21
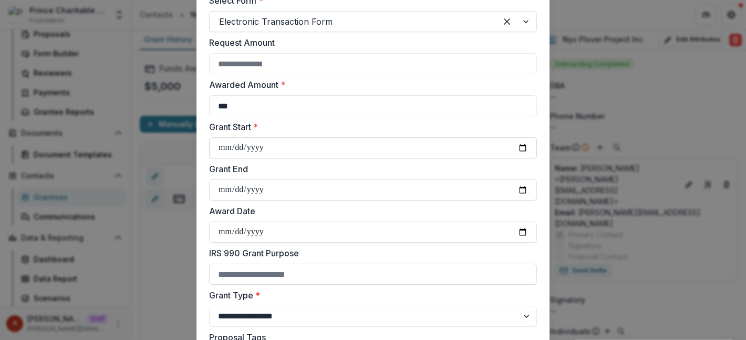
type input "***"
click at [523, 143] on input "Grant Start *" at bounding box center [373, 147] width 328 height 21
type input "**********"
click at [522, 189] on input "Grant End" at bounding box center [373, 189] width 328 height 21
type input "**********"
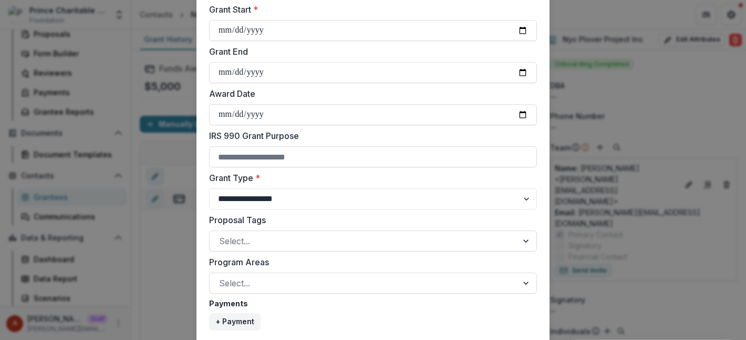
scroll to position [444, 0]
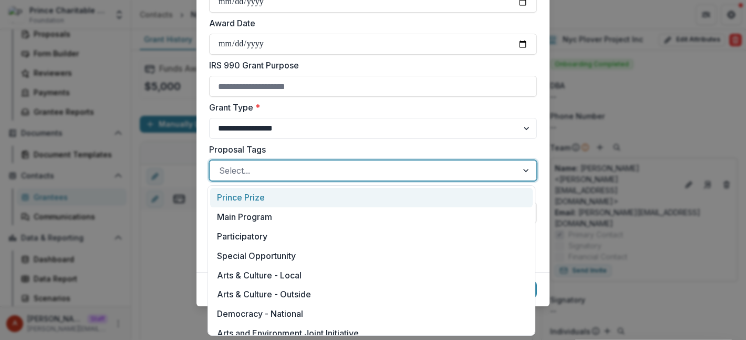
click at [270, 168] on div at bounding box center [363, 170] width 289 height 15
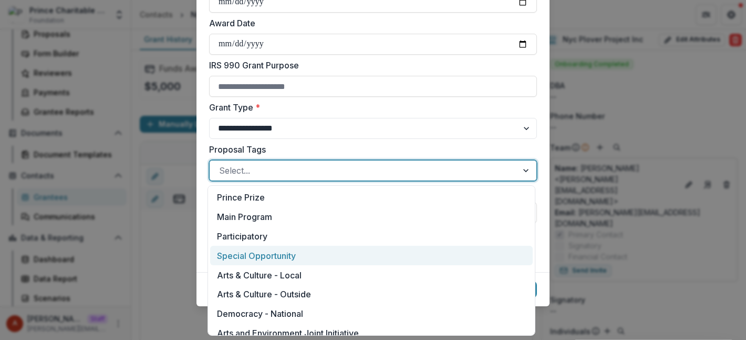
scroll to position [280, 0]
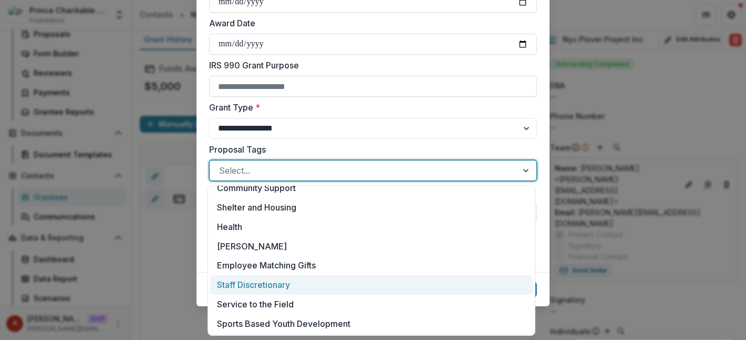
click at [270, 289] on div "Staff Discretionary" at bounding box center [371, 284] width 323 height 19
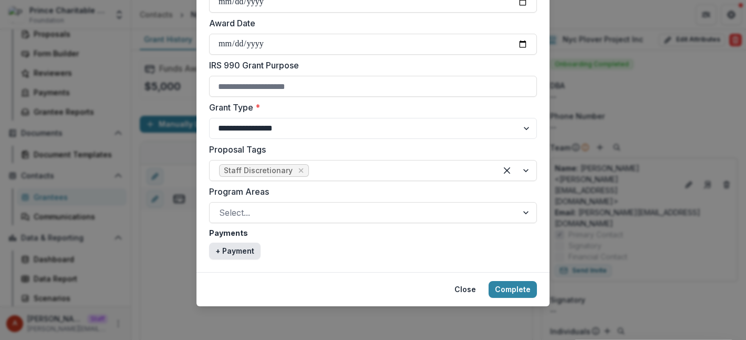
click at [242, 253] on button "+ Payment" at bounding box center [235, 250] width 52 height 17
select select "****"
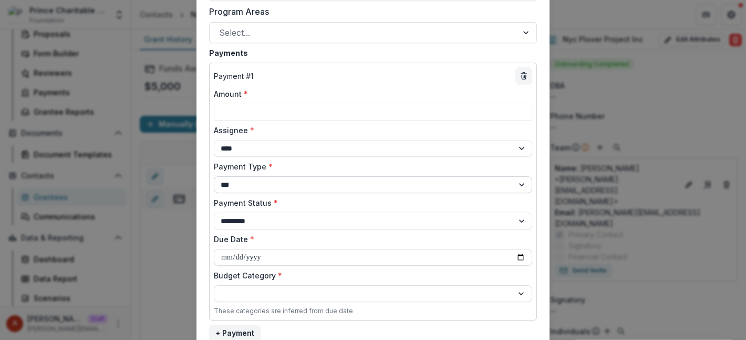
scroll to position [622, 0]
type input "***"
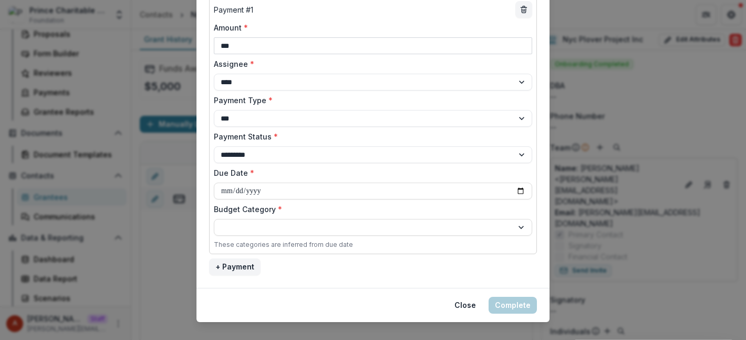
scroll to position [705, 0]
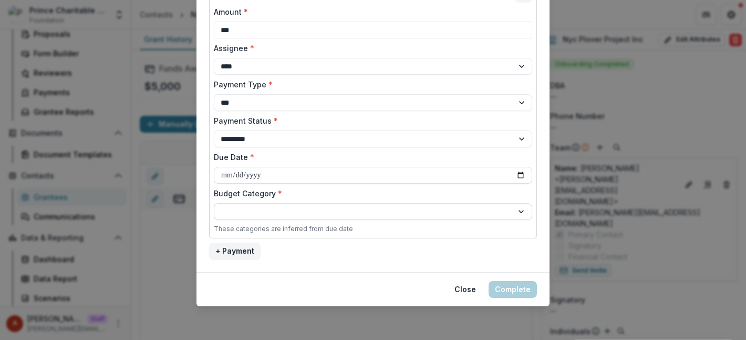
drag, startPoint x: 467, startPoint y: 288, endPoint x: 477, endPoint y: 263, distance: 27.1
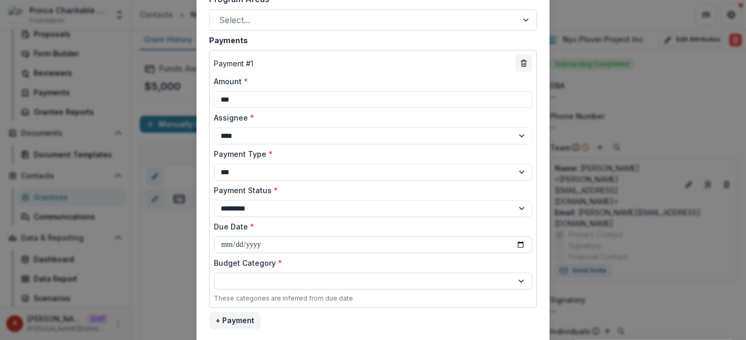
scroll to position [632, 0]
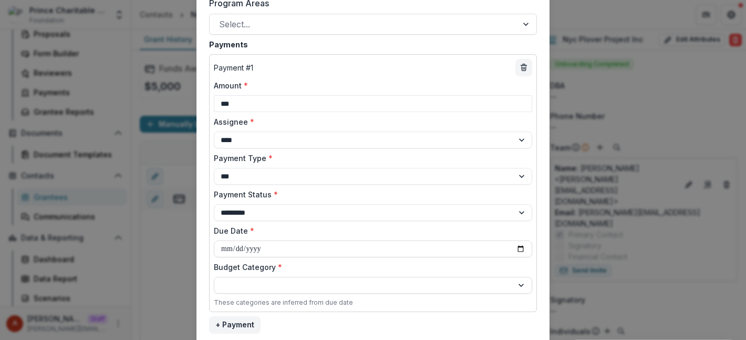
click at [112, 94] on div "**********" at bounding box center [373, 170] width 746 height 340
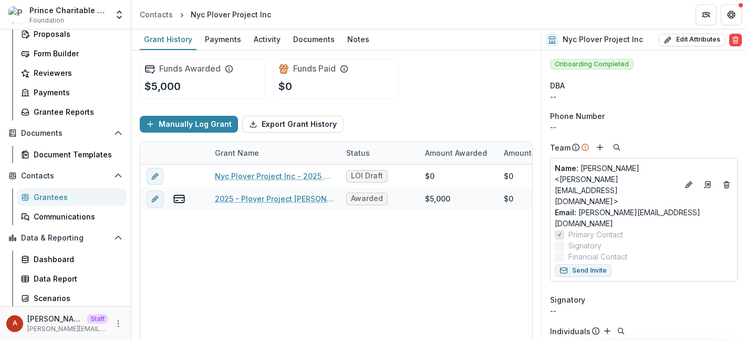
click at [426, 129] on div "Manually Log Grant Export Grant History" at bounding box center [336, 124] width 393 height 34
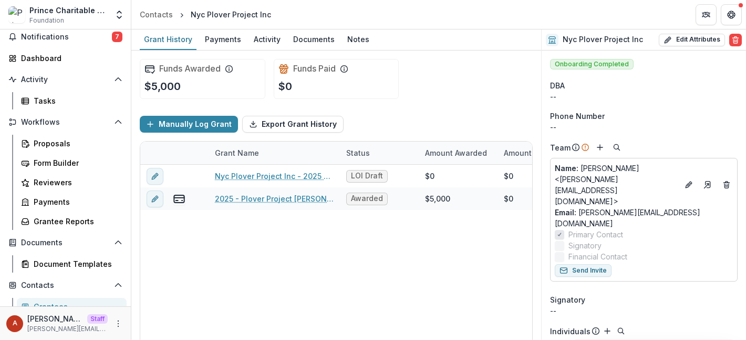
scroll to position [0, 0]
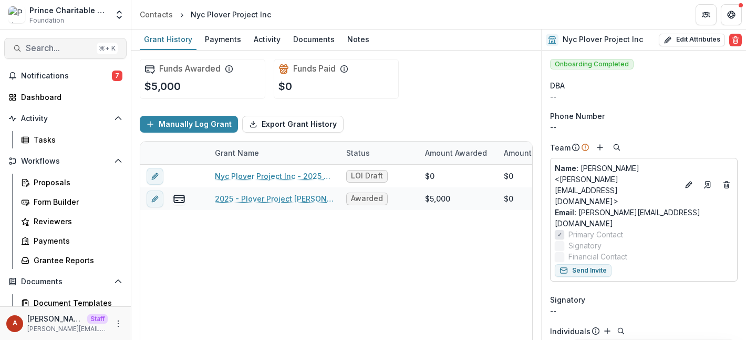
click at [40, 49] on span "Search..." at bounding box center [59, 48] width 67 height 10
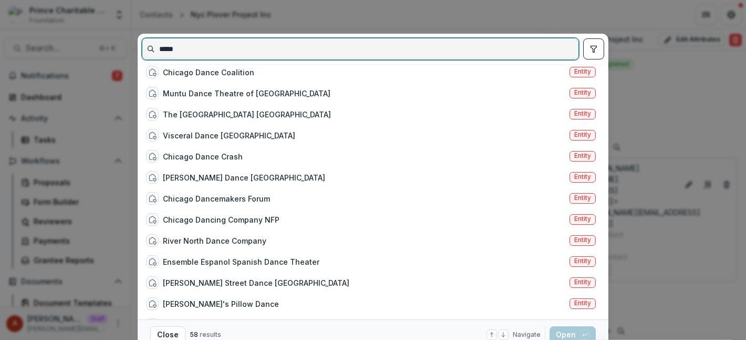
scroll to position [262, 0]
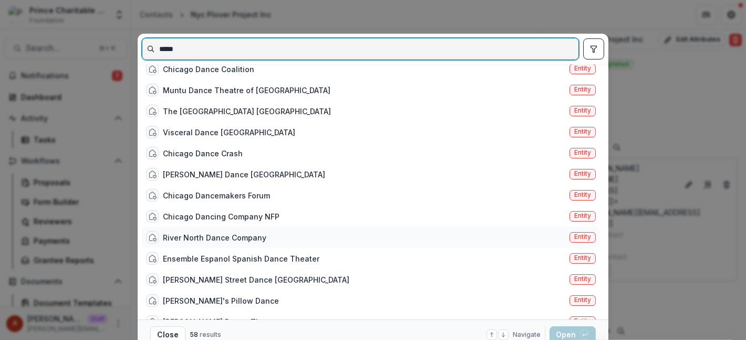
type input "*****"
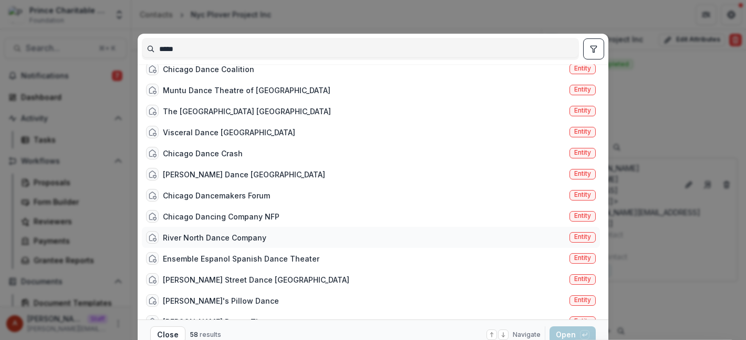
click at [225, 237] on div "River North Dance Company" at bounding box center [215, 237] width 104 height 11
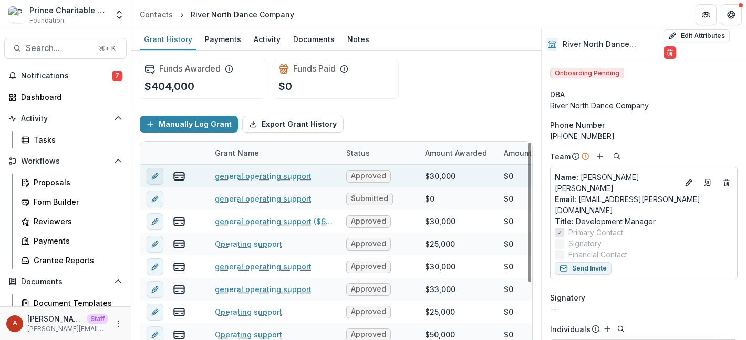
click at [157, 176] on icon "edit" at bounding box center [155, 176] width 8 height 8
type input "*******"
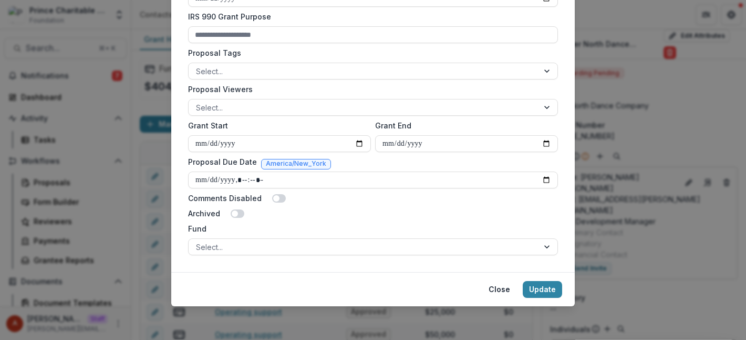
scroll to position [415, 0]
click at [136, 198] on div "**********" at bounding box center [373, 170] width 746 height 340
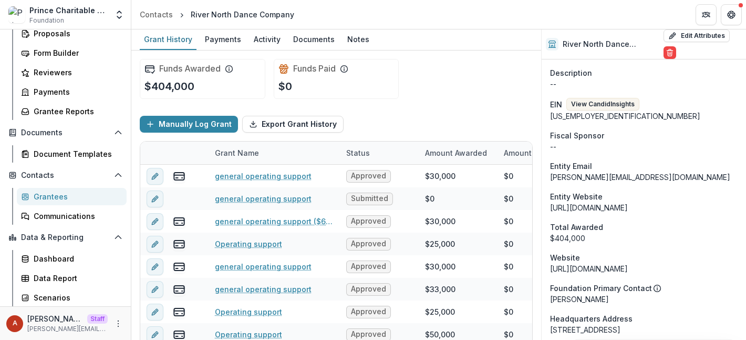
scroll to position [448, 0]
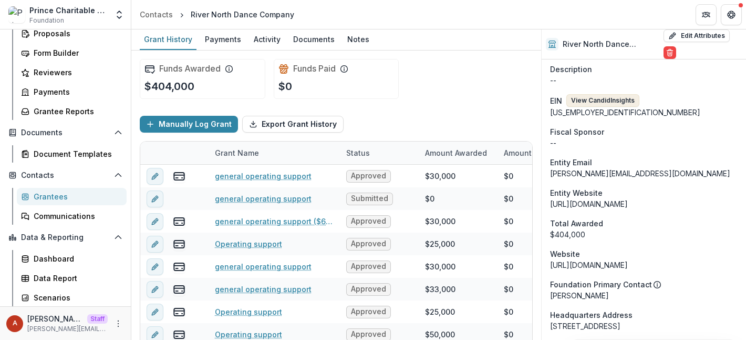
click at [623, 94] on button "View Candid Insights" at bounding box center [603, 100] width 73 height 13
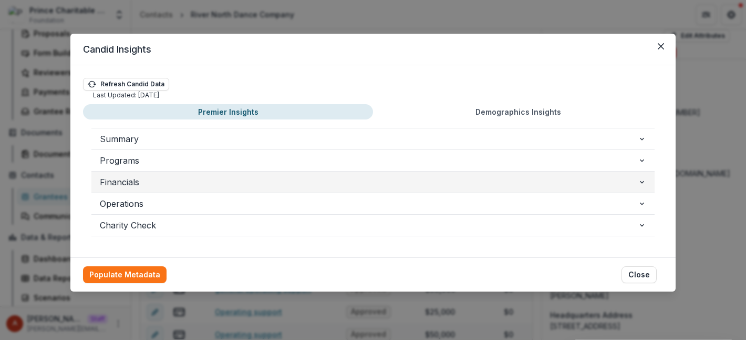
click at [249, 186] on span "Financials" at bounding box center [369, 182] width 538 height 13
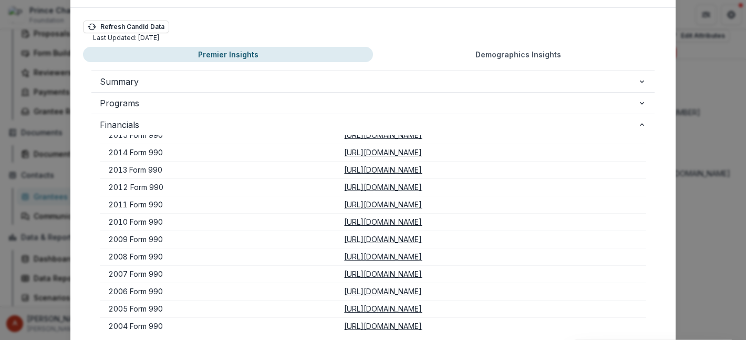
scroll to position [53, 0]
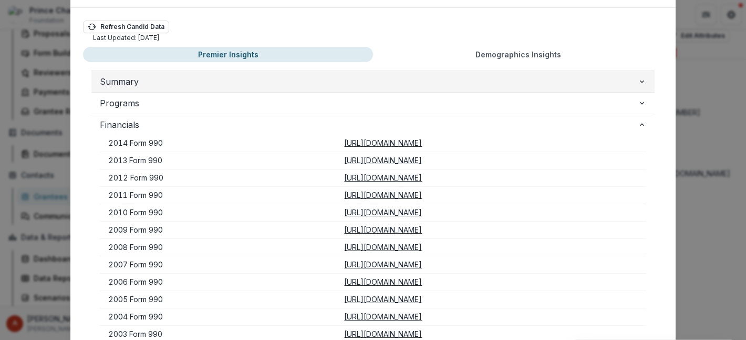
click at [178, 82] on span "Summary" at bounding box center [369, 81] width 538 height 13
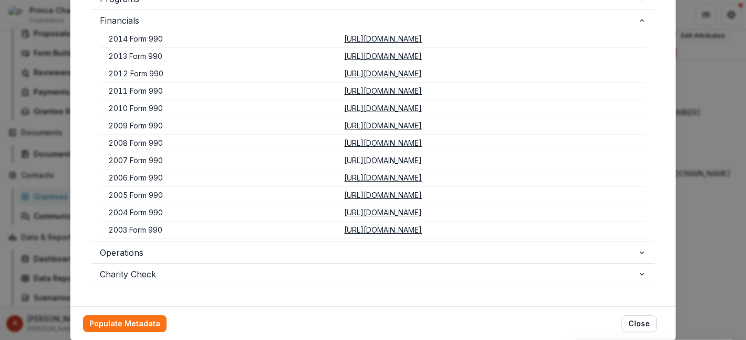
scroll to position [406, 0]
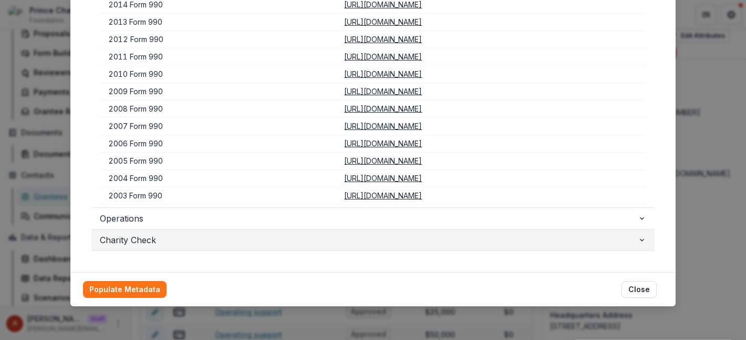
click at [115, 241] on span "Charity Check" at bounding box center [369, 239] width 538 height 13
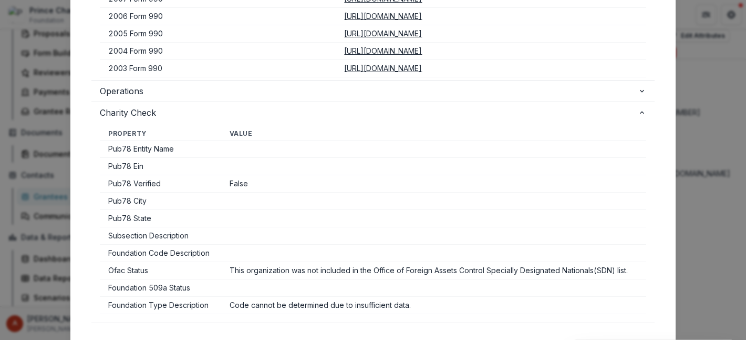
scroll to position [556, 0]
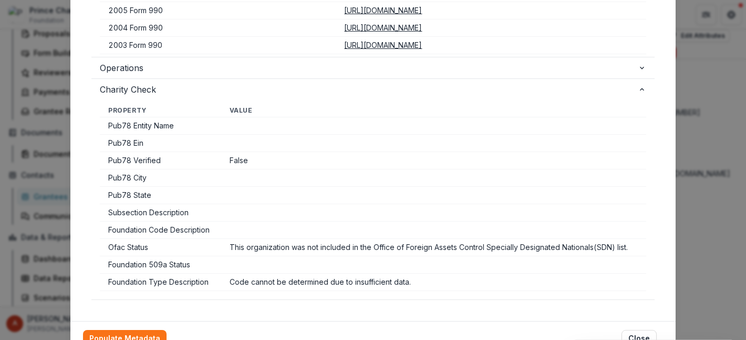
click at [707, 158] on div "Candid Insights Refresh Candid Data Last Updated: 08/10/2025 Premier Insights D…" at bounding box center [373, 170] width 746 height 340
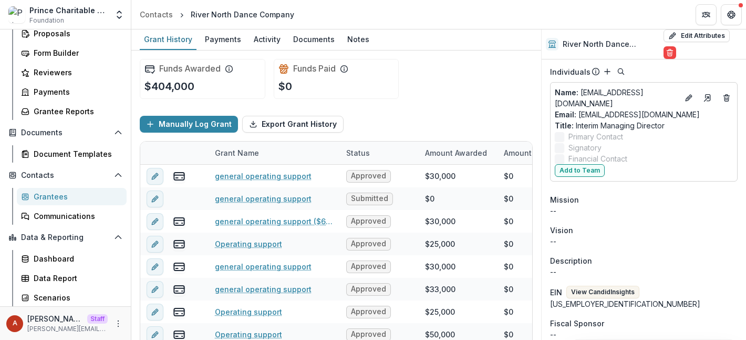
scroll to position [258, 0]
click at [702, 34] on button "Edit Attributes" at bounding box center [697, 35] width 66 height 13
select select
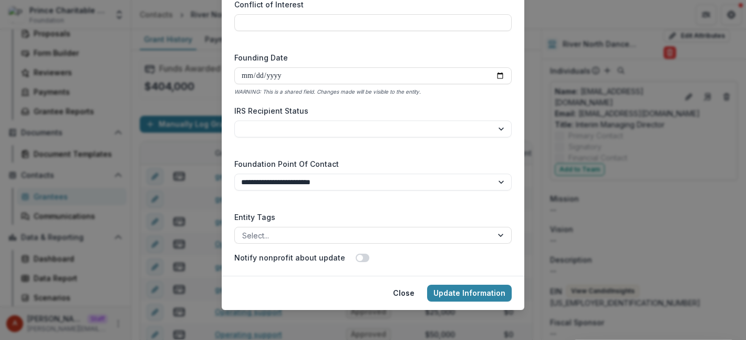
scroll to position [101, 0]
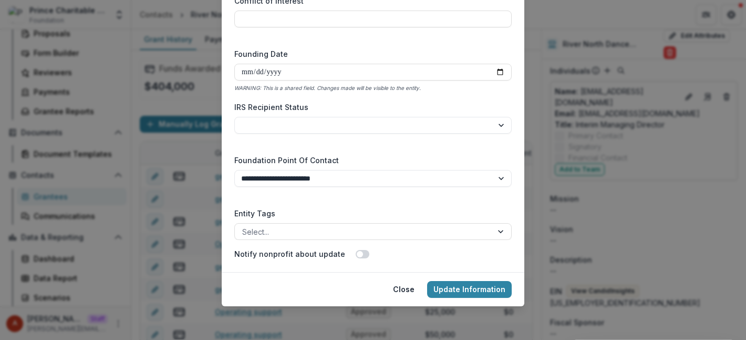
click at [566, 256] on div "**********" at bounding box center [373, 170] width 746 height 340
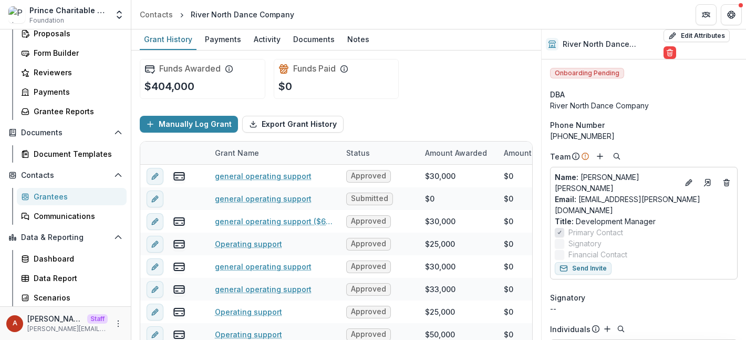
scroll to position [1, 0]
click at [598, 157] on icon "Add" at bounding box center [600, 155] width 8 height 8
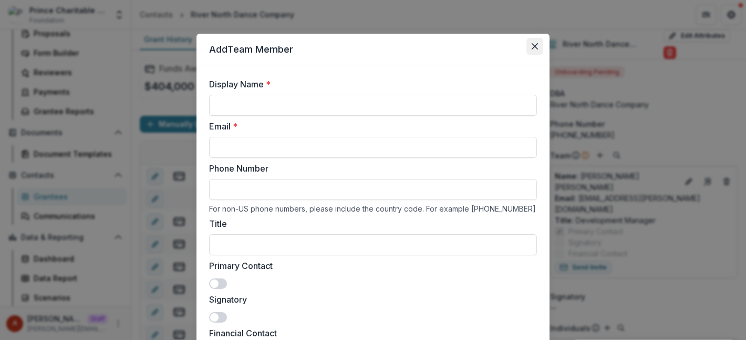
click at [534, 51] on button "Close" at bounding box center [535, 46] width 17 height 17
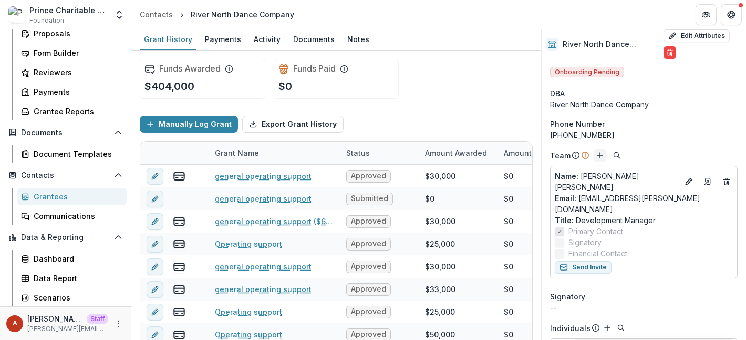
click at [601, 155] on icon "Add" at bounding box center [600, 155] width 8 height 8
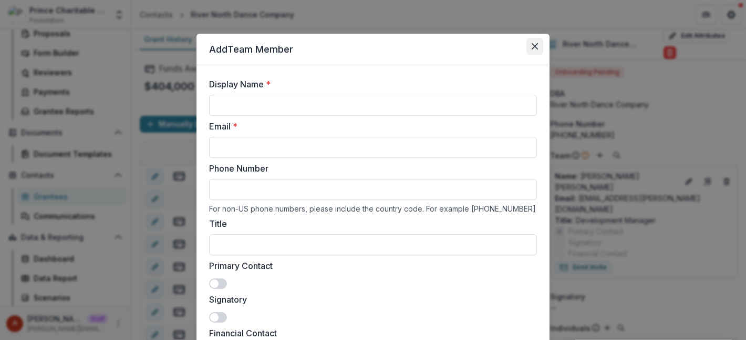
click at [532, 44] on icon "Close" at bounding box center [535, 46] width 6 height 6
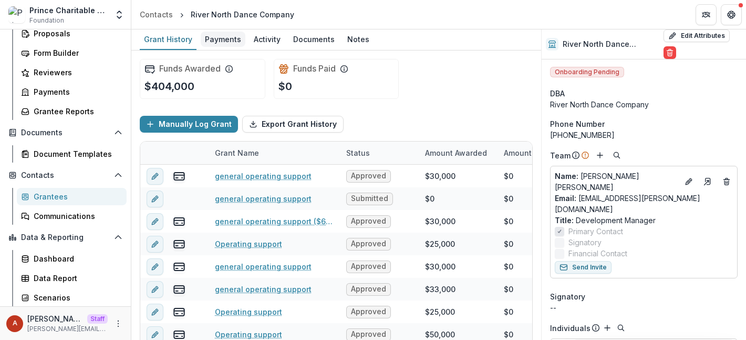
click at [224, 39] on div "Payments" at bounding box center [223, 39] width 45 height 15
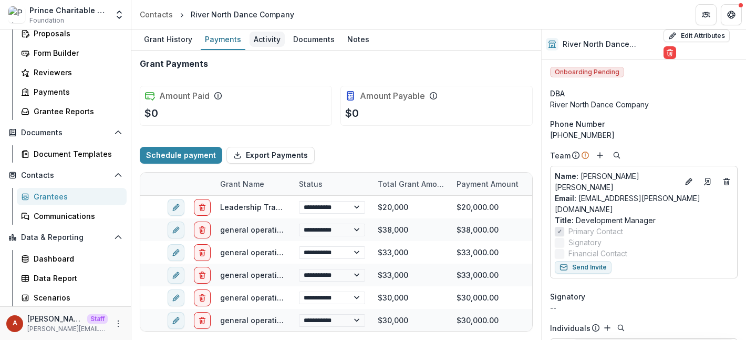
click at [260, 41] on div "Activity" at bounding box center [267, 39] width 35 height 15
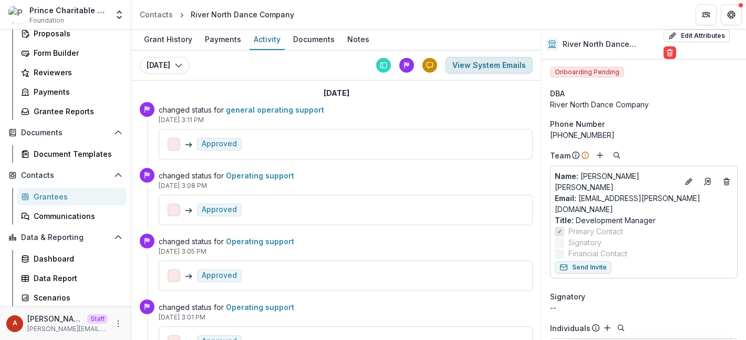
click at [507, 57] on button "View System Emails" at bounding box center [489, 65] width 87 height 17
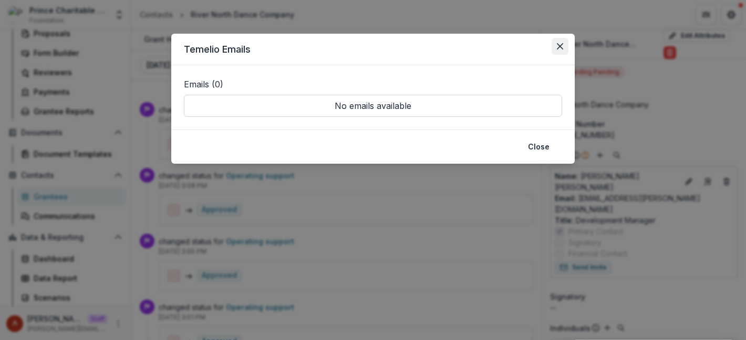
click at [561, 45] on icon "Close" at bounding box center [560, 46] width 6 height 6
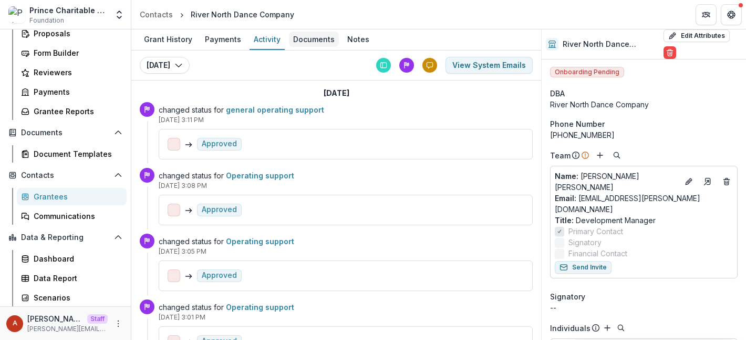
click at [308, 39] on div "Documents" at bounding box center [314, 39] width 50 height 15
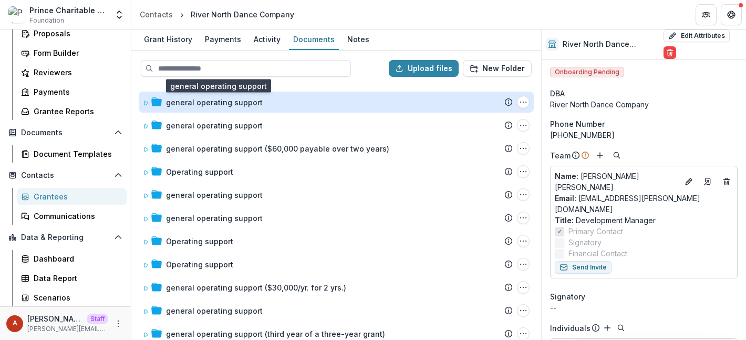
click at [230, 106] on div "general operating support" at bounding box center [214, 102] width 97 height 11
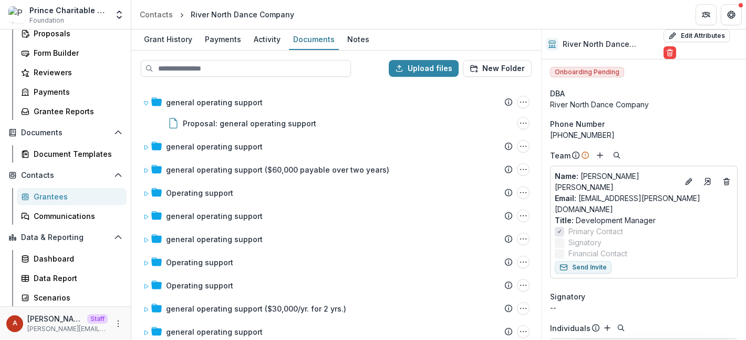
click at [376, 15] on header "Contacts River North Dance Company" at bounding box center [438, 14] width 615 height 29
click at [364, 42] on div "Notes" at bounding box center [358, 39] width 30 height 15
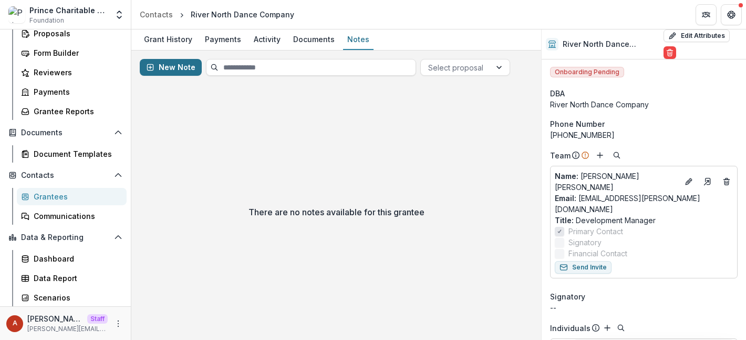
click at [169, 69] on button "New Note" at bounding box center [171, 67] width 62 height 17
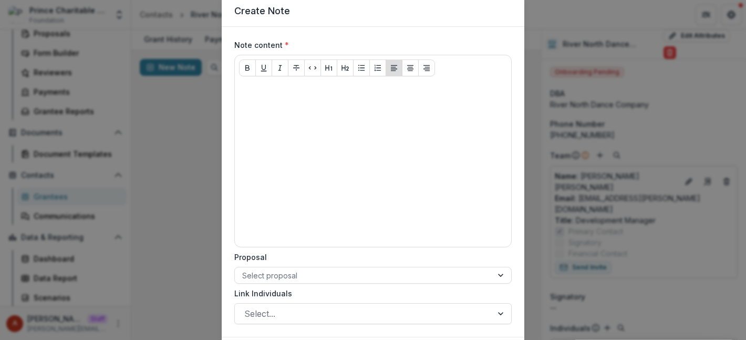
scroll to position [45, 0]
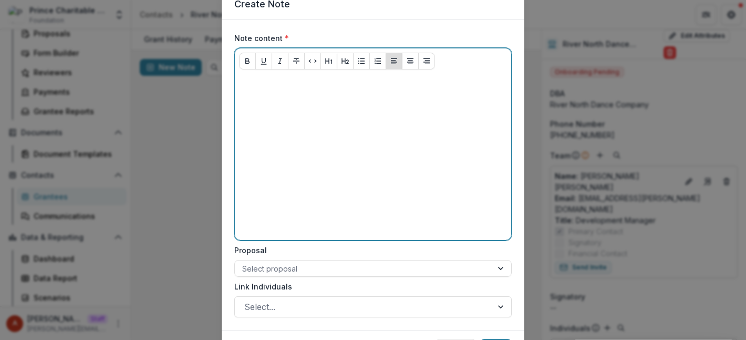
click at [316, 153] on div at bounding box center [373, 157] width 268 height 158
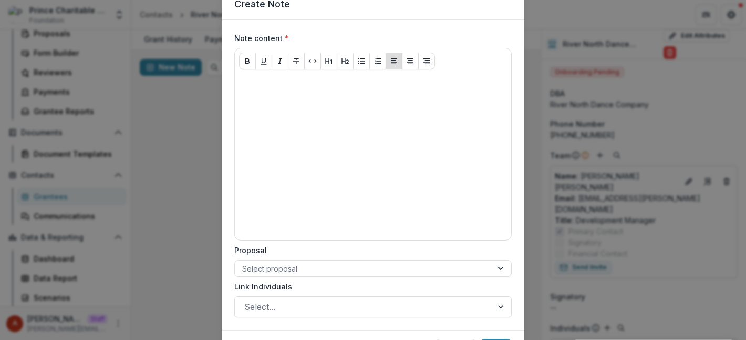
click at [189, 158] on div "Create Note Note content * Proposal Select proposal Link Individuals Select... …" at bounding box center [373, 170] width 746 height 340
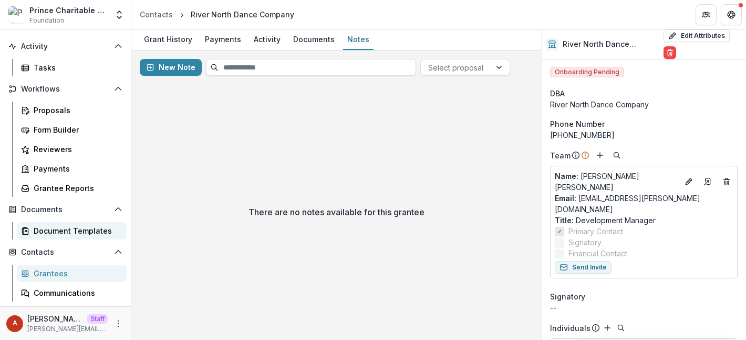
scroll to position [73, 0]
click at [93, 131] on div "Form Builder" at bounding box center [76, 129] width 85 height 11
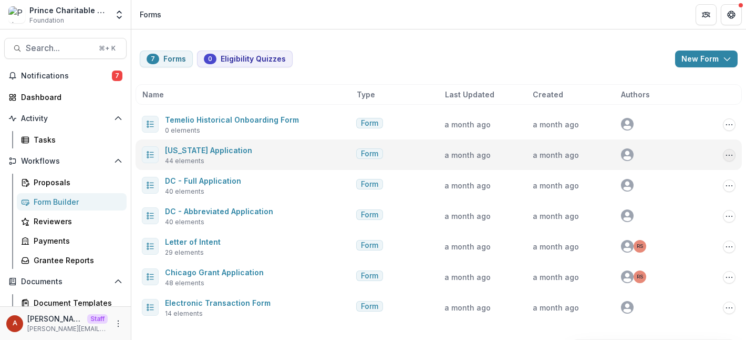
click at [729, 157] on icon "Options" at bounding box center [729, 155] width 8 height 8
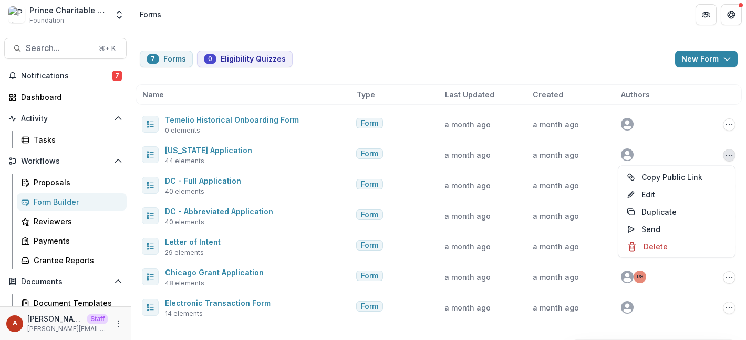
click at [690, 78] on div "7 Forms 0 Eligibility Quizzes New Form New Eligibility Quiz New Form Name Type …" at bounding box center [438, 179] width 615 height 301
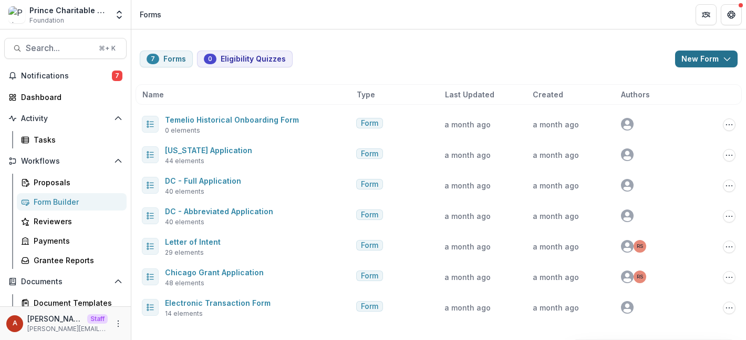
click at [724, 63] on icon "button" at bounding box center [727, 59] width 8 height 8
click at [448, 62] on div "7 Forms 0 Eligibility Quizzes New Form New Eligibility Quiz New Form" at bounding box center [439, 58] width 598 height 17
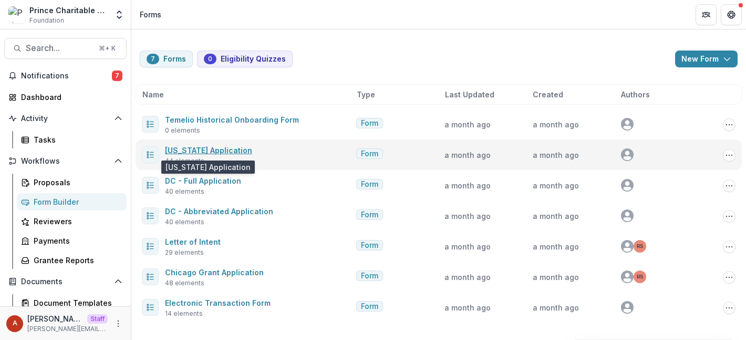
click at [220, 150] on link "Rhode Island Application" at bounding box center [208, 150] width 87 height 9
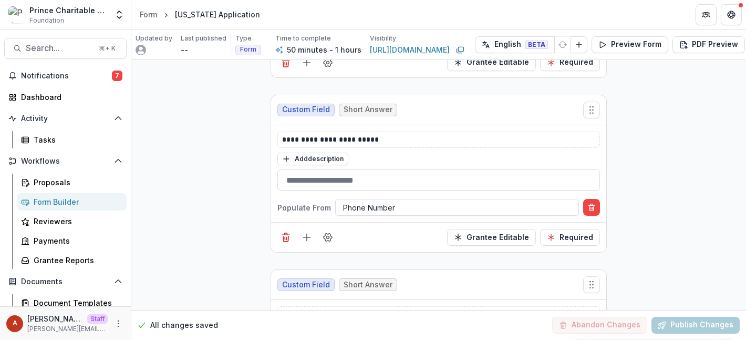
scroll to position [1583, 0]
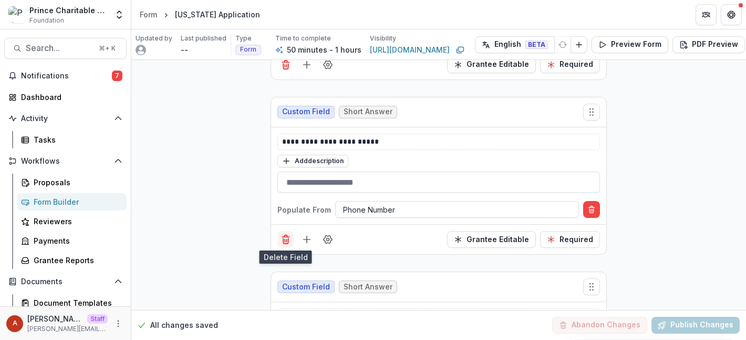
click at [281, 239] on icon "Delete field" at bounding box center [286, 239] width 11 height 11
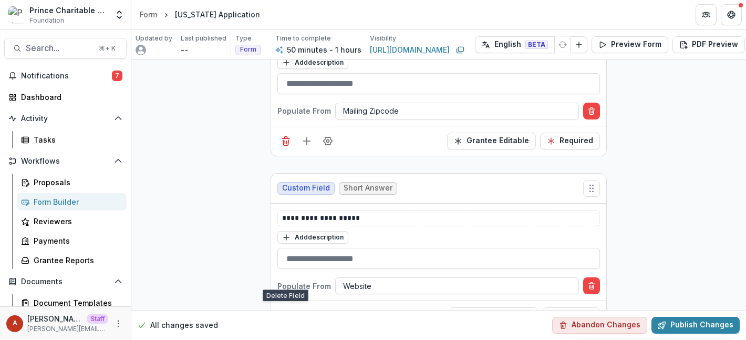
scroll to position [1507, 0]
click at [303, 141] on icon "Add field" at bounding box center [307, 140] width 11 height 11
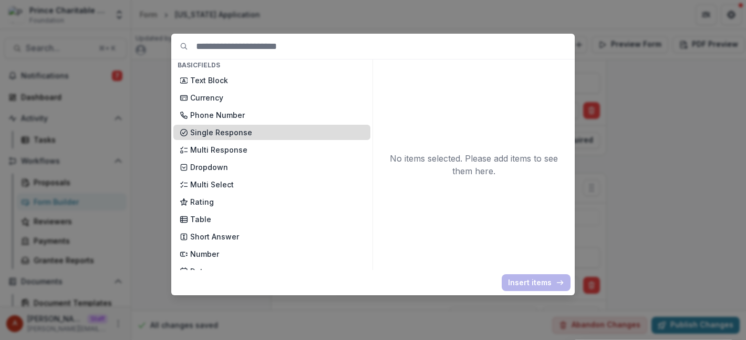
scroll to position [48, 0]
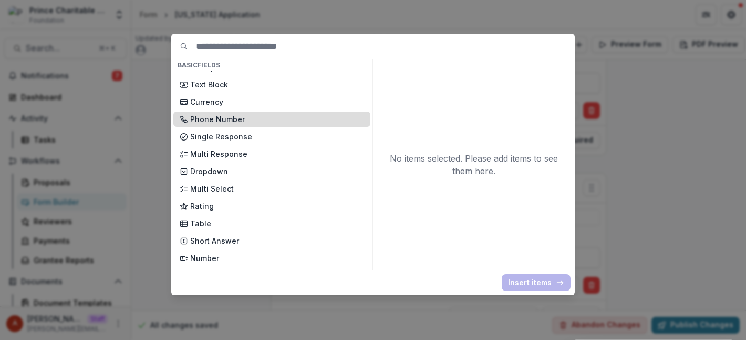
click at [245, 123] on p "Phone Number" at bounding box center [277, 119] width 174 height 11
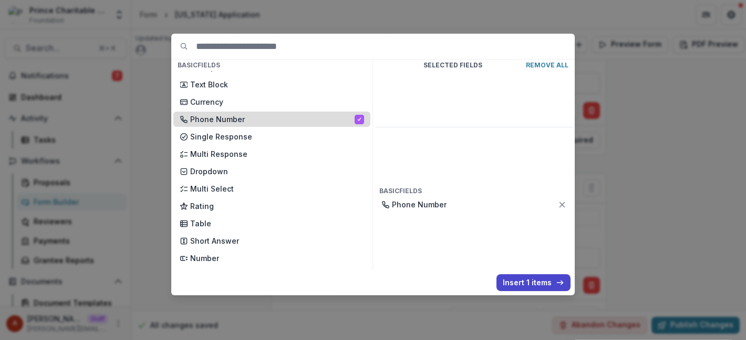
click at [245, 123] on p "Phone Number" at bounding box center [272, 119] width 165 height 11
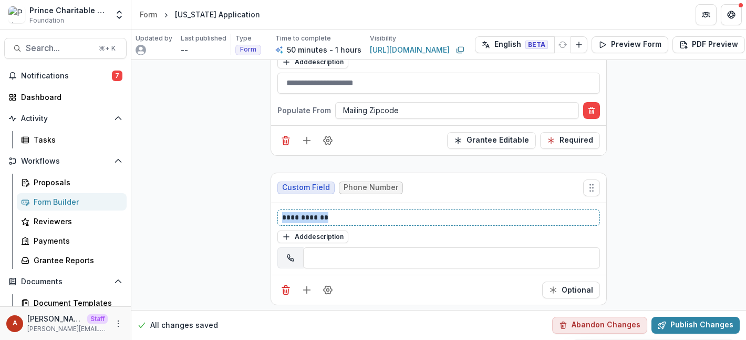
drag, startPoint x: 358, startPoint y: 216, endPoint x: 179, endPoint y: 215, distance: 179.2
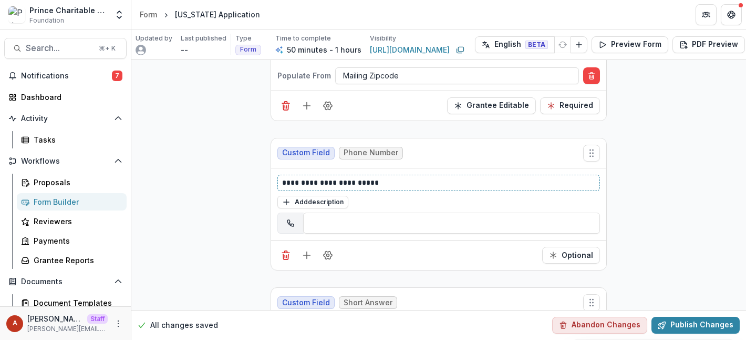
scroll to position [1561, 0]
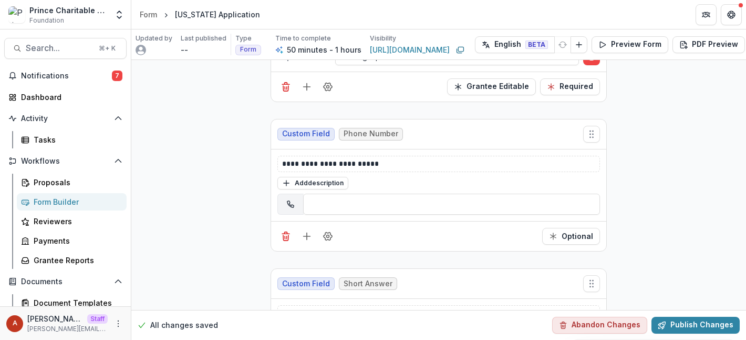
click at [347, 211] on input "tel" at bounding box center [451, 203] width 297 height 21
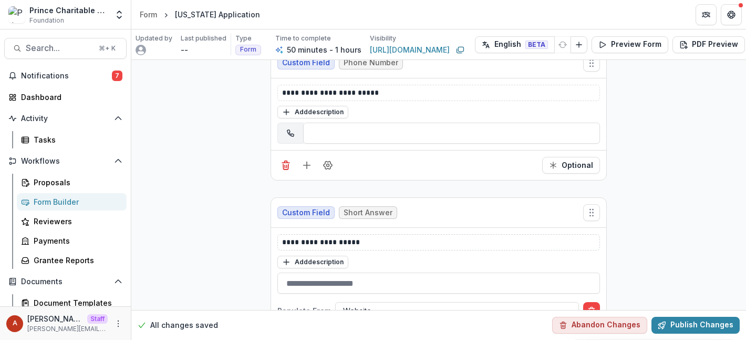
scroll to position [1627, 0]
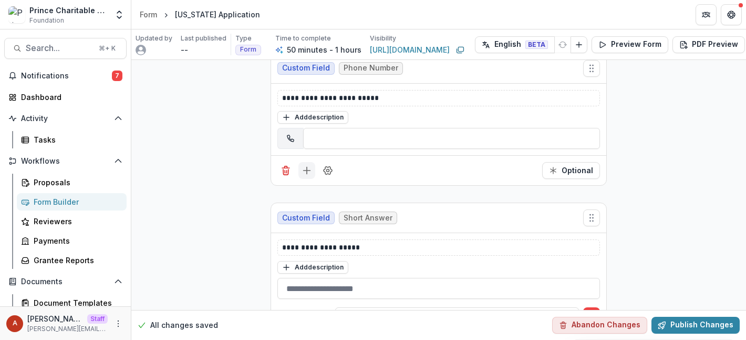
click at [302, 169] on icon "Add field" at bounding box center [307, 170] width 11 height 11
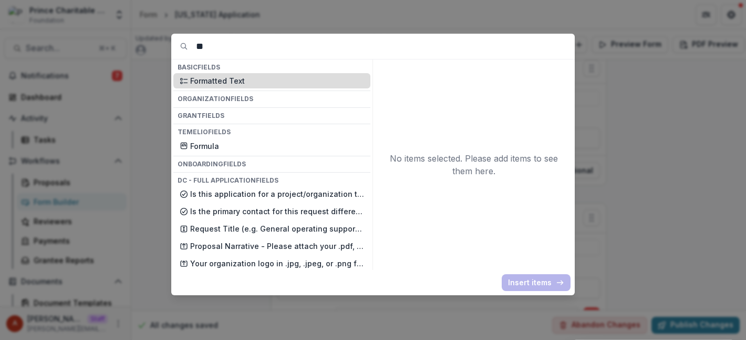
type input "*"
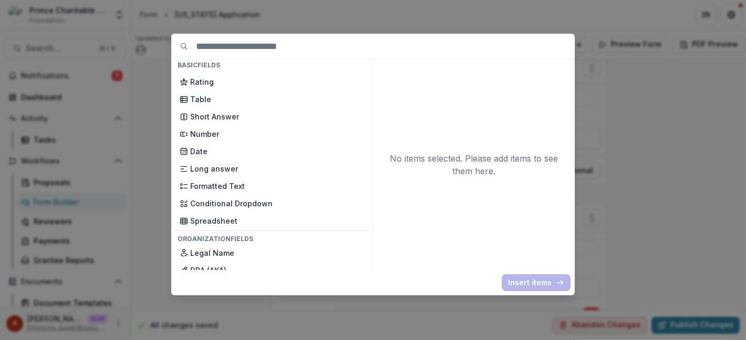
scroll to position [172, 0]
click at [256, 184] on p "Formatted Text" at bounding box center [277, 186] width 174 height 11
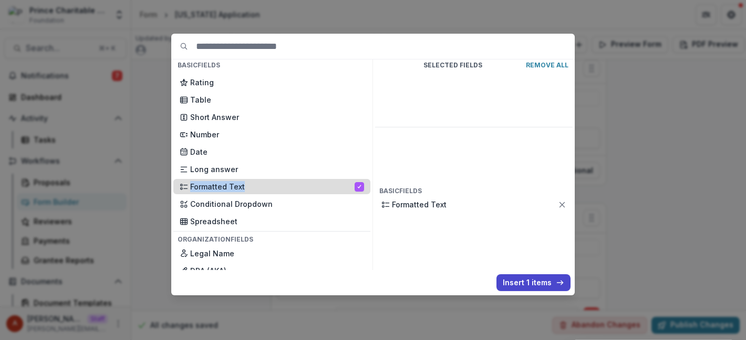
click at [256, 184] on p "Formatted Text" at bounding box center [272, 186] width 165 height 11
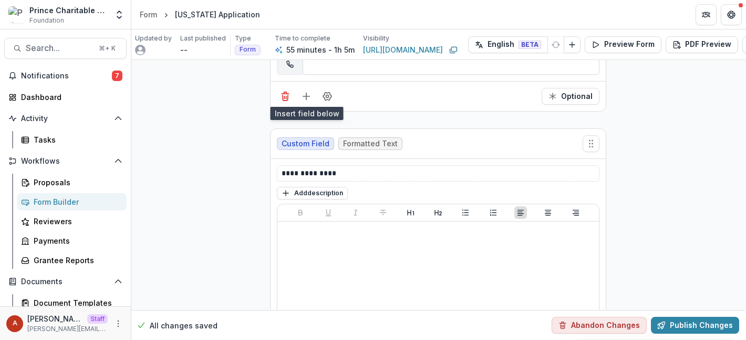
scroll to position [1701, 1]
drag, startPoint x: 348, startPoint y: 172, endPoint x: 197, endPoint y: 169, distance: 151.9
click at [296, 189] on button "Add description" at bounding box center [312, 192] width 71 height 13
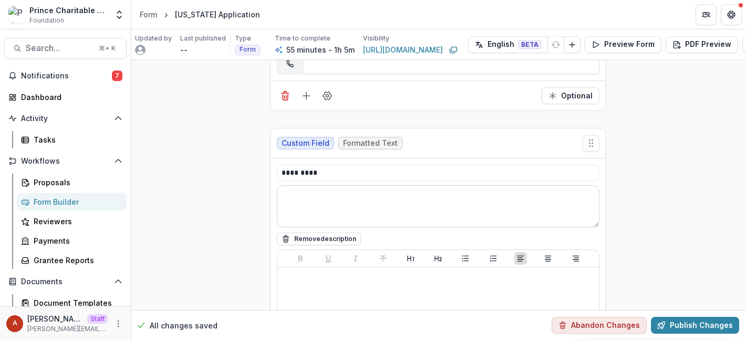
click at [302, 195] on textarea at bounding box center [438, 206] width 323 height 42
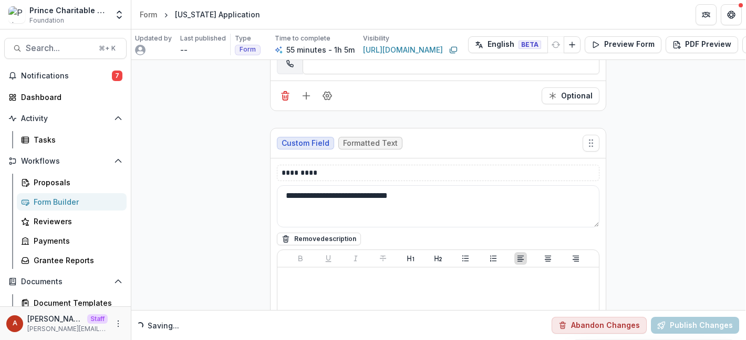
type textarea "**********"
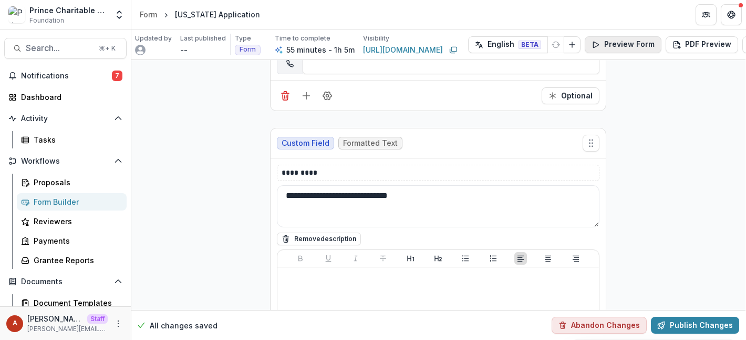
click at [630, 46] on button "Preview Form" at bounding box center [623, 44] width 77 height 17
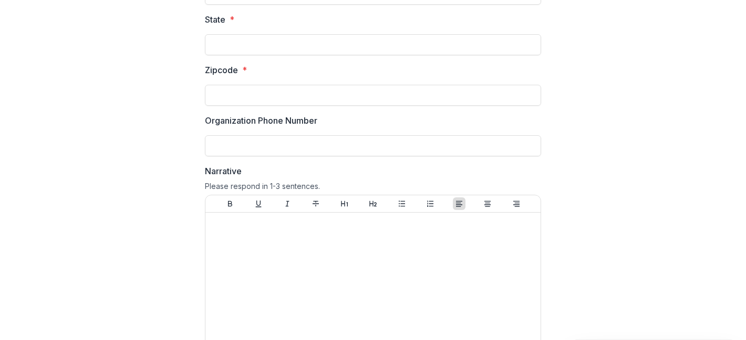
scroll to position [296, 0]
click at [287, 138] on input "Organization Phone Number" at bounding box center [373, 147] width 336 height 21
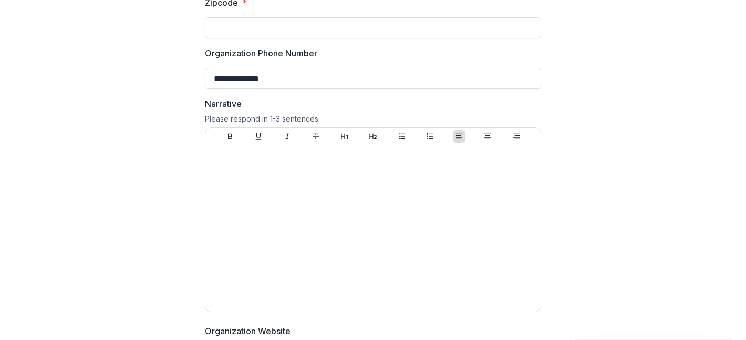
scroll to position [392, 0]
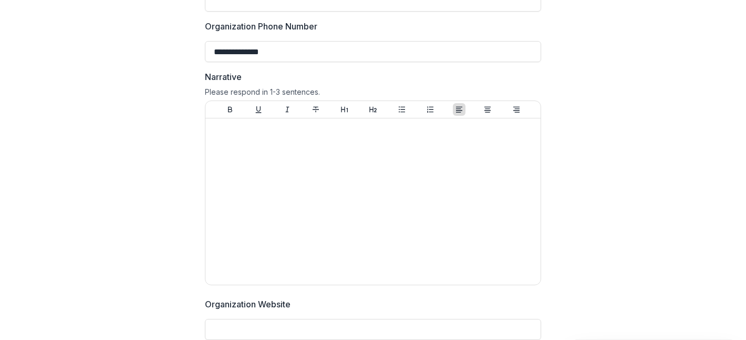
type input "**********"
drag, startPoint x: 323, startPoint y: 94, endPoint x: 190, endPoint y: 95, distance: 133.0
click at [239, 92] on div "Please respond in 1-3 sentences." at bounding box center [373, 93] width 336 height 13
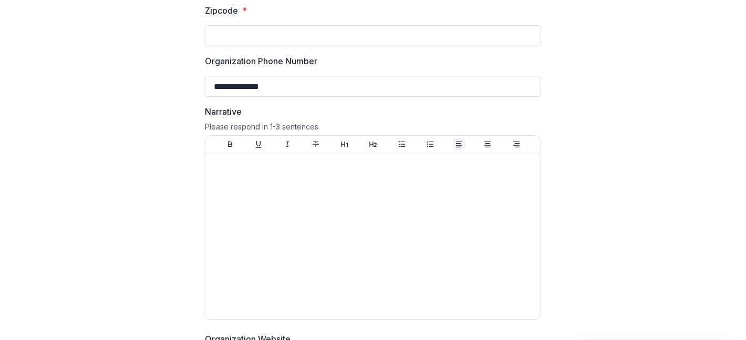
scroll to position [0, 0]
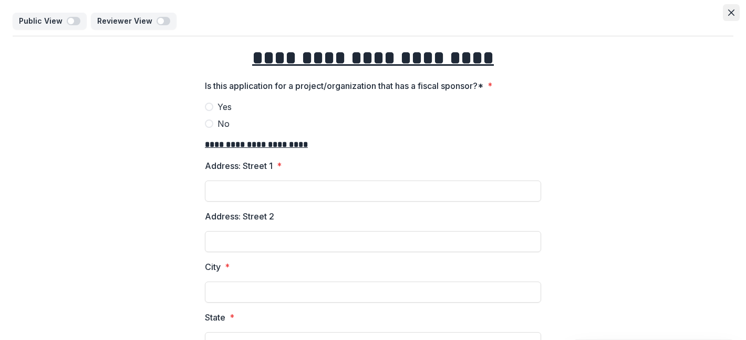
click at [731, 13] on icon "Close" at bounding box center [731, 12] width 6 height 6
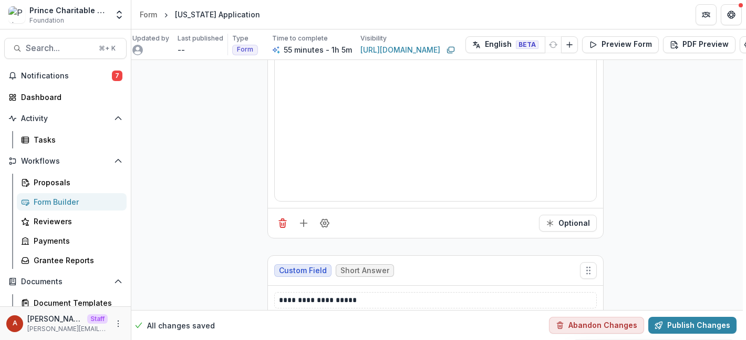
scroll to position [1909, 3]
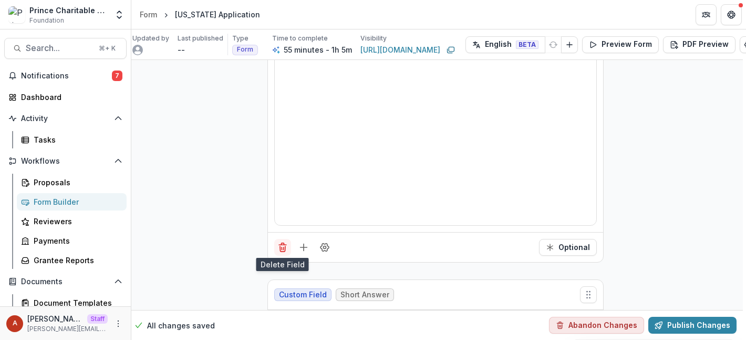
click at [284, 246] on icon "Delete field" at bounding box center [282, 247] width 11 height 11
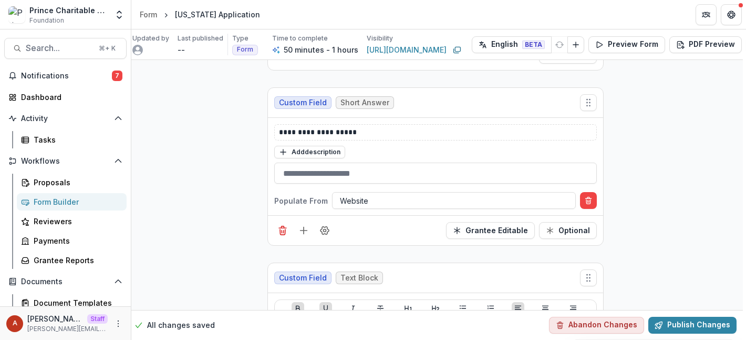
scroll to position [1738, 3]
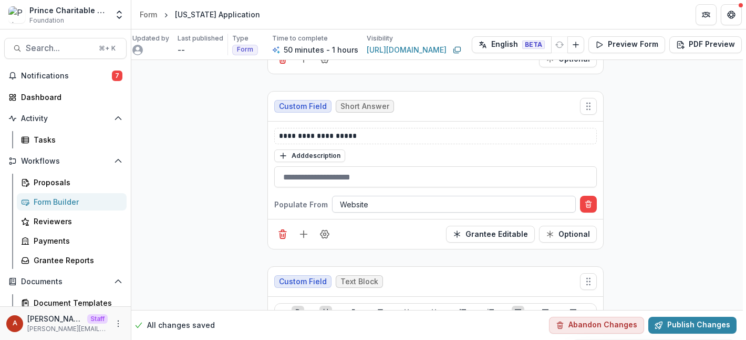
click at [422, 198] on div at bounding box center [454, 204] width 228 height 13
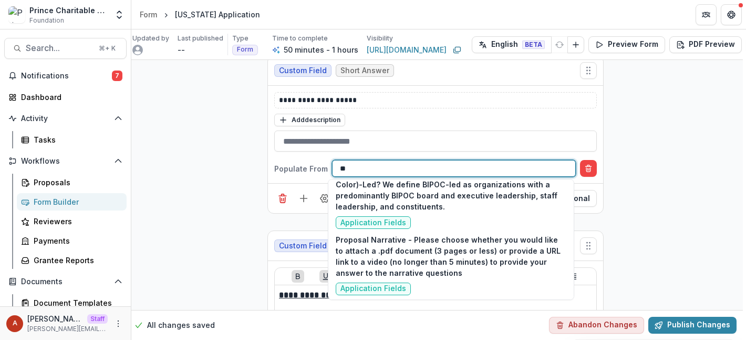
scroll to position [0, 0]
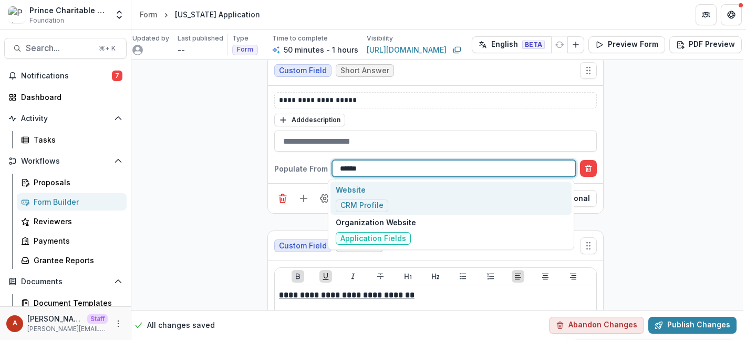
type input "*******"
click at [443, 194] on div "Website CRM Profile" at bounding box center [451, 197] width 241 height 33
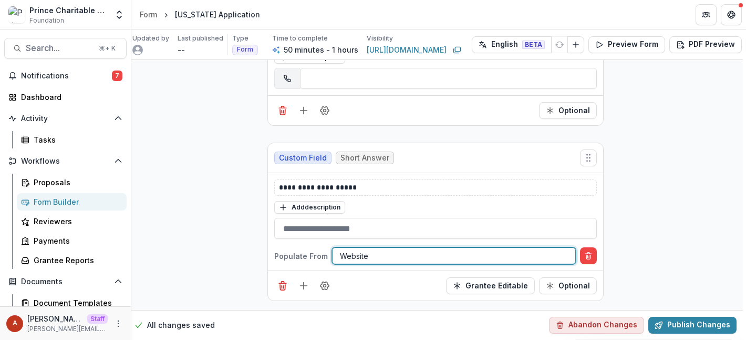
scroll to position [1692, 3]
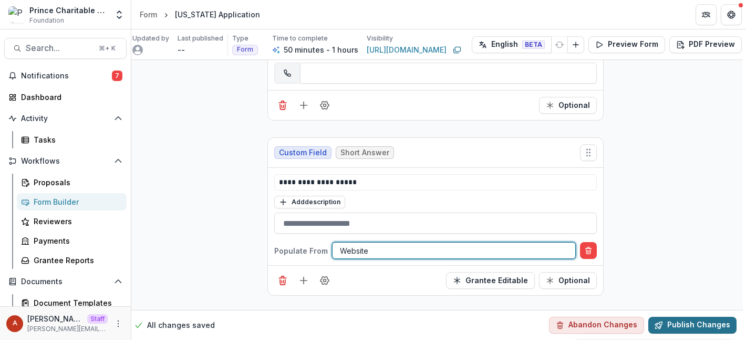
click at [687, 316] on button "Publish Changes" at bounding box center [693, 324] width 88 height 17
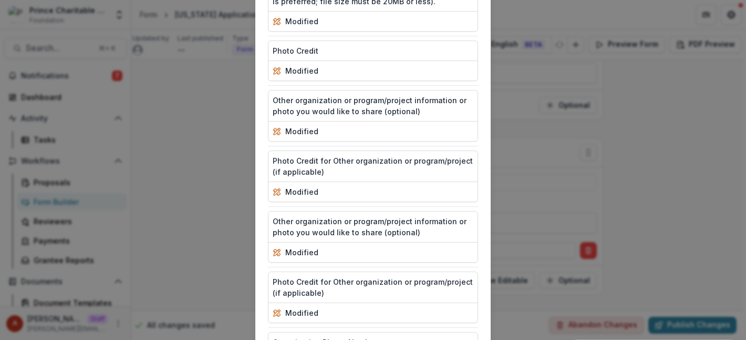
scroll to position [2397, 0]
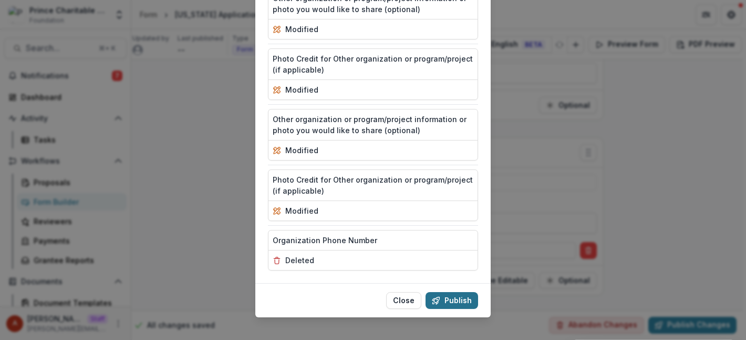
click at [460, 293] on button "Publish" at bounding box center [452, 300] width 53 height 17
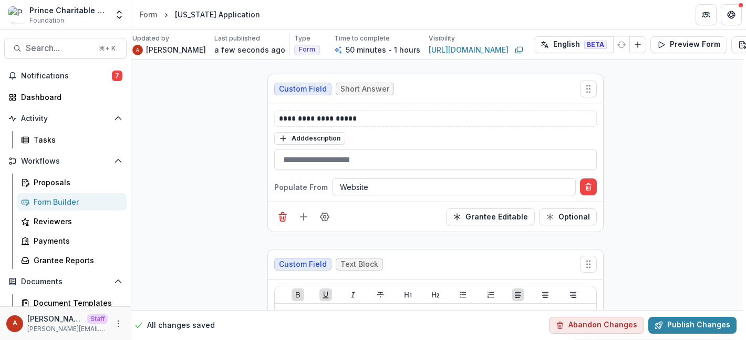
scroll to position [1749, 3]
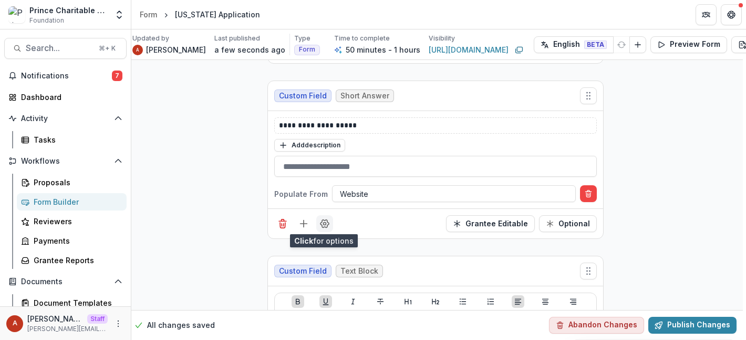
click at [324, 225] on icon "Field Settings" at bounding box center [325, 224] width 8 height 8
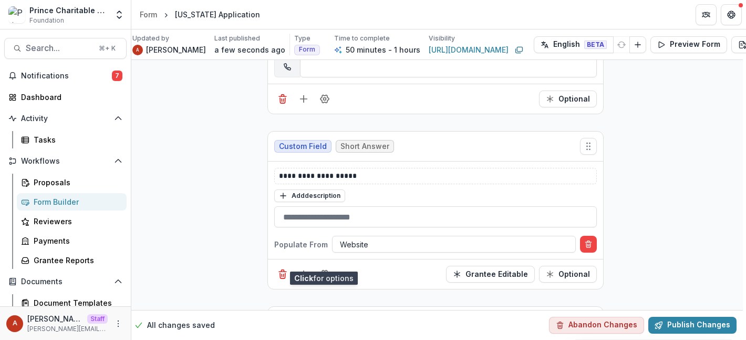
scroll to position [1716, 3]
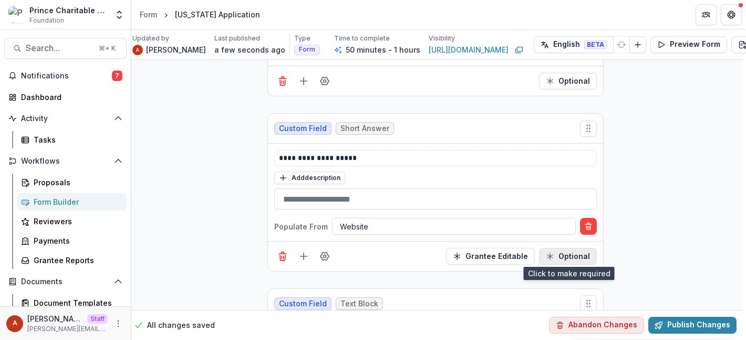
click at [581, 248] on button "Optional" at bounding box center [568, 256] width 58 height 17
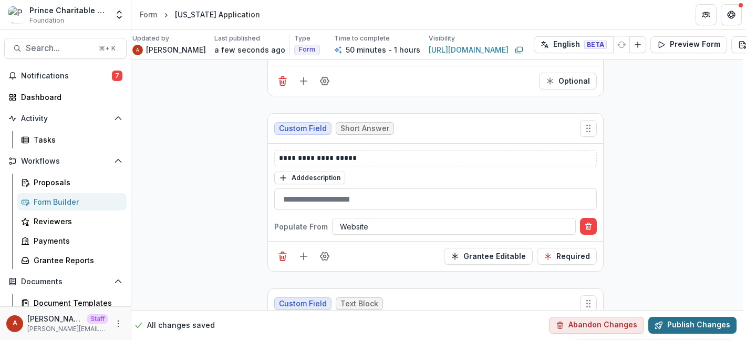
click at [698, 319] on button "Publish Changes" at bounding box center [693, 324] width 88 height 17
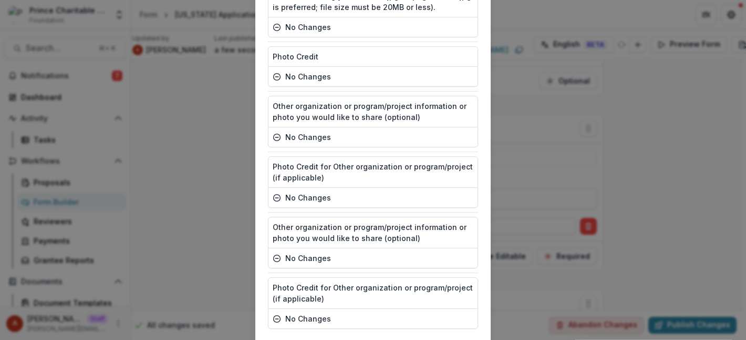
scroll to position [2348, 0]
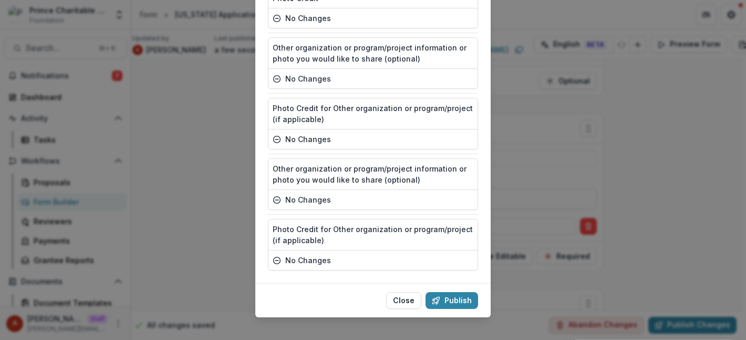
click at [662, 171] on div "Publish Summary Text Block no changes Is this application for a project/organiz…" at bounding box center [373, 170] width 746 height 340
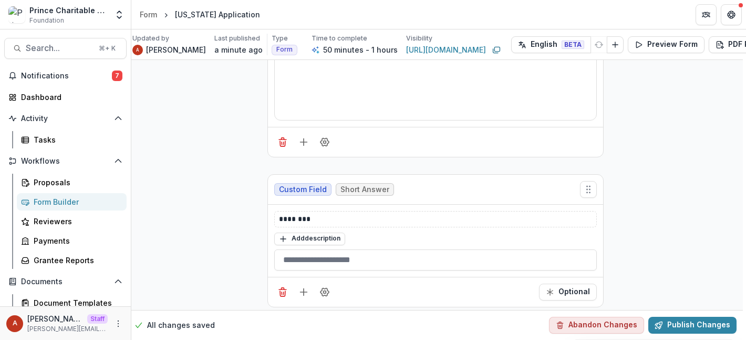
scroll to position [2103, 3]
click at [642, 44] on button "Preview Form" at bounding box center [666, 44] width 77 height 17
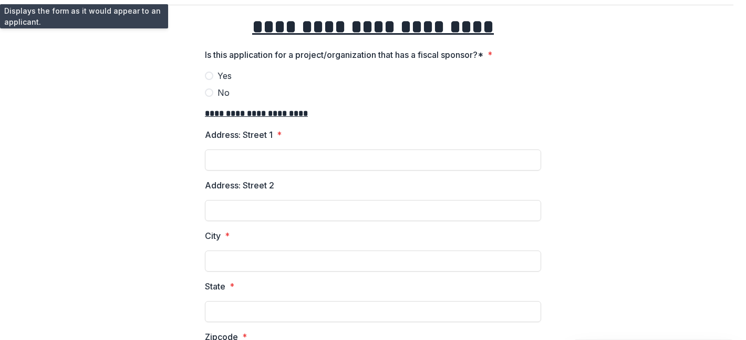
scroll to position [0, 0]
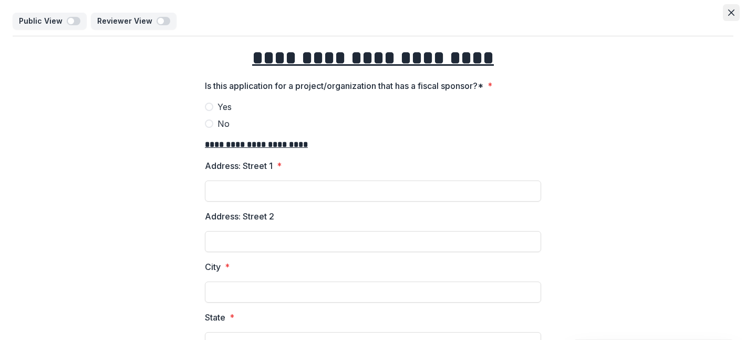
click at [729, 7] on button "Close" at bounding box center [731, 12] width 17 height 17
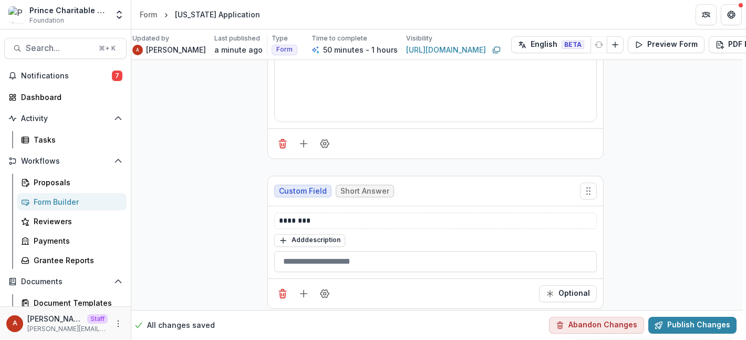
click at [655, 15] on header "Form Rhode Island Application" at bounding box center [438, 14] width 615 height 29
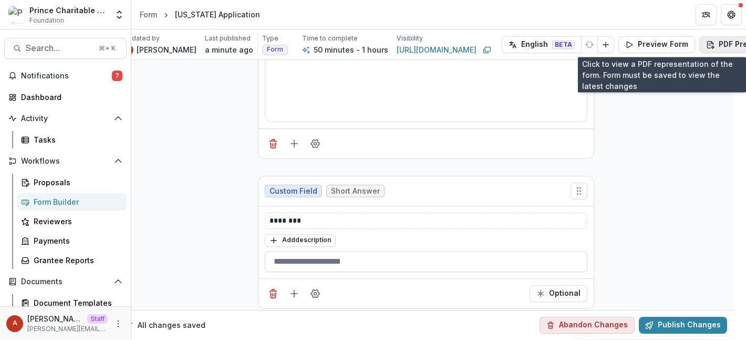
scroll to position [2103, 20]
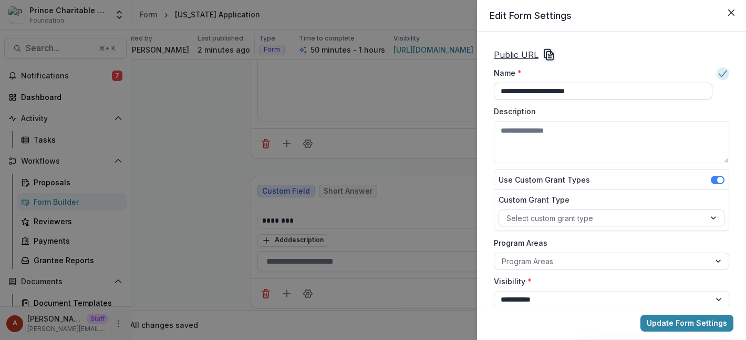
click at [614, 94] on input "**********" at bounding box center [603, 91] width 219 height 17
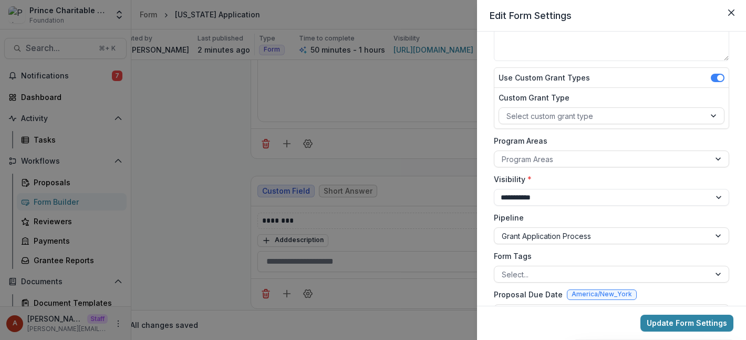
scroll to position [111, 0]
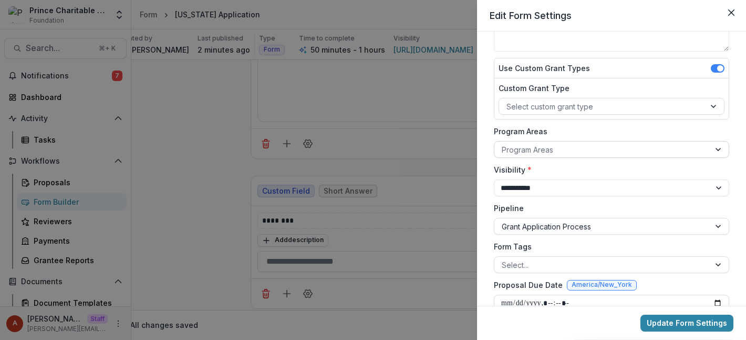
click at [516, 153] on div at bounding box center [602, 149] width 201 height 13
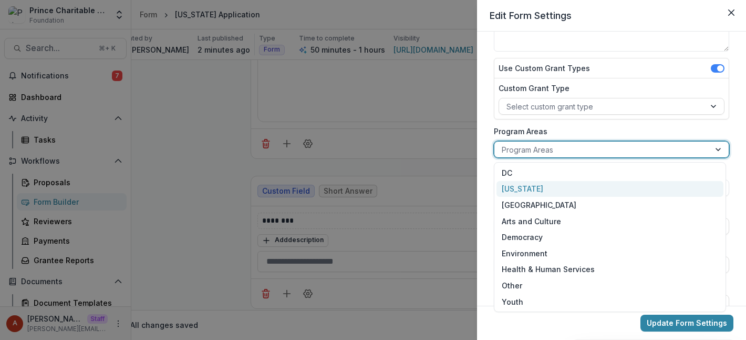
click at [542, 184] on div "Rhode Island" at bounding box center [610, 189] width 227 height 16
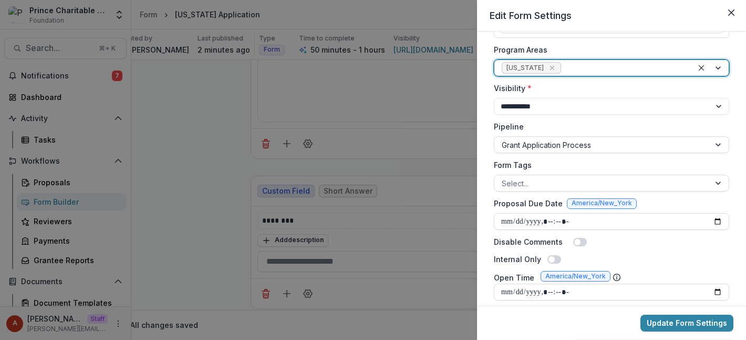
scroll to position [194, 0]
click at [485, 179] on div "**********" at bounding box center [611, 169] width 269 height 274
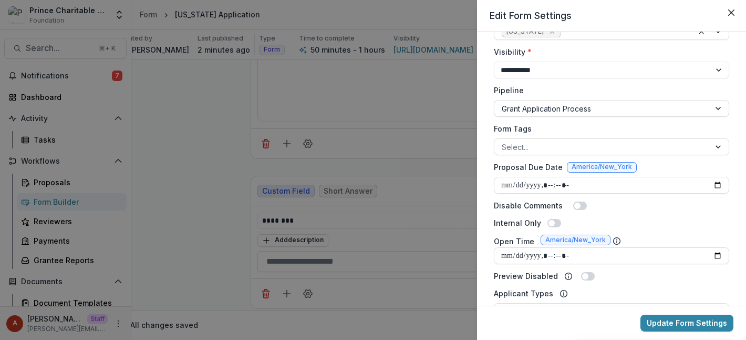
scroll to position [230, 0]
click at [713, 184] on input "Proposal Due Date" at bounding box center [611, 184] width 235 height 17
type input "**********"
click at [482, 157] on div "**********" at bounding box center [611, 169] width 269 height 274
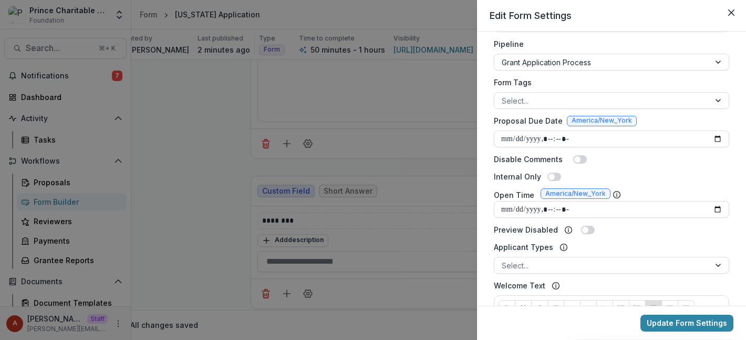
scroll to position [275, 0]
click at [377, 215] on div "**********" at bounding box center [373, 170] width 746 height 340
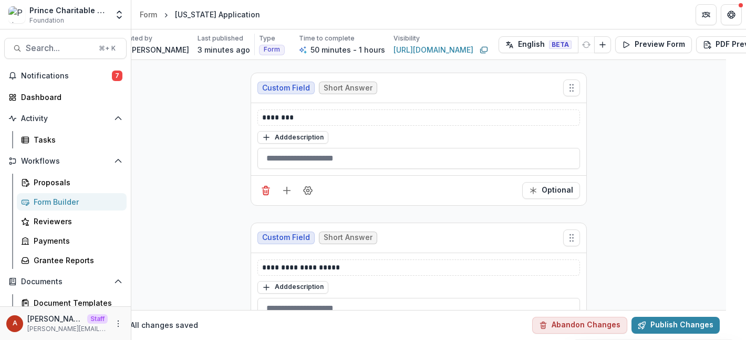
scroll to position [2505, 20]
click at [58, 202] on div "Form Builder" at bounding box center [76, 201] width 85 height 11
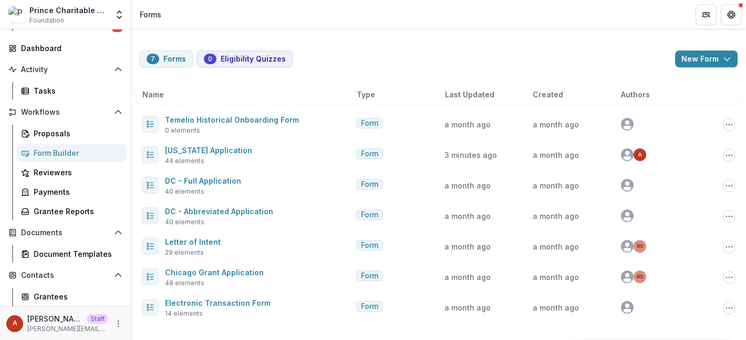
scroll to position [49, 0]
click at [95, 213] on div "Grantee Reports" at bounding box center [76, 210] width 85 height 11
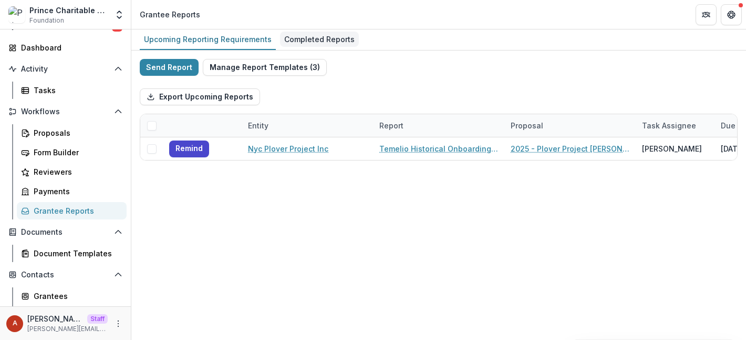
click at [335, 38] on div "Completed Reports" at bounding box center [319, 39] width 79 height 15
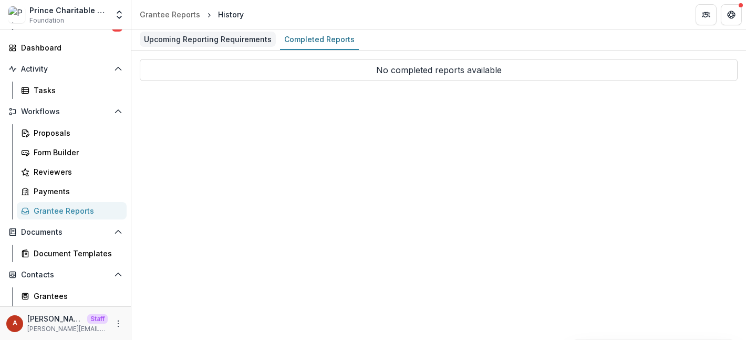
click at [230, 39] on div "Upcoming Reporting Requirements" at bounding box center [208, 39] width 136 height 15
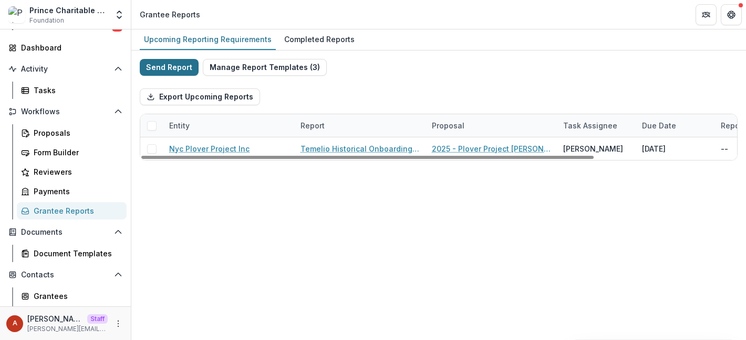
click at [170, 66] on button "Send Report" at bounding box center [169, 67] width 59 height 17
select select "********"
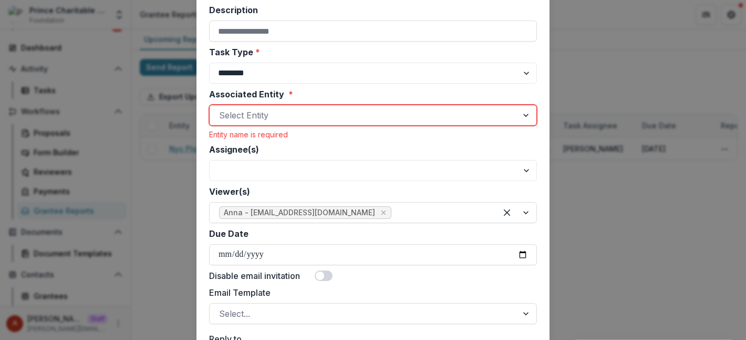
scroll to position [159, 0]
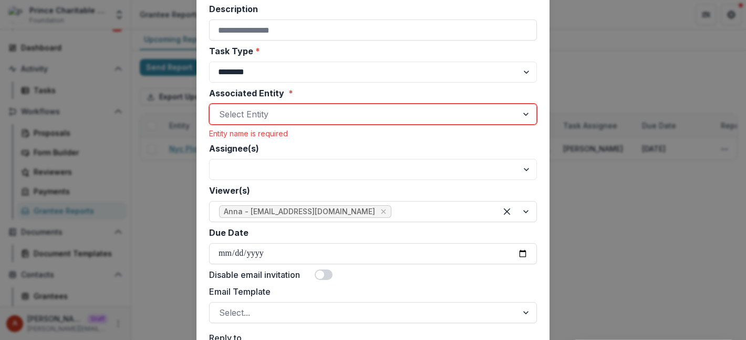
click at [281, 111] on div at bounding box center [363, 114] width 289 height 15
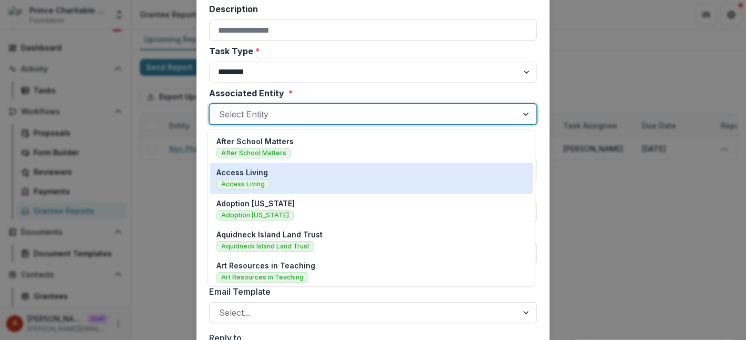
click at [306, 174] on div "Access Living Access Living" at bounding box center [372, 178] width 310 height 23
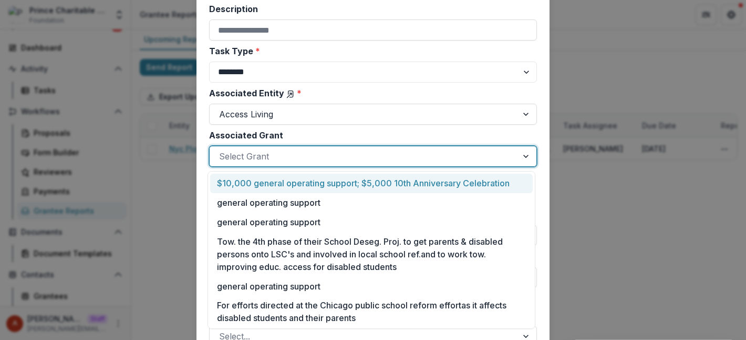
click at [290, 153] on div at bounding box center [363, 156] width 289 height 15
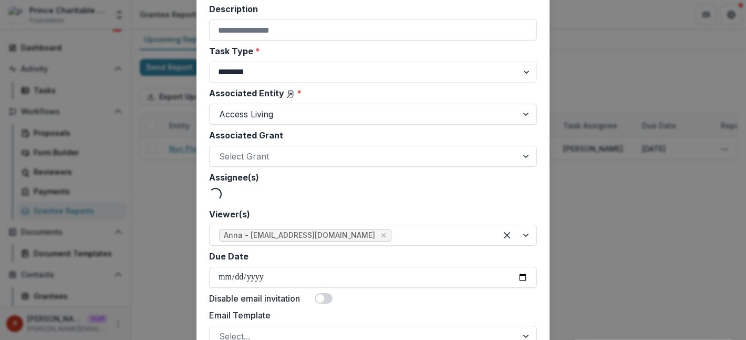
click at [284, 134] on label "Associated Grant" at bounding box center [370, 135] width 322 height 13
click at [222, 150] on input "Associated Grant" at bounding box center [220, 156] width 3 height 13
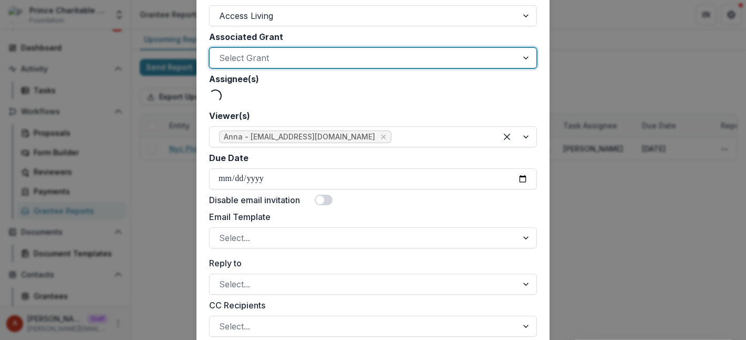
scroll to position [364, 0]
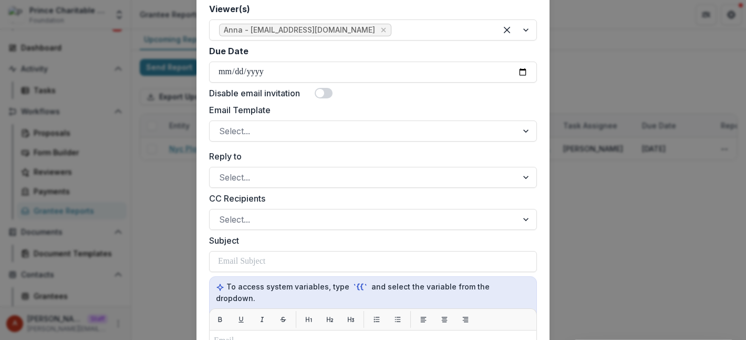
click at [173, 168] on div "**********" at bounding box center [373, 170] width 746 height 340
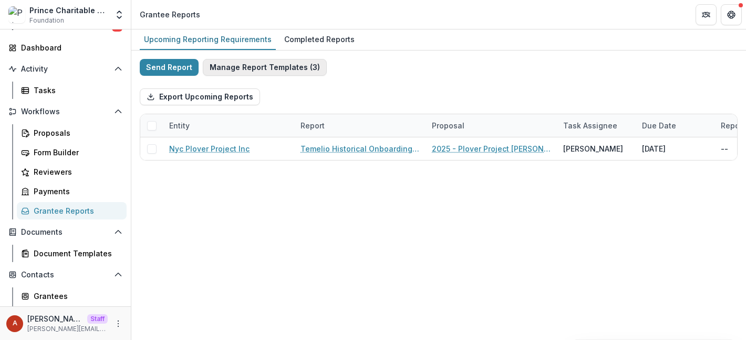
click at [290, 65] on button "Manage Report Templates ( 3 )" at bounding box center [265, 67] width 124 height 17
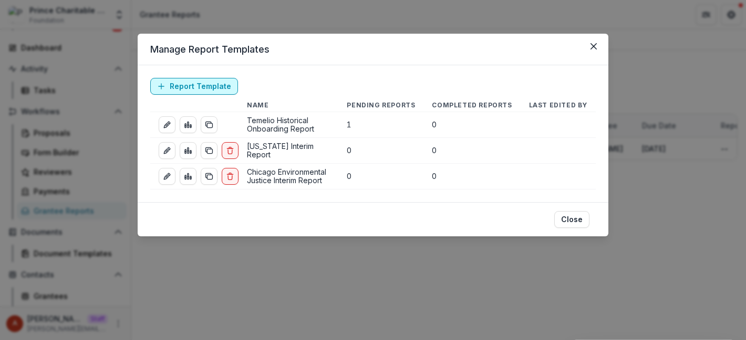
click at [209, 88] on link "Report Template" at bounding box center [194, 86] width 88 height 17
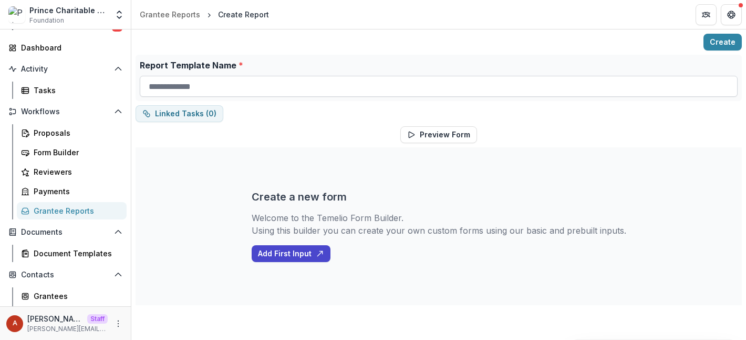
click at [243, 84] on input "Report Template Name *" at bounding box center [439, 86] width 598 height 21
type input "**********"
click at [382, 198] on div "Create a new form Welcome to the Temelio Form Builder. Using this builder you c…" at bounding box center [439, 226] width 375 height 158
click at [272, 251] on button "Add First Input" at bounding box center [291, 253] width 79 height 17
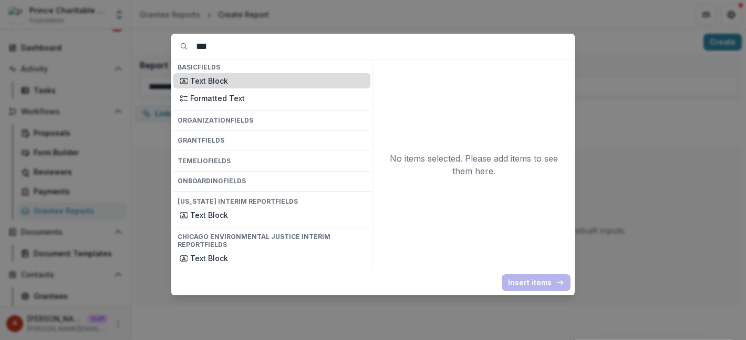
type input "***"
click at [228, 79] on p "Text Block" at bounding box center [277, 80] width 174 height 11
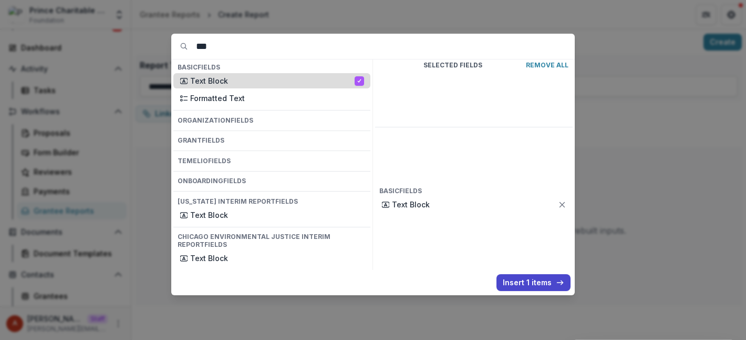
click at [228, 79] on p "Text Block" at bounding box center [272, 80] width 165 height 11
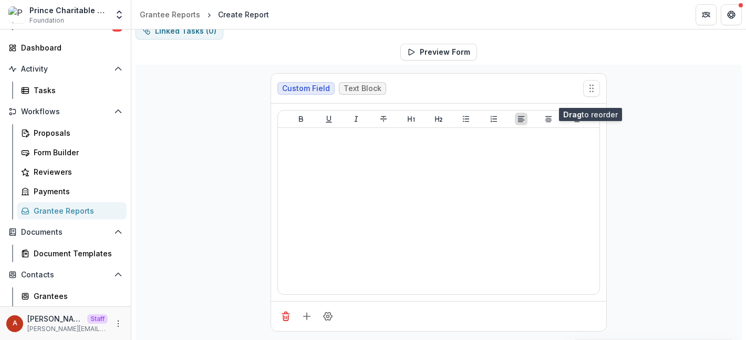
scroll to position [80, 0]
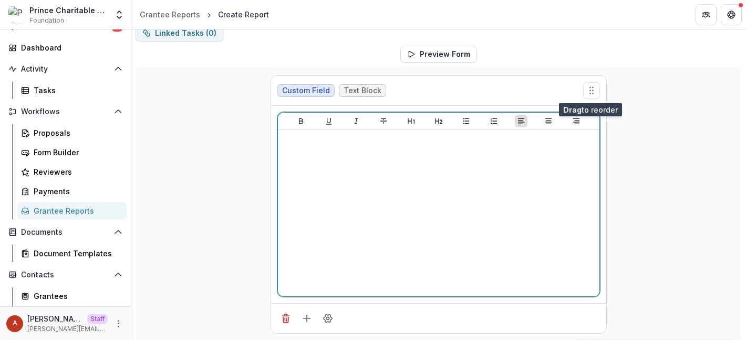
click at [413, 228] on div at bounding box center [438, 213] width 313 height 158
click at [409, 126] on button "Heading 1" at bounding box center [411, 121] width 13 height 13
click at [545, 122] on icon "Align Center" at bounding box center [548, 121] width 8 height 8
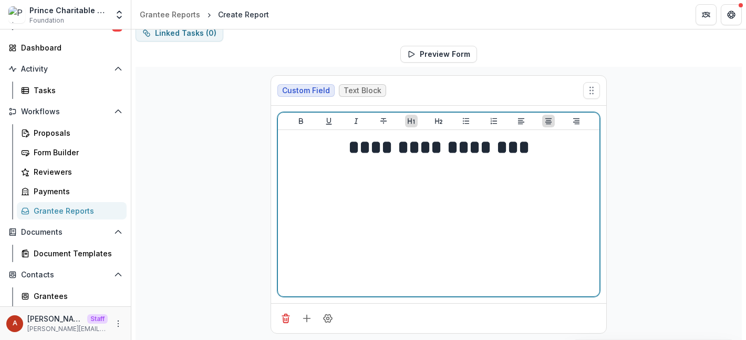
scroll to position [83, 0]
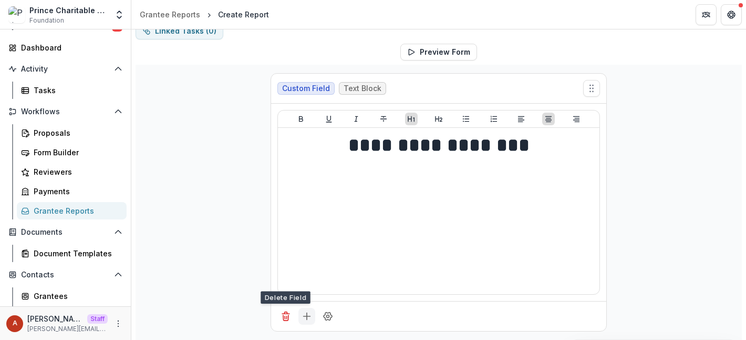
click at [306, 318] on icon "Add field" at bounding box center [307, 316] width 11 height 11
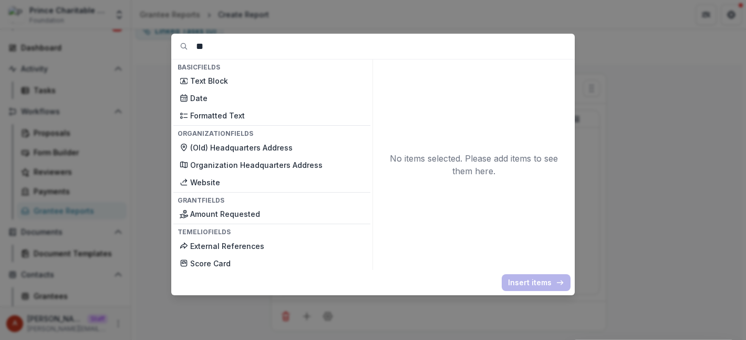
type input "*"
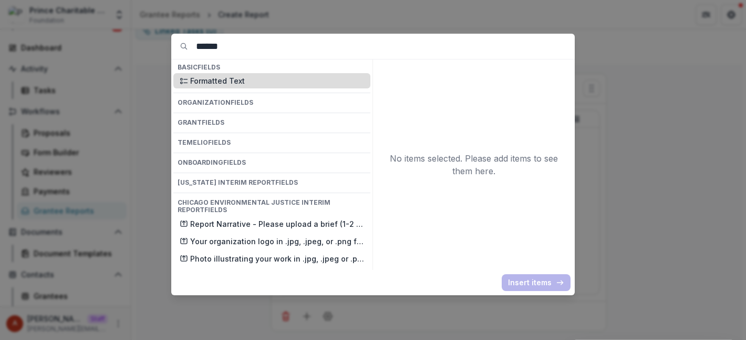
type input "******"
click at [224, 84] on p "Formatted Text" at bounding box center [277, 80] width 174 height 11
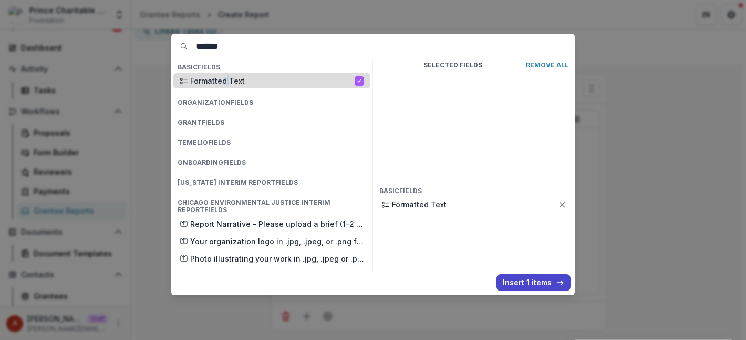
click at [224, 84] on p "Formatted Text" at bounding box center [272, 80] width 165 height 11
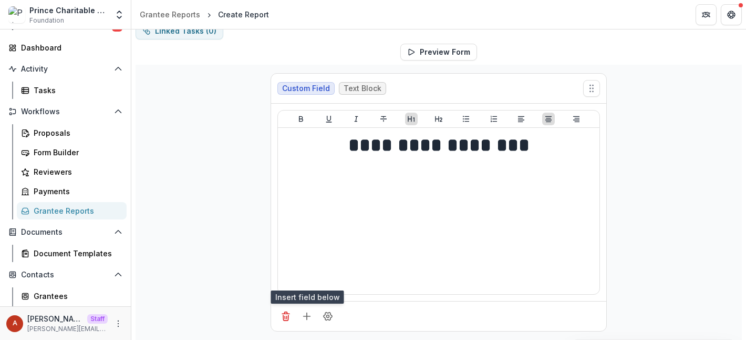
scroll to position [395, 0]
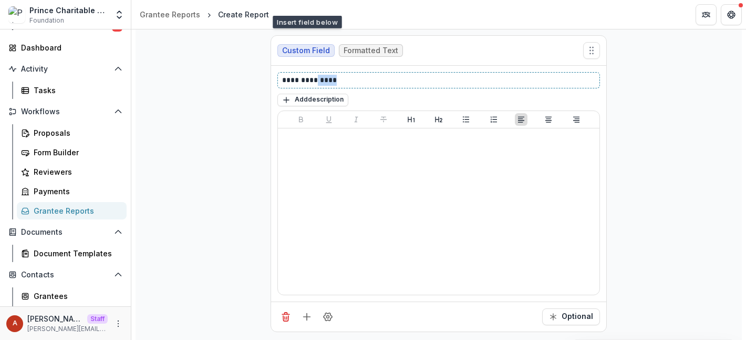
drag, startPoint x: 397, startPoint y: 76, endPoint x: 142, endPoint y: 76, distance: 254.4
click at [142, 76] on div "**********" at bounding box center [439, 46] width 606 height 588
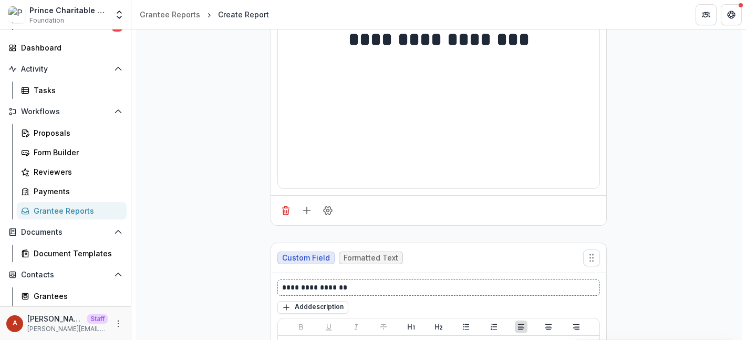
scroll to position [0, 0]
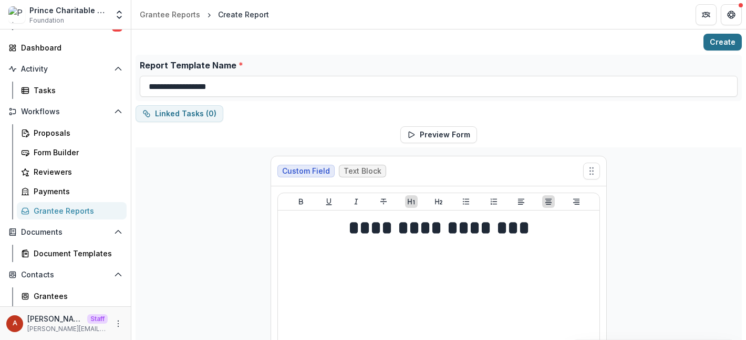
click at [727, 39] on button "Create" at bounding box center [723, 42] width 38 height 17
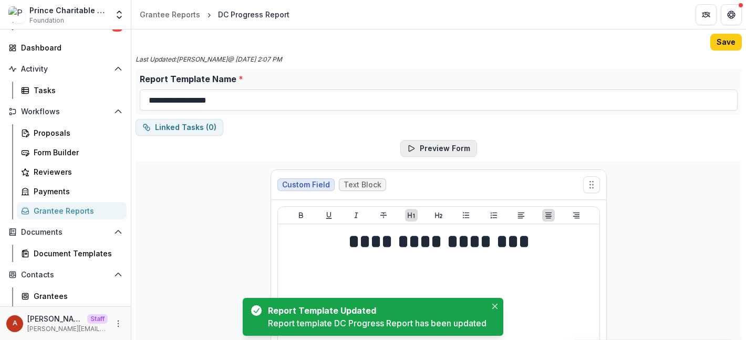
click at [458, 145] on button "Preview Form" at bounding box center [438, 148] width 77 height 17
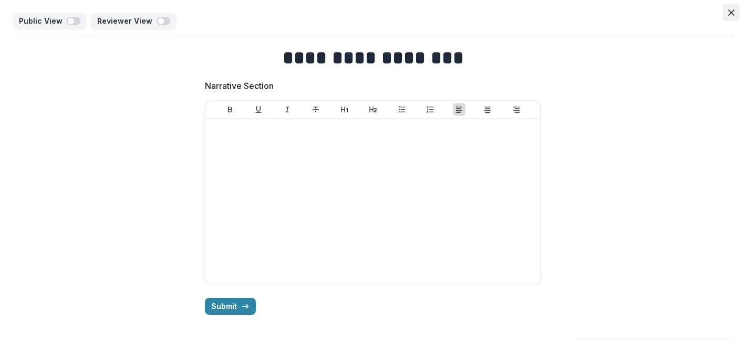
click at [732, 13] on icon "Close" at bounding box center [731, 12] width 6 height 6
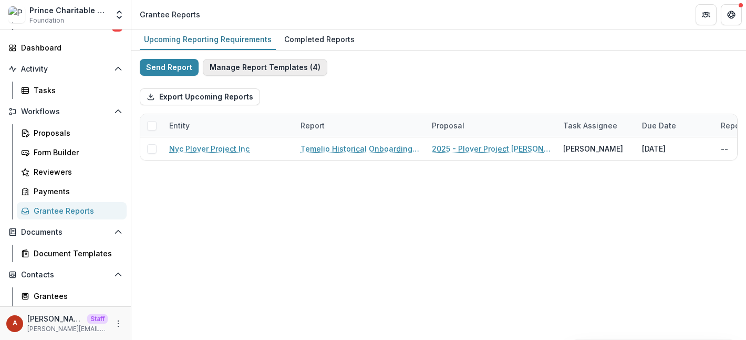
click at [261, 64] on button "Manage Report Templates ( 4 )" at bounding box center [265, 67] width 125 height 17
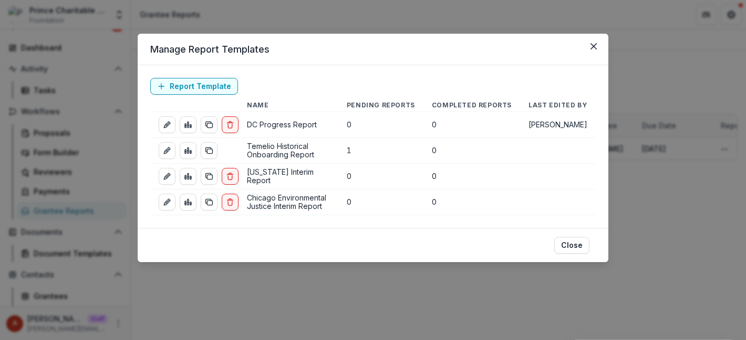
click at [101, 166] on div "Manage Report Templates Report Template Name Pending Reports Completed Reports …" at bounding box center [373, 170] width 746 height 340
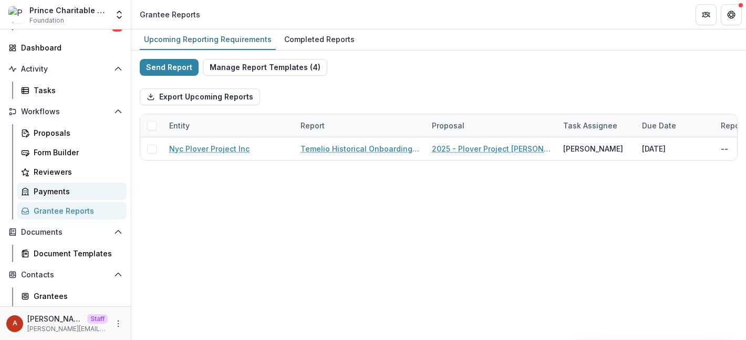
click at [80, 191] on div "Payments" at bounding box center [76, 191] width 85 height 11
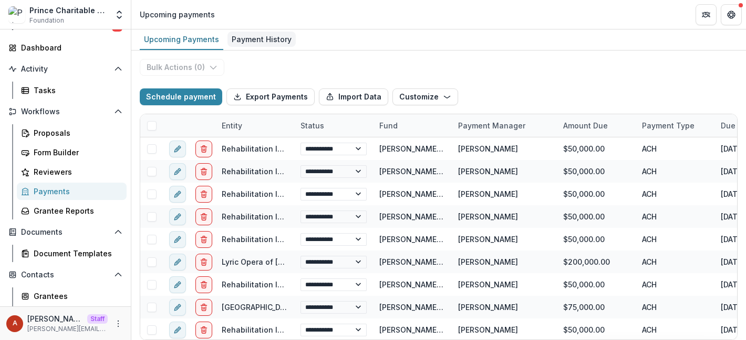
click at [270, 39] on div "Payment History" at bounding box center [262, 39] width 68 height 15
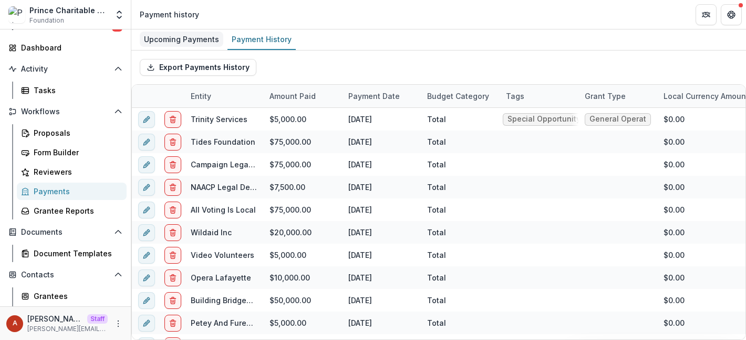
click at [196, 45] on div "Upcoming Payments" at bounding box center [182, 39] width 84 height 15
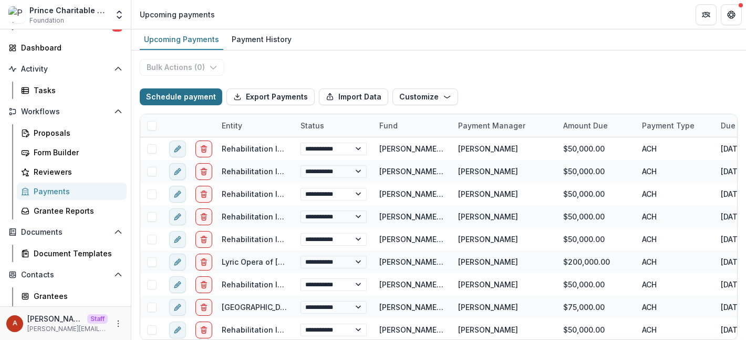
click at [179, 96] on button "Schedule payment" at bounding box center [181, 96] width 83 height 17
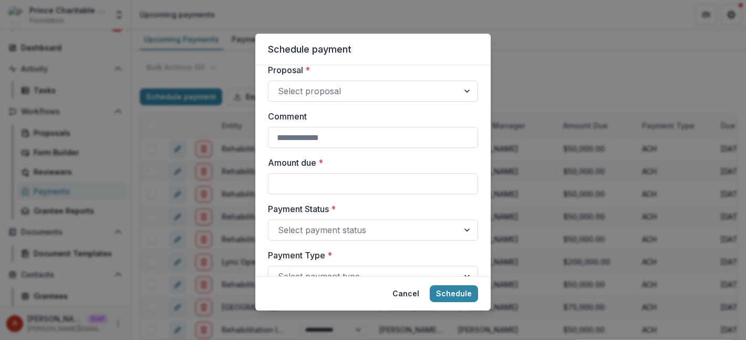
scroll to position [120, 0]
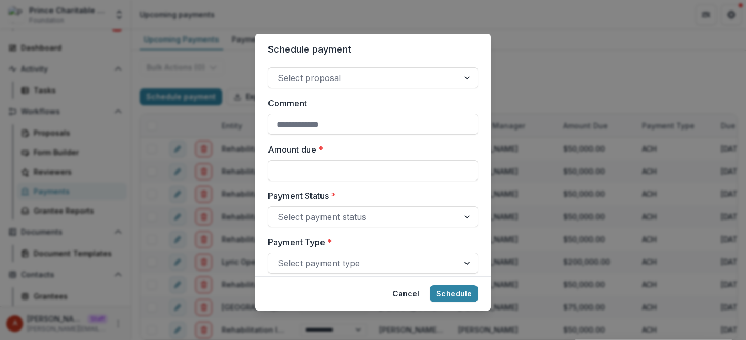
click at [193, 188] on div "Schedule payment Responsible for sending payment * Anna Entity * Select entity …" at bounding box center [373, 170] width 746 height 340
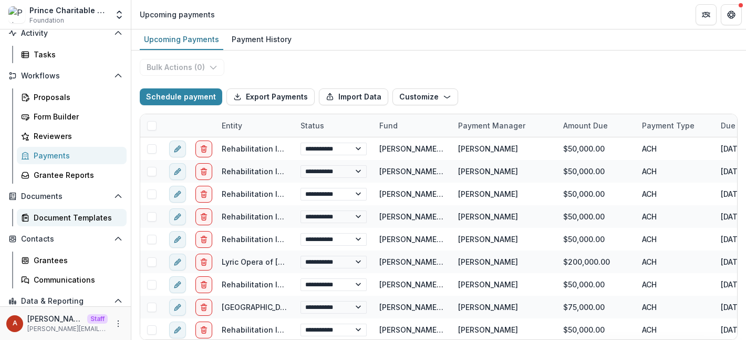
scroll to position [84, 0]
click at [70, 217] on div "Document Templates" at bounding box center [76, 218] width 85 height 11
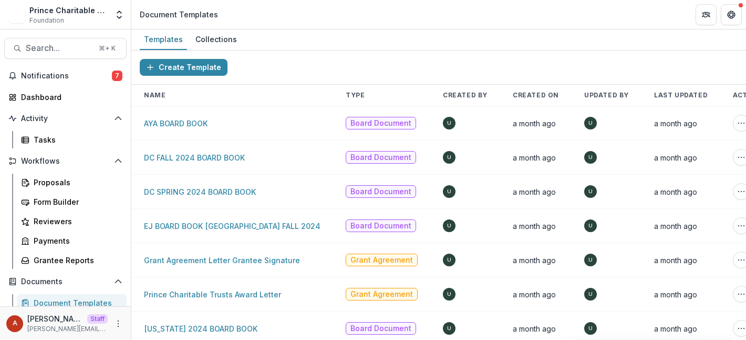
scroll to position [6, 0]
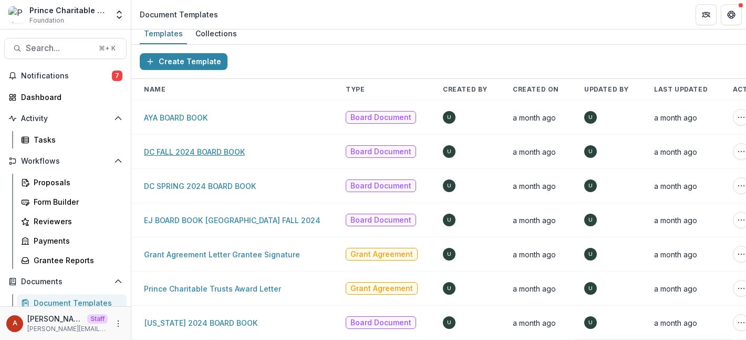
click at [179, 152] on link "DC FALL 2024 BOARD BOOK" at bounding box center [194, 151] width 101 height 9
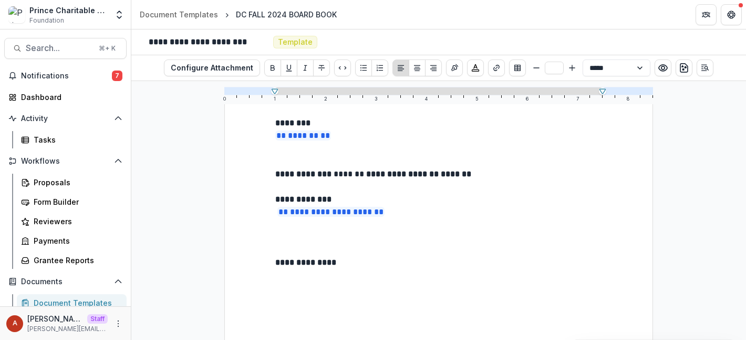
scroll to position [219, 0]
click at [352, 276] on div "**********" at bounding box center [438, 166] width 327 height 453
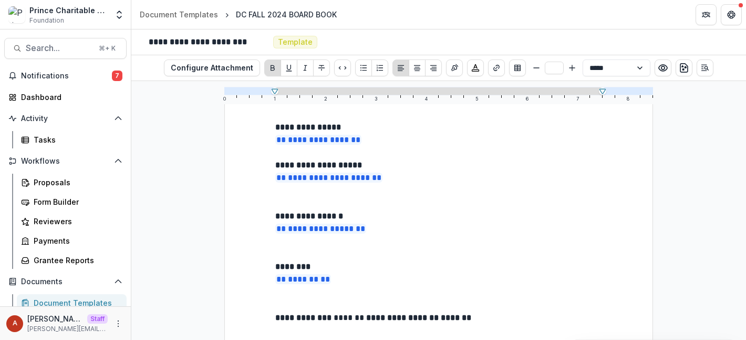
scroll to position [0, 0]
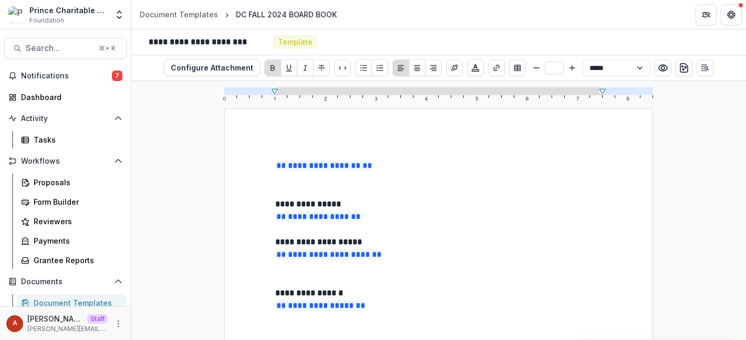
click at [425, 173] on p at bounding box center [438, 178] width 327 height 13
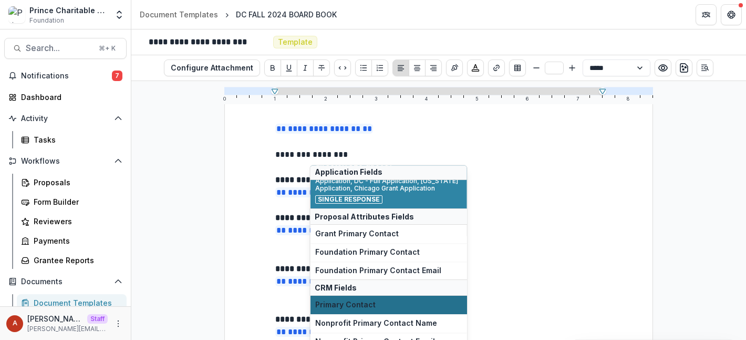
scroll to position [97, 0]
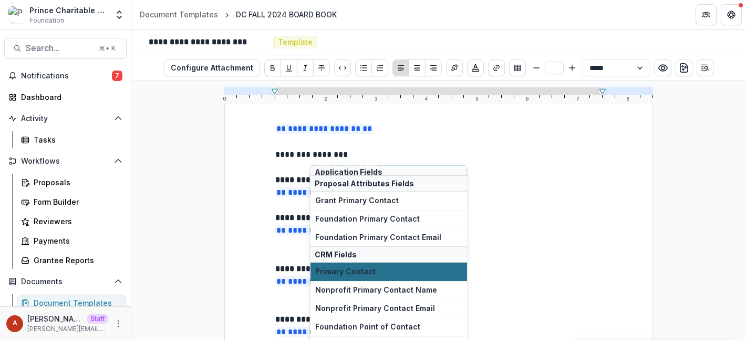
click at [360, 270] on span "Primary Contact" at bounding box center [388, 271] width 147 height 9
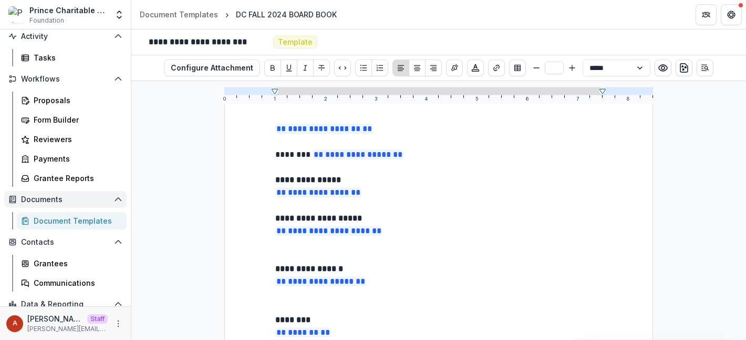
scroll to position [104, 0]
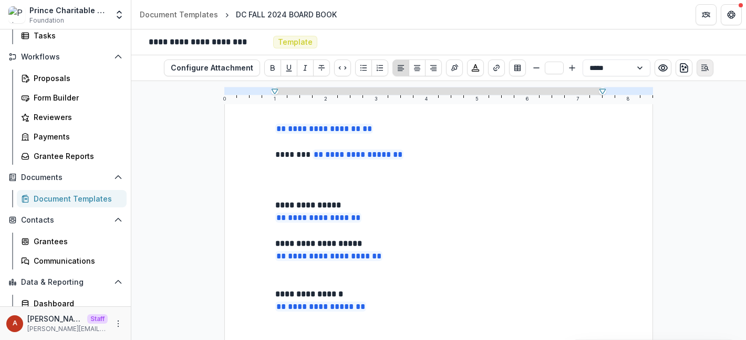
click at [704, 70] on icon "Open Editor Sidebar" at bounding box center [705, 68] width 8 height 8
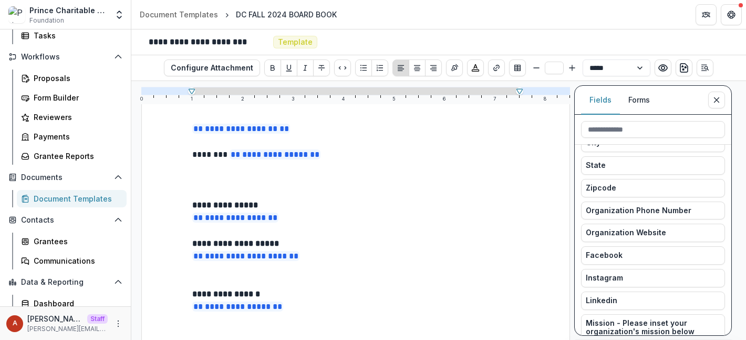
scroll to position [141, 0]
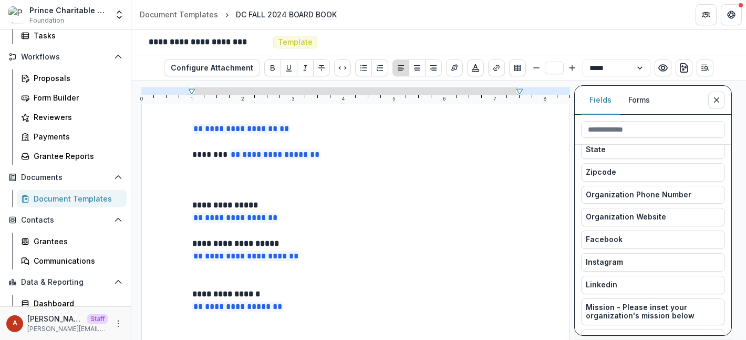
click at [642, 95] on button "Forms" at bounding box center [639, 100] width 38 height 29
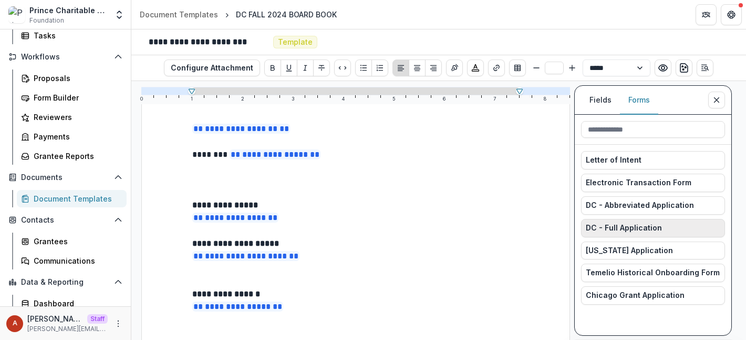
click at [623, 224] on span "DC - Full Application" at bounding box center [624, 227] width 76 height 9
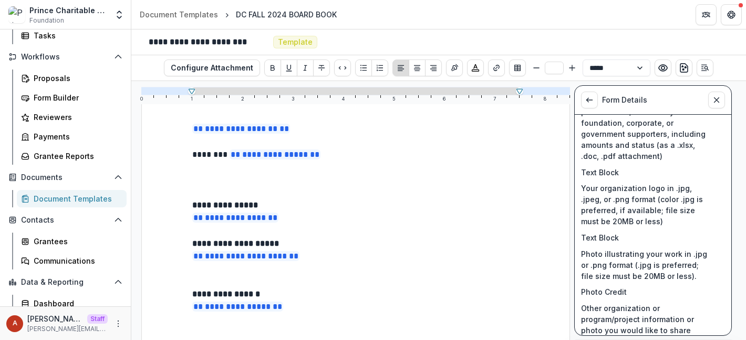
scroll to position [1134, 0]
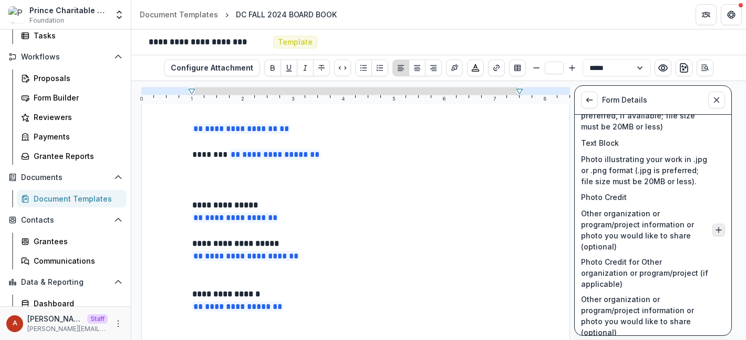
click at [716, 225] on icon "Insert Other organization or program/project information or photo you would lik…" at bounding box center [719, 229] width 8 height 8
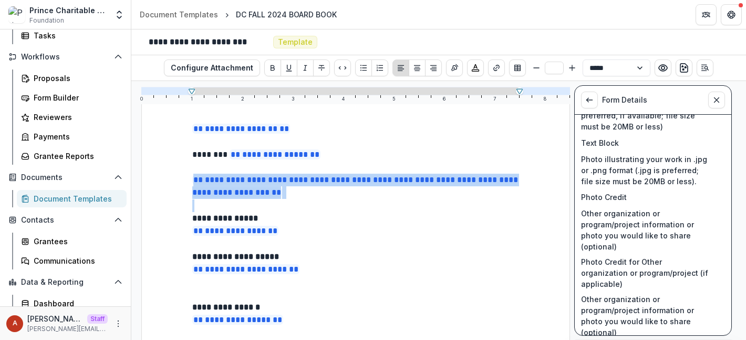
drag, startPoint x: 196, startPoint y: 204, endPoint x: 183, endPoint y: 181, distance: 26.3
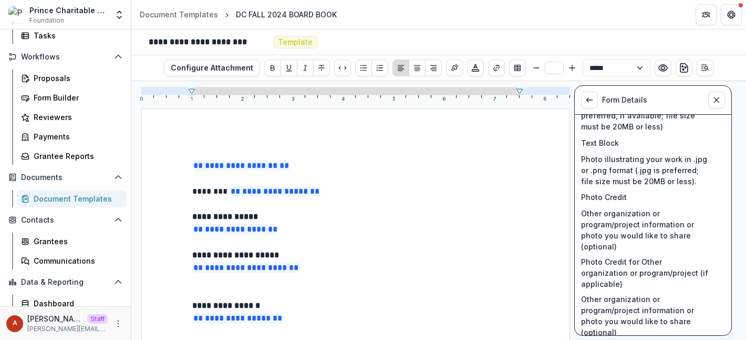
scroll to position [14, 0]
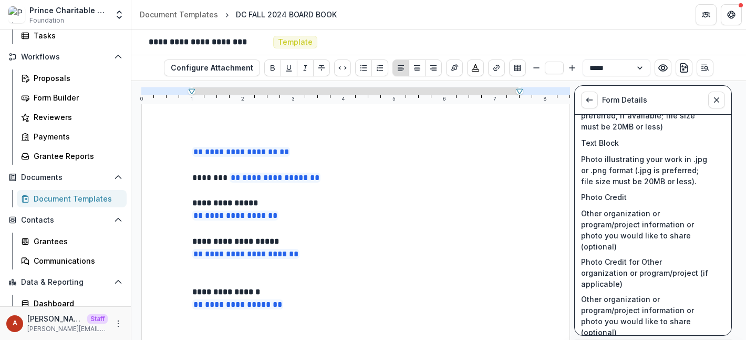
click at [70, 205] on link "Document Templates" at bounding box center [72, 198] width 110 height 17
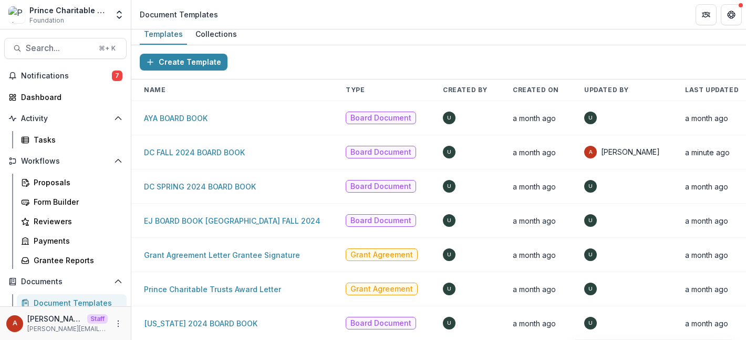
scroll to position [6, 0]
click at [214, 255] on link "Grant Agreement Letter Grantee Signature" at bounding box center [222, 254] width 156 height 9
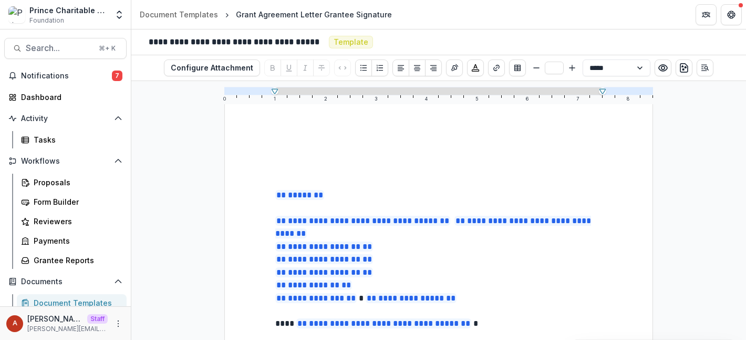
scroll to position [88, 0]
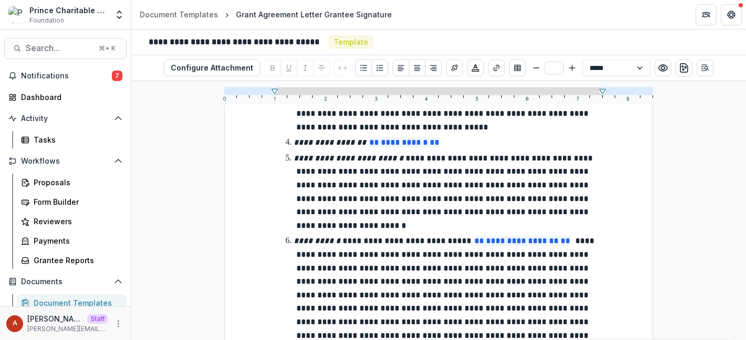
drag, startPoint x: 264, startPoint y: 230, endPoint x: 264, endPoint y: 224, distance: 5.8
click at [264, 224] on div "**********" at bounding box center [438, 178] width 429 height 1535
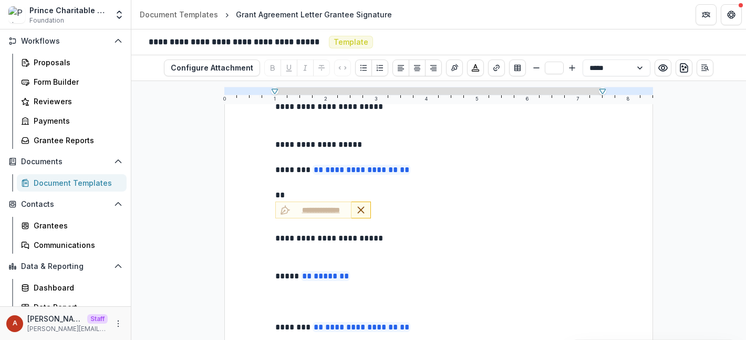
scroll to position [139, 0]
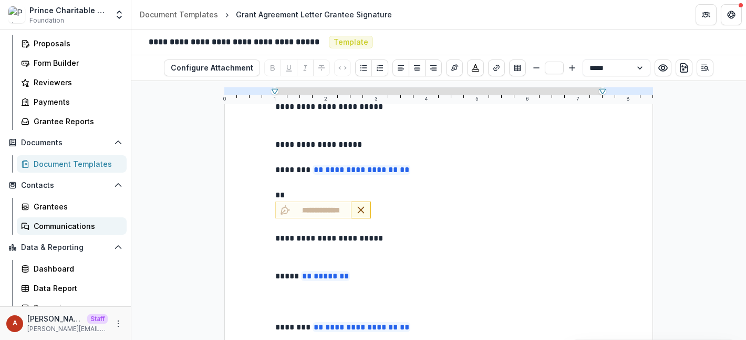
click at [68, 227] on div "Communications" at bounding box center [76, 225] width 85 height 11
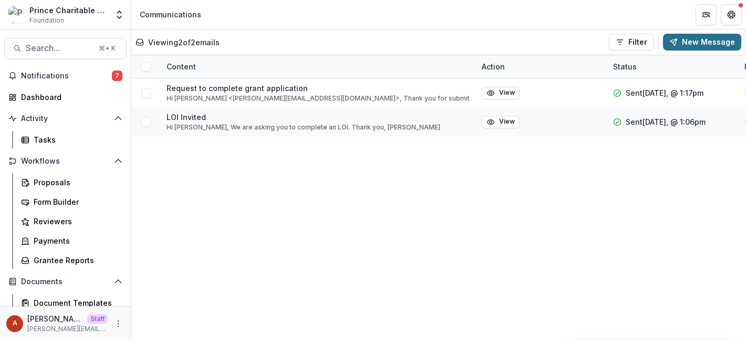
click at [704, 43] on button "New Message" at bounding box center [702, 42] width 78 height 17
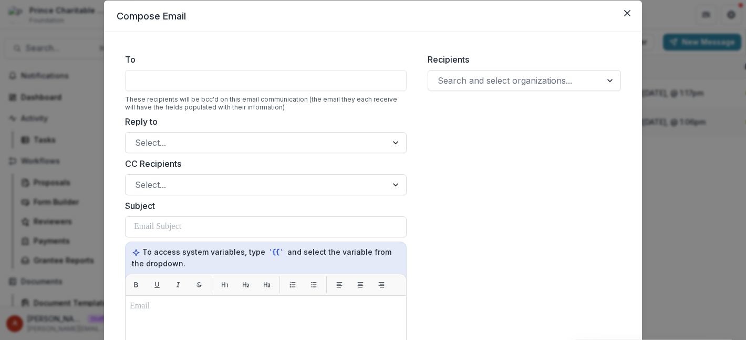
scroll to position [21, 0]
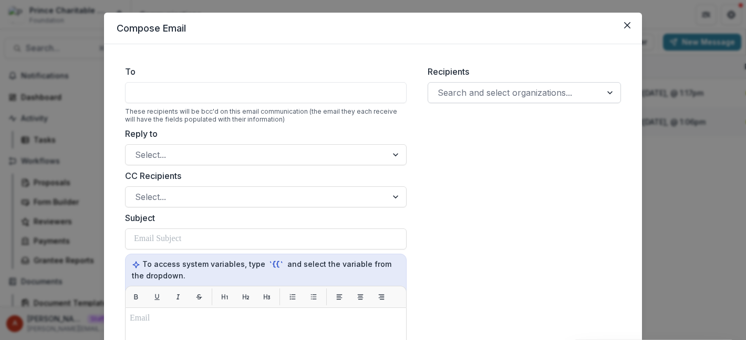
click at [473, 97] on div at bounding box center [515, 92] width 155 height 15
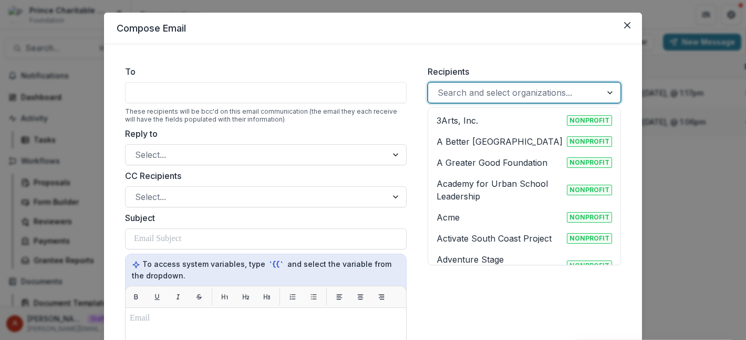
click at [478, 142] on p "A Better Chicago" at bounding box center [500, 141] width 126 height 13
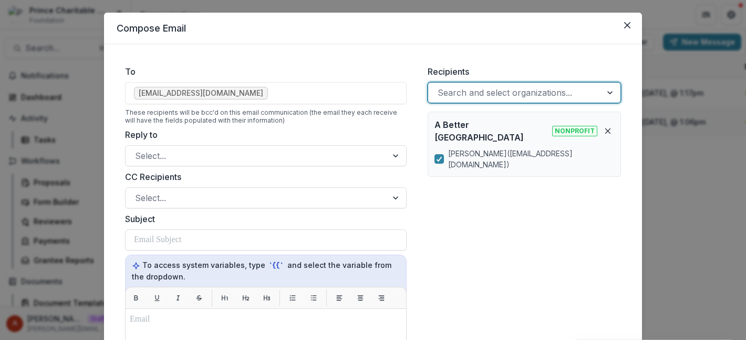
click at [525, 98] on div at bounding box center [515, 92] width 155 height 15
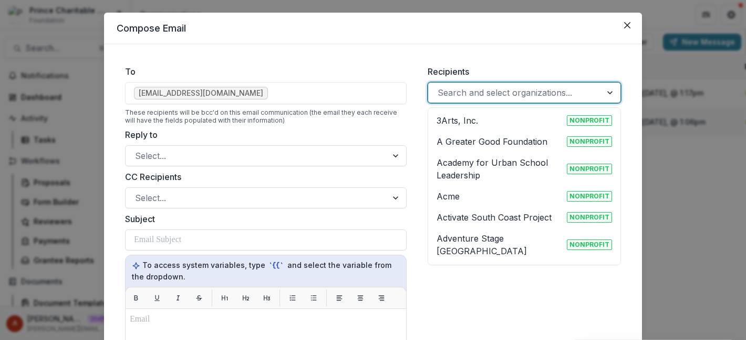
click at [509, 165] on p "Academy for Urban School Leadership" at bounding box center [500, 168] width 126 height 25
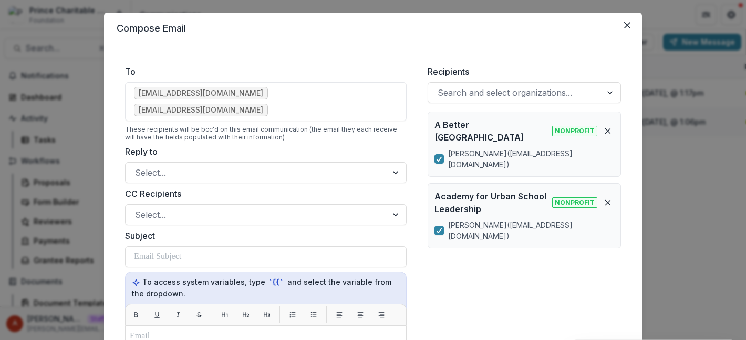
drag, startPoint x: 622, startPoint y: 26, endPoint x: 361, endPoint y: 265, distance: 354.5
click at [361, 265] on section "Compose Email To lkrehbiel@abetterchicago.org mtapey@auslchicago.org These reci…" at bounding box center [373, 328] width 538 height 630
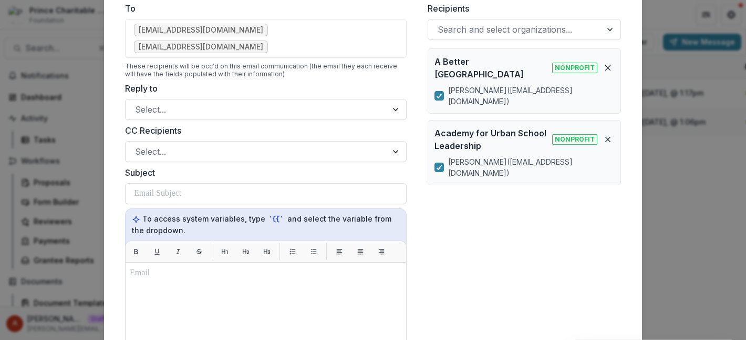
scroll to position [168, 0]
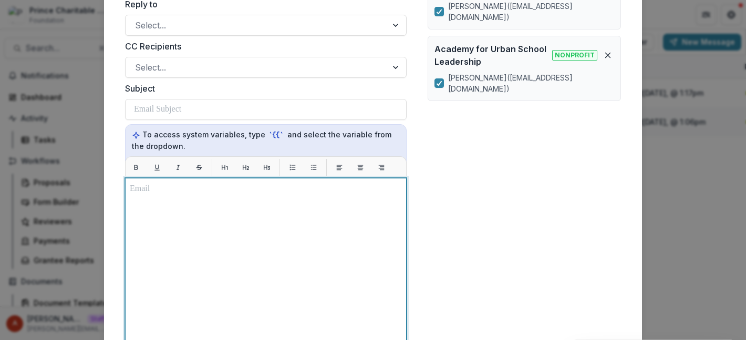
click at [238, 186] on div at bounding box center [266, 308] width 272 height 253
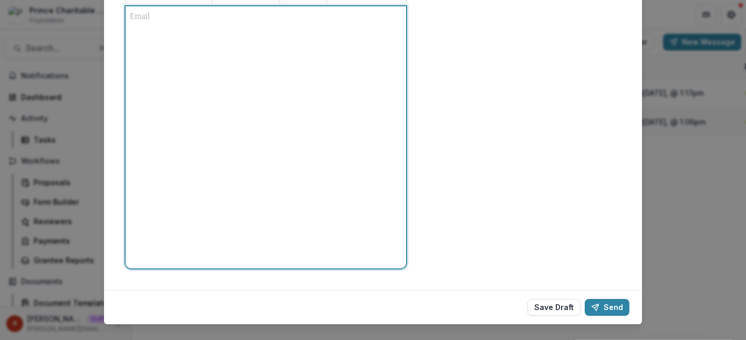
scroll to position [0, 0]
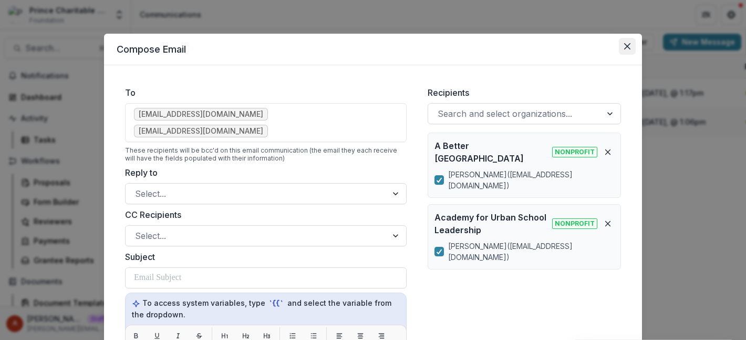
click at [625, 47] on icon "Close" at bounding box center [627, 46] width 6 height 6
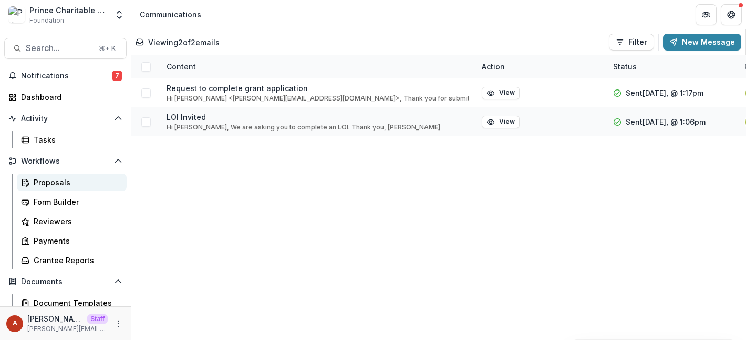
click at [48, 180] on div "Proposals" at bounding box center [76, 182] width 85 height 11
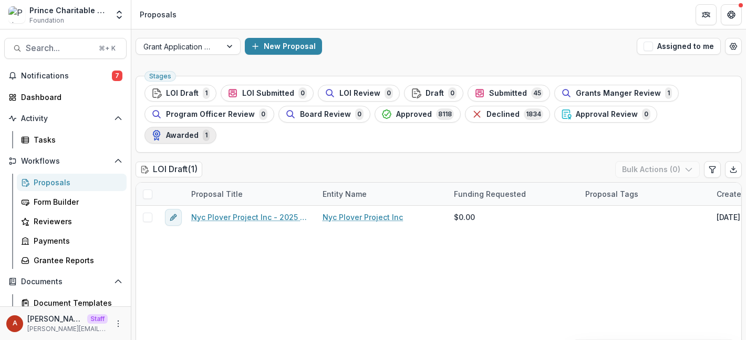
click at [199, 131] on span "Awarded" at bounding box center [182, 135] width 33 height 9
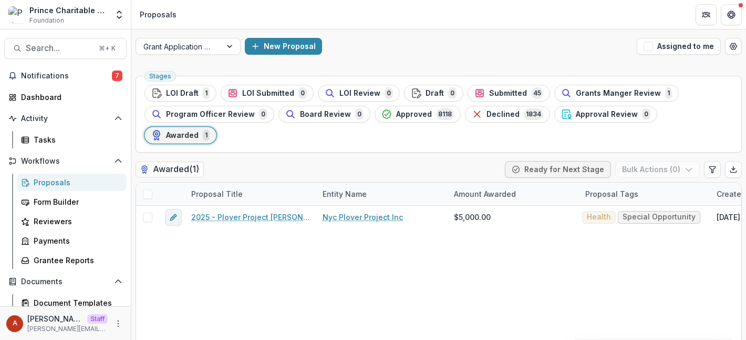
click at [149, 189] on span at bounding box center [147, 193] width 9 height 9
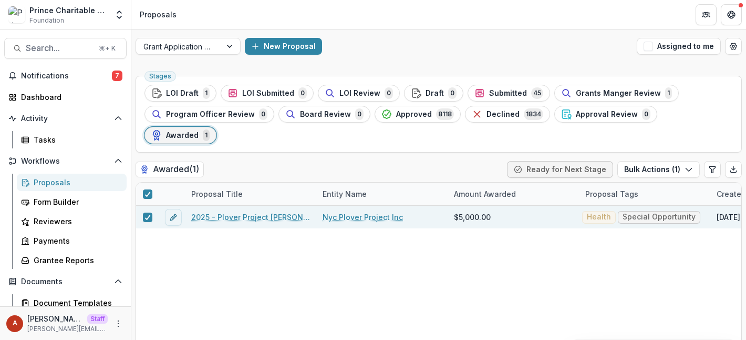
scroll to position [15, 0]
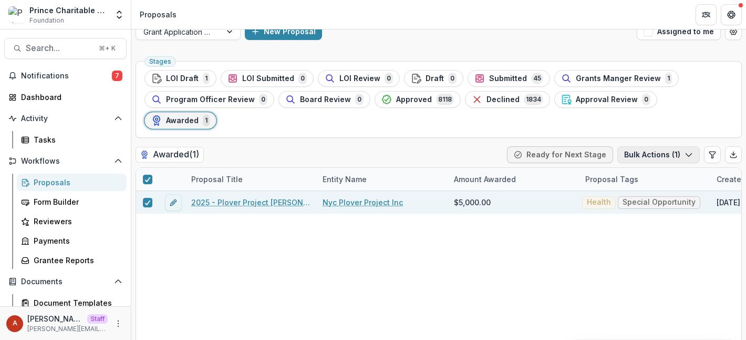
click at [692, 146] on button "Bulk Actions ( 1 )" at bounding box center [659, 154] width 83 height 17
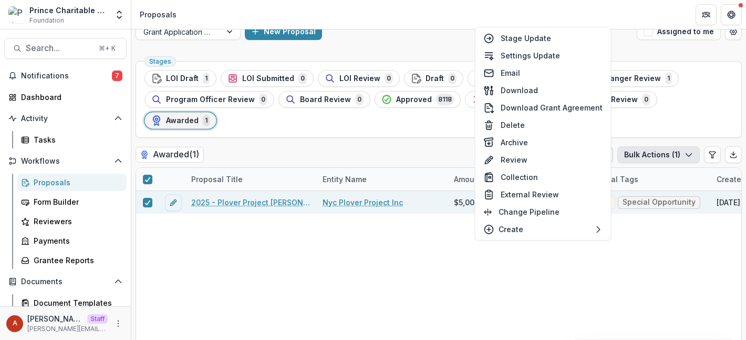
click at [393, 252] on div "2025 - Plover Project DC Grant Nyc Plover Project Inc $5,000.00 Health Special …" at bounding box center [751, 273] width 1231 height 165
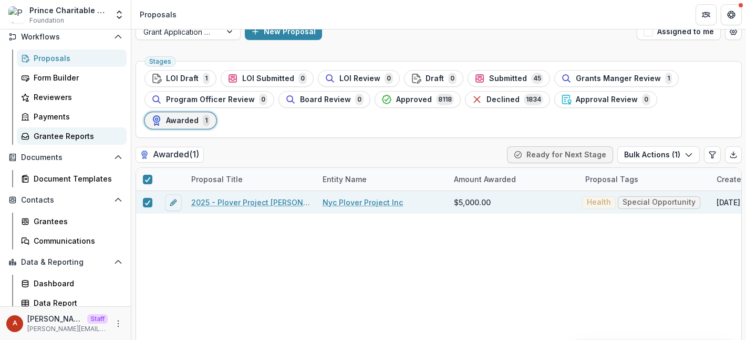
scroll to position [125, 0]
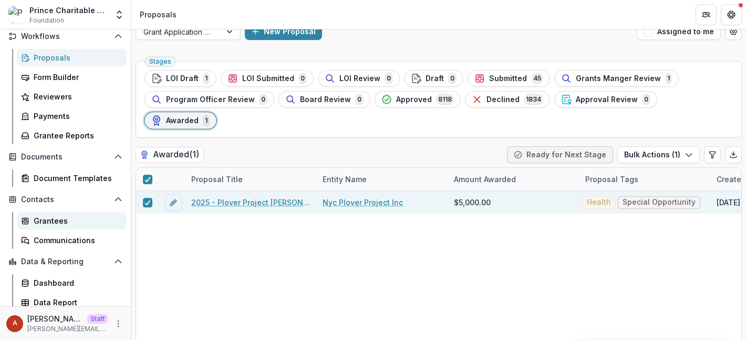
click at [62, 228] on link "Grantees" at bounding box center [72, 220] width 110 height 17
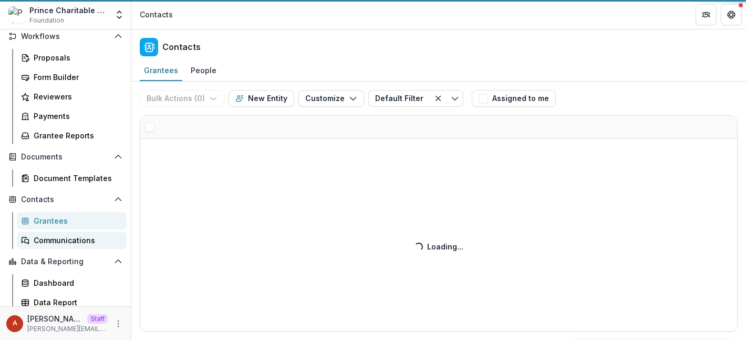
click at [62, 239] on div "Communications" at bounding box center [76, 239] width 85 height 11
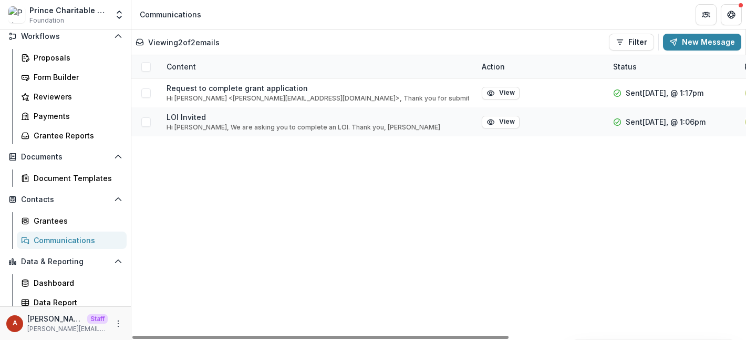
scroll to position [149, 0]
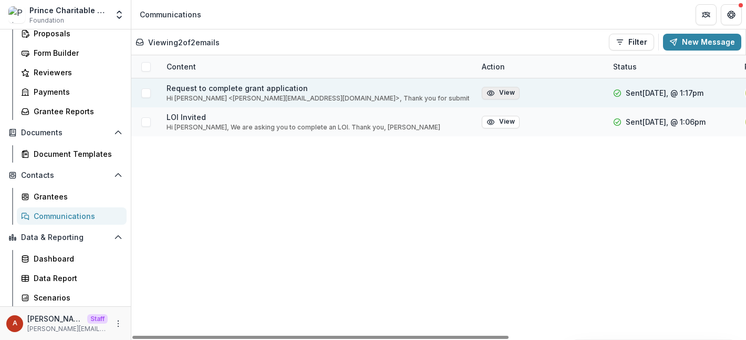
click at [490, 96] on icon "button" at bounding box center [491, 93] width 8 height 8
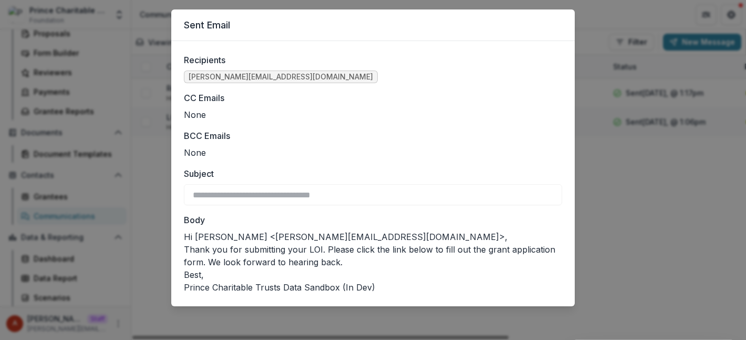
scroll to position [24, 0]
click at [583, 218] on div "**********" at bounding box center [373, 170] width 746 height 340
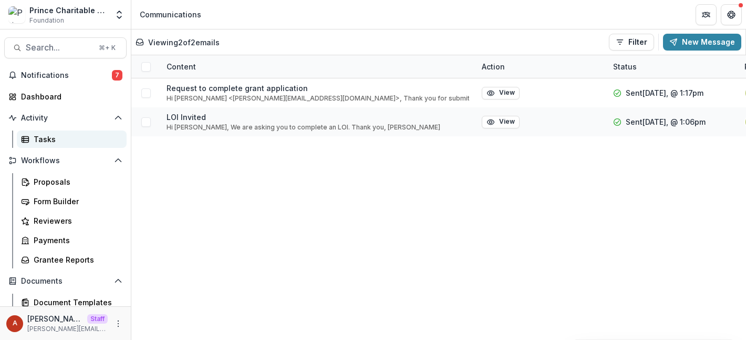
scroll to position [149, 0]
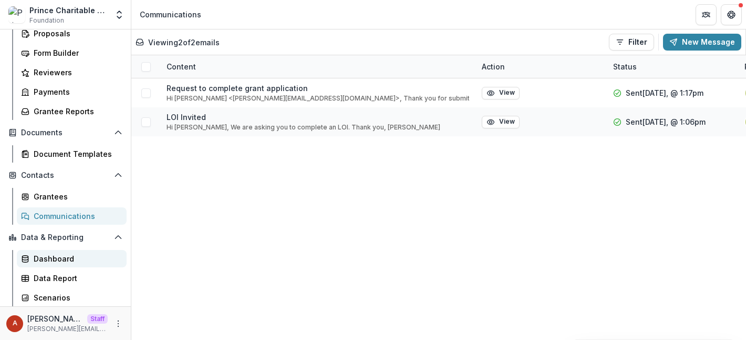
click at [75, 256] on div "Dashboard" at bounding box center [76, 258] width 85 height 11
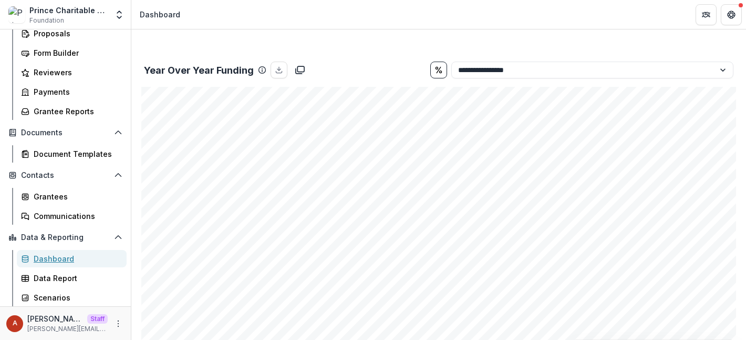
scroll to position [614, 0]
click at [527, 71] on select "**********" at bounding box center [592, 70] width 282 height 17
select select "**********"
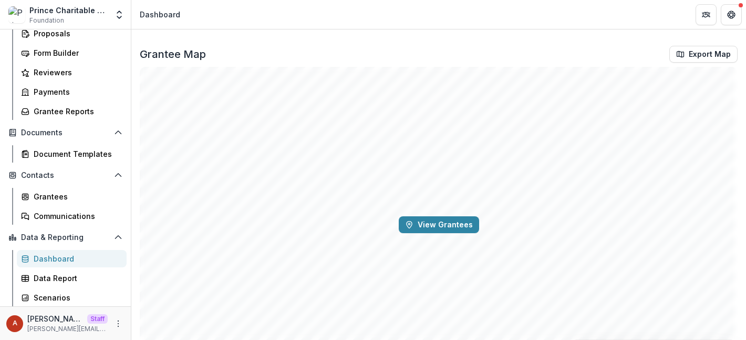
scroll to position [970, 0]
click at [460, 223] on button "View Grantees" at bounding box center [439, 225] width 80 height 17
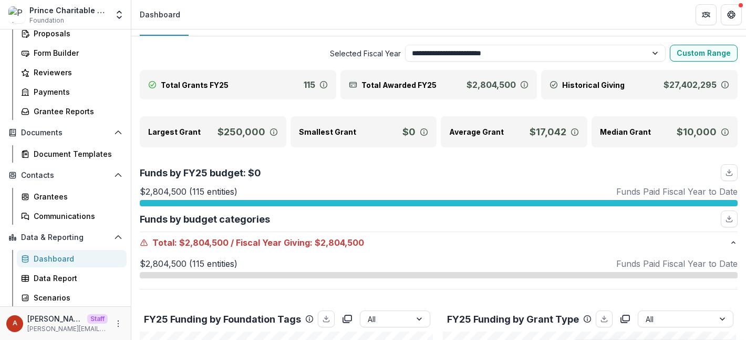
scroll to position [0, 0]
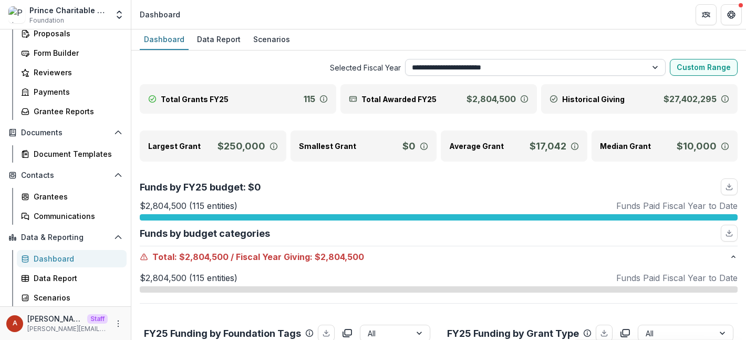
click at [591, 73] on select "**********" at bounding box center [535, 67] width 261 height 17
select select "**********"
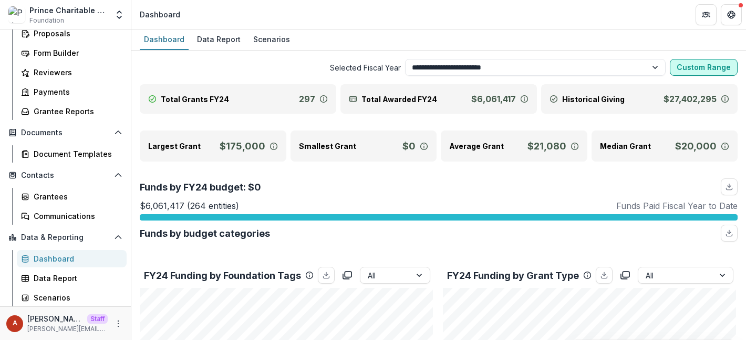
click at [679, 72] on button "Custom Range" at bounding box center [704, 67] width 68 height 17
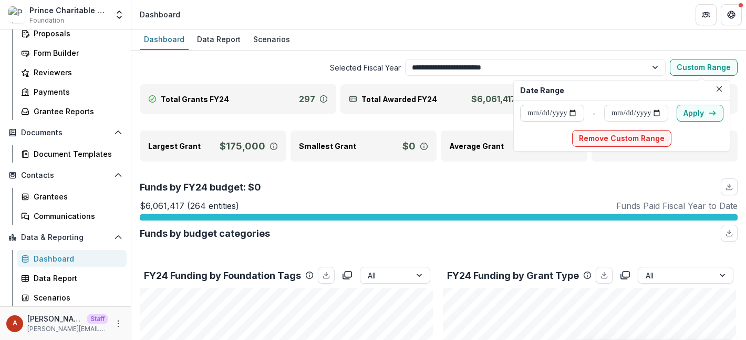
click at [581, 112] on input "date" at bounding box center [552, 113] width 64 height 17
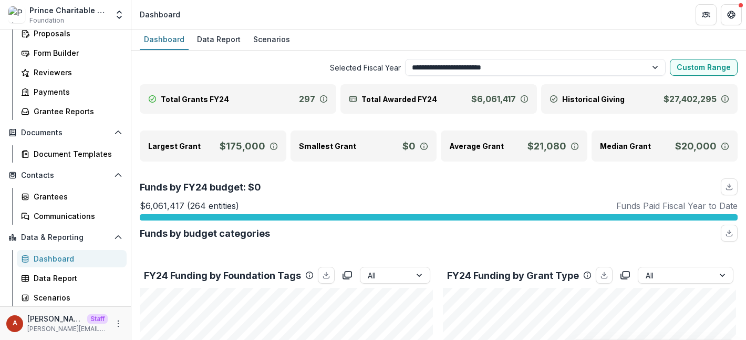
click at [418, 37] on div "Dashboard Data Report Scenarios" at bounding box center [438, 39] width 615 height 21
click at [220, 42] on div "Data Report" at bounding box center [219, 39] width 52 height 15
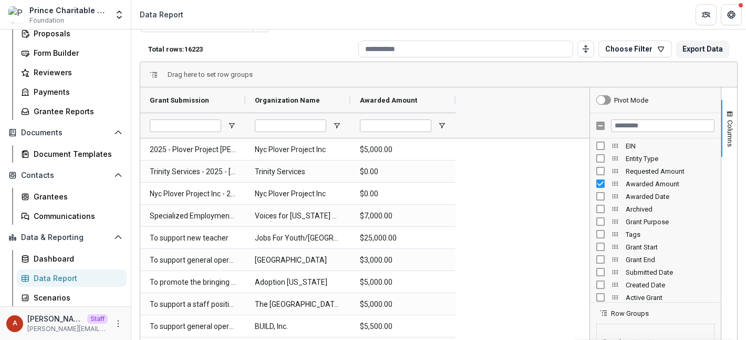
scroll to position [102, 0]
click at [592, 233] on div "Tags" at bounding box center [655, 234] width 131 height 13
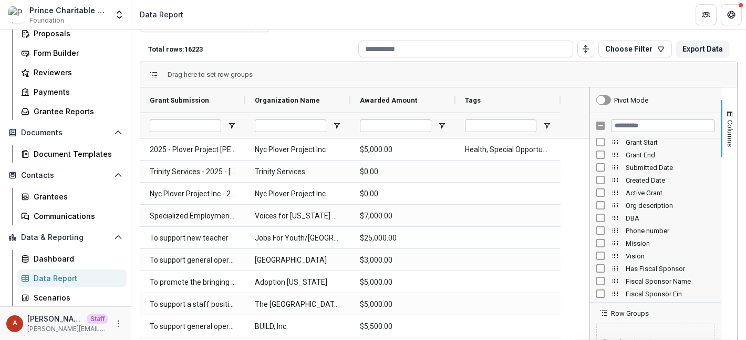
scroll to position [209, 0]
click at [627, 126] on input "Filter Columns Input" at bounding box center [663, 125] width 104 height 13
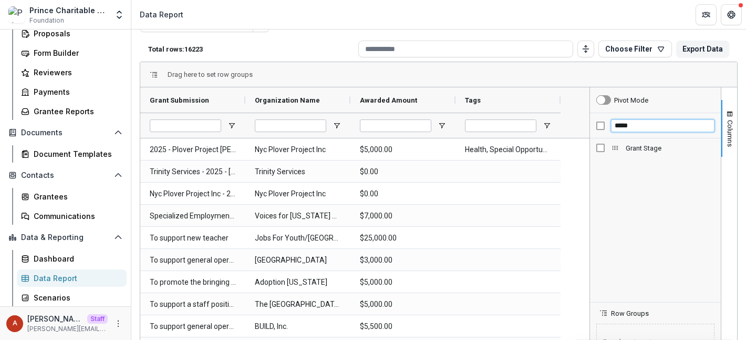
scroll to position [0, 0]
type input "*****"
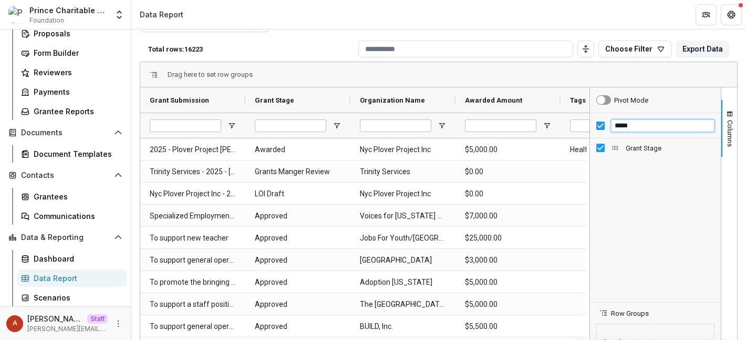
click at [598, 124] on div "*****" at bounding box center [655, 125] width 131 height 25
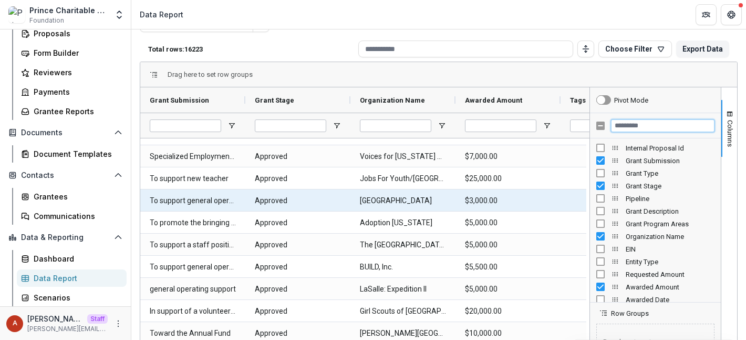
scroll to position [145, 0]
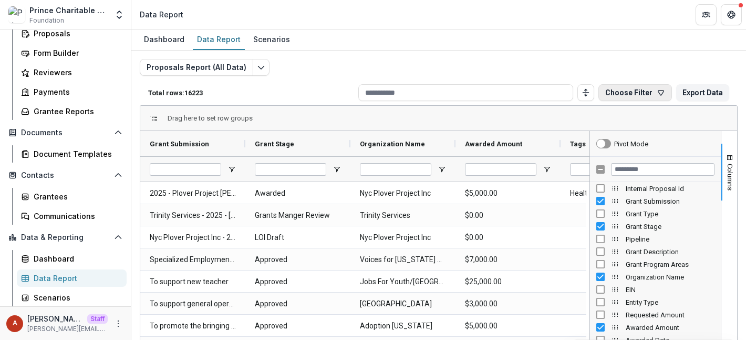
click at [632, 92] on button "Choose Filter" at bounding box center [636, 92] width 74 height 17
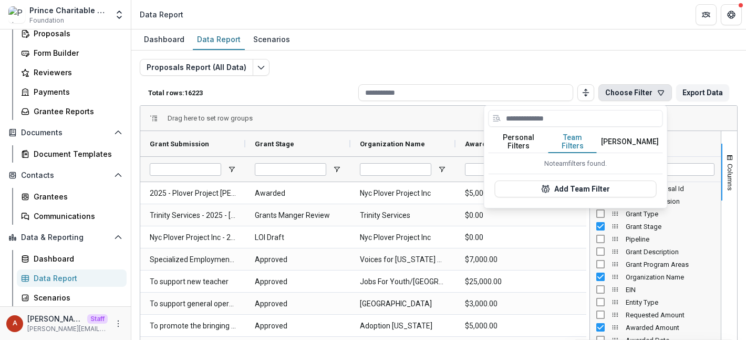
click at [567, 133] on button "Team Filters" at bounding box center [573, 142] width 48 height 22
click at [579, 183] on button "Add Team Filter" at bounding box center [576, 188] width 162 height 17
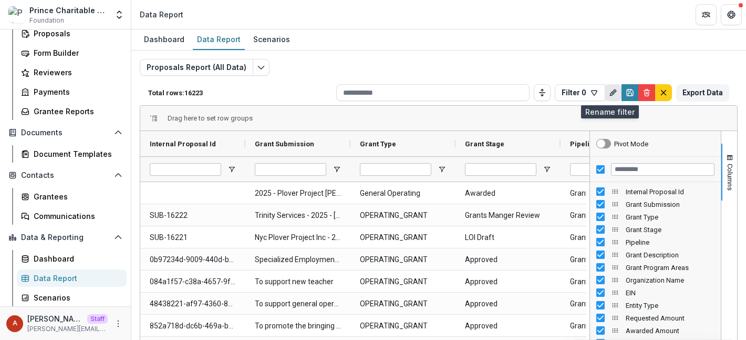
click at [612, 94] on icon "Rename" at bounding box center [613, 92] width 8 height 8
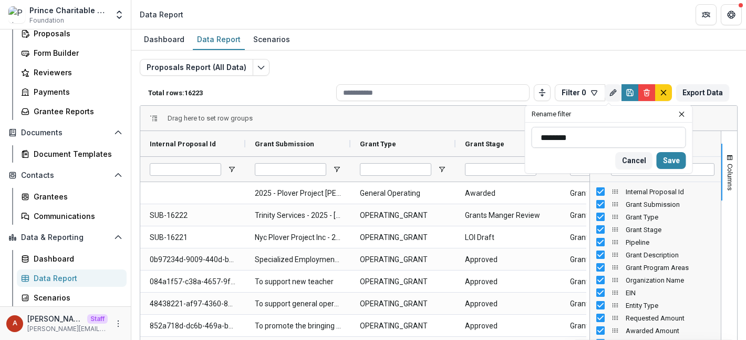
click at [592, 126] on div "******** Cancel Save" at bounding box center [609, 147] width 167 height 50
drag, startPoint x: 592, startPoint y: 137, endPoint x: 515, endPoint y: 137, distance: 77.3
click at [515, 137] on div "Total rows: 16223 Filter 0 Personal Filters Team Filters Temelio Filters No per…" at bounding box center [439, 264] width 598 height 368
type input "*"
type input "**********"
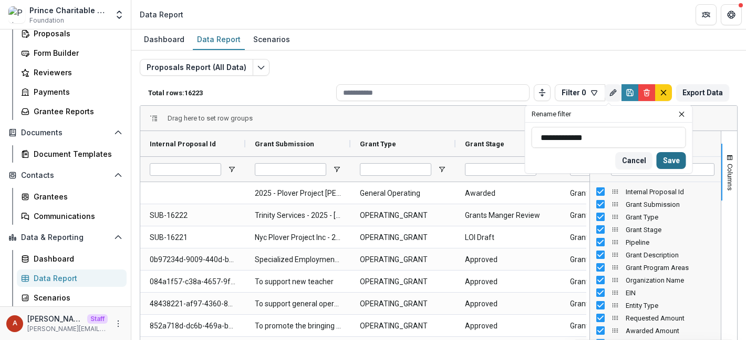
click at [670, 161] on button "Save" at bounding box center [671, 160] width 29 height 17
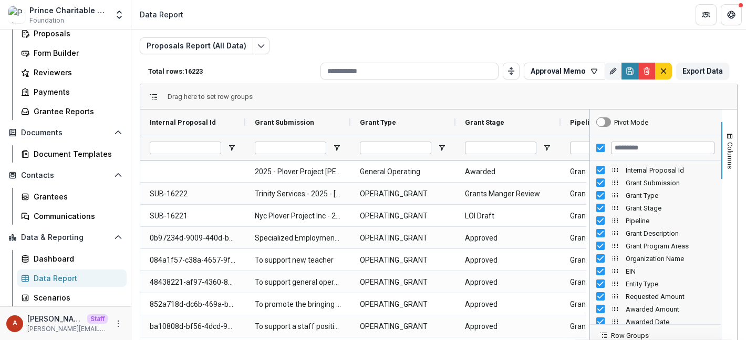
scroll to position [25, 0]
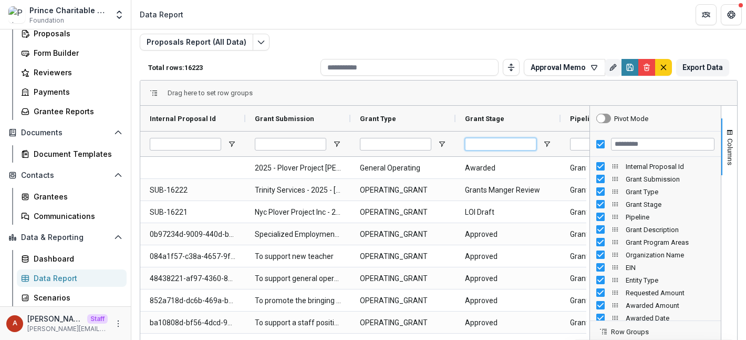
click at [484, 145] on input "Grant Stage Filter Input" at bounding box center [500, 144] width 71 height 13
type input "*******"
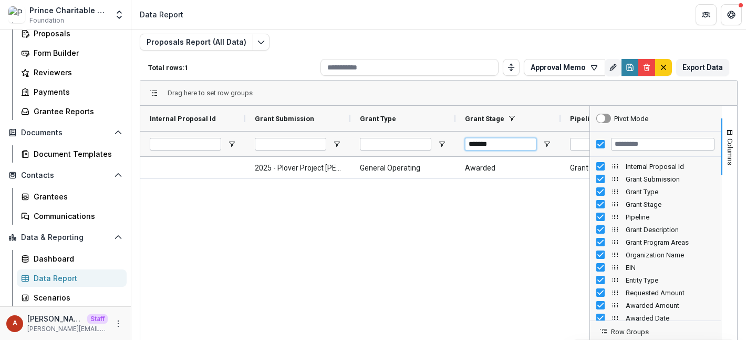
drag, startPoint x: 500, startPoint y: 143, endPoint x: 458, endPoint y: 143, distance: 42.0
click at [458, 143] on div "*******" at bounding box center [508, 143] width 105 height 25
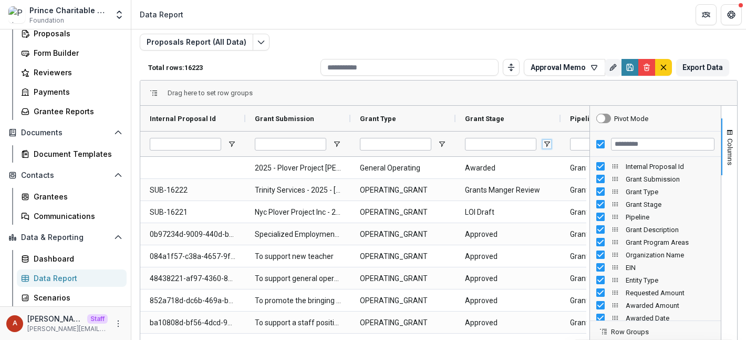
click at [551, 144] on div at bounding box center [508, 143] width 105 height 25
click at [547, 144] on span "Open Filter Menu" at bounding box center [547, 144] width 8 height 8
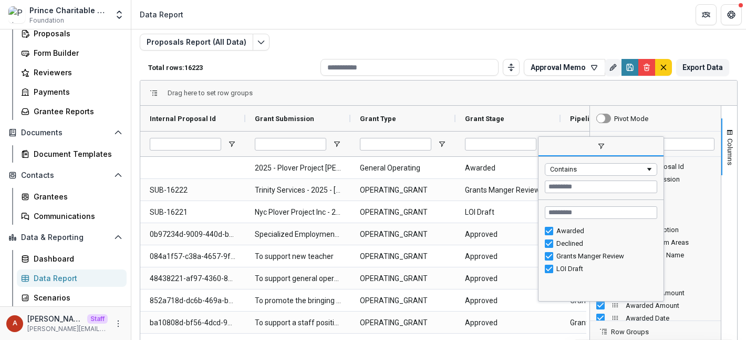
scroll to position [0, 0]
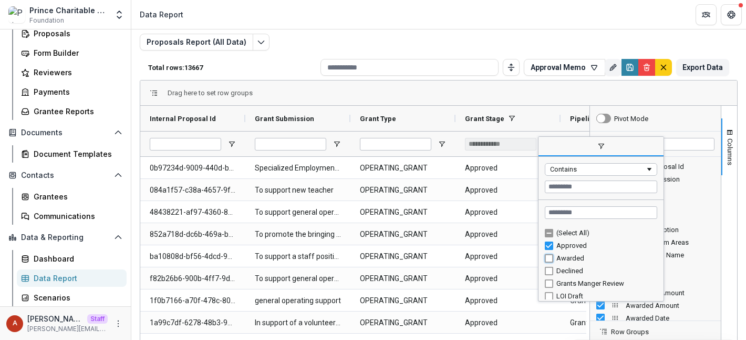
type input "**********"
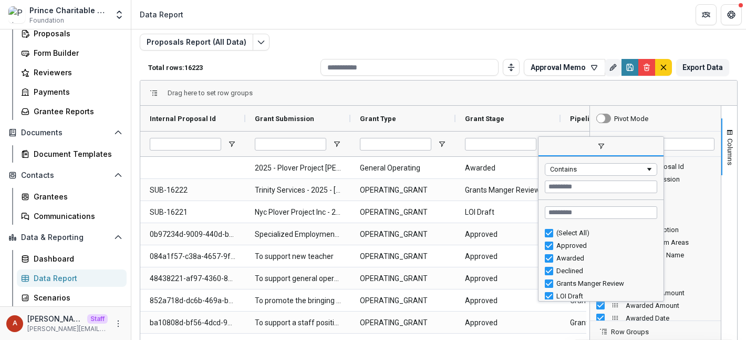
click at [460, 34] on div "Proposals Report (All Data) Total rows: 16223 Approval Memo Personal Filters Te…" at bounding box center [439, 228] width 598 height 389
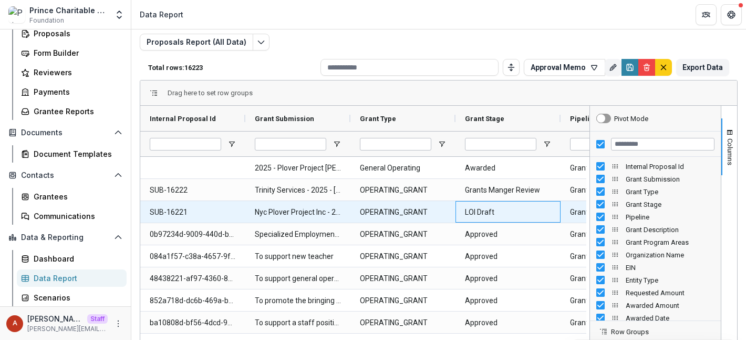
click at [479, 211] on Stage-5378 "LOI Draft" at bounding box center [508, 212] width 86 height 22
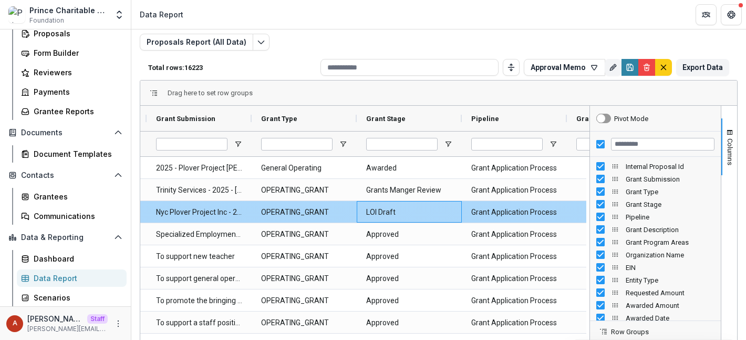
scroll to position [0, 104]
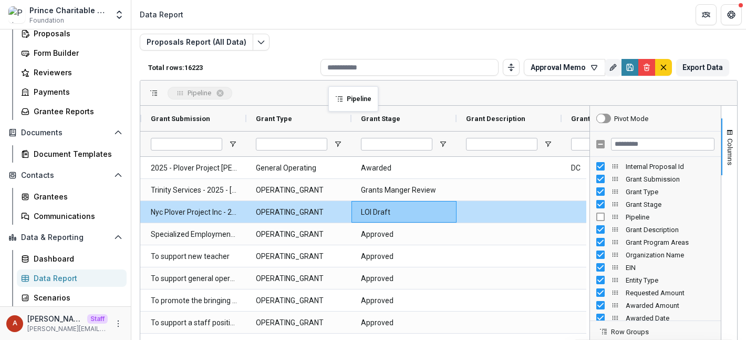
drag, startPoint x: 496, startPoint y: 116, endPoint x: 334, endPoint y: 92, distance: 163.6
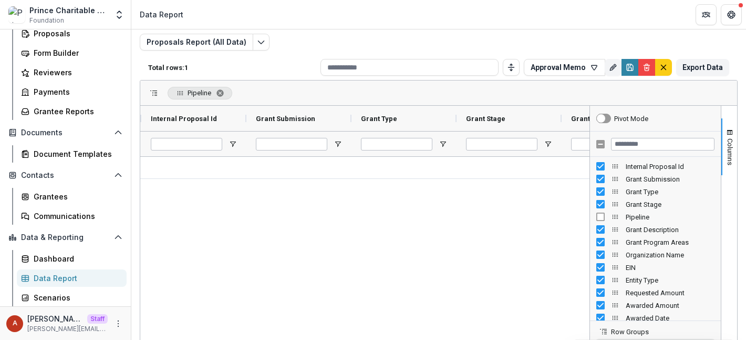
scroll to position [0, 0]
click at [218, 91] on span "Pipeline. Press ENTER to sort. Press DELETE to remove" at bounding box center [220, 93] width 8 height 8
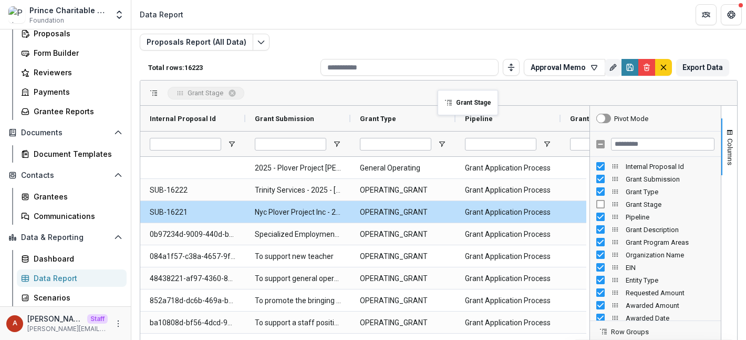
drag, startPoint x: 484, startPoint y: 121, endPoint x: 417, endPoint y: 91, distance: 72.9
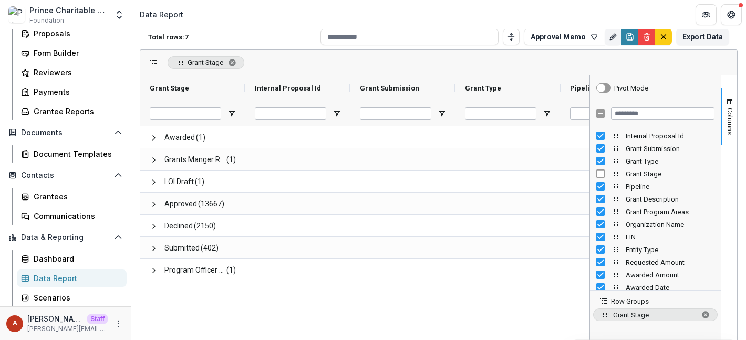
scroll to position [65, 0]
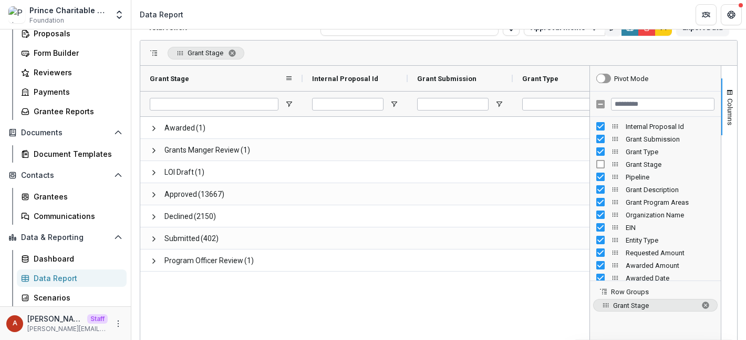
drag, startPoint x: 243, startPoint y: 77, endPoint x: 320, endPoint y: 76, distance: 76.7
click at [305, 76] on div at bounding box center [303, 78] width 4 height 25
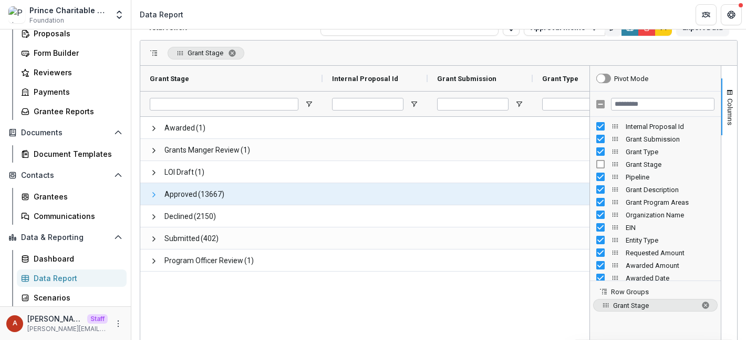
click at [156, 190] on span at bounding box center [154, 194] width 8 height 8
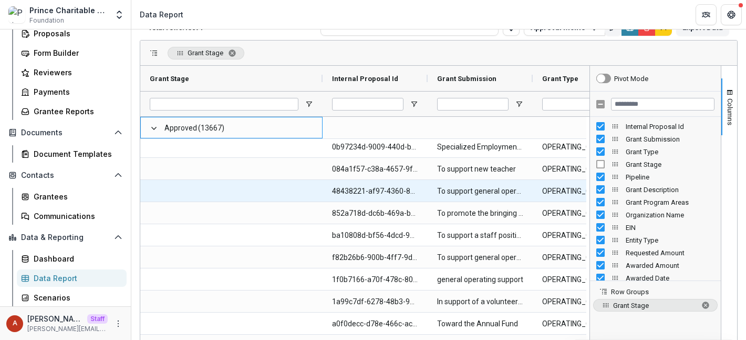
scroll to position [39, 0]
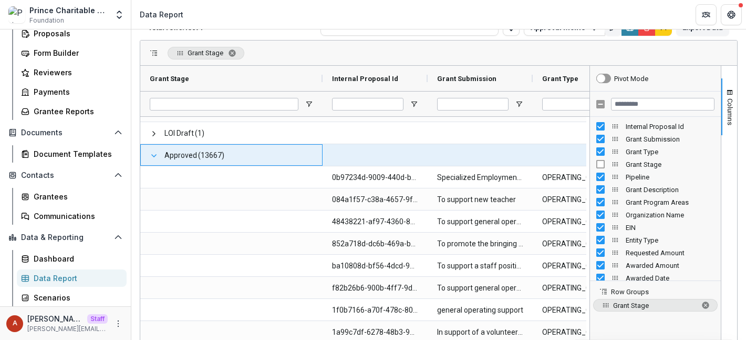
click at [153, 155] on span at bounding box center [154, 155] width 8 height 8
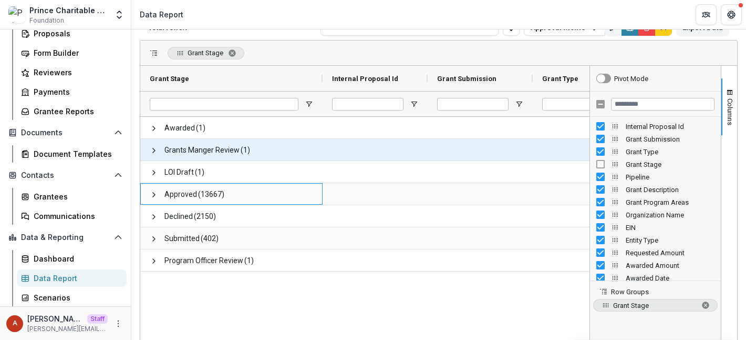
scroll to position [0, 0]
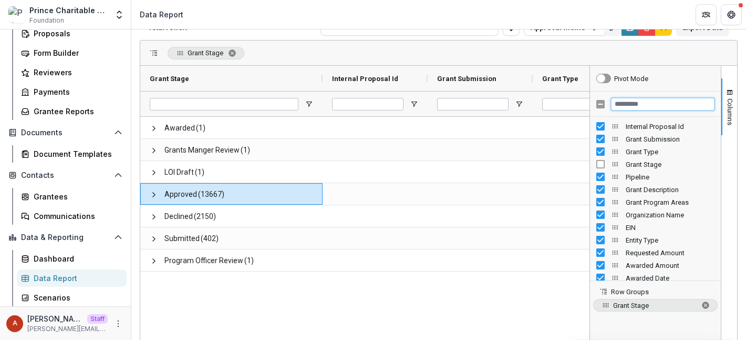
click at [625, 106] on input "Filter Columns Input" at bounding box center [663, 104] width 104 height 13
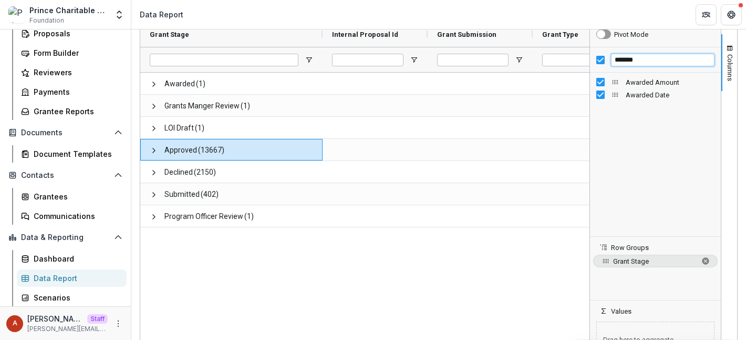
scroll to position [133, 0]
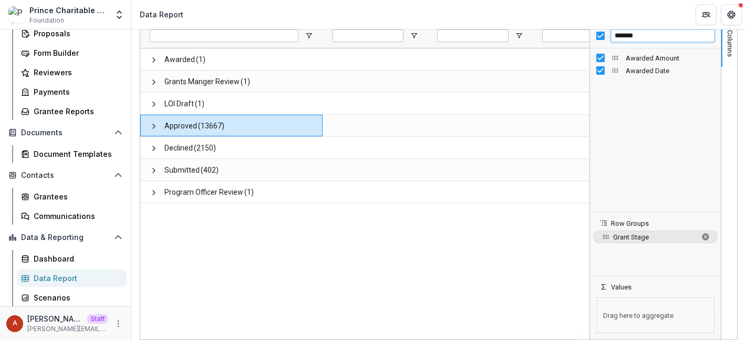
type input "*******"
drag, startPoint x: 612, startPoint y: 59, endPoint x: 632, endPoint y: 305, distance: 247.3
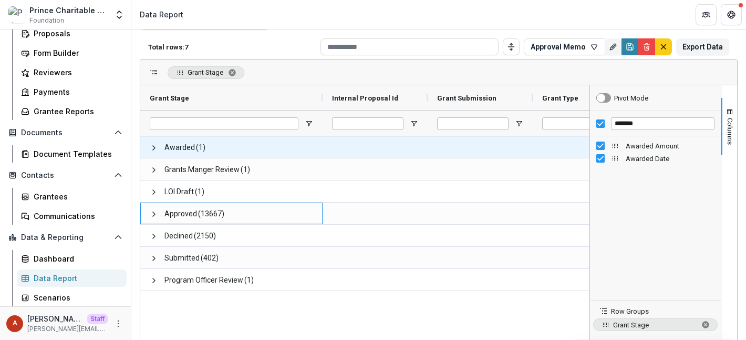
scroll to position [0, 695]
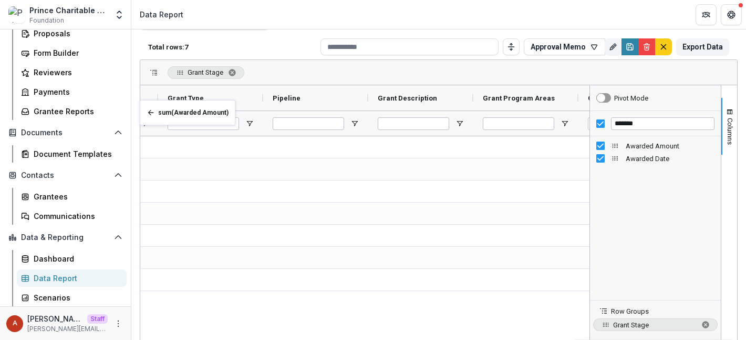
scroll to position [0, 270]
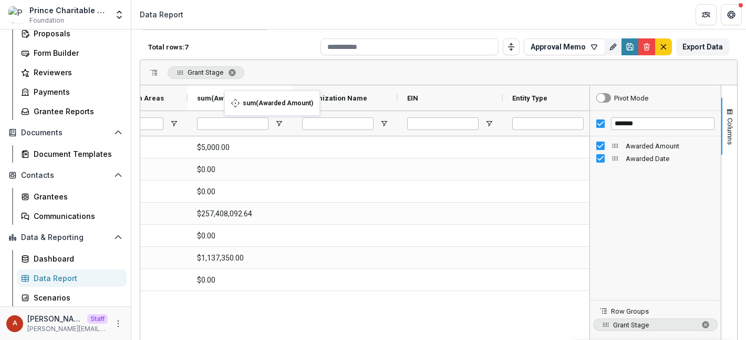
drag, startPoint x: 336, startPoint y: 97, endPoint x: 227, endPoint y: 96, distance: 109.8
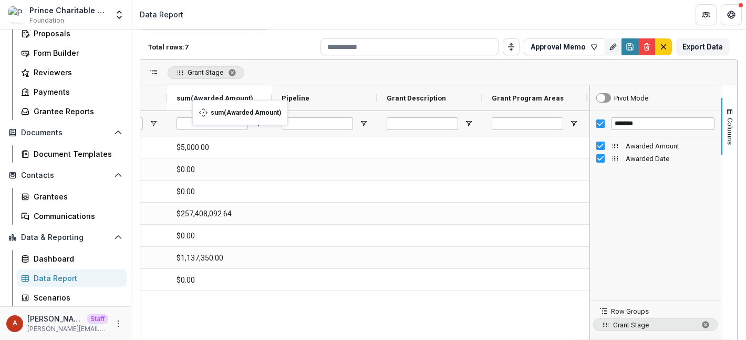
drag, startPoint x: 523, startPoint y: 105, endPoint x: 198, endPoint y: 105, distance: 325.8
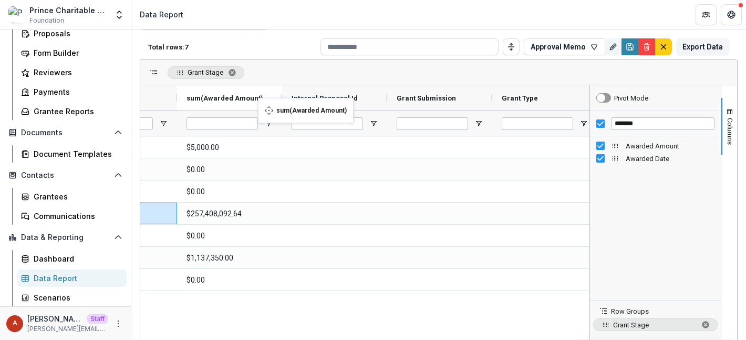
drag, startPoint x: 533, startPoint y: 97, endPoint x: 225, endPoint y: 107, distance: 308.1
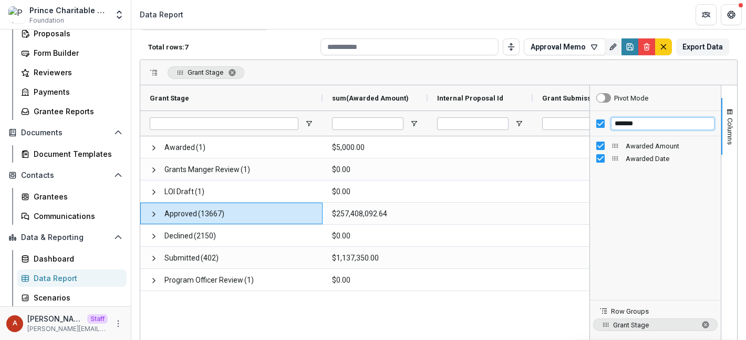
drag, startPoint x: 659, startPoint y: 119, endPoint x: 572, endPoint y: 116, distance: 86.2
click at [572, 118] on div "Grant Stage sum(Awarded Amount) Internal Proposal Id" at bounding box center [438, 256] width 597 height 342
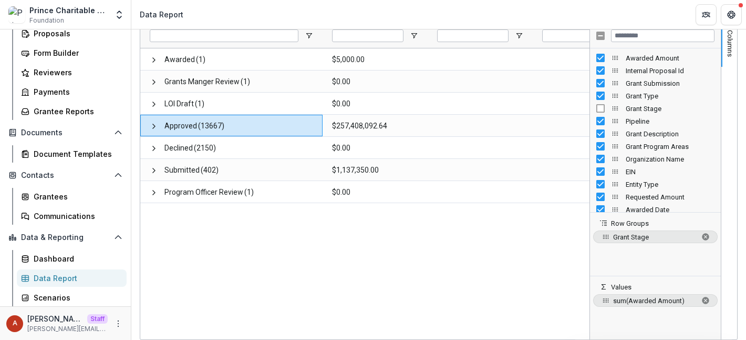
click at [616, 303] on span "sum(Awarded Amount)" at bounding box center [655, 300] width 84 height 8
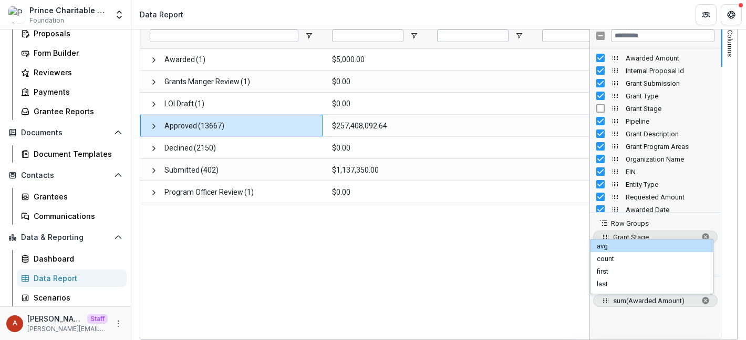
click at [601, 246] on div "avg" at bounding box center [655, 245] width 116 height 13
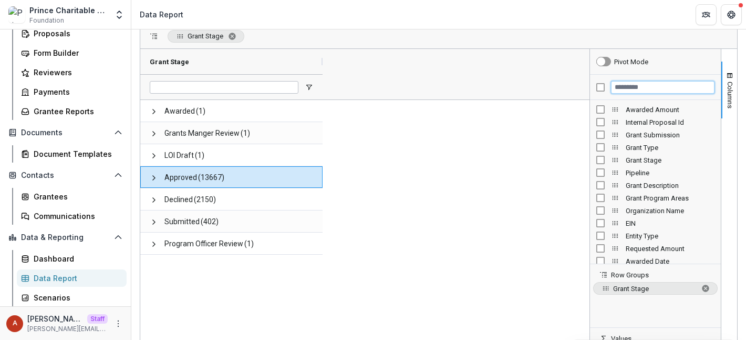
click at [642, 89] on input "Filter Columns Input" at bounding box center [663, 87] width 104 height 13
click at [235, 34] on span "Grant Stage. Press ENTER to sort. Press DELETE to remove" at bounding box center [232, 36] width 8 height 8
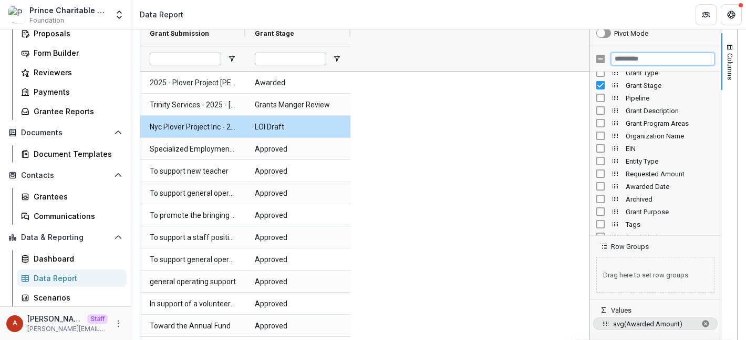
click at [629, 55] on input "Filter Columns Input" at bounding box center [663, 59] width 104 height 13
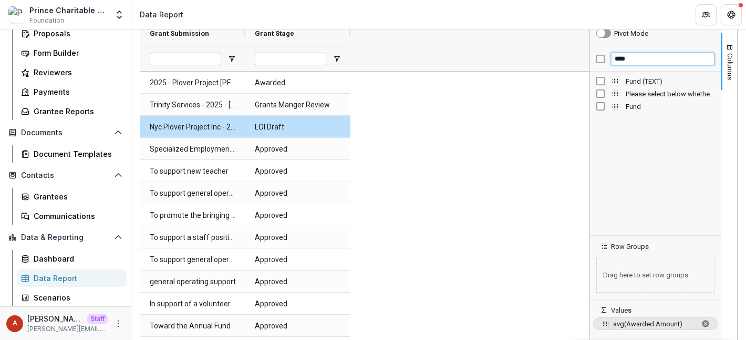
type input "****"
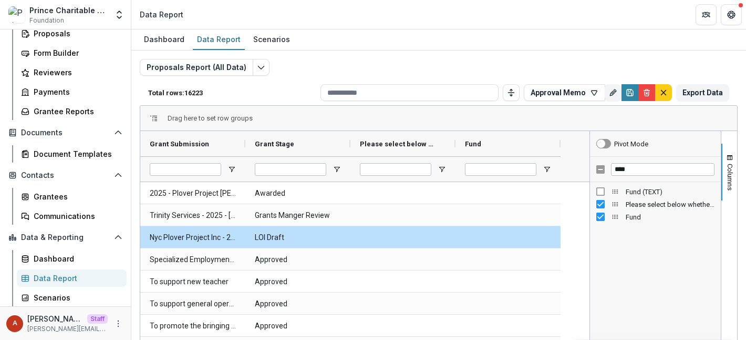
scroll to position [49, 0]
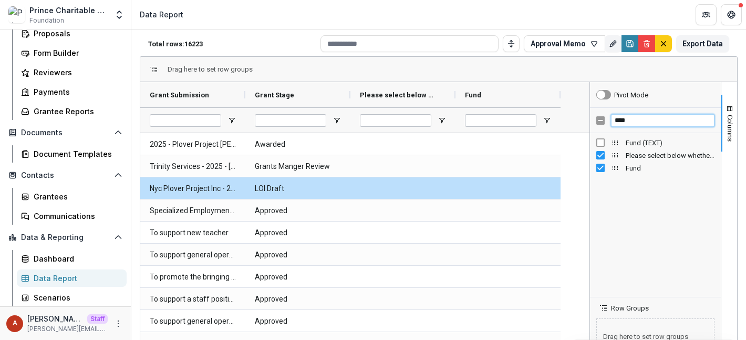
drag, startPoint x: 641, startPoint y: 117, endPoint x: 603, endPoint y: 116, distance: 37.9
click at [603, 116] on div "****" at bounding box center [655, 120] width 131 height 25
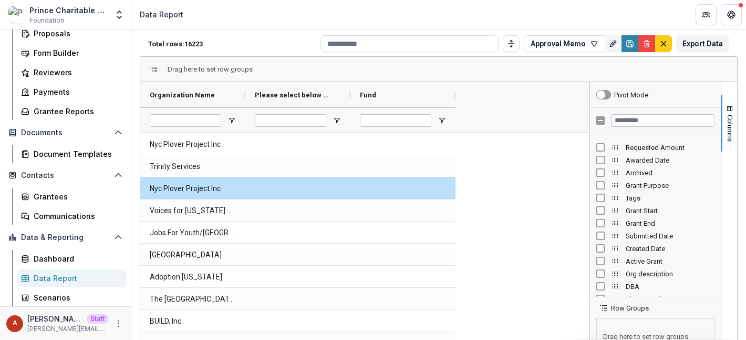
scroll to position [175, 0]
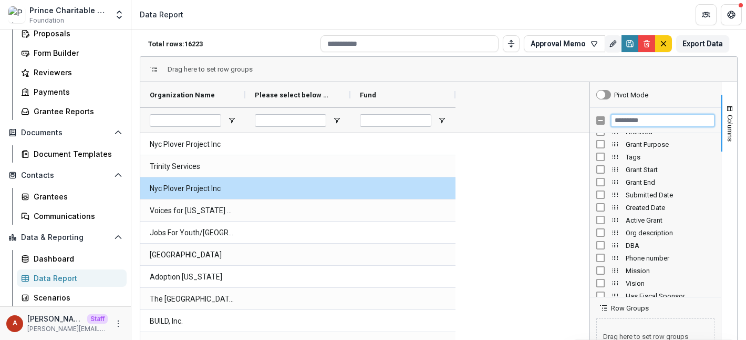
click at [624, 122] on input "Filter Columns Input" at bounding box center [663, 120] width 104 height 13
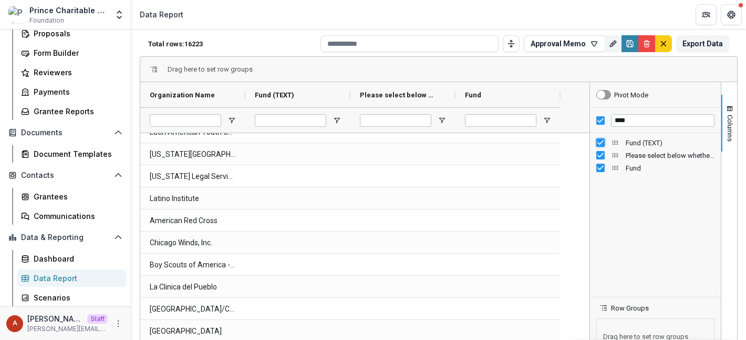
scroll to position [243, 0]
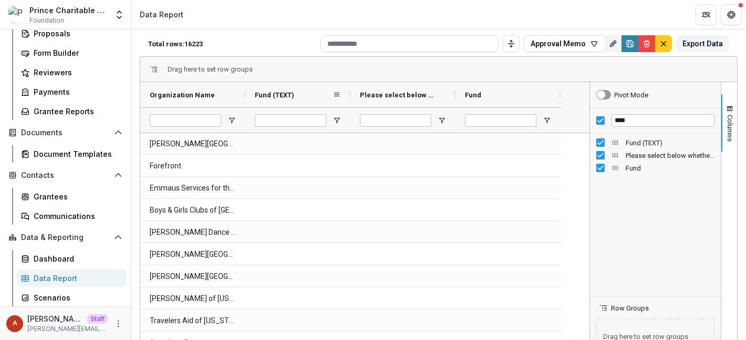
click at [310, 91] on div "Fund (TEXT)" at bounding box center [294, 95] width 78 height 20
click at [403, 99] on div "Please select below whether you are seeking general operating support or progra…" at bounding box center [399, 95] width 78 height 20
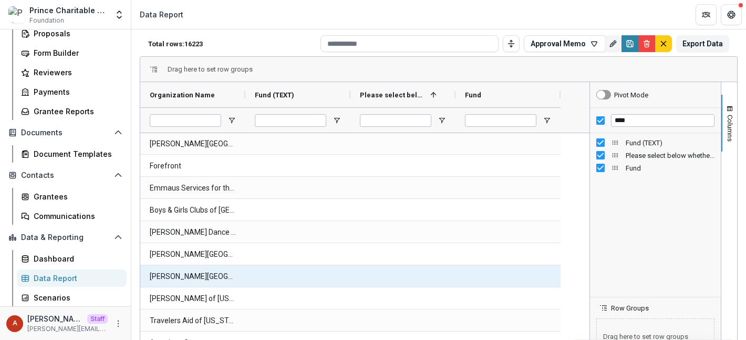
scroll to position [0, 0]
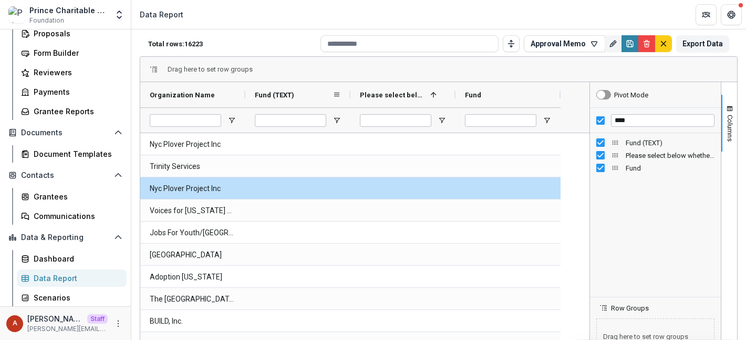
click at [294, 86] on div "Fund (TEXT)" at bounding box center [294, 95] width 78 height 20
click at [498, 96] on div "Fund" at bounding box center [504, 95] width 78 height 20
click at [344, 121] on div at bounding box center [297, 119] width 105 height 25
click at [337, 120] on span "Open Filter Menu" at bounding box center [337, 120] width 8 height 8
click at [285, 91] on span "Fund (TEXT)" at bounding box center [274, 95] width 39 height 8
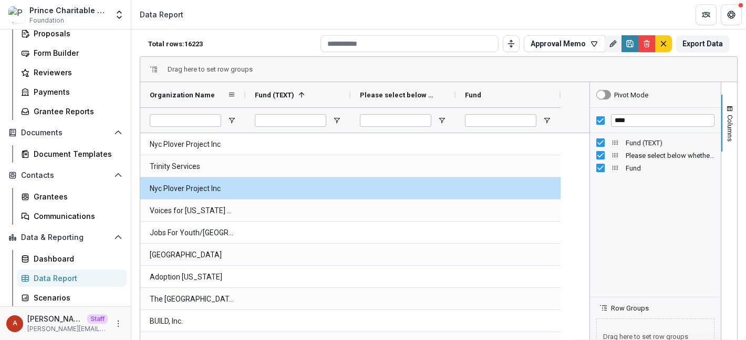
click at [188, 98] on span "Organization Name" at bounding box center [182, 95] width 65 height 8
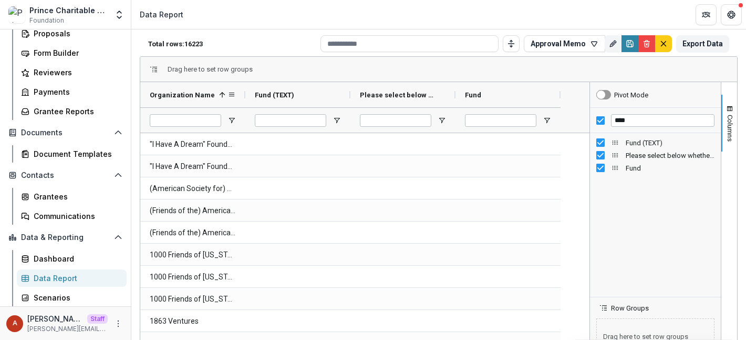
click at [188, 98] on span "Organization Name" at bounding box center [182, 95] width 65 height 8
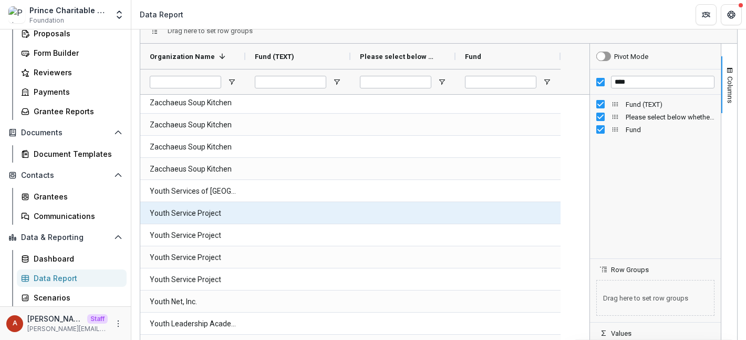
scroll to position [753, 0]
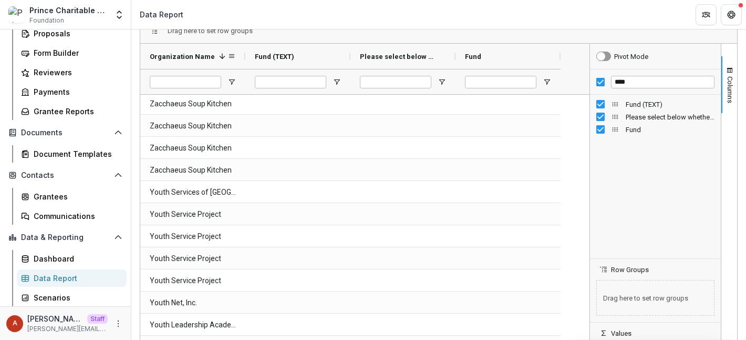
click at [191, 57] on span "Organization Name" at bounding box center [182, 57] width 65 height 8
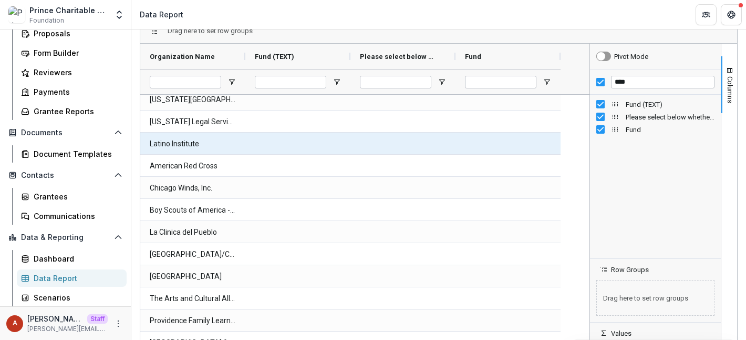
scroll to position [323, 0]
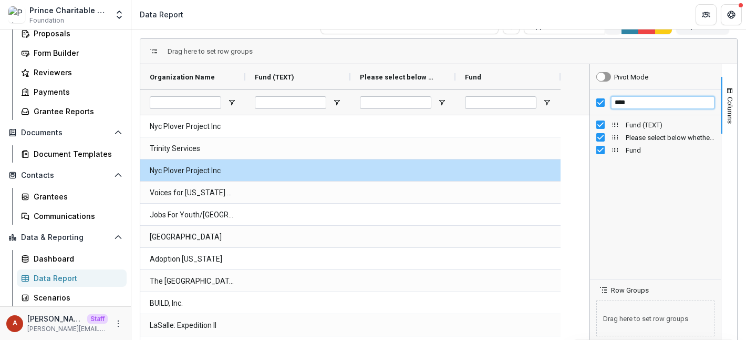
drag, startPoint x: 660, startPoint y: 101, endPoint x: 584, endPoint y: 100, distance: 75.7
click at [584, 101] on div "Organization Name Fund (TEXT) Fund" at bounding box center [438, 235] width 597 height 342
type input "*******"
drag, startPoint x: 637, startPoint y: 103, endPoint x: 567, endPoint y: 103, distance: 70.4
click at [567, 103] on div "Organization Name Fund (TEXT) Fund" at bounding box center [438, 235] width 597 height 342
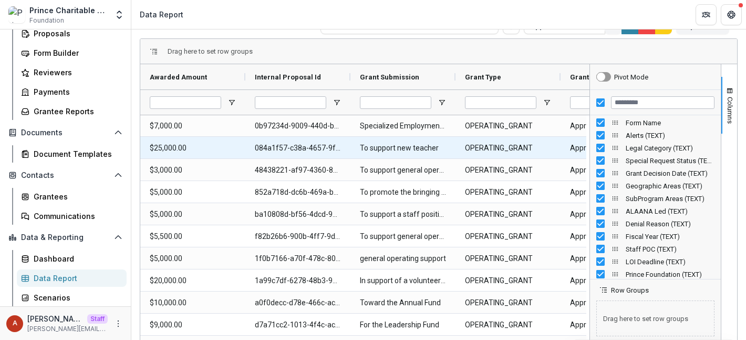
click at [189, 148] on Amount-7722 "$25,000.00" at bounding box center [193, 148] width 86 height 22
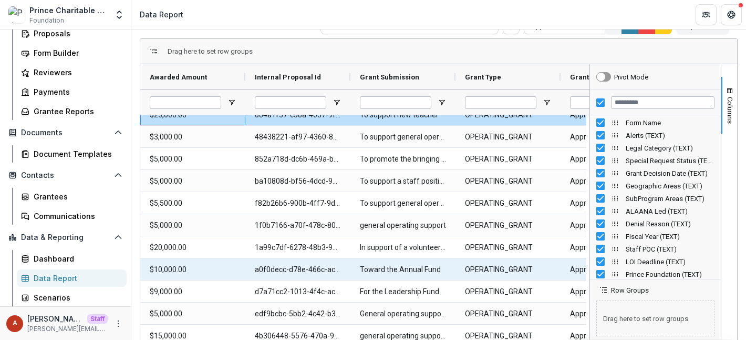
click at [178, 272] on Amount-7686 "$10,000.00" at bounding box center [193, 270] width 86 height 22
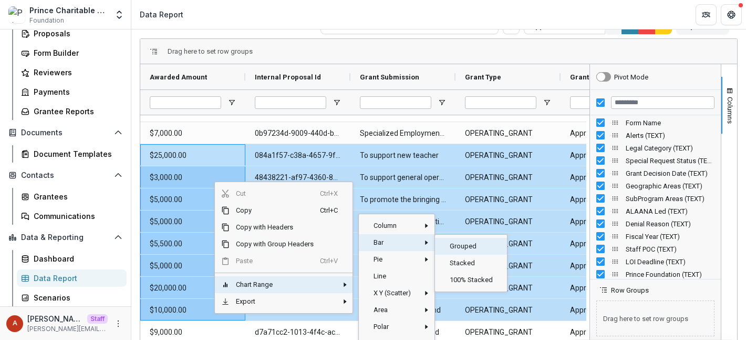
click at [459, 245] on span "Grouped‎" at bounding box center [472, 246] width 57 height 17
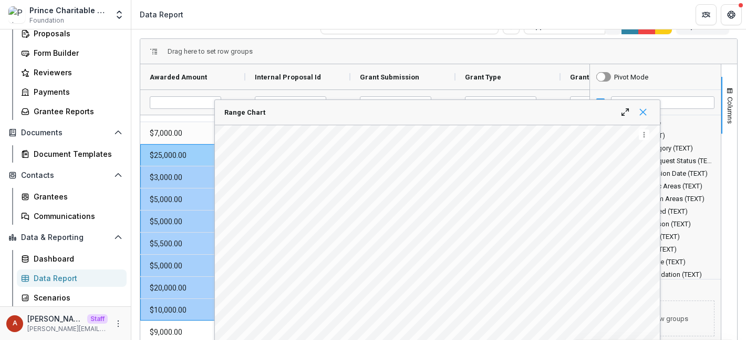
click at [645, 115] on span "Range Chart" at bounding box center [643, 112] width 8 height 8
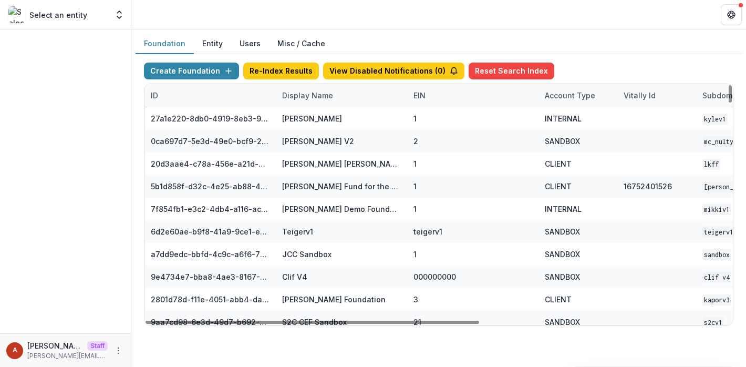
click at [303, 95] on div "Display Name" at bounding box center [308, 95] width 64 height 11
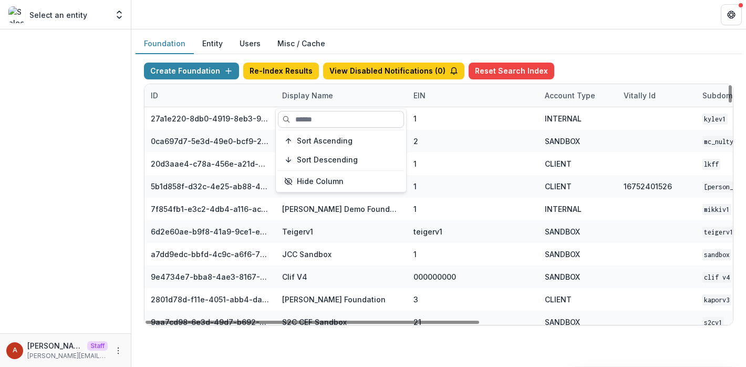
click at [304, 121] on input at bounding box center [341, 119] width 126 height 17
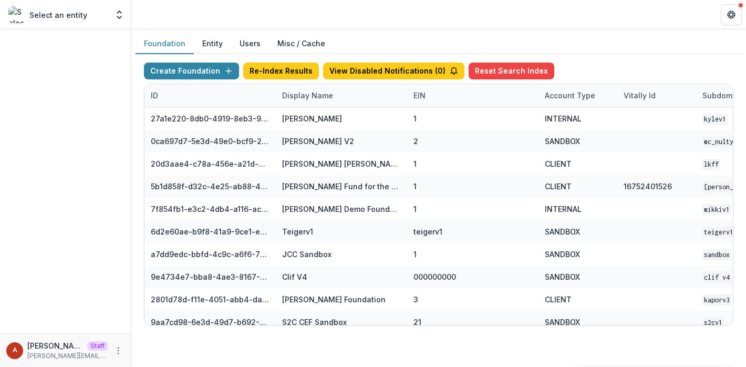
click at [243, 40] on button "Users" at bounding box center [250, 44] width 38 height 20
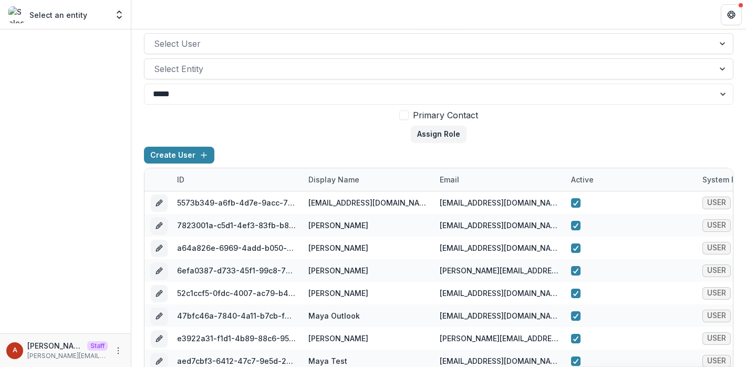
scroll to position [125, 0]
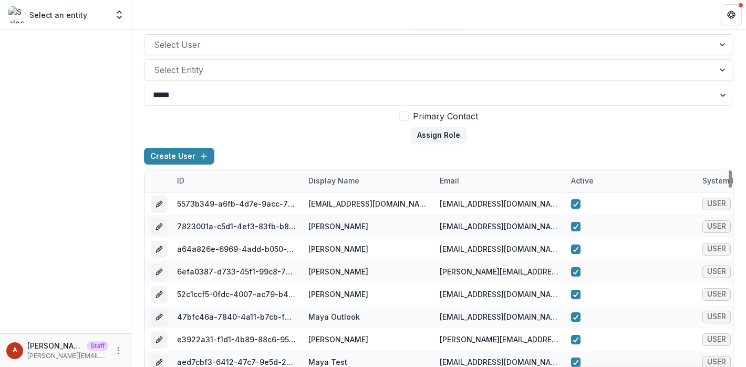
click at [334, 173] on div "Display Name" at bounding box center [367, 180] width 131 height 23
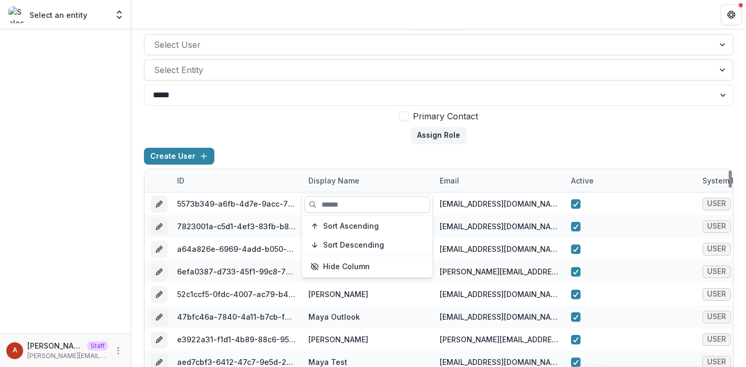
click at [334, 202] on input at bounding box center [367, 204] width 126 height 17
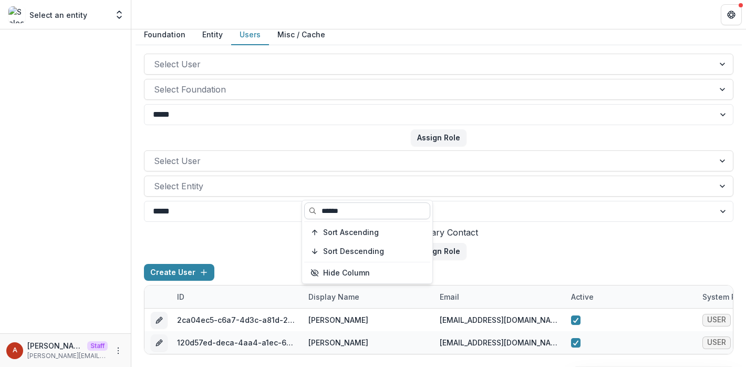
scroll to position [9, 0]
type input "******"
click at [273, 242] on form "Select User Select Entity ***** **** Primary Contact Assign Role" at bounding box center [439, 204] width 590 height 109
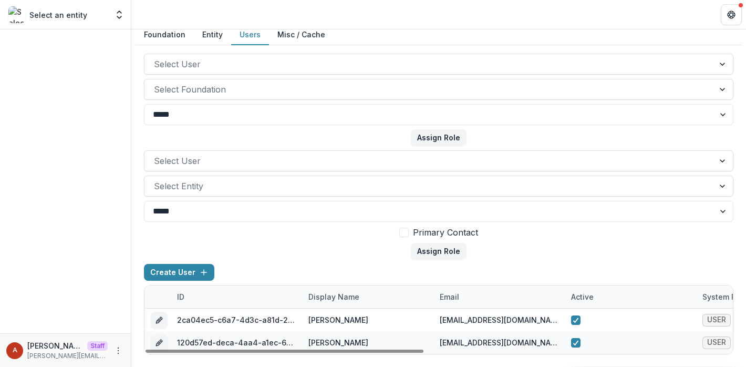
scroll to position [0, 0]
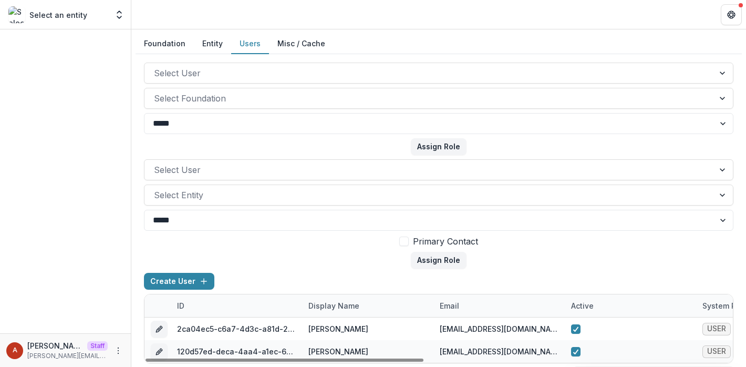
click at [207, 48] on button "Entity" at bounding box center [212, 44] width 37 height 20
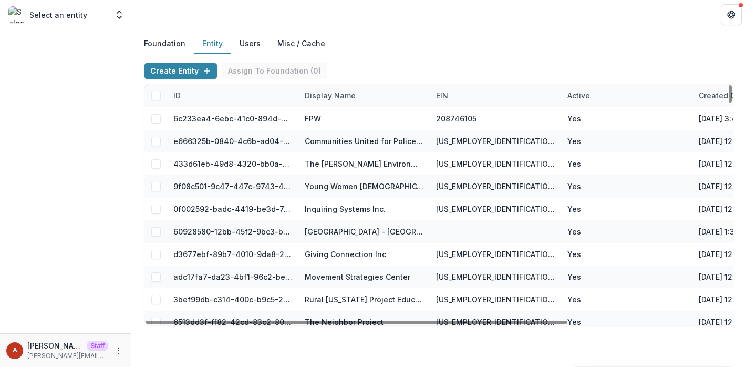
click at [306, 91] on div "Display Name" at bounding box center [331, 95] width 64 height 11
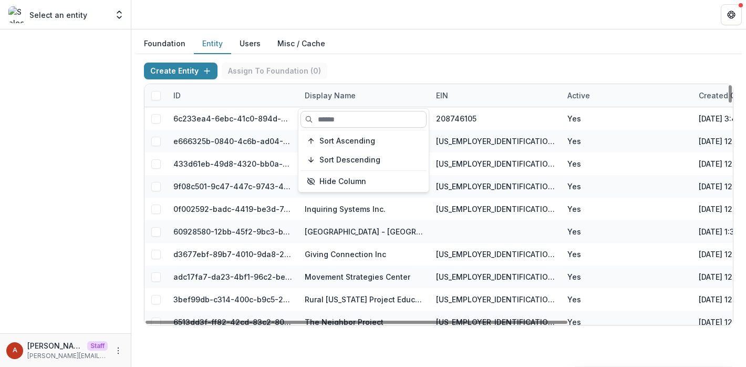
click at [330, 117] on input at bounding box center [364, 119] width 126 height 17
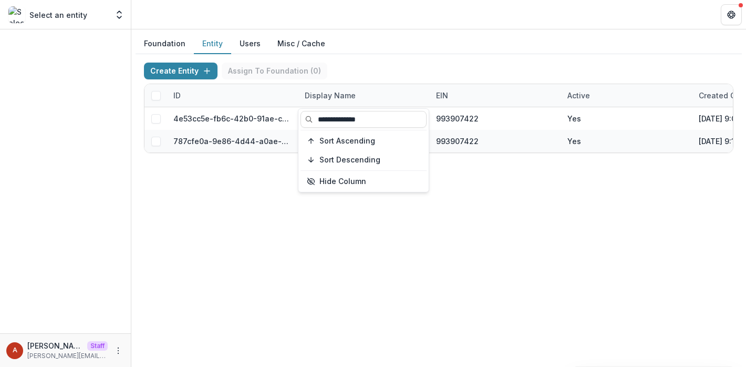
type input "**********"
click at [351, 45] on div "Foundation Entity Users Misc / Cache" at bounding box center [439, 44] width 606 height 20
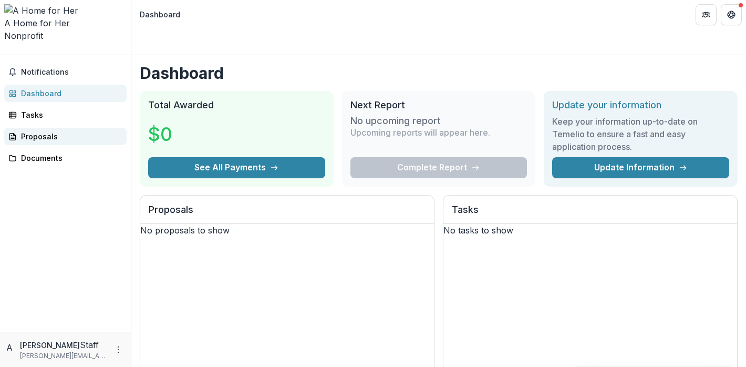
click at [58, 131] on div "Proposals" at bounding box center [69, 136] width 97 height 11
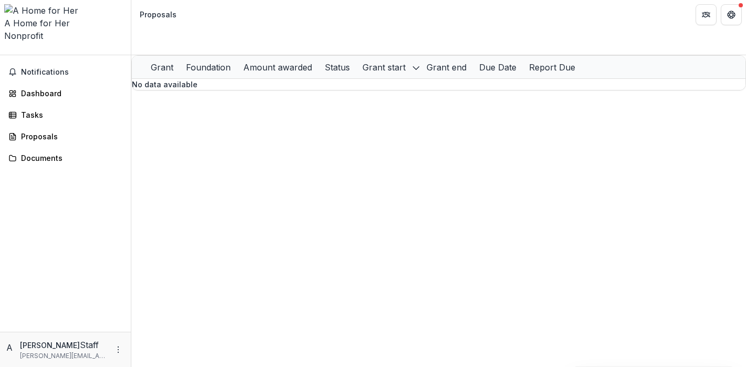
click at [109, 353] on div "A Anna Staff anna@trytemelio.com" at bounding box center [65, 349] width 118 height 22
click at [119, 350] on icon "More" at bounding box center [118, 349] width 8 height 8
click at [165, 331] on link "Settings" at bounding box center [187, 328] width 112 height 17
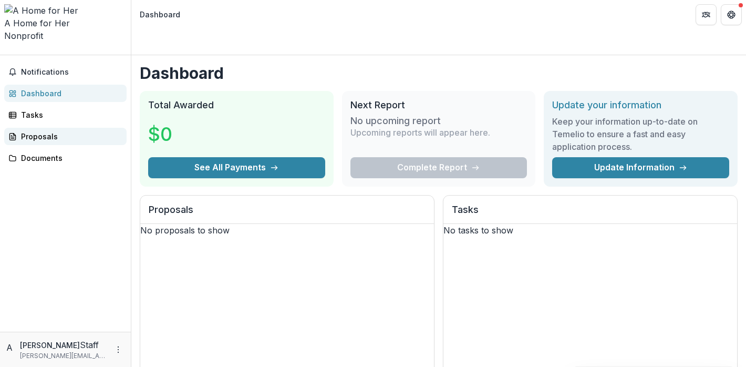
click at [52, 131] on div "Proposals" at bounding box center [69, 136] width 97 height 11
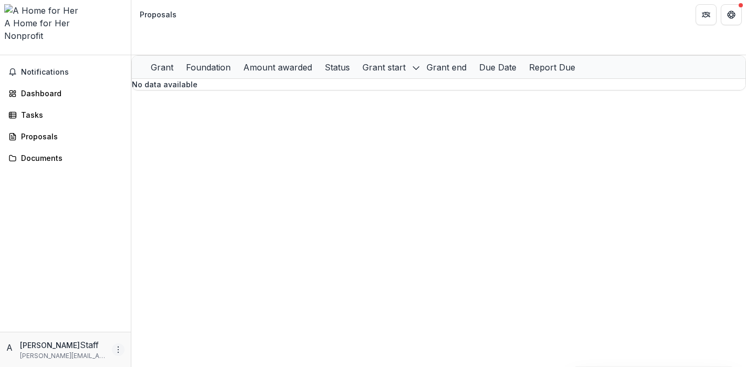
click at [118, 351] on icon "More" at bounding box center [118, 349] width 8 height 8
click at [161, 327] on link "Settings" at bounding box center [187, 328] width 112 height 17
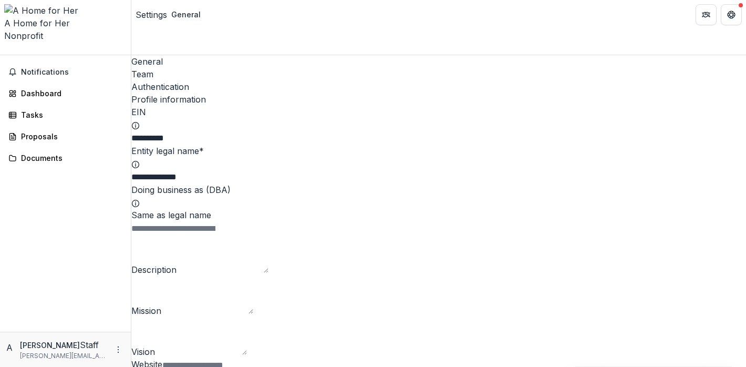
click at [192, 68] on div "Team" at bounding box center [438, 74] width 615 height 13
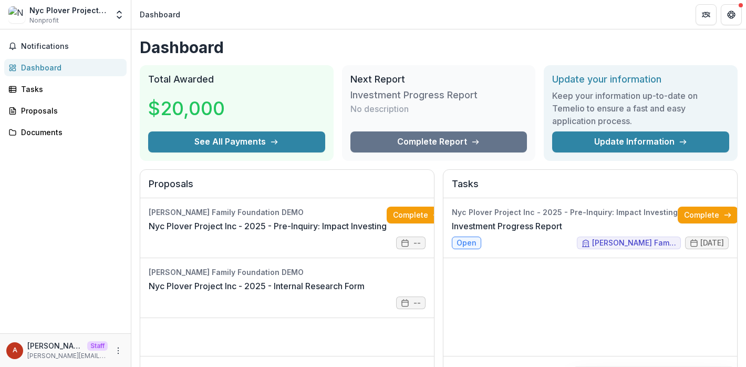
scroll to position [301, 0]
